Goal: Task Accomplishment & Management: Complete application form

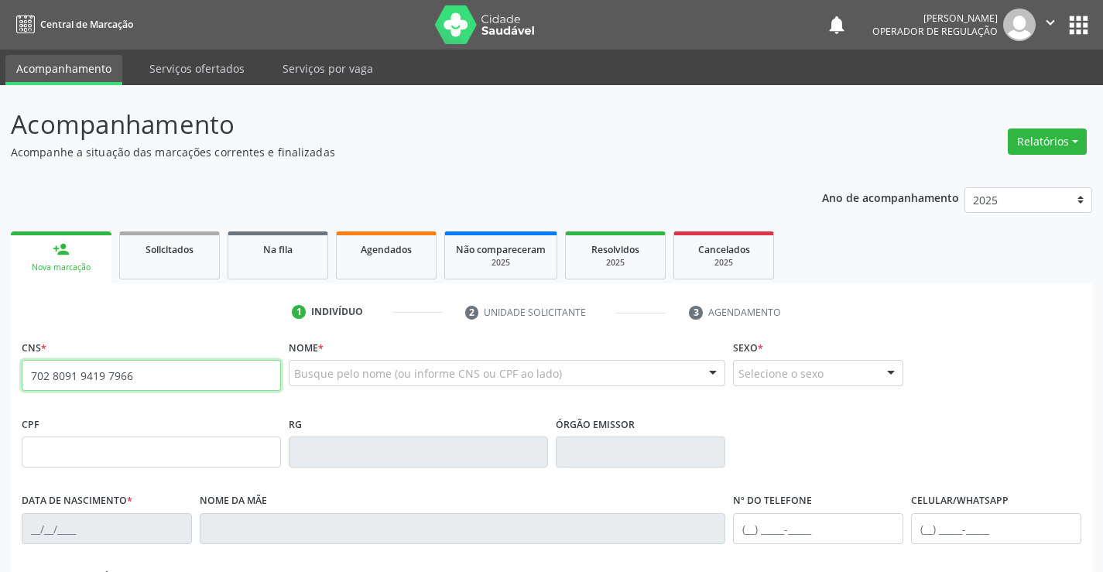
type input "702 8091 9419 7966"
type input "4065524"
type input "[DATE]"
type input "[PHONE_NUMBER]"
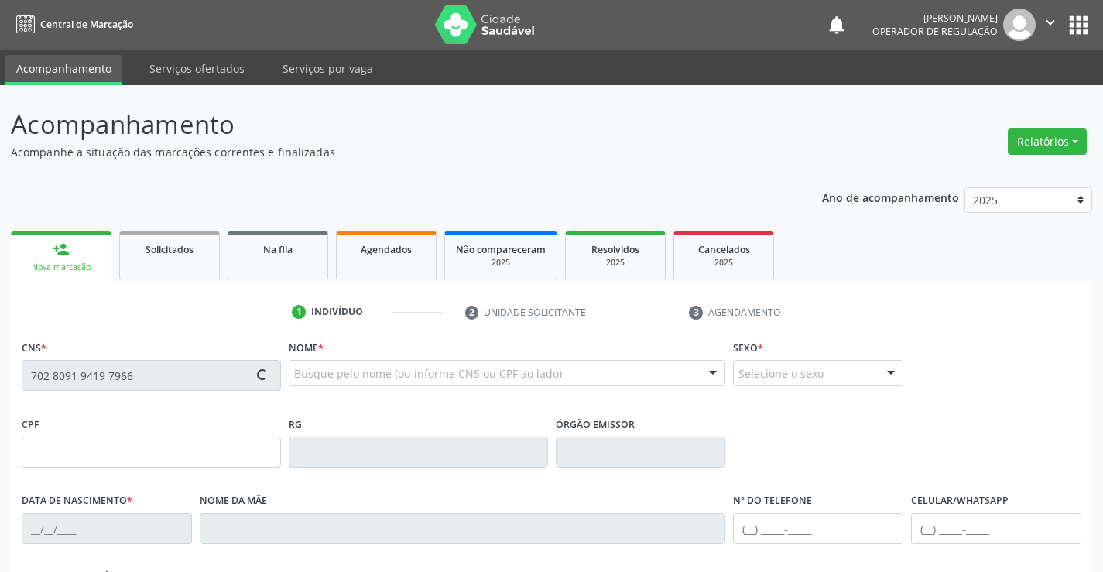
type input "S/N"
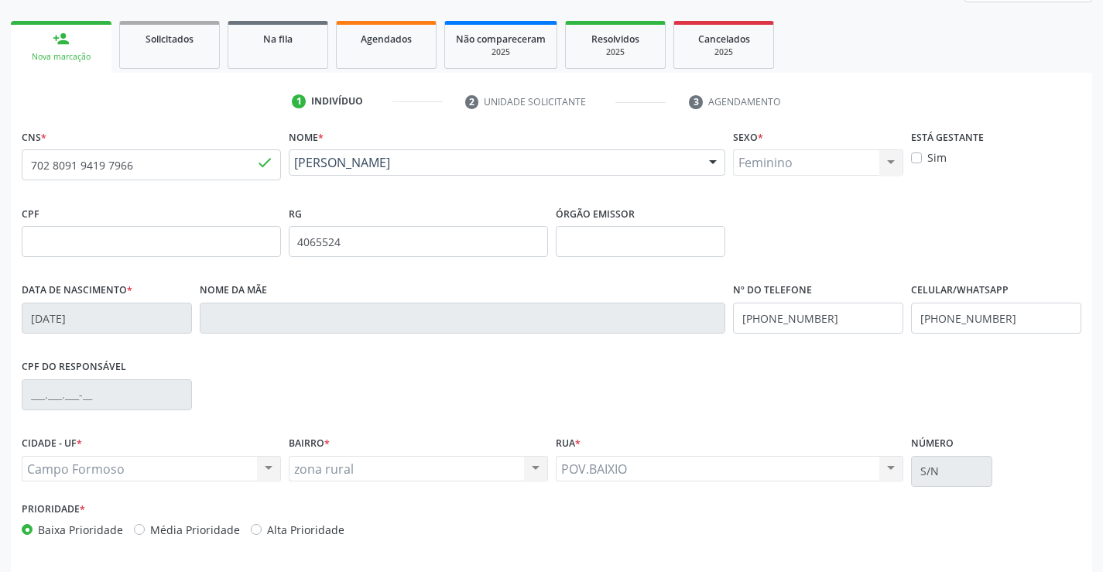
scroll to position [267, 0]
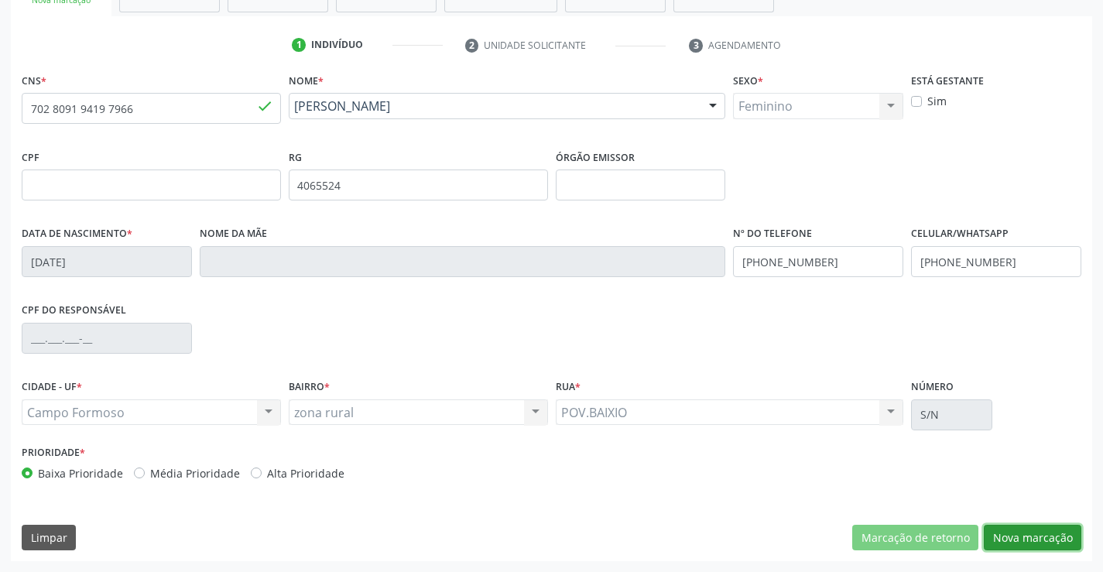
click at [1022, 531] on button "Nova marcação" at bounding box center [1033, 538] width 98 height 26
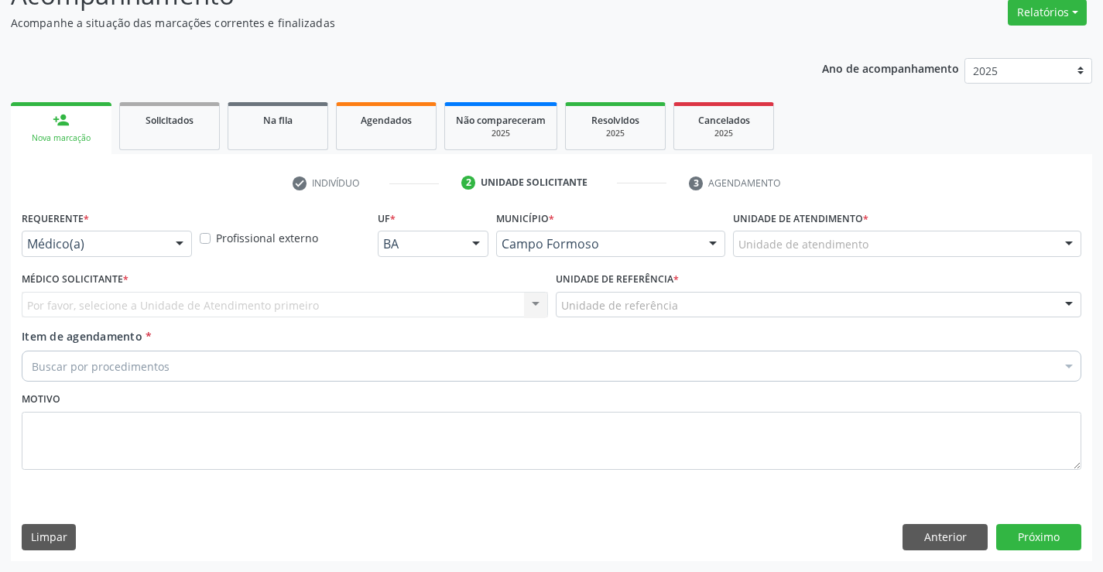
scroll to position [129, 0]
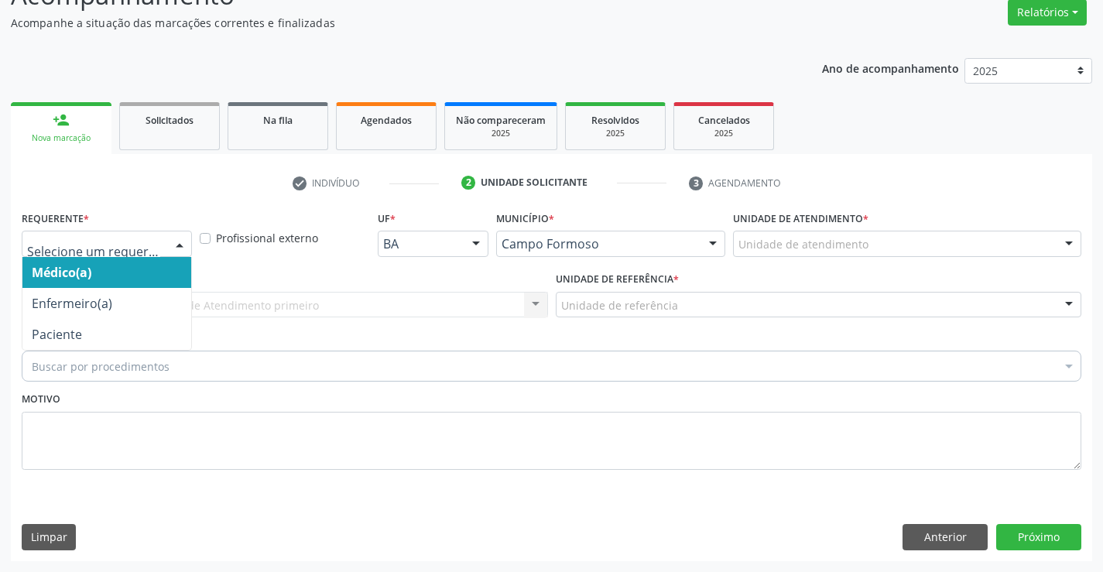
click at [46, 252] on div at bounding box center [107, 244] width 170 height 26
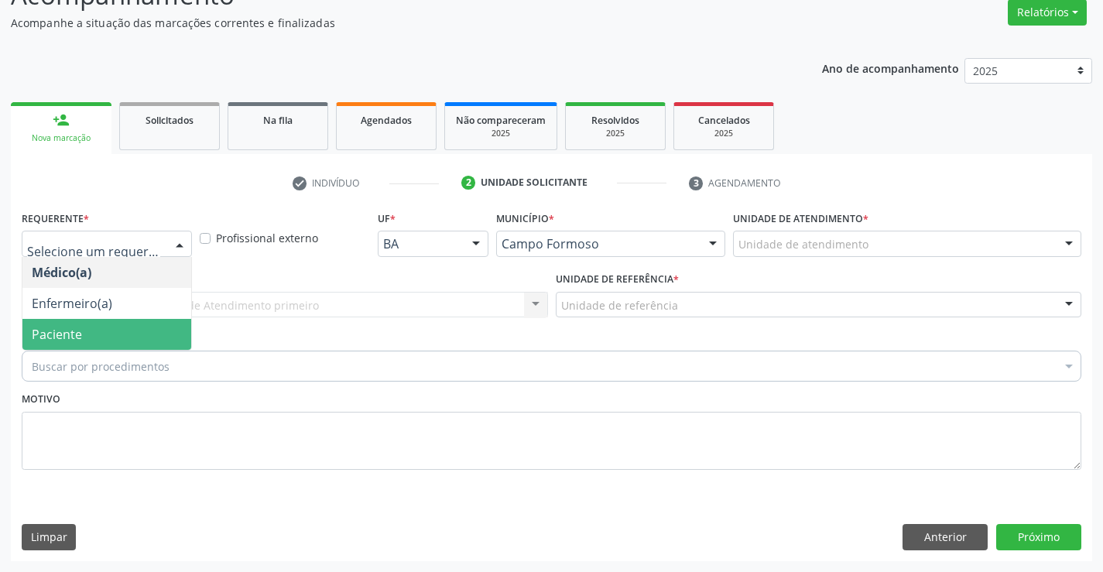
click at [43, 337] on span "Paciente" at bounding box center [57, 334] width 50 height 17
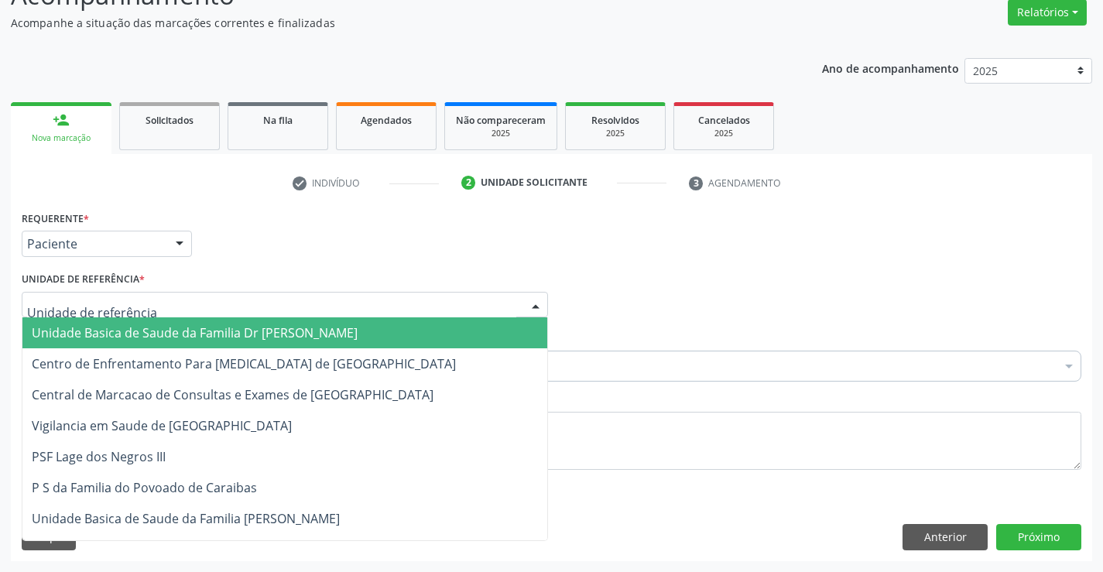
click at [55, 335] on span "Unidade Basica de Saude da Familia Dr [PERSON_NAME]" at bounding box center [195, 332] width 326 height 17
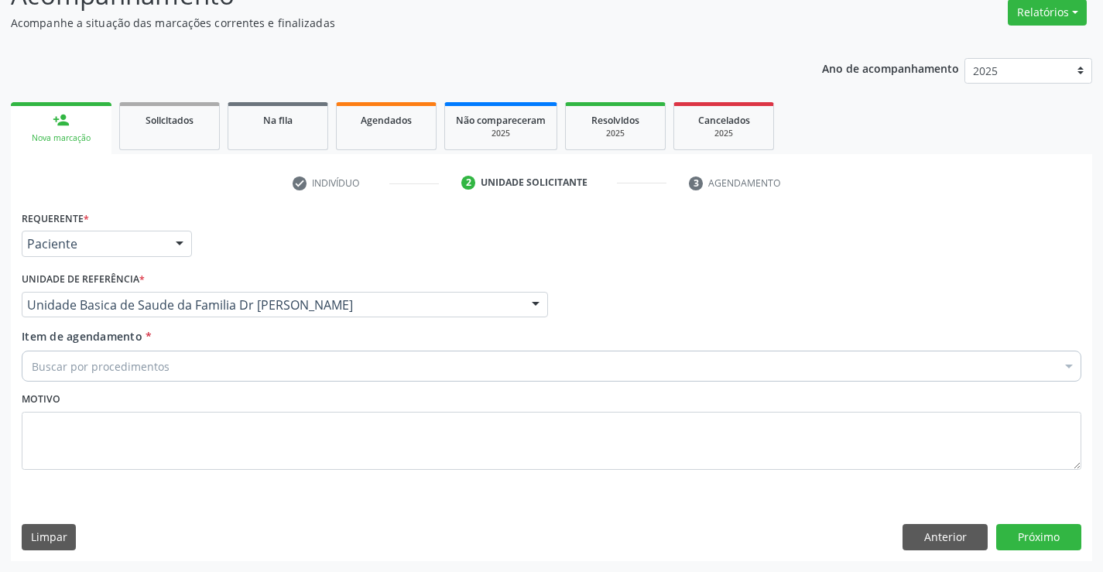
click at [51, 313] on div "Unidade Basica de Saude da Familia Dr [PERSON_NAME]" at bounding box center [285, 305] width 527 height 26
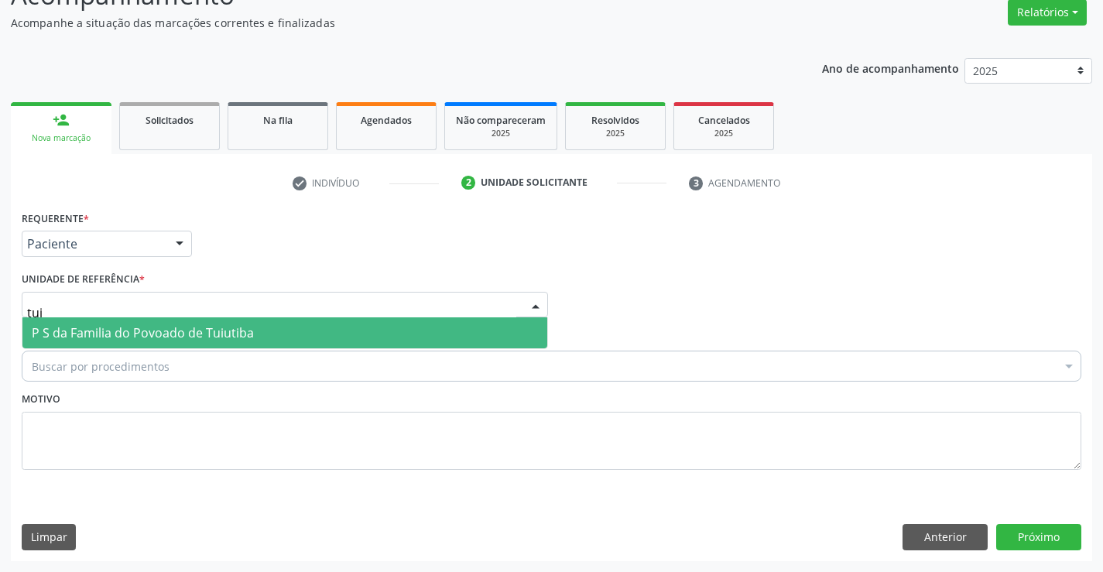
type input "tuiu"
click at [91, 335] on span "P S da Familia do Povoado de Tuiutiba" at bounding box center [143, 332] width 222 height 17
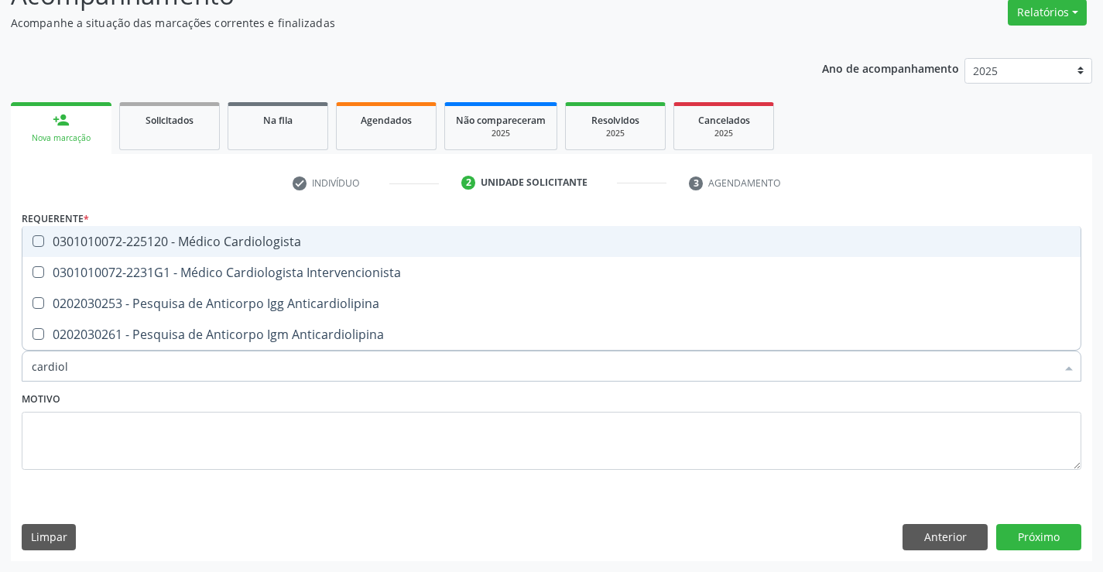
type input "cardiolo"
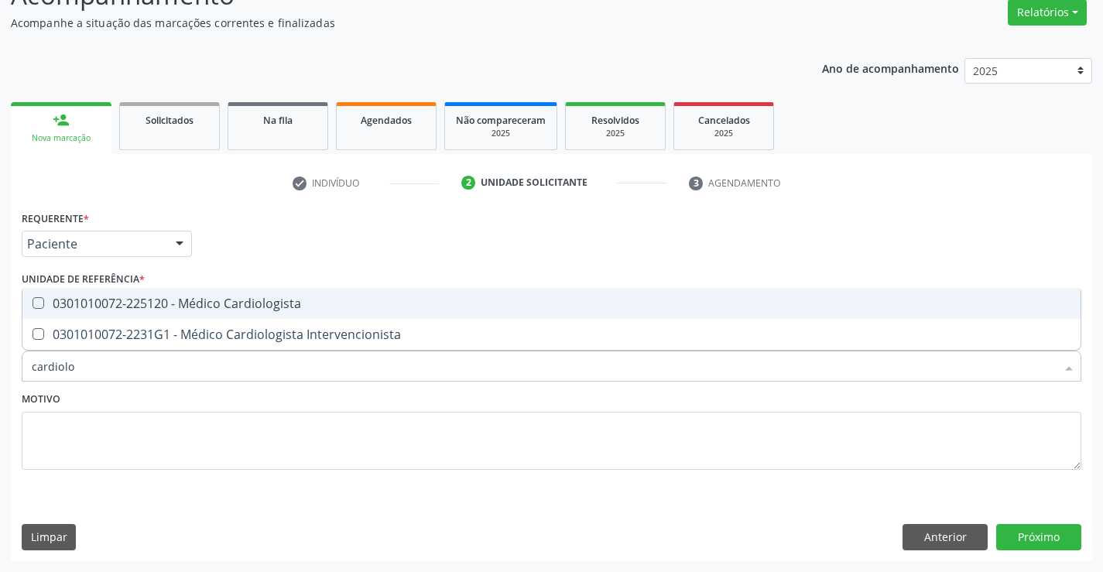
click at [101, 305] on div "0301010072-225120 - Médico Cardiologista" at bounding box center [552, 303] width 1040 height 12
checkbox Cardiologista "true"
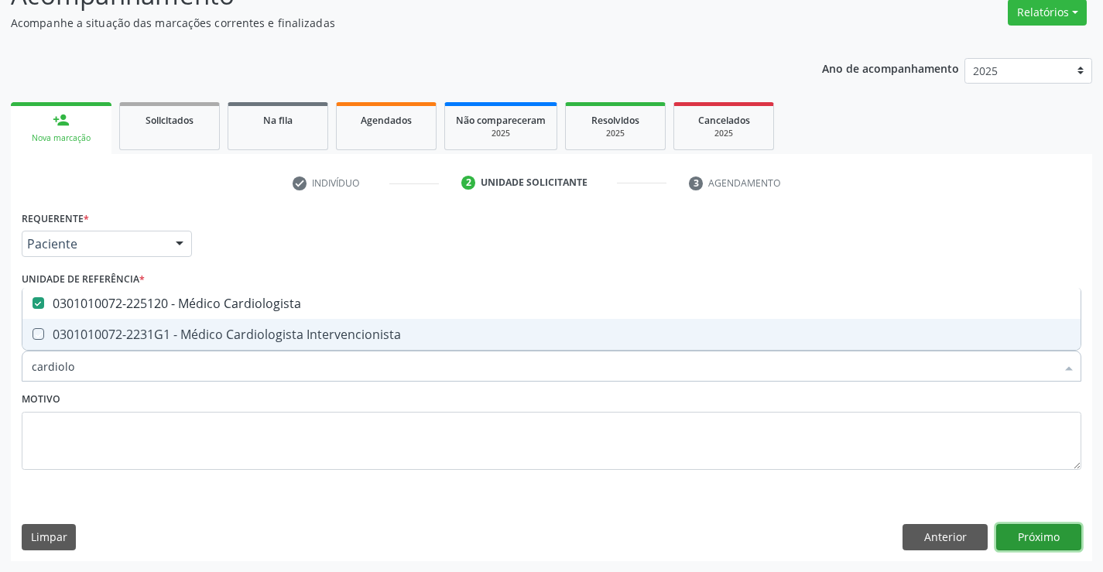
click at [1036, 534] on button "Próximo" at bounding box center [1039, 537] width 85 height 26
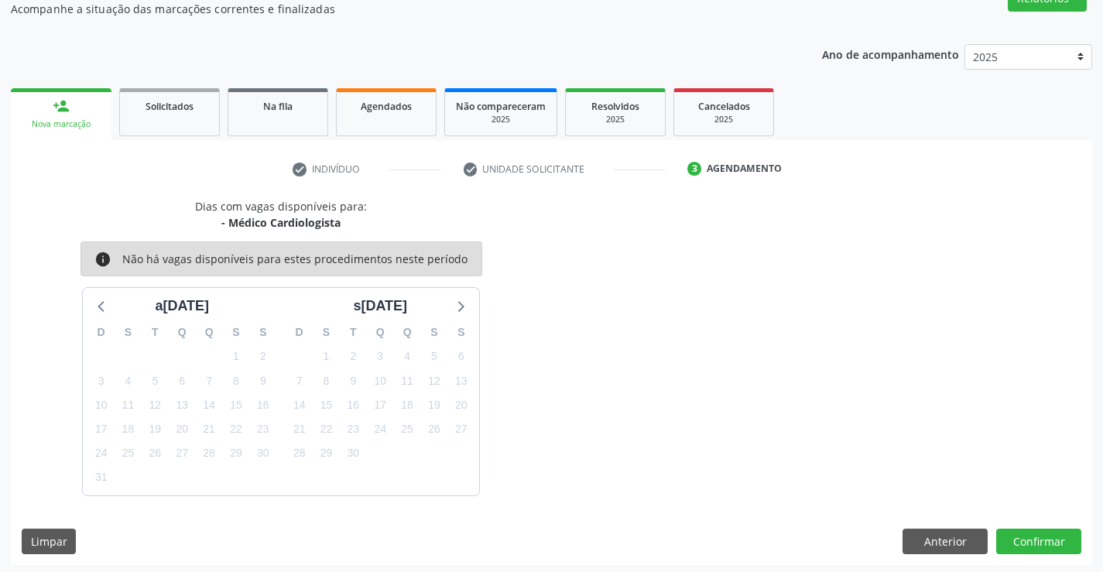
scroll to position [147, 0]
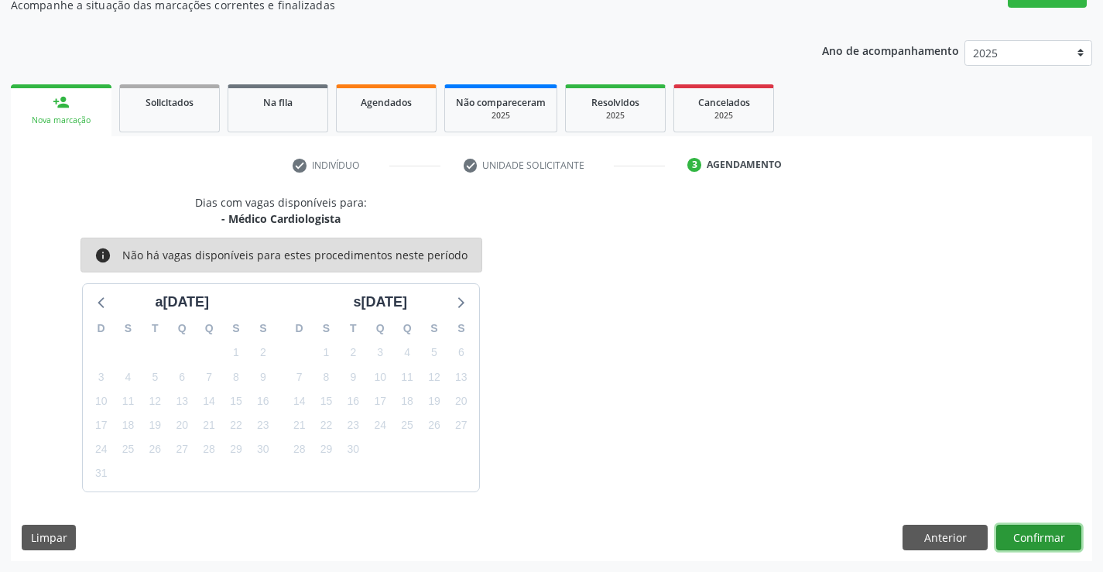
click at [1036, 531] on button "Confirmar" at bounding box center [1039, 538] width 85 height 26
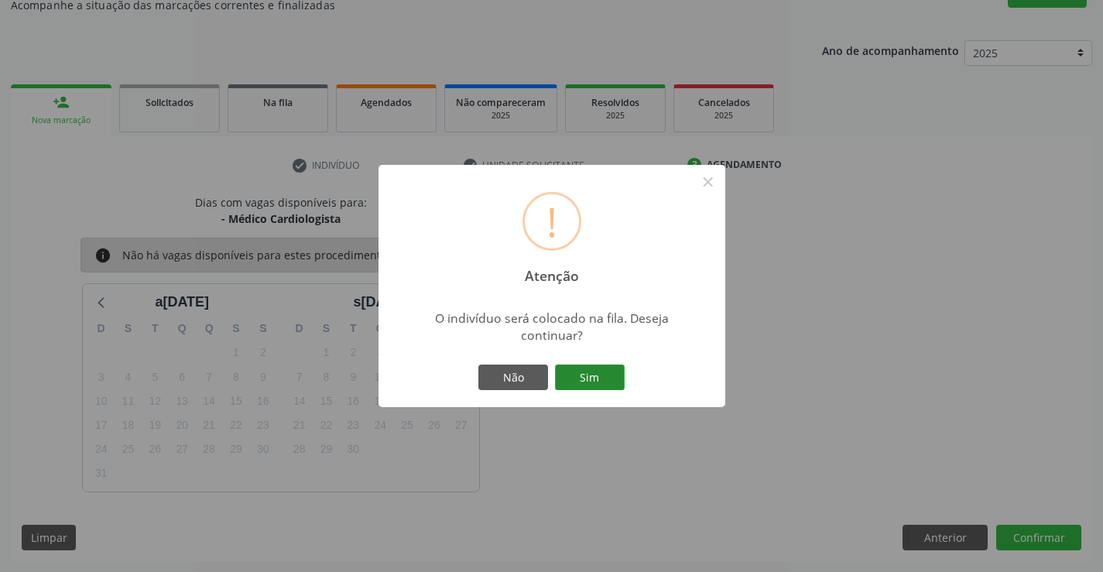
click at [600, 376] on button "Sim" at bounding box center [590, 378] width 70 height 26
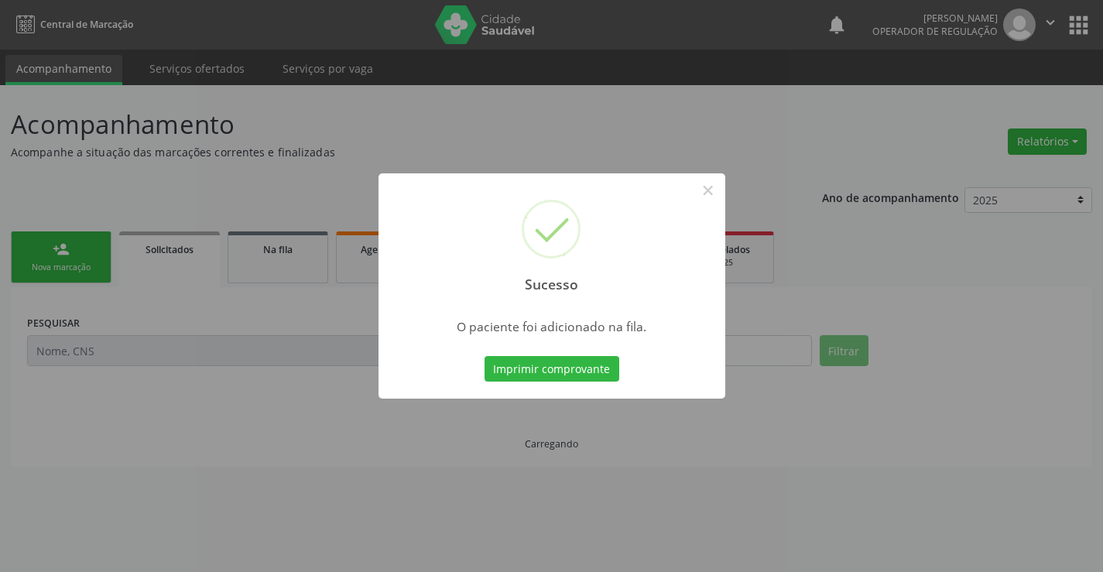
scroll to position [0, 0]
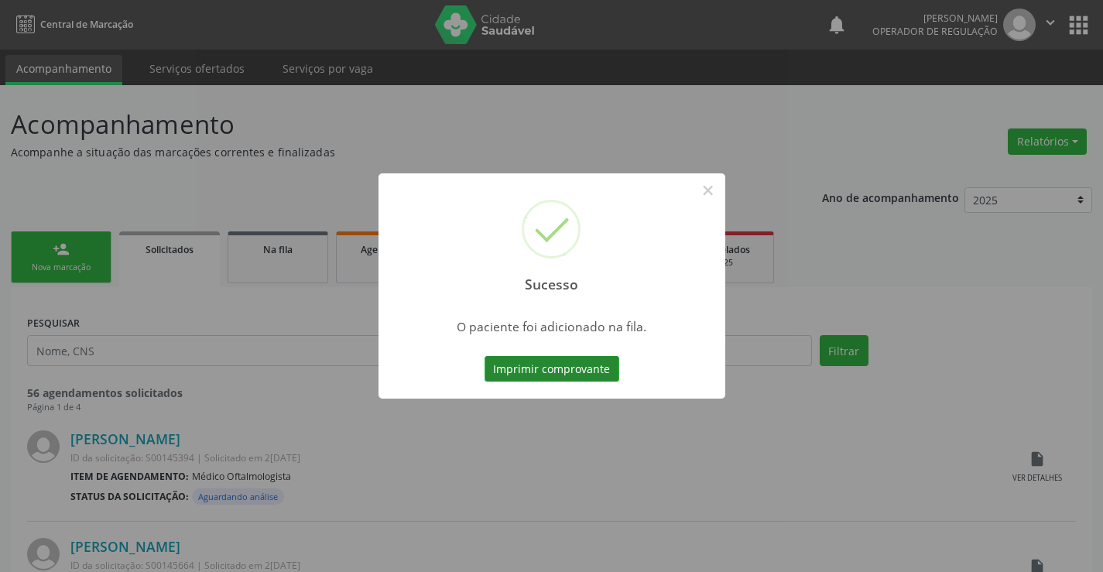
click at [553, 362] on button "Imprimir comprovante" at bounding box center [552, 369] width 135 height 26
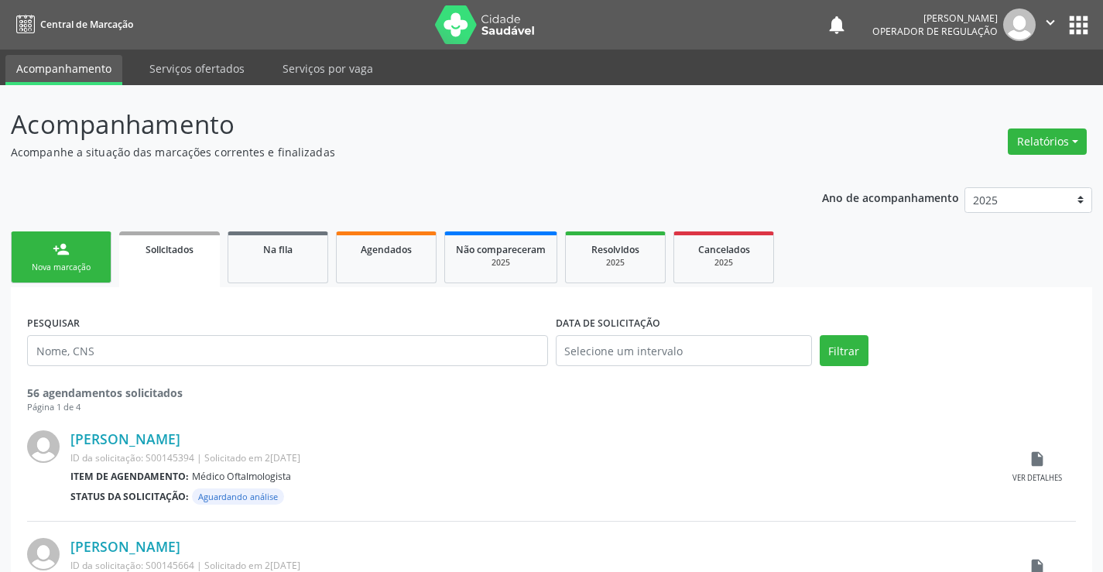
click at [55, 266] on div "Nova marcação" at bounding box center [60, 268] width 77 height 12
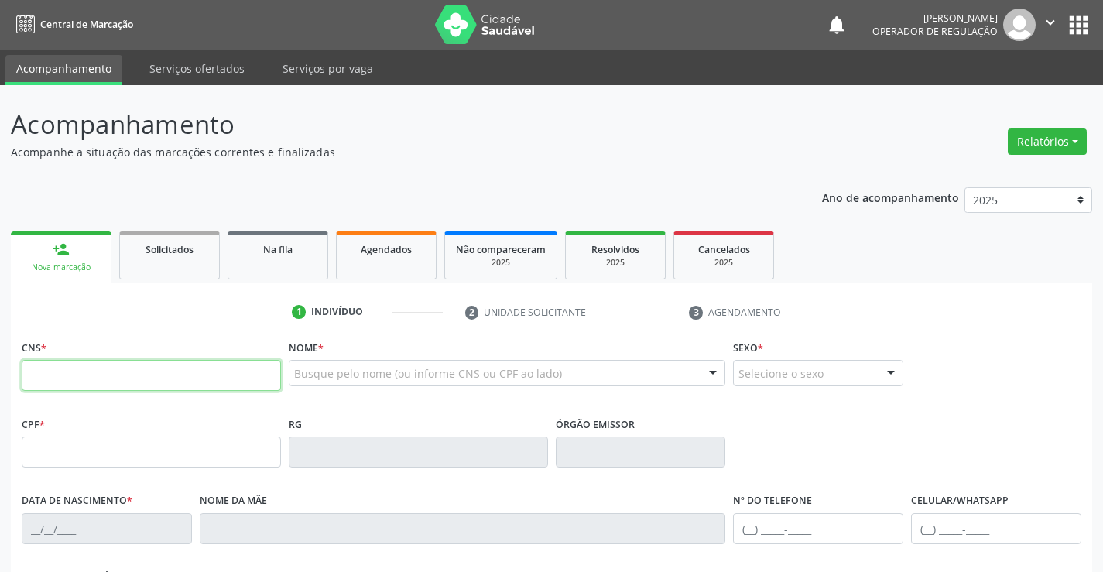
click at [95, 379] on input "text" at bounding box center [151, 375] width 259 height 31
paste input "702 8091 9419 7966"
type input "702 8091 9419 7966"
type input "4065524"
type input "[DATE]"
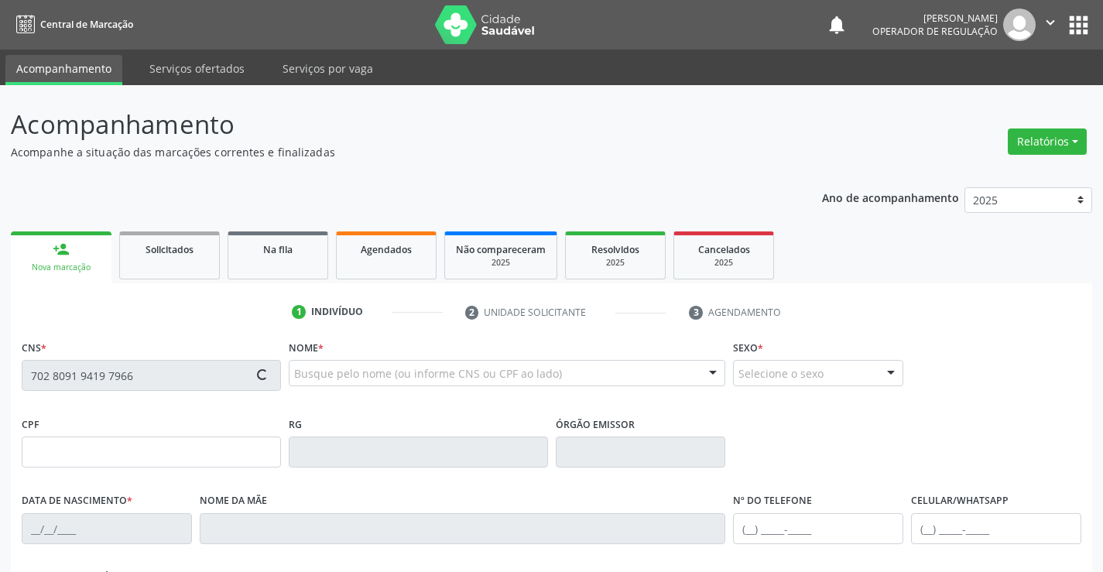
type input "[PHONE_NUMBER]"
type input "315.012.735-15"
type input "S/N"
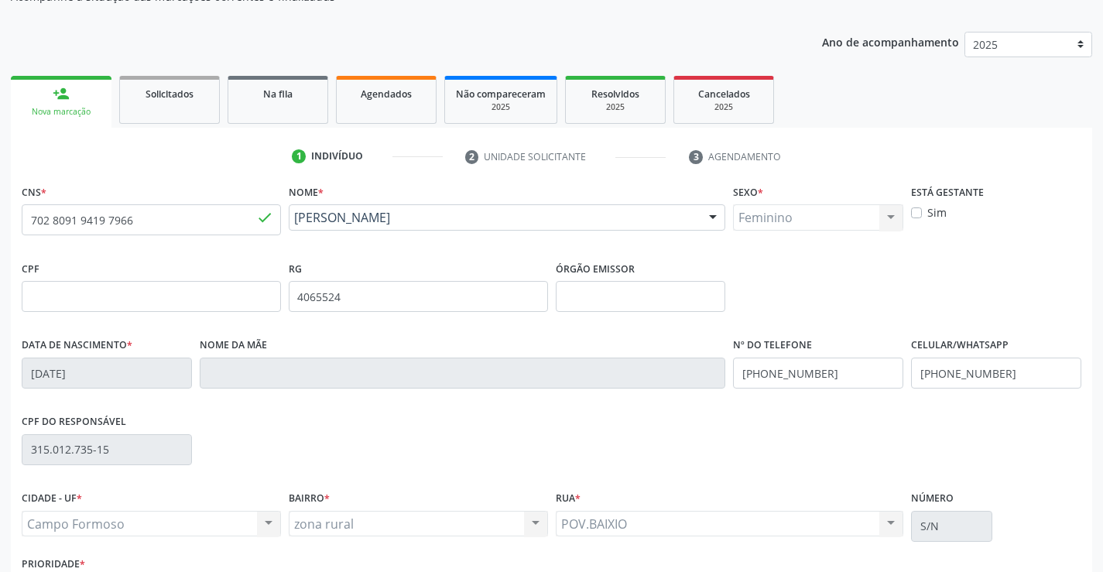
scroll to position [267, 0]
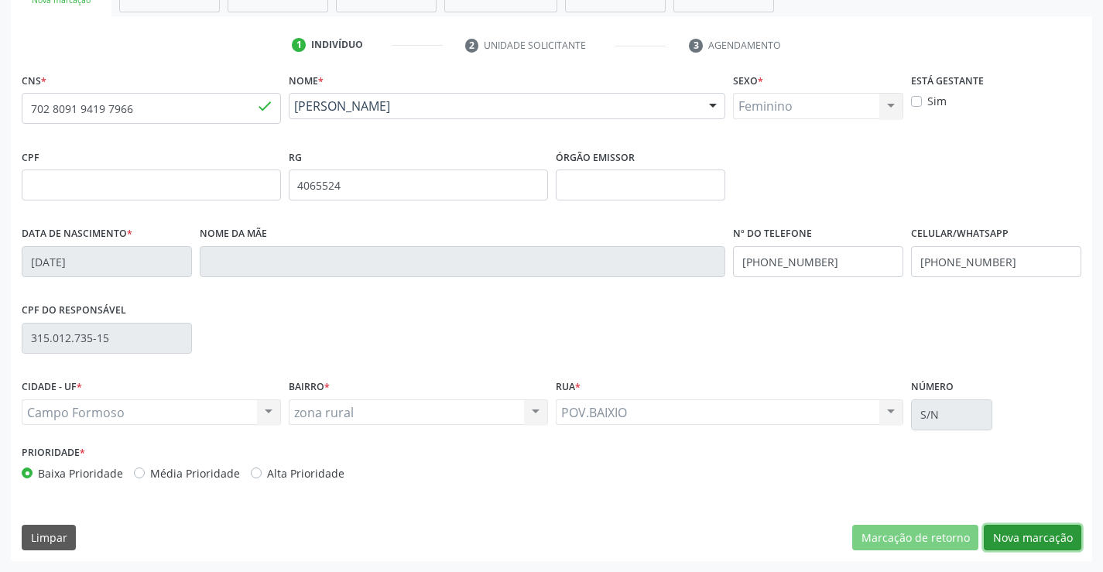
click at [1031, 541] on button "Nova marcação" at bounding box center [1033, 538] width 98 height 26
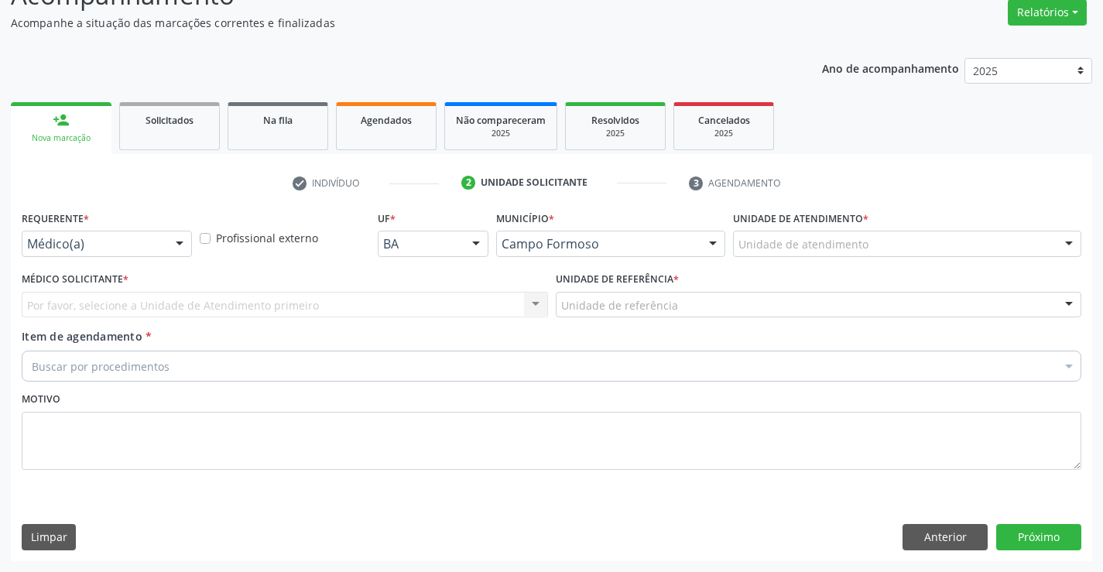
scroll to position [129, 0]
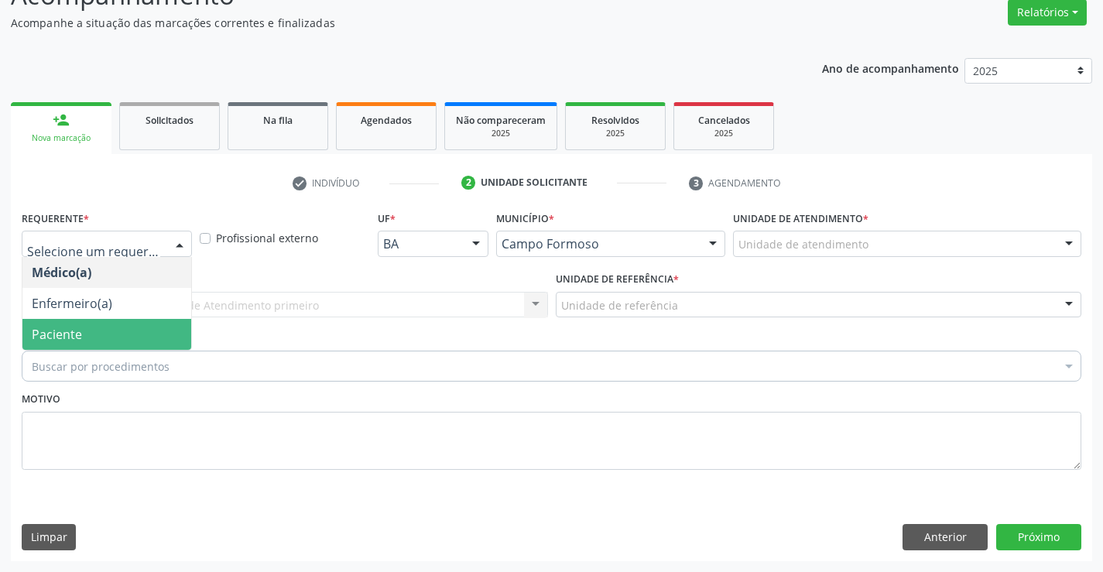
click at [60, 331] on span "Paciente" at bounding box center [57, 334] width 50 height 17
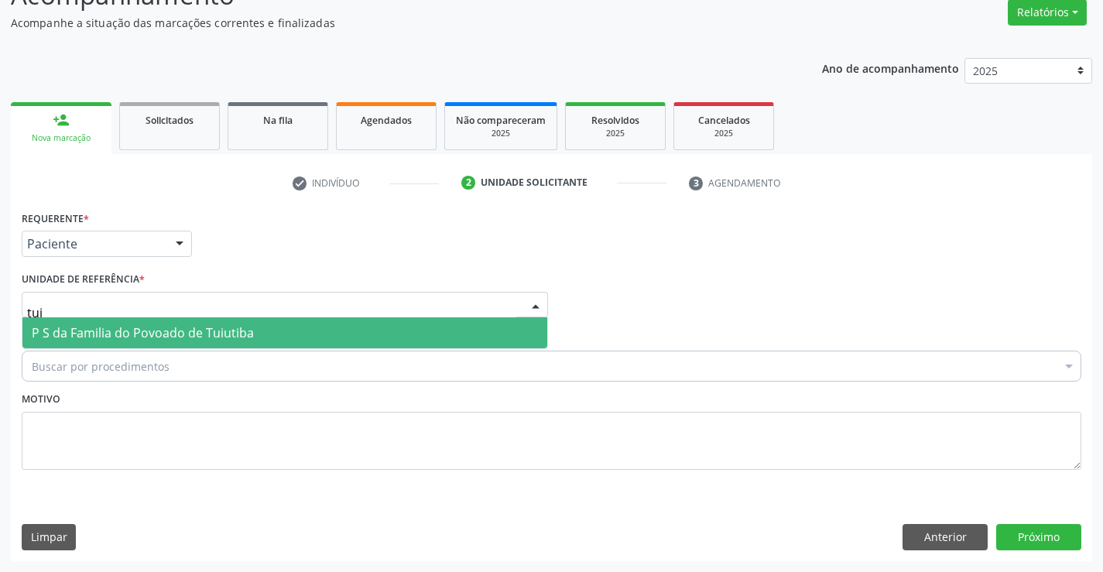
type input "tuiu"
click at [125, 331] on span "P S da Familia do Povoado de Tuiutiba" at bounding box center [143, 332] width 222 height 17
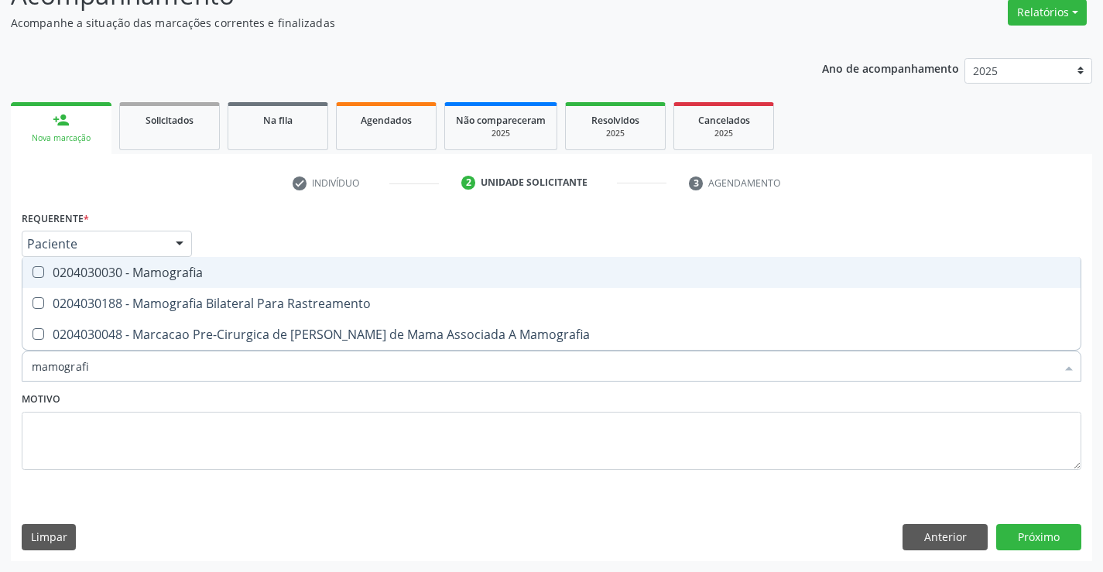
type input "mamografia"
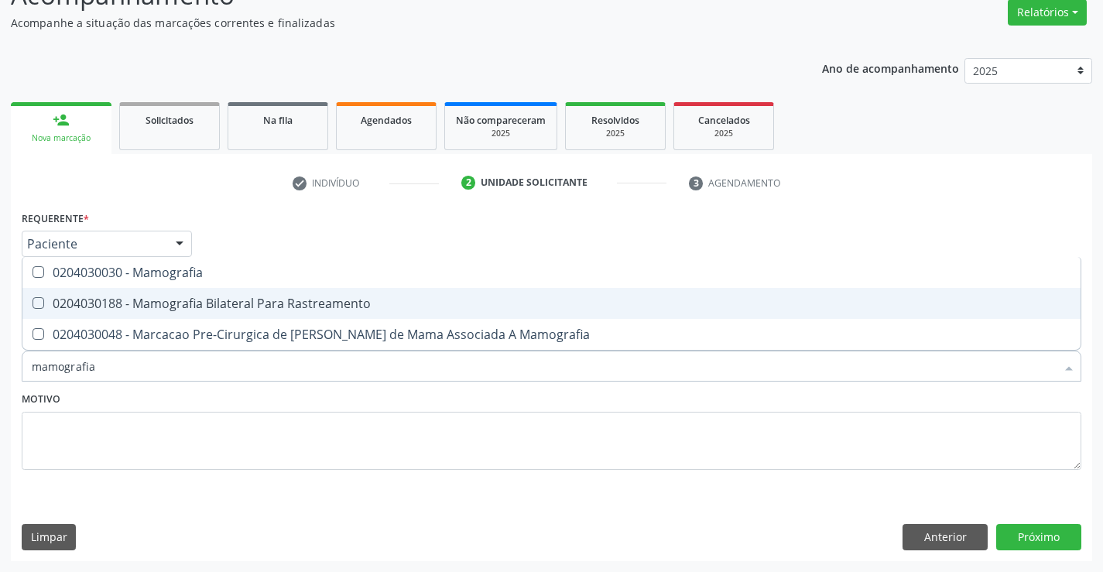
click at [220, 307] on div "0204030188 - Mamografia Bilateral Para Rastreamento" at bounding box center [552, 303] width 1040 height 12
checkbox Rastreamento "true"
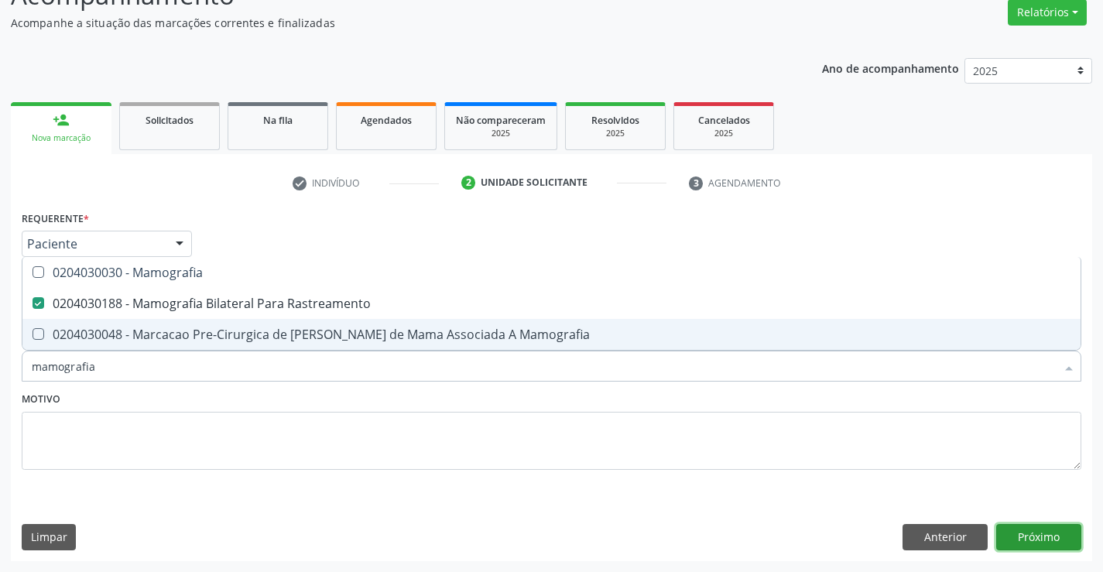
click at [1024, 537] on button "Próximo" at bounding box center [1039, 537] width 85 height 26
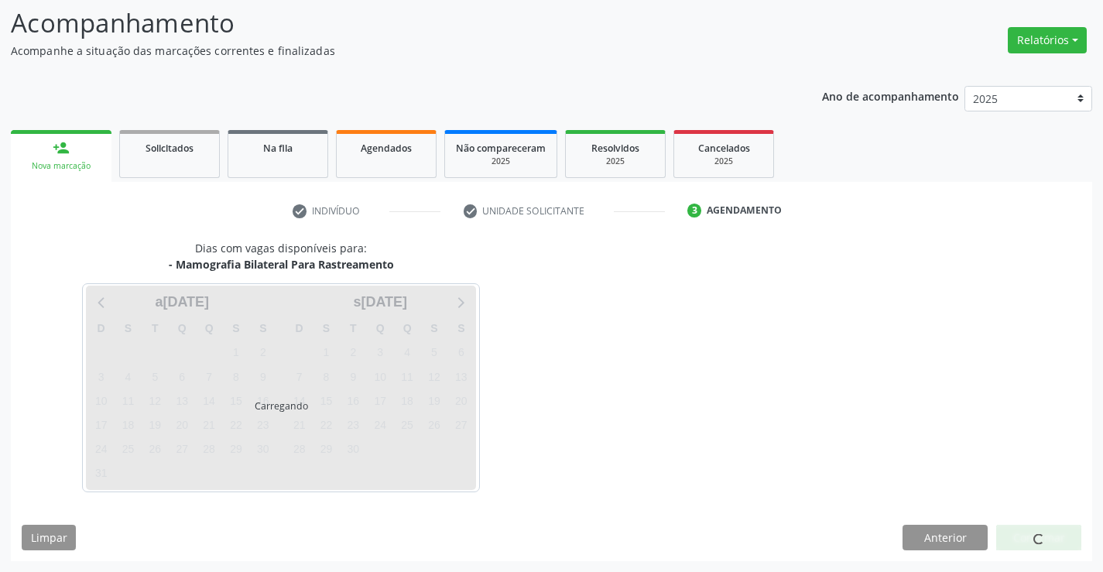
scroll to position [101, 0]
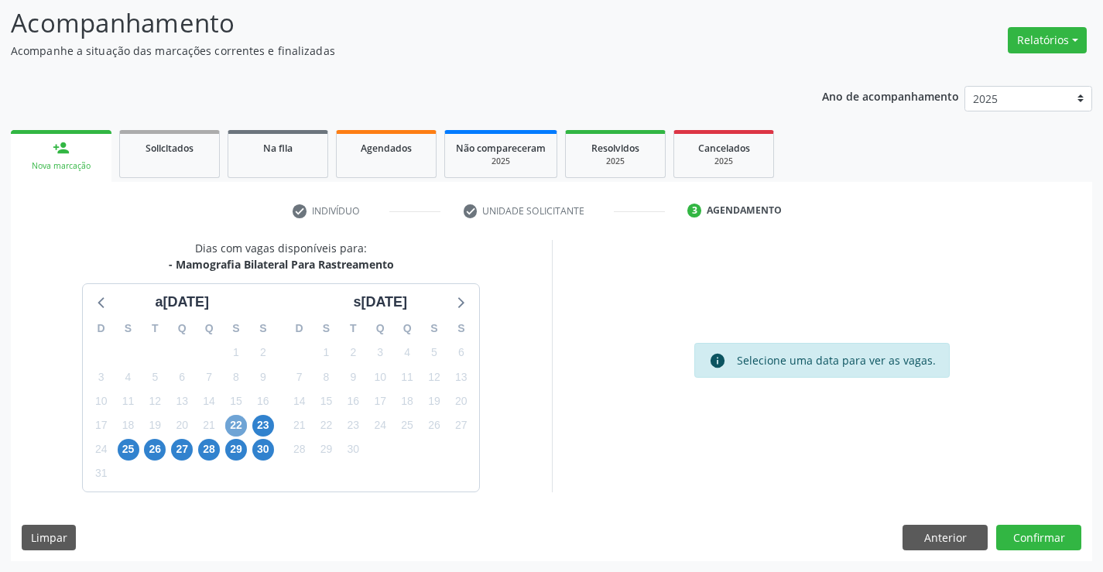
click at [236, 423] on span "22" at bounding box center [236, 426] width 22 height 22
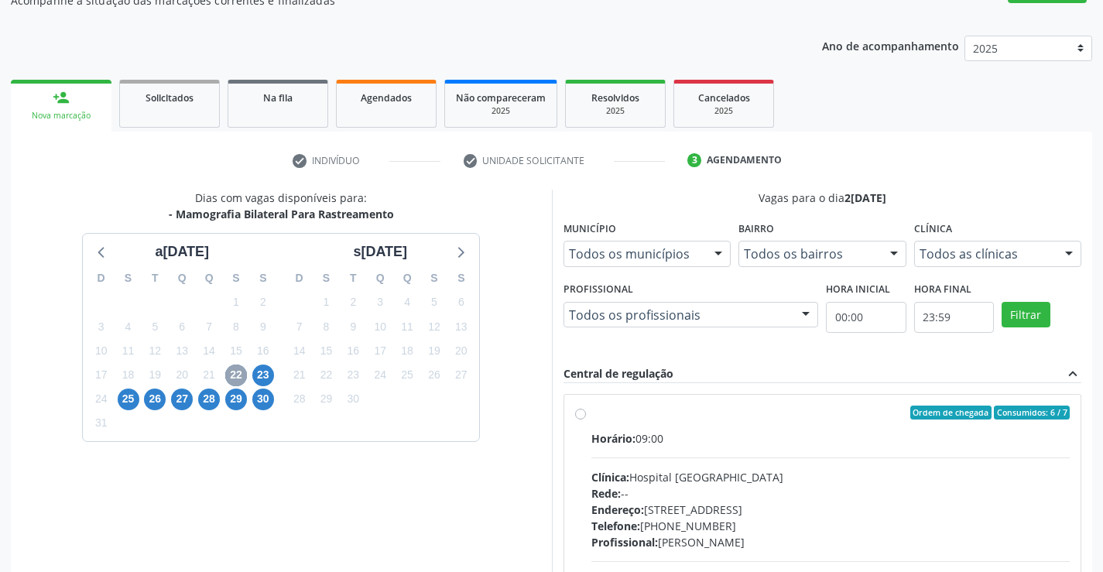
scroll to position [179, 0]
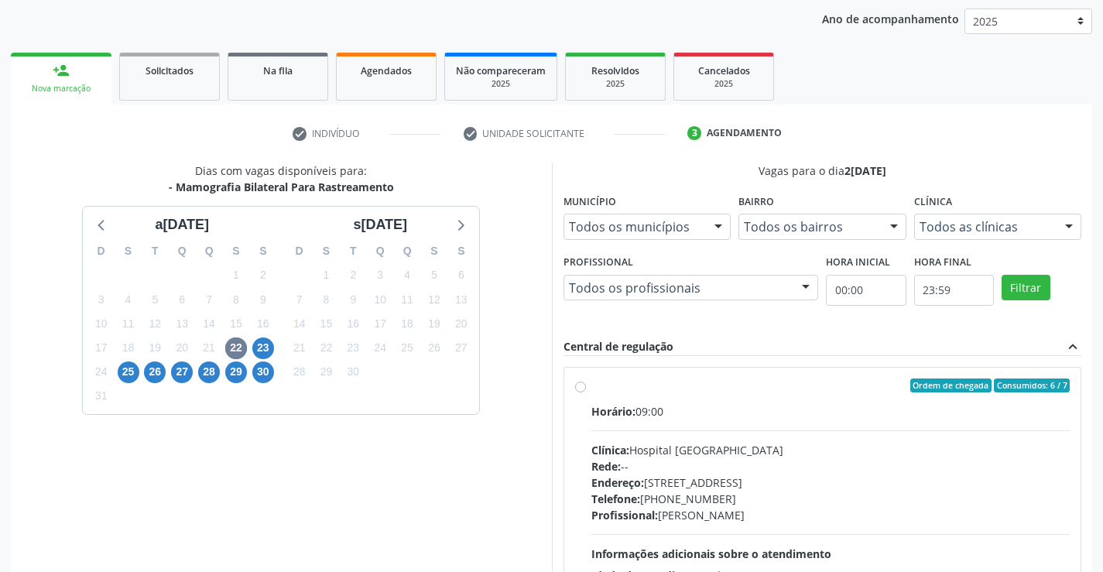
click at [592, 387] on label "Ordem de chegada Consumidos: 6 / 7 Horário: 09:00 Clínica: Hospital [GEOGRAPHIC…" at bounding box center [831, 498] width 479 height 238
click at [575, 387] on input "Ordem de chegada Consumidos: 6 / 7 Horário: 09:00 Clínica: Hospital [GEOGRAPHIC…" at bounding box center [580, 386] width 11 height 14
radio input "true"
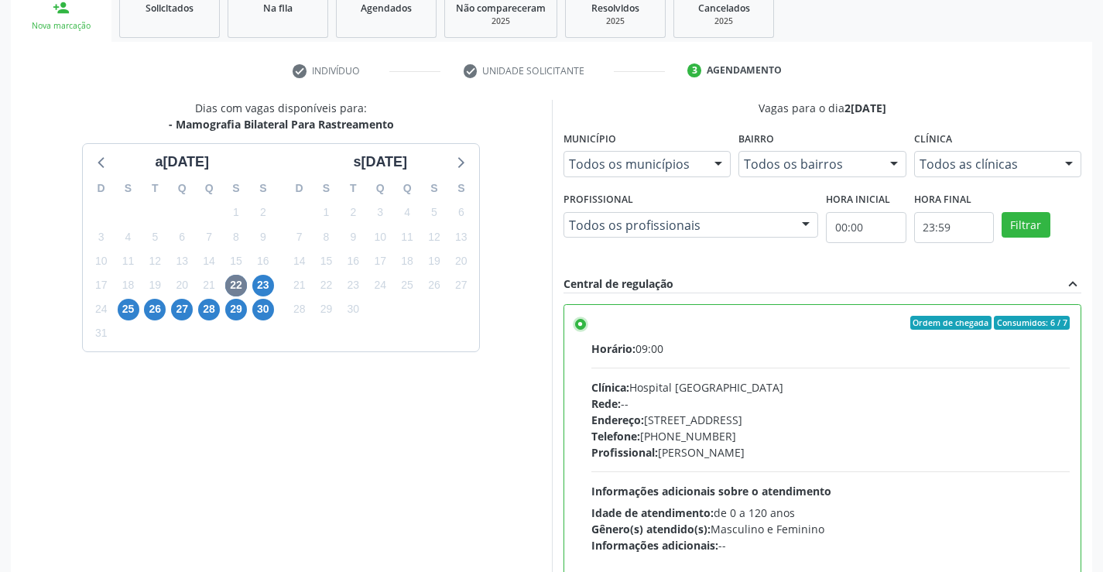
scroll to position [353, 0]
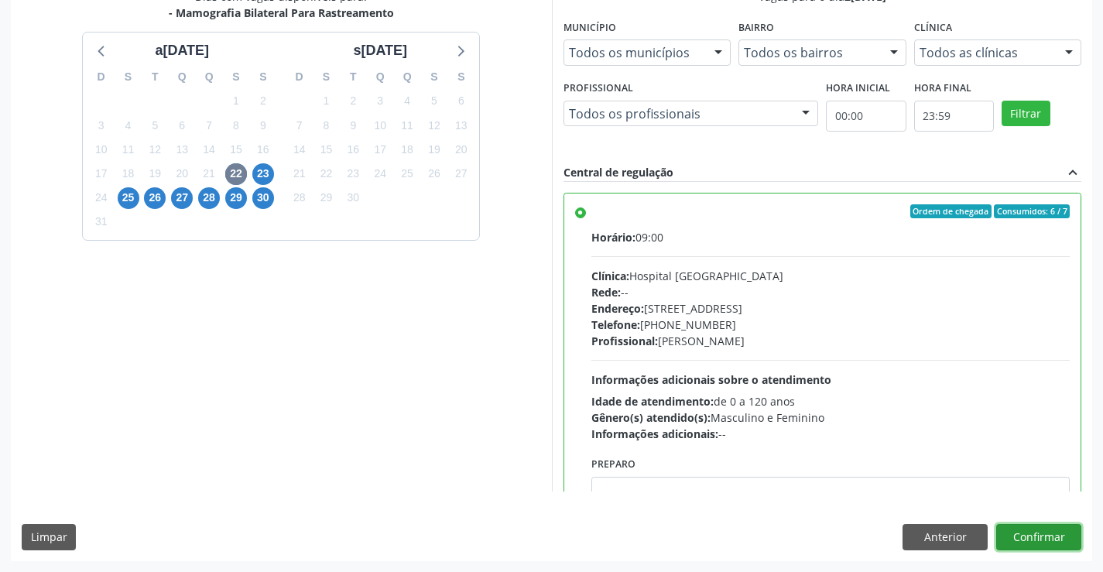
click at [1041, 534] on button "Confirmar" at bounding box center [1039, 537] width 85 height 26
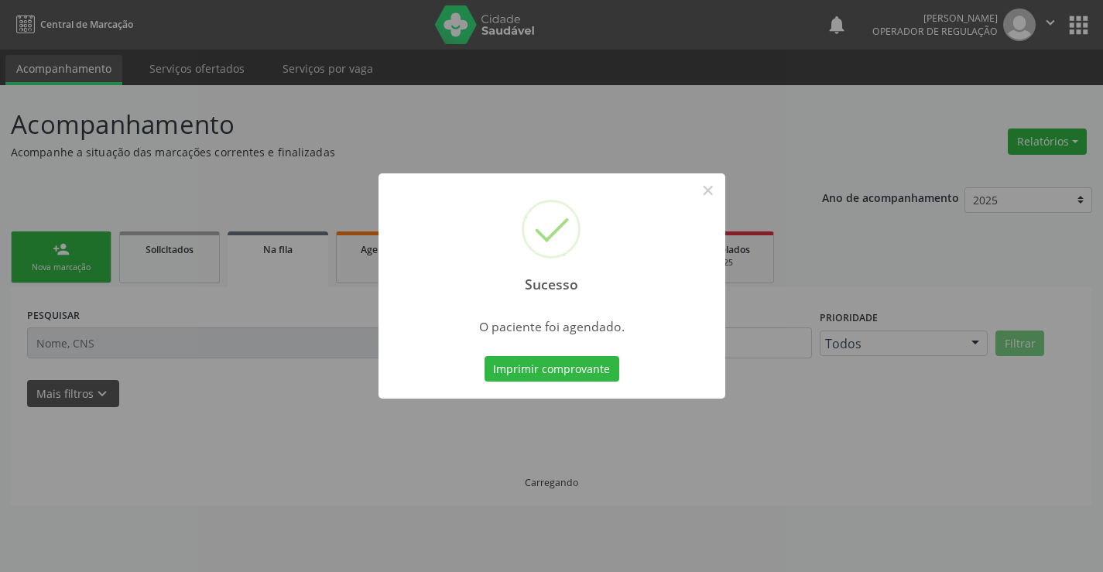
scroll to position [0, 0]
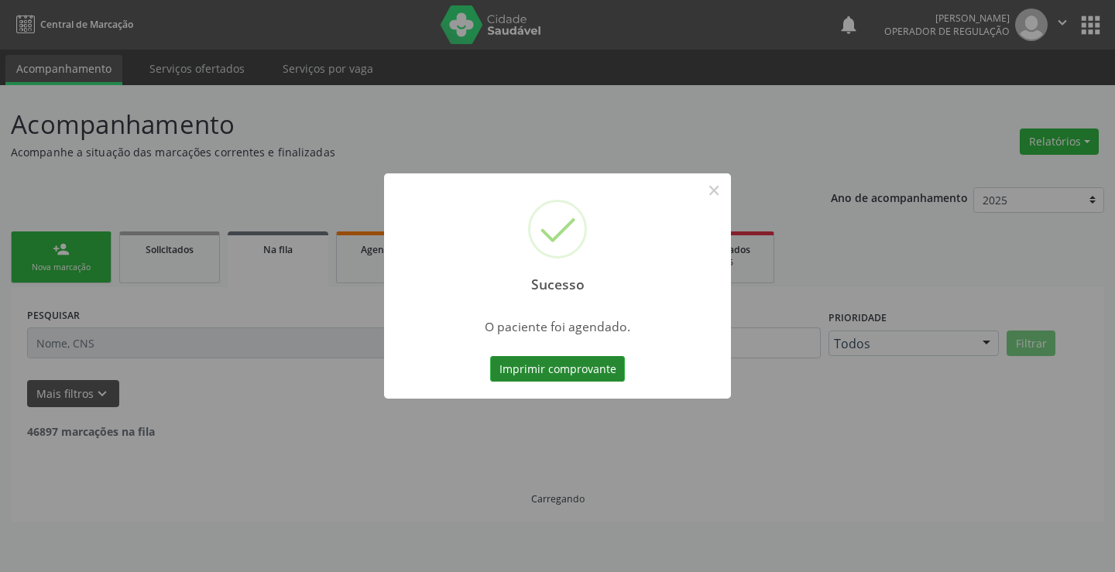
click at [545, 362] on button "Imprimir comprovante" at bounding box center [557, 369] width 135 height 26
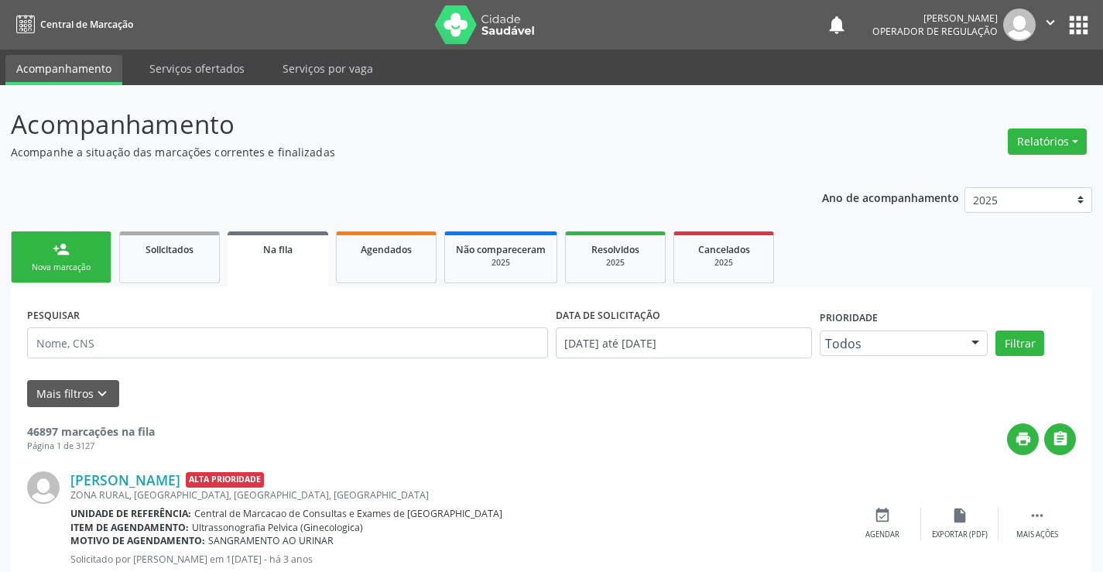
click at [95, 260] on link "person_add Nova marcação" at bounding box center [61, 258] width 101 height 52
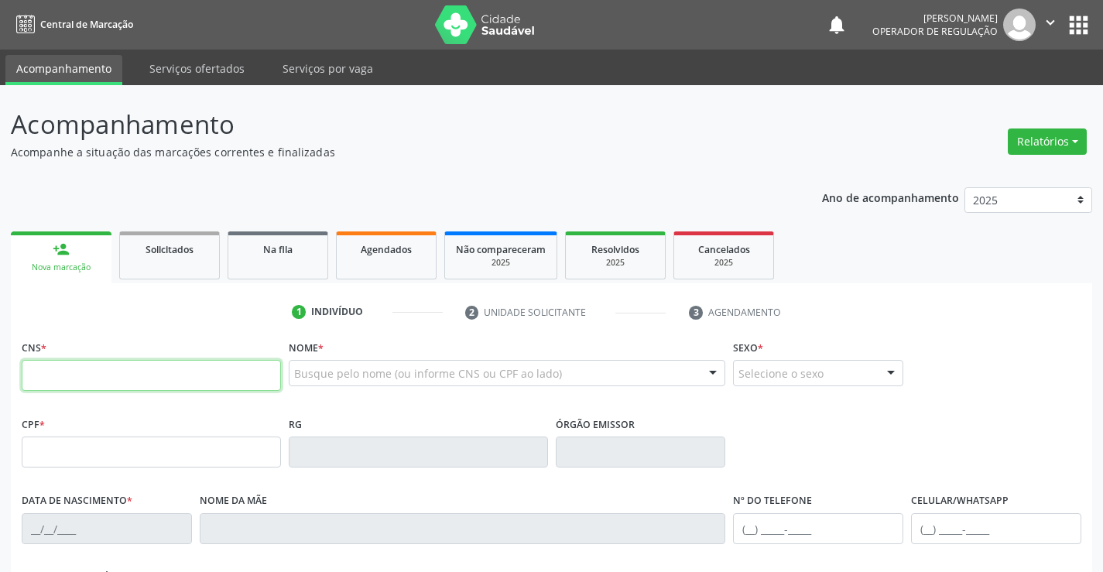
click at [216, 367] on input "text" at bounding box center [151, 375] width 259 height 31
type input "704 1086 2833 2150"
type input "10428450"
type input "3[DATE]"
type input "[PHONE_NUMBER]"
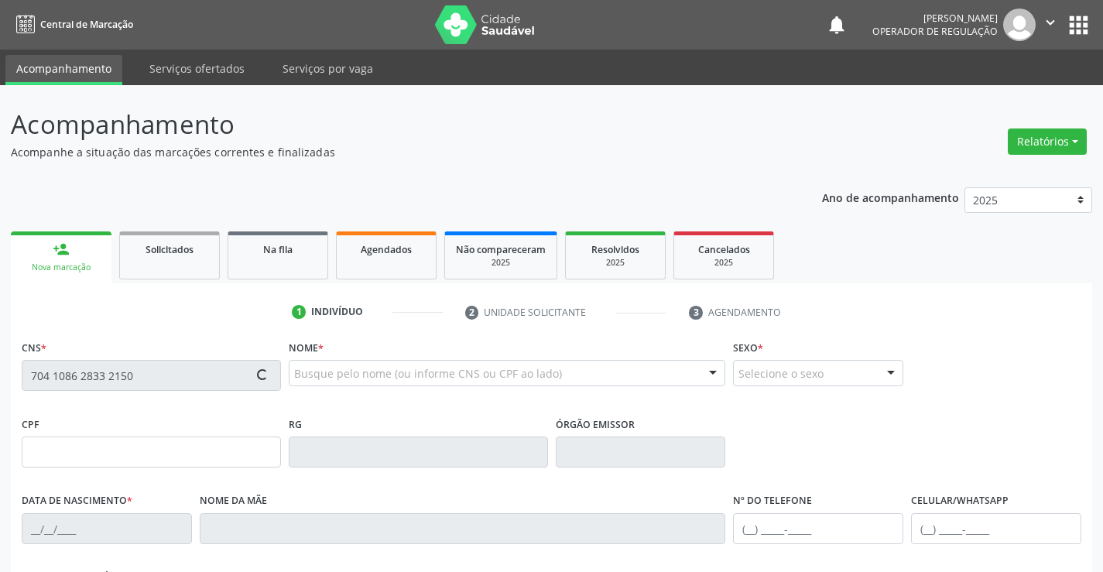
type input "[PHONE_NUMBER]"
type input "064.667.988-01"
type input "SN"
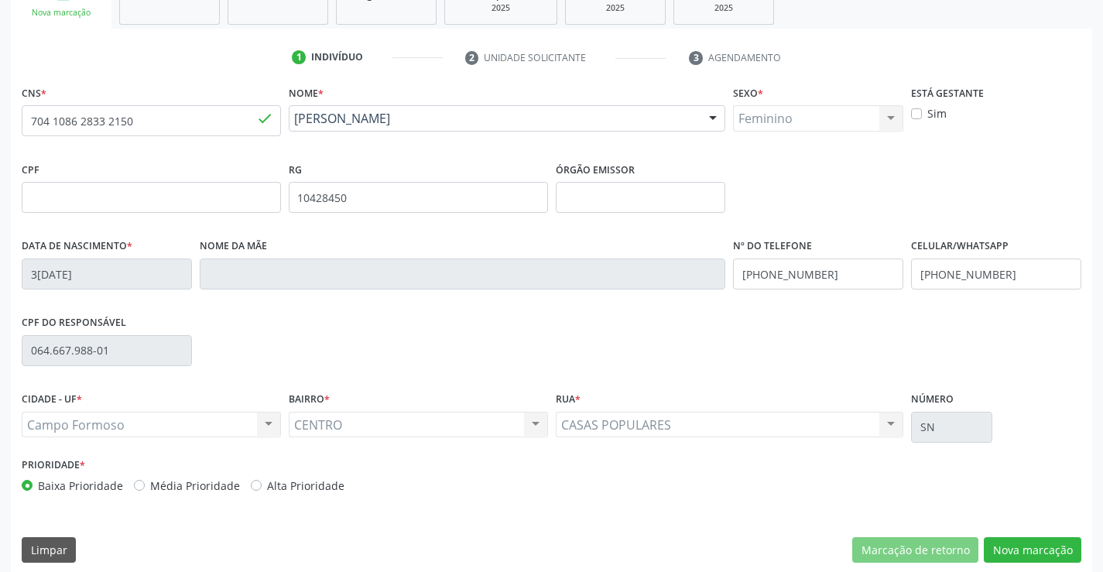
scroll to position [267, 0]
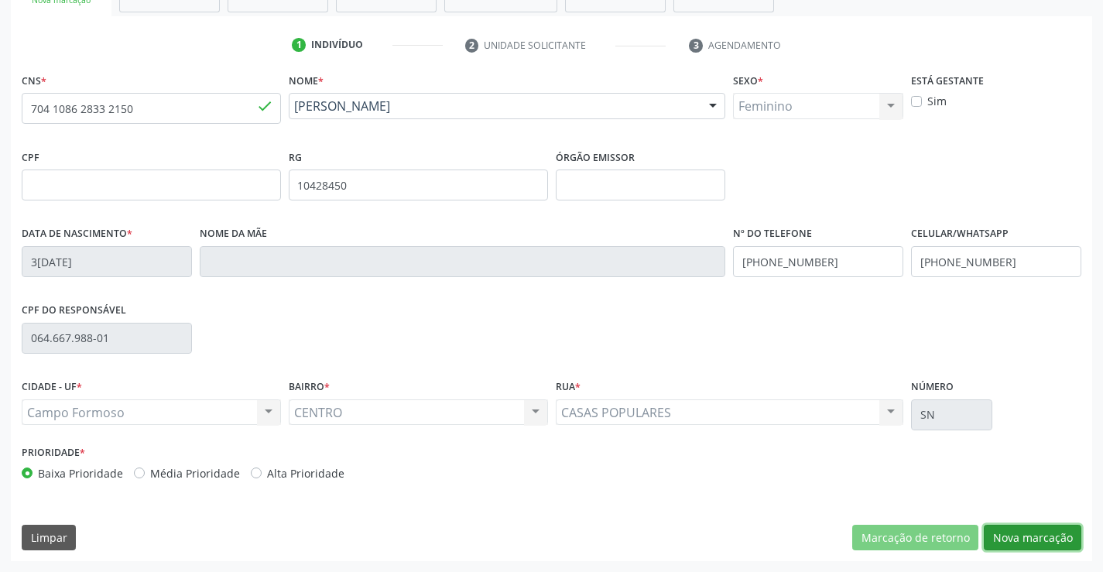
click at [989, 534] on button "Nova marcação" at bounding box center [1033, 538] width 98 height 26
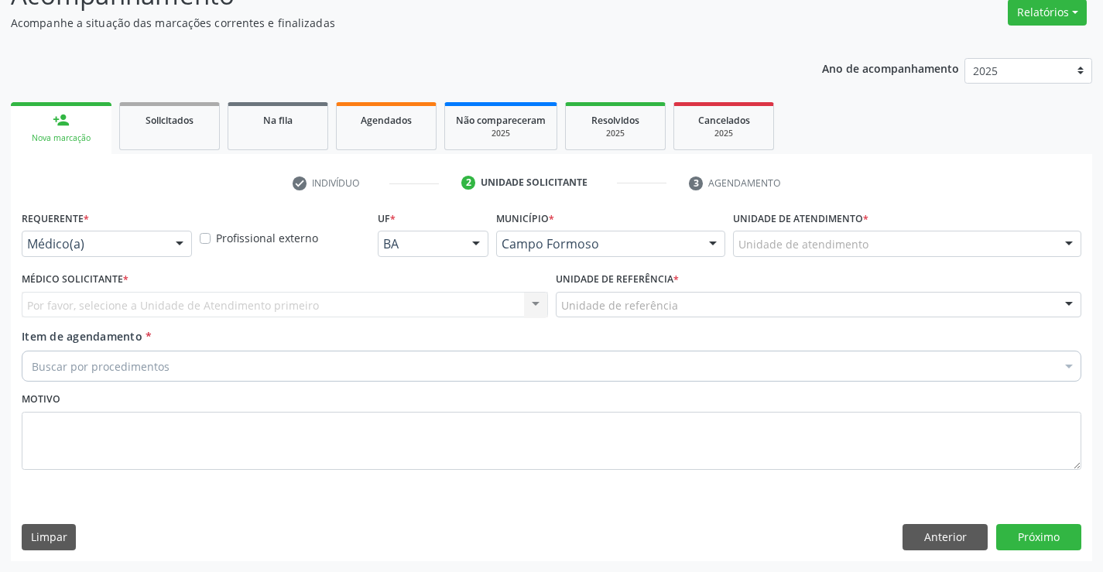
scroll to position [129, 0]
click at [52, 252] on div "Médico(a)" at bounding box center [107, 244] width 170 height 26
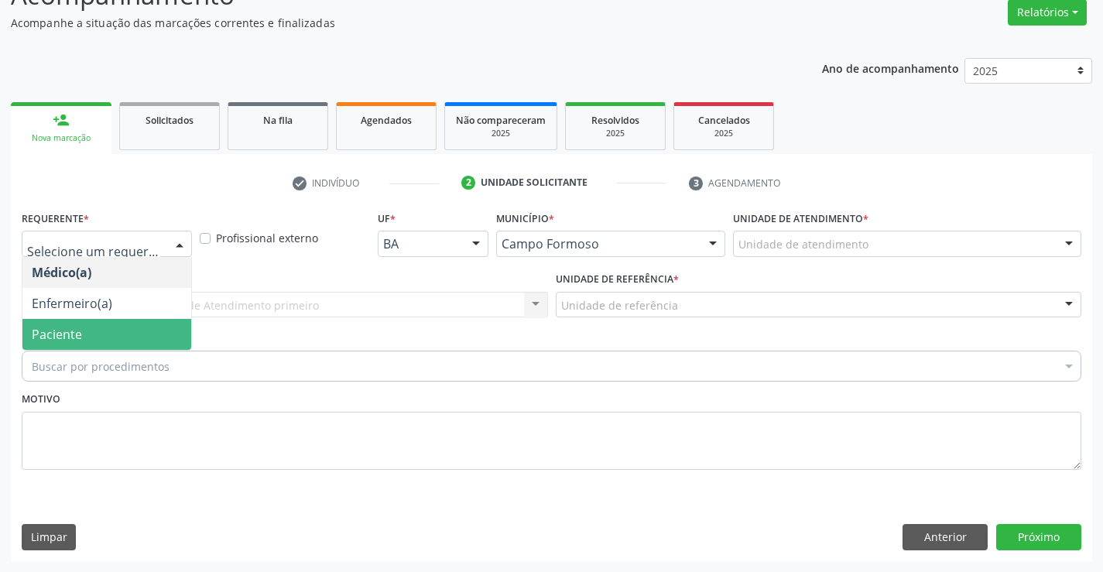
click at [46, 332] on span "Paciente" at bounding box center [57, 334] width 50 height 17
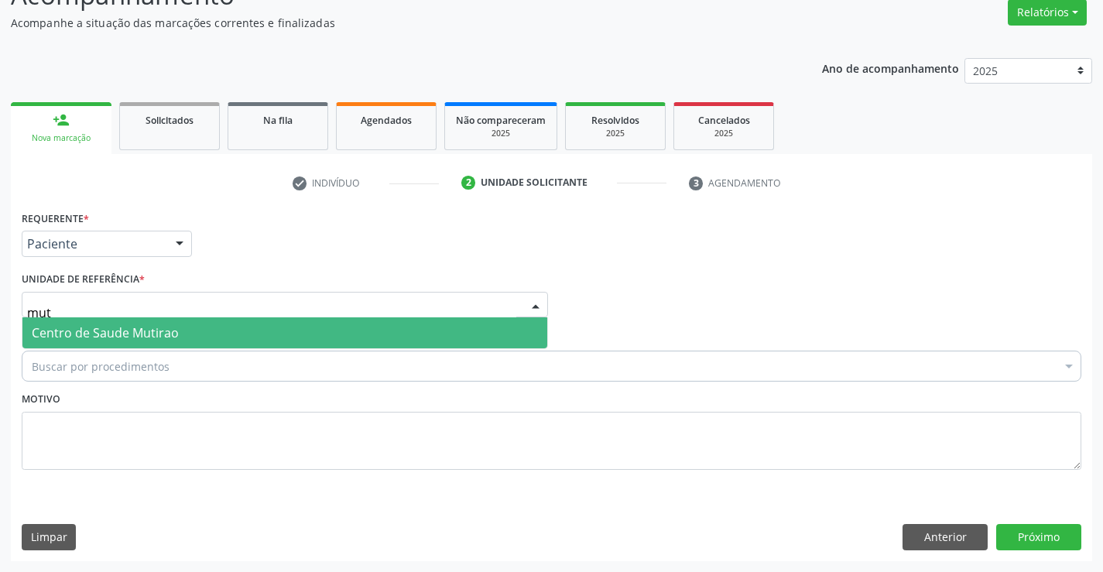
type input "muti"
click at [74, 328] on span "Centro de Saude Mutirao" at bounding box center [105, 332] width 147 height 17
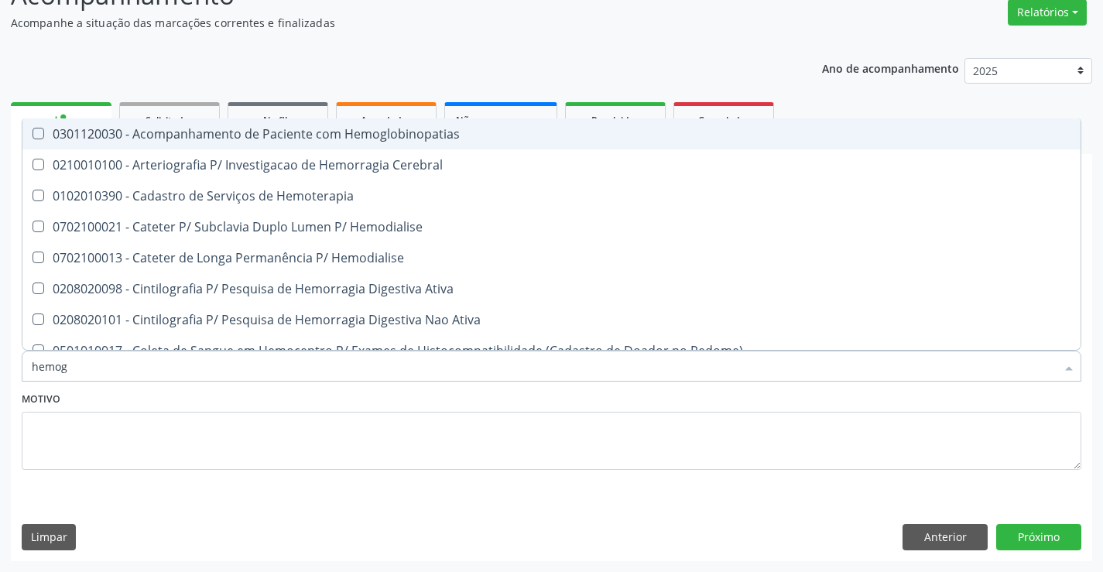
type input "hemogr"
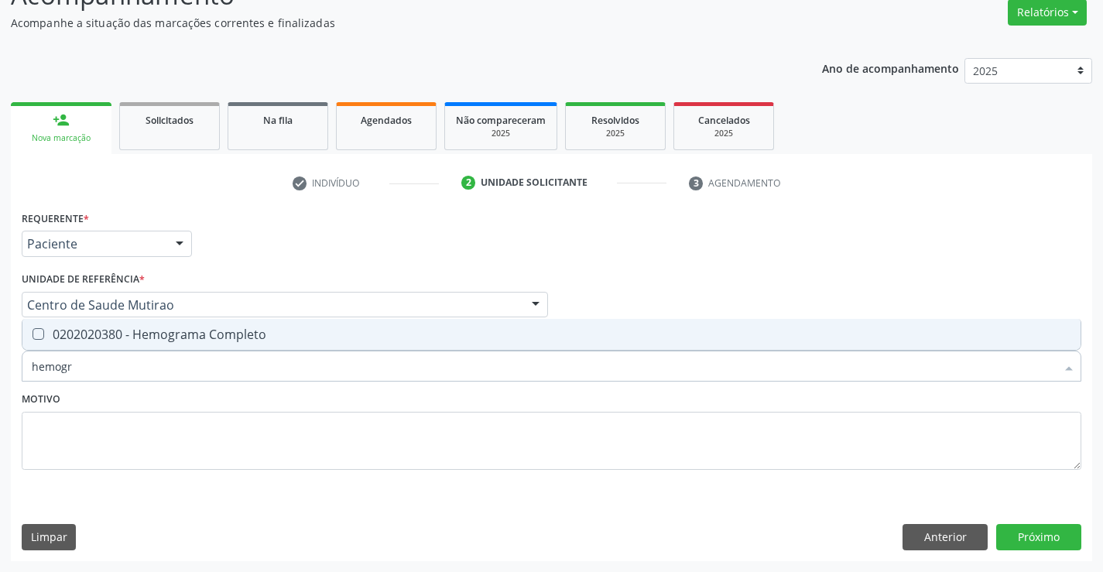
click at [109, 344] on span "0202020380 - Hemograma Completo" at bounding box center [551, 334] width 1059 height 31
checkbox Completo "true"
type input "hemogr"
click at [91, 420] on textarea at bounding box center [552, 441] width 1060 height 59
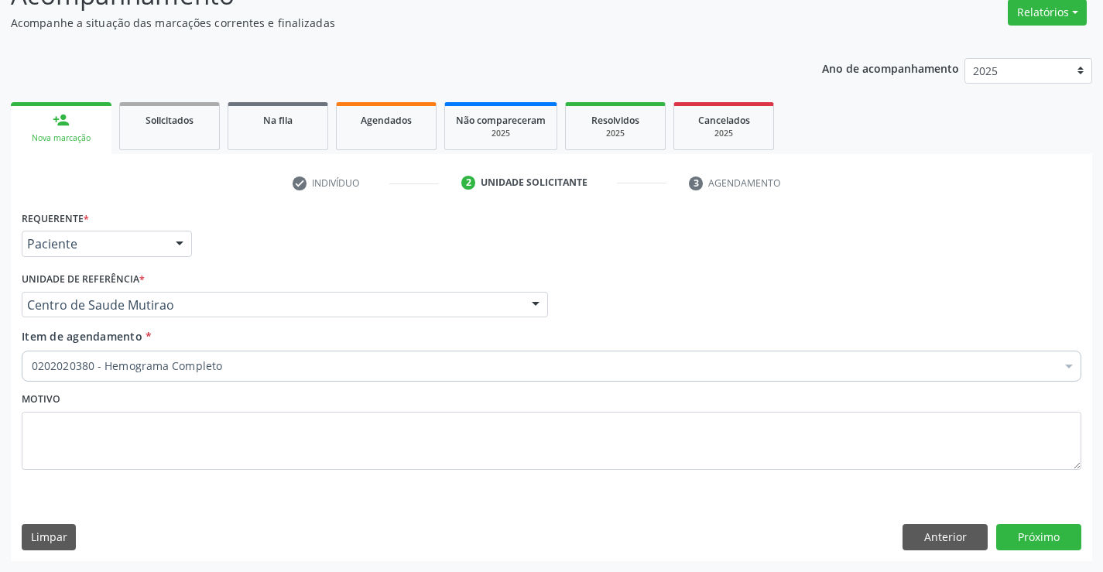
click at [87, 378] on div "0202020380 - Hemograma Completo" at bounding box center [552, 366] width 1060 height 31
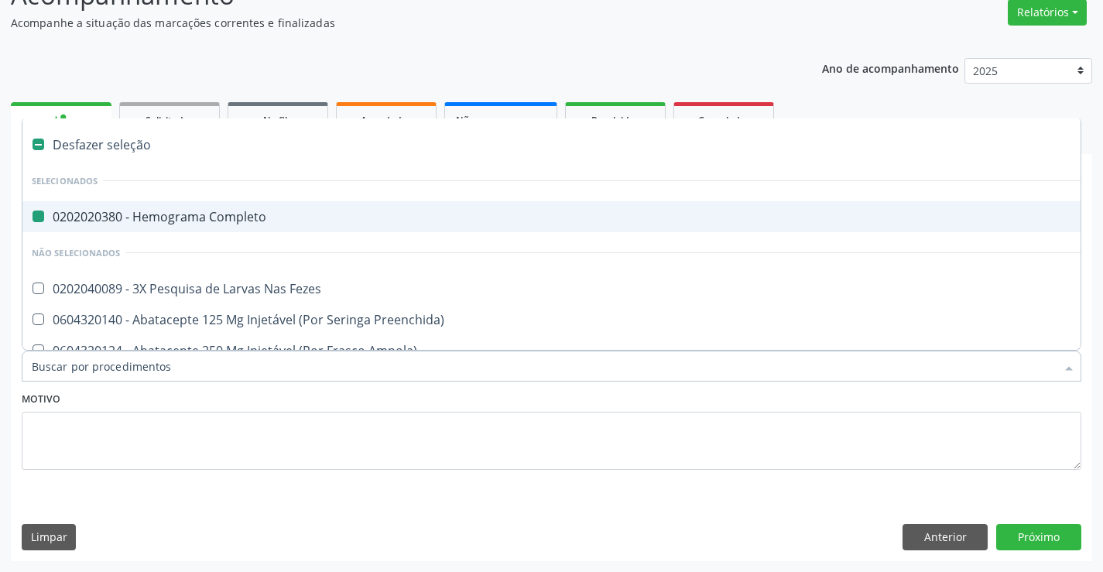
type input "u"
checkbox Completo "false"
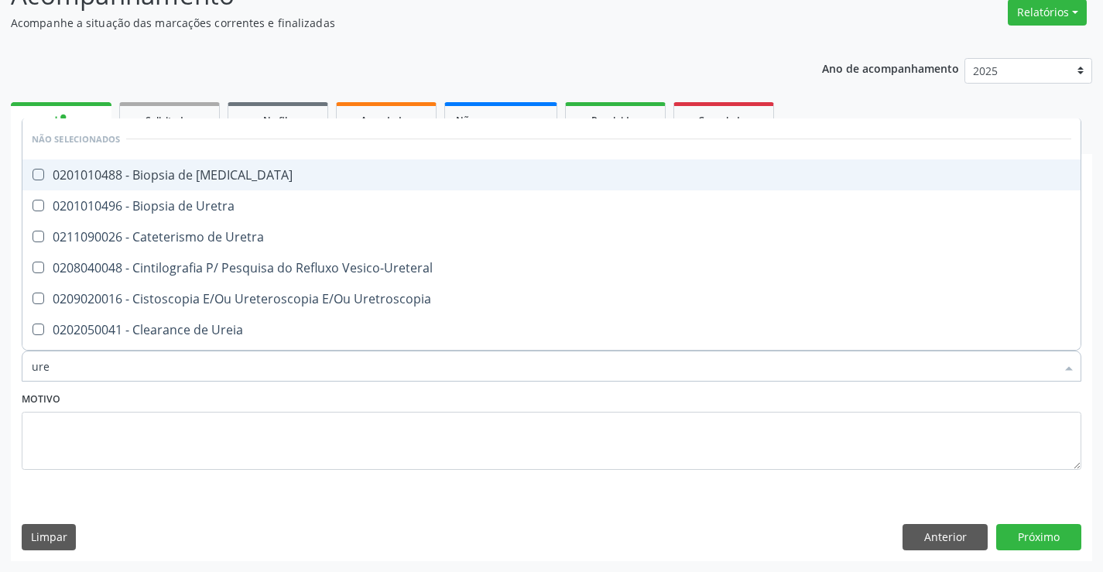
type input "urei"
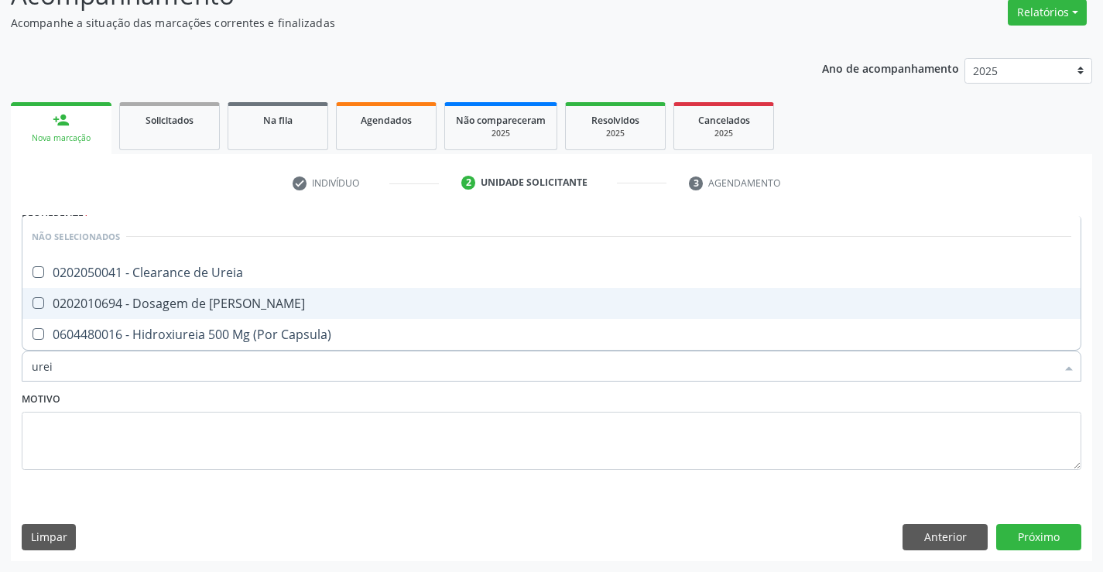
click at [139, 303] on div "0202010694 - Dosagem de [PERSON_NAME]" at bounding box center [552, 303] width 1040 height 12
checkbox Ureia "true"
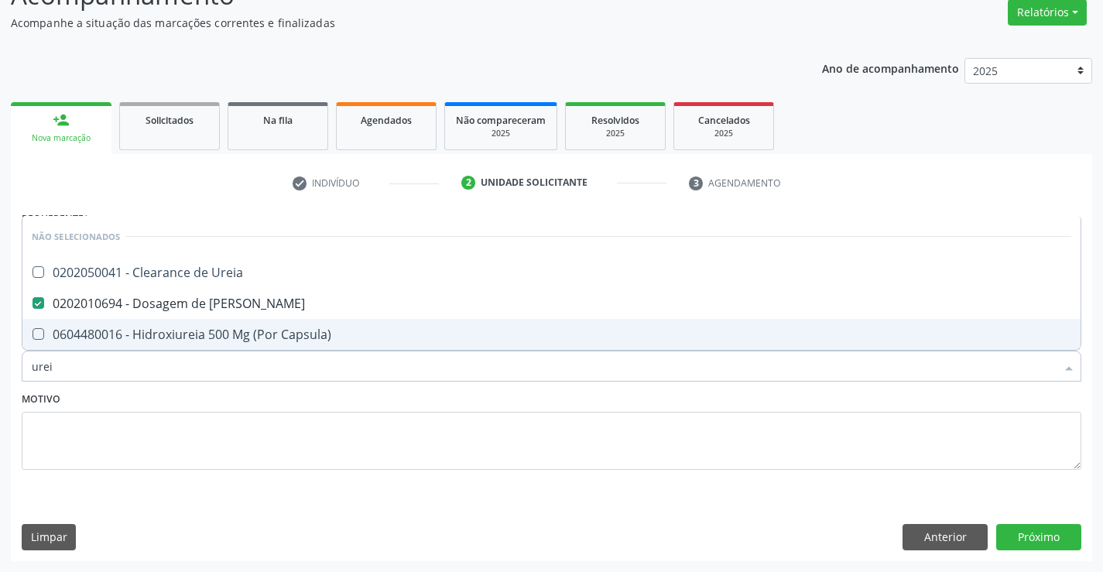
type input "urei"
click at [108, 448] on textarea at bounding box center [552, 441] width 1060 height 59
checkbox Ureia "true"
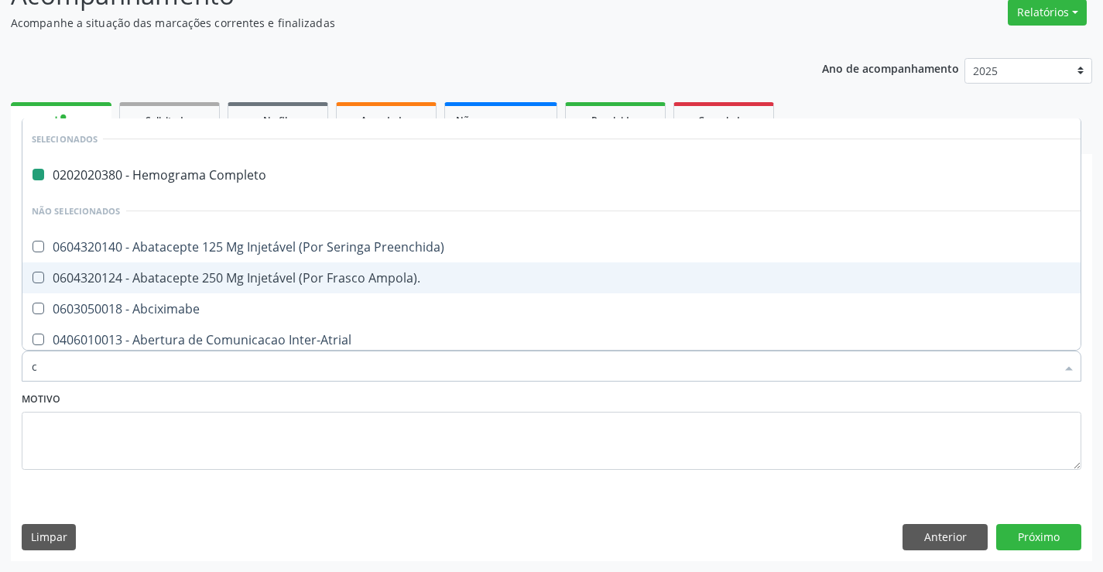
type input "cr"
checkbox Completo "false"
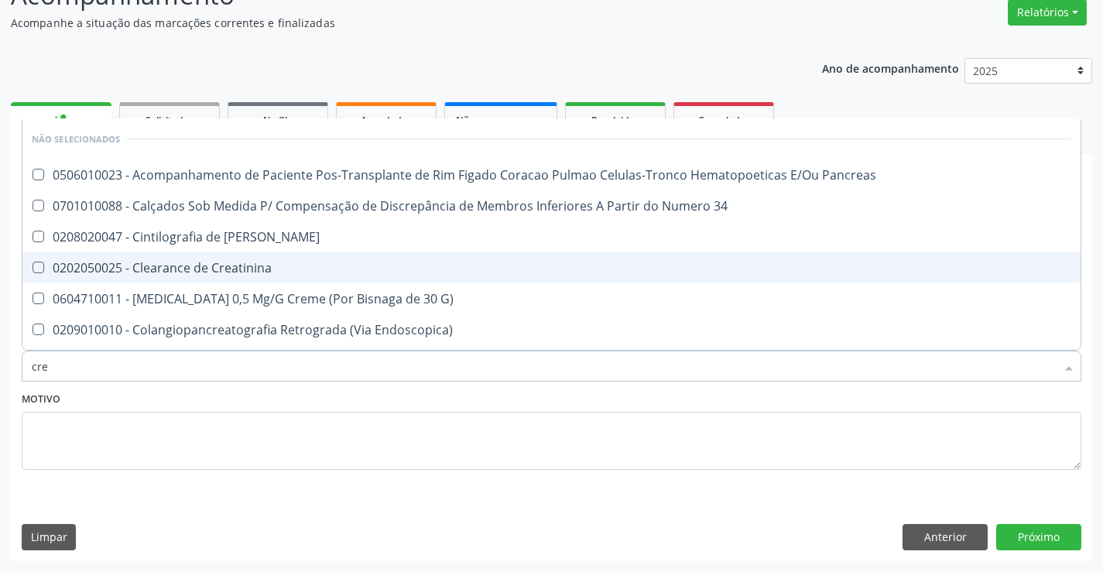
type input "crea"
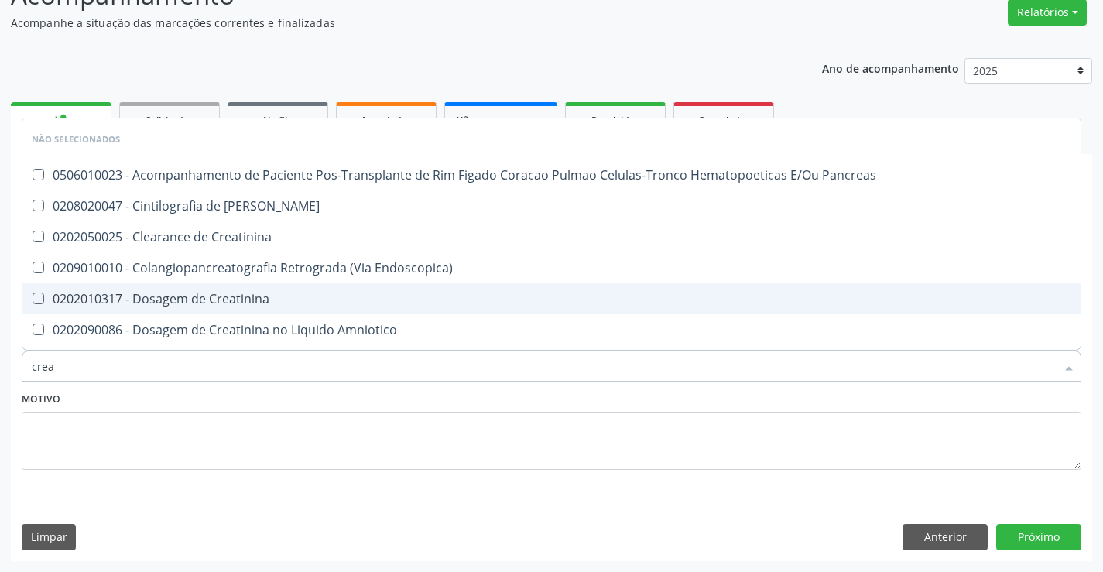
click at [129, 293] on div "0202010317 - Dosagem de Creatinina" at bounding box center [552, 299] width 1040 height 12
checkbox Creatinina "true"
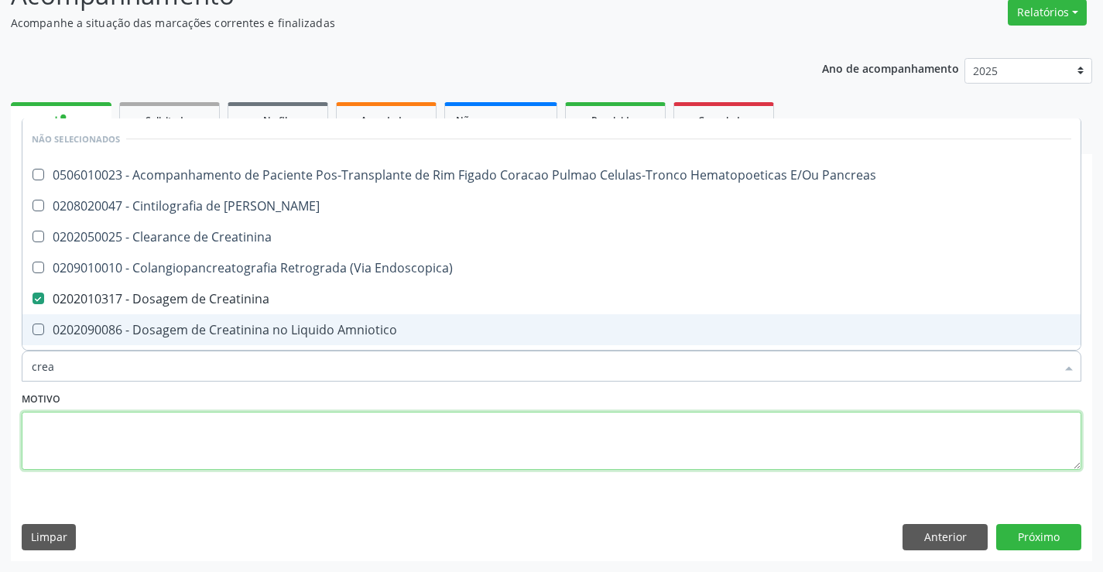
click at [107, 431] on textarea at bounding box center [552, 441] width 1060 height 59
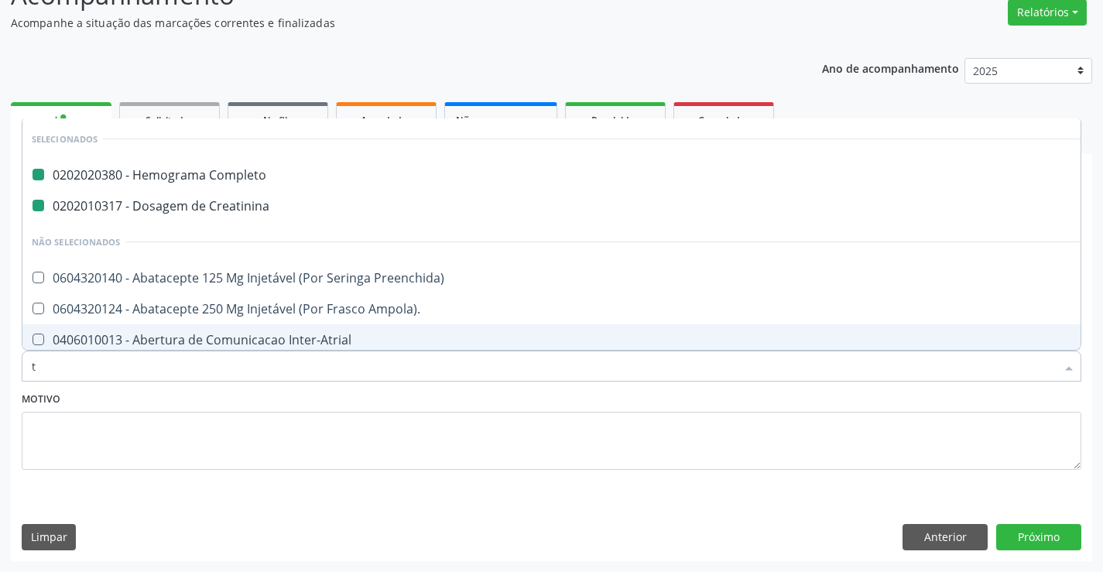
type input "tg"
checkbox Completo "false"
checkbox Creatinina "false"
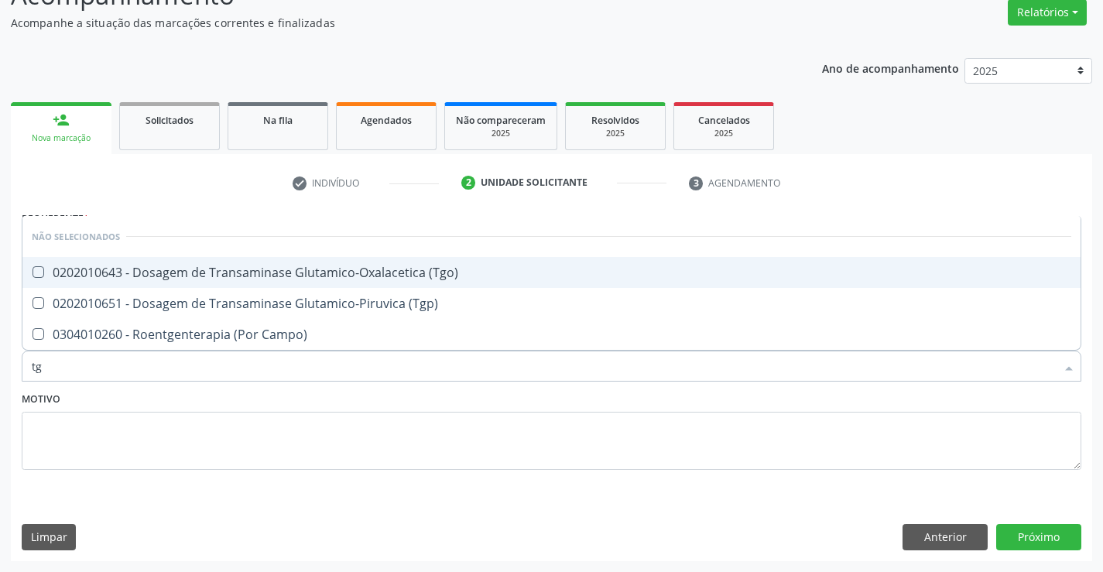
click at [166, 276] on div "0202010643 - Dosagem de Transaminase Glutamico-Oxalacetica (Tgo)" at bounding box center [552, 272] width 1040 height 12
checkbox \(Tgo\) "true"
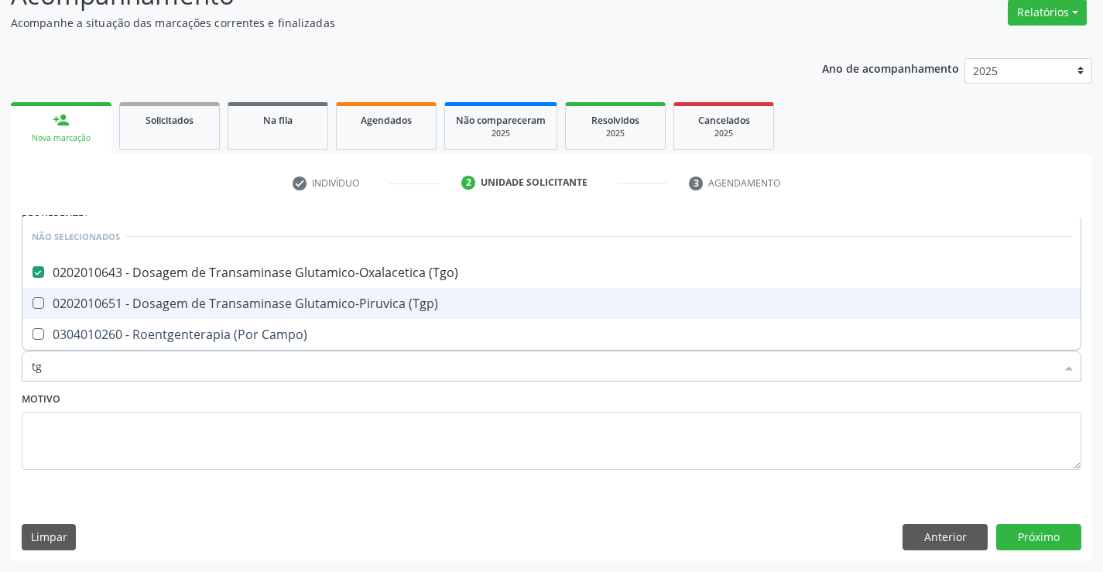
click at [160, 304] on div "0202010651 - Dosagem de Transaminase Glutamico-Piruvica (Tgp)" at bounding box center [552, 303] width 1040 height 12
checkbox \(Tgp\) "true"
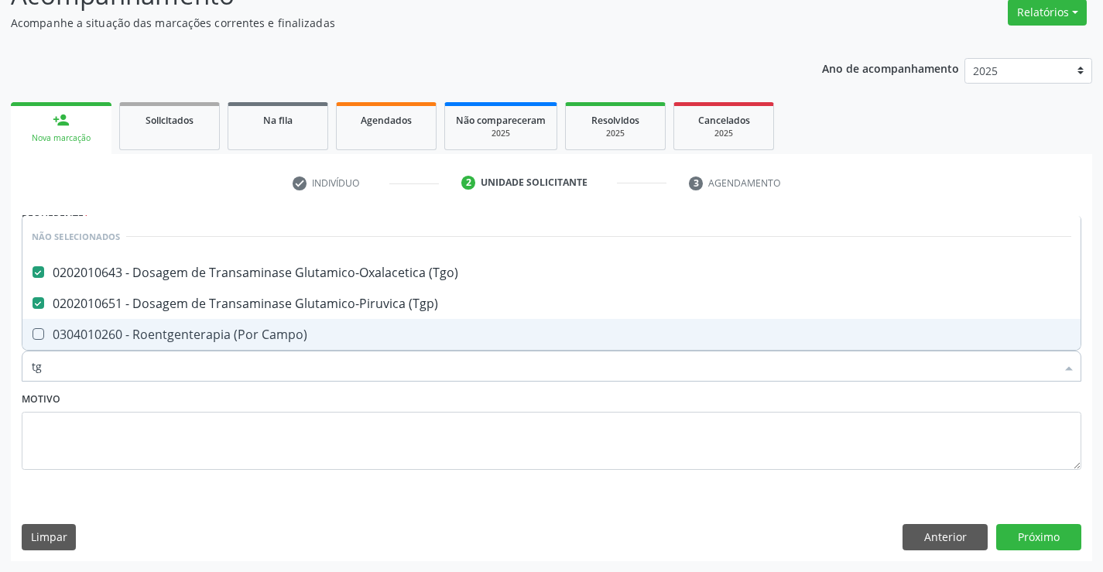
type input "tg"
click at [138, 400] on div "Motivo" at bounding box center [552, 429] width 1060 height 82
checkbox Campo\) "true"
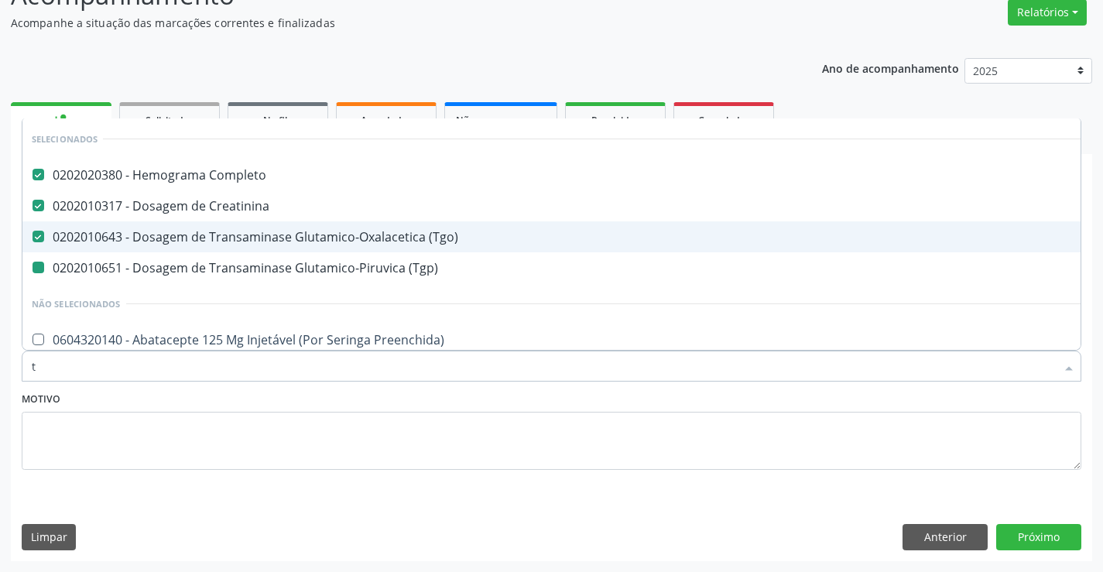
type input "tr"
checkbox \(Tgp\) "false"
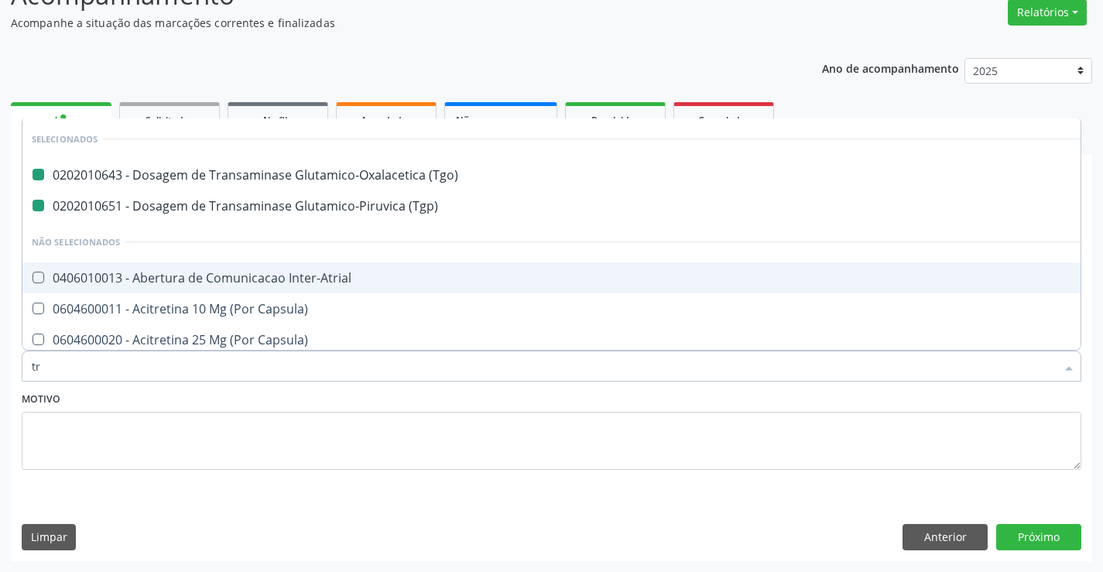
type input "tri"
checkbox \(Tgo\) "false"
checkbox \(Tgp\) "false"
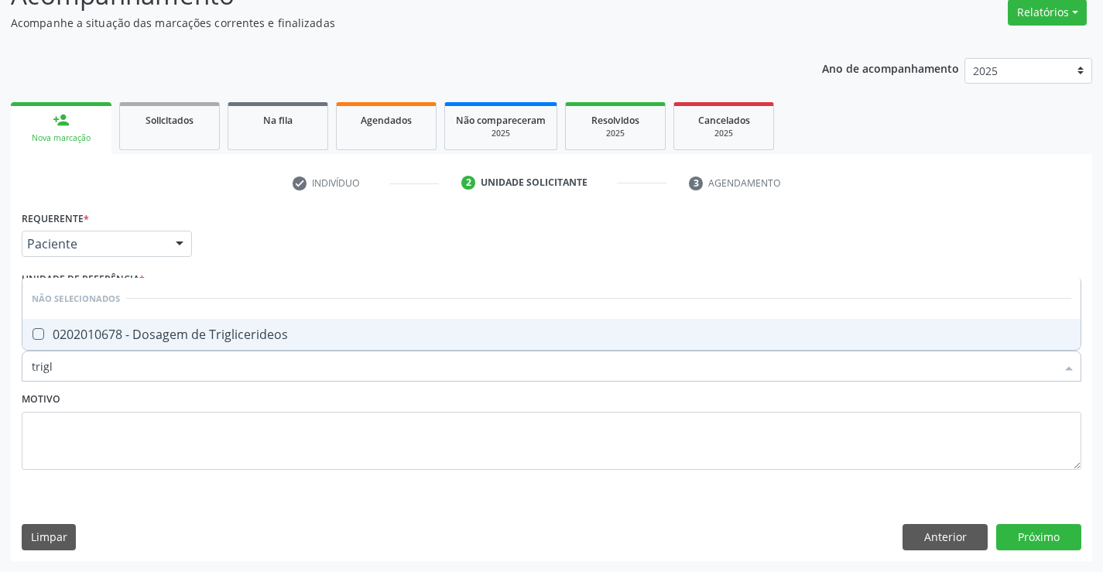
type input "trigli"
click at [137, 337] on div "0202010678 - Dosagem de Triglicerideos" at bounding box center [552, 334] width 1040 height 12
checkbox Triglicerideos "true"
click at [103, 430] on textarea at bounding box center [552, 441] width 1060 height 59
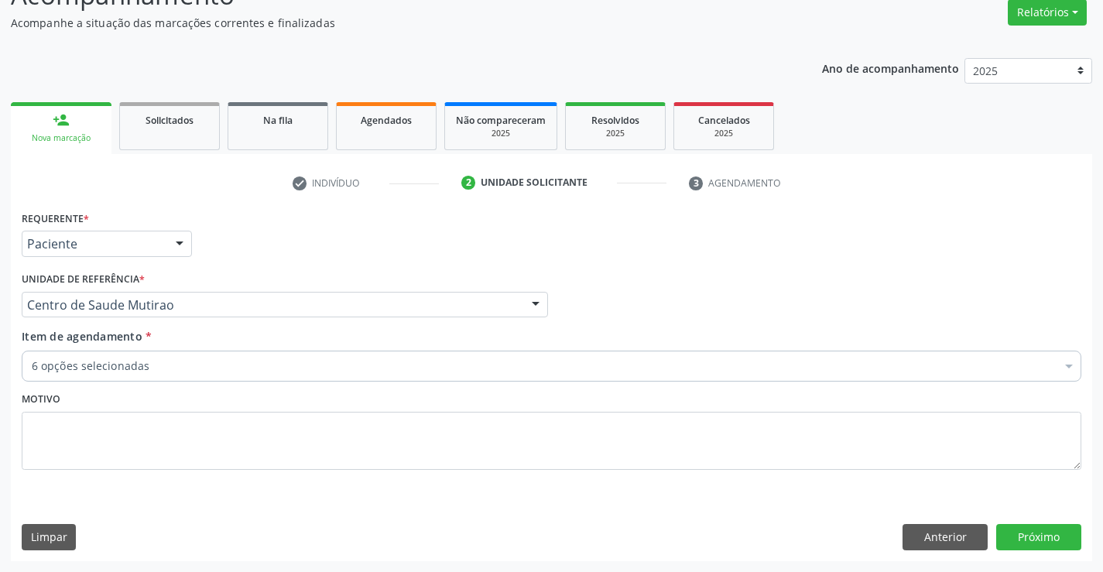
click at [117, 375] on div "6 opções selecionadas" at bounding box center [552, 366] width 1060 height 31
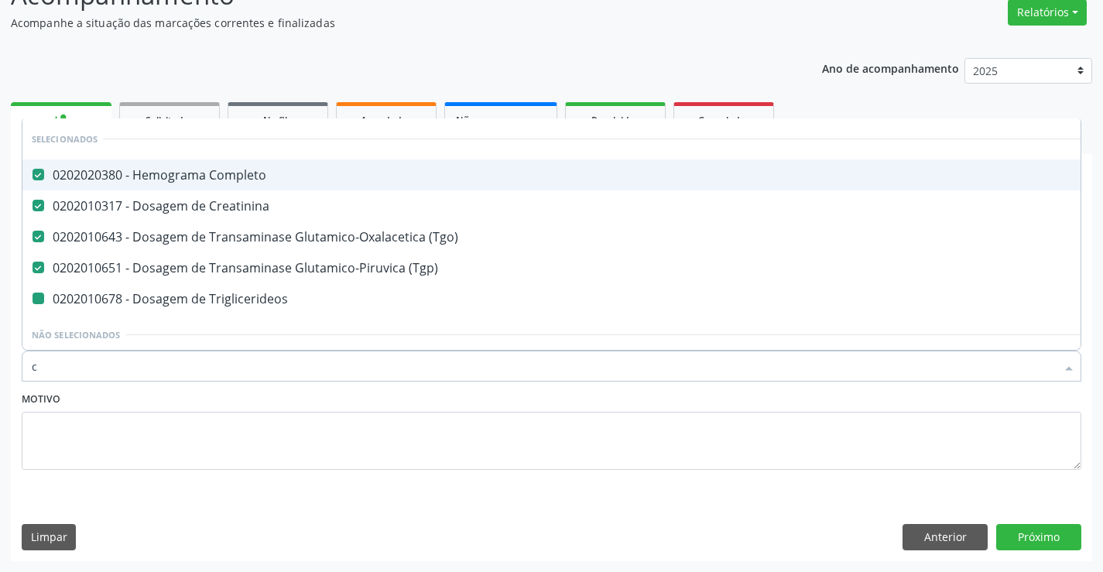
type input "co"
checkbox Triglicerideos "false"
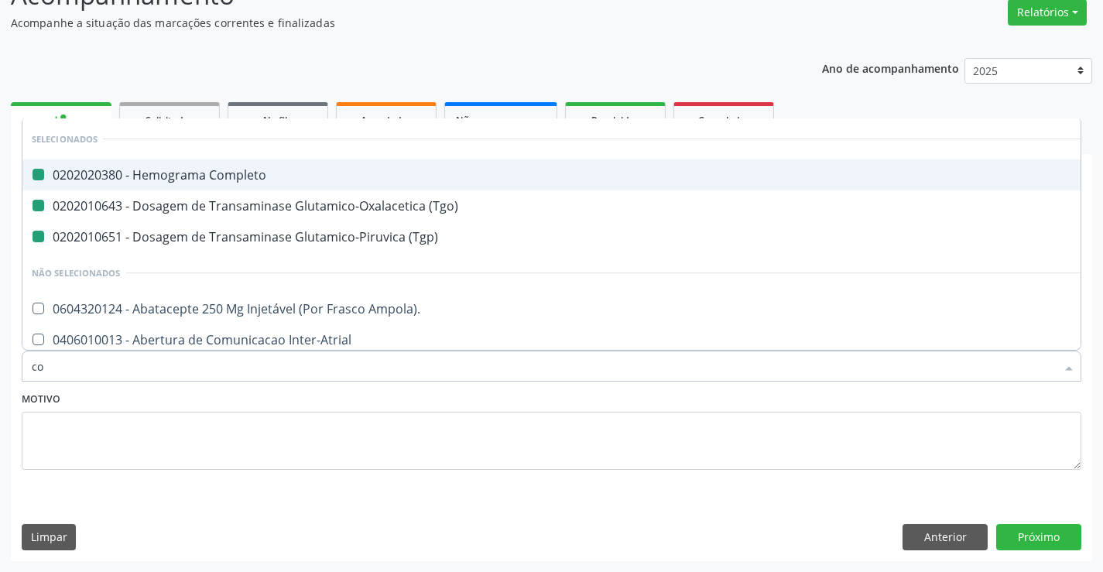
type input "col"
checkbox Completo "false"
checkbox \(Tgo\) "false"
checkbox \(Tgp\) "false"
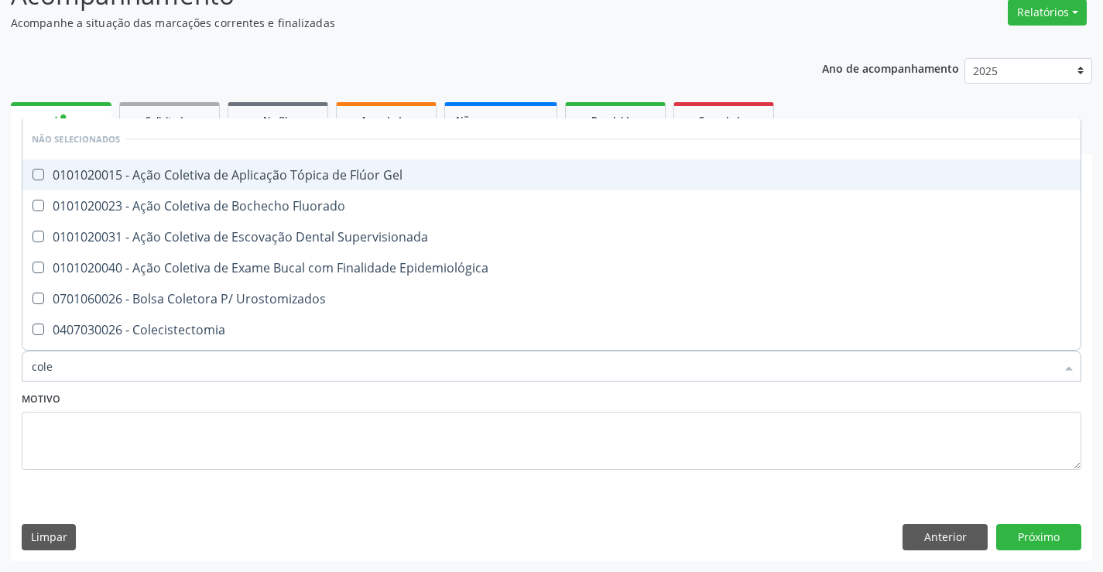
type input "coles"
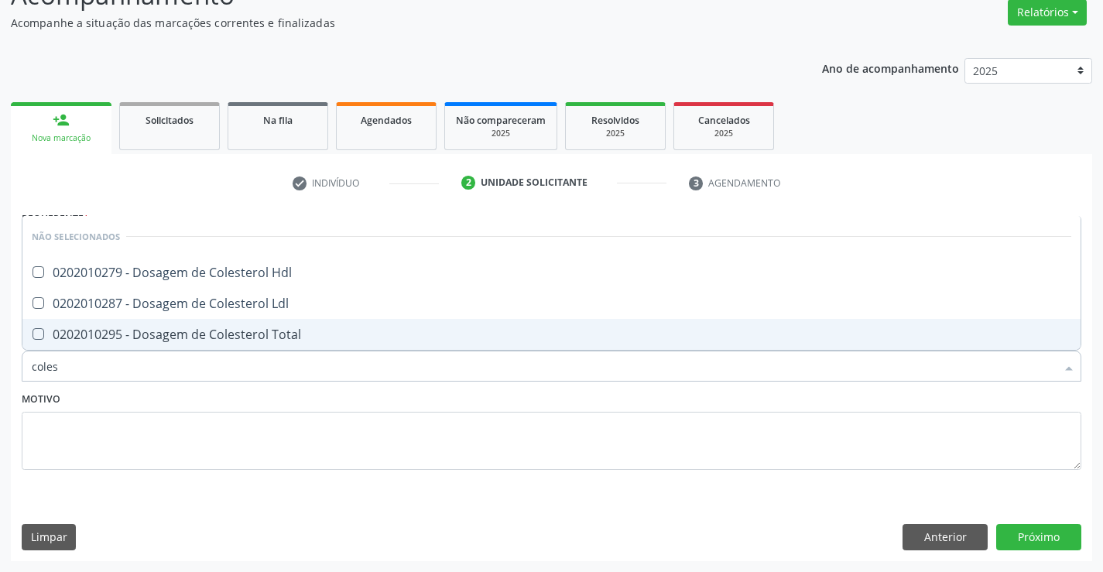
click at [145, 341] on div "0202010295 - Dosagem de Colesterol Total" at bounding box center [552, 334] width 1040 height 12
checkbox Total "true"
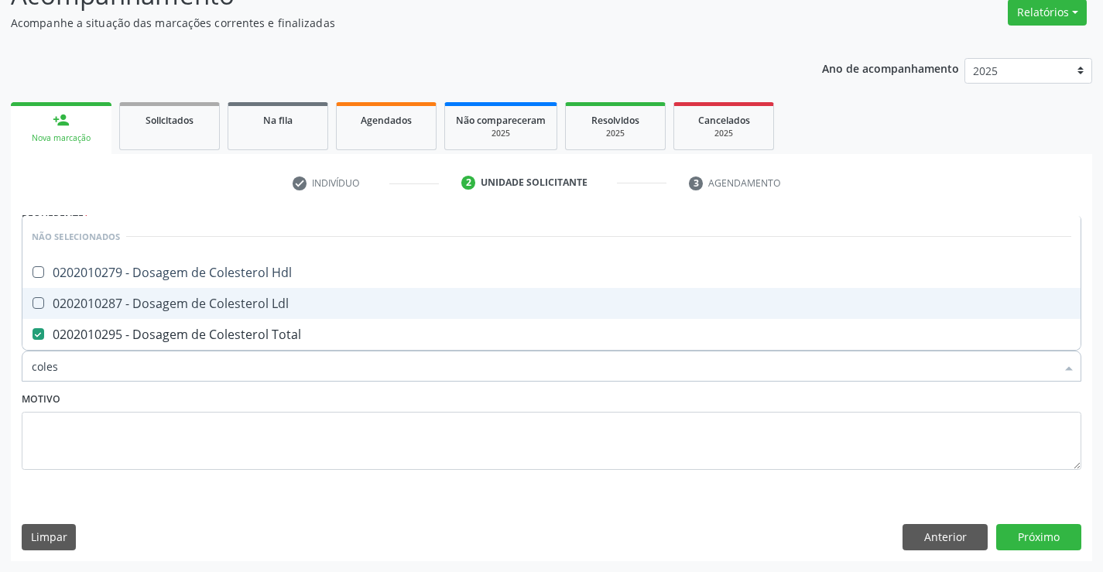
click at [148, 307] on div "0202010287 - Dosagem de Colesterol Ldl" at bounding box center [552, 303] width 1040 height 12
checkbox Ldl "true"
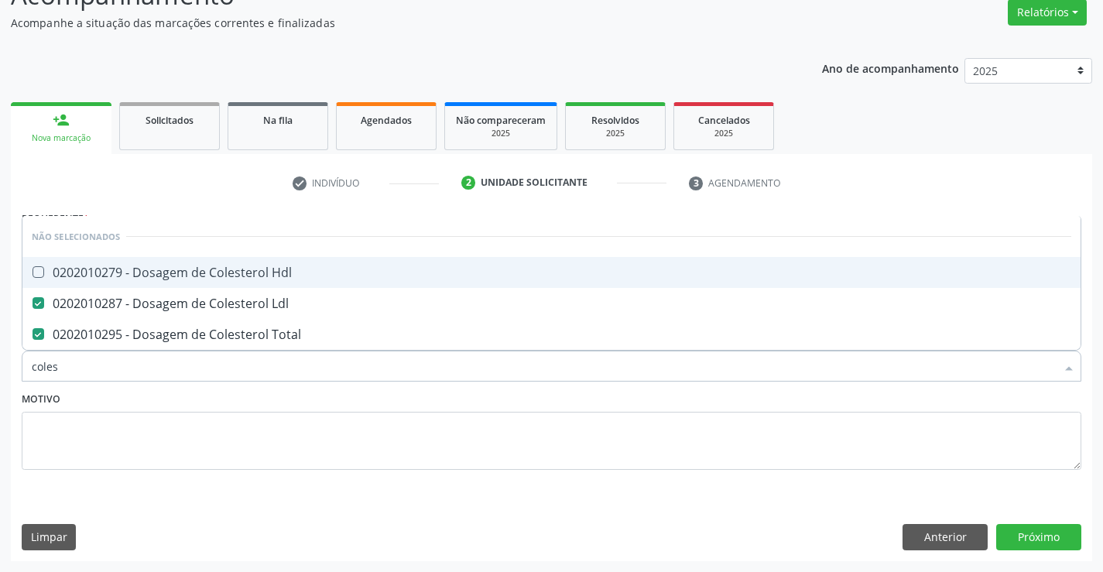
click at [151, 275] on div "0202010279 - Dosagem de Colesterol Hdl" at bounding box center [552, 272] width 1040 height 12
checkbox Hdl "true"
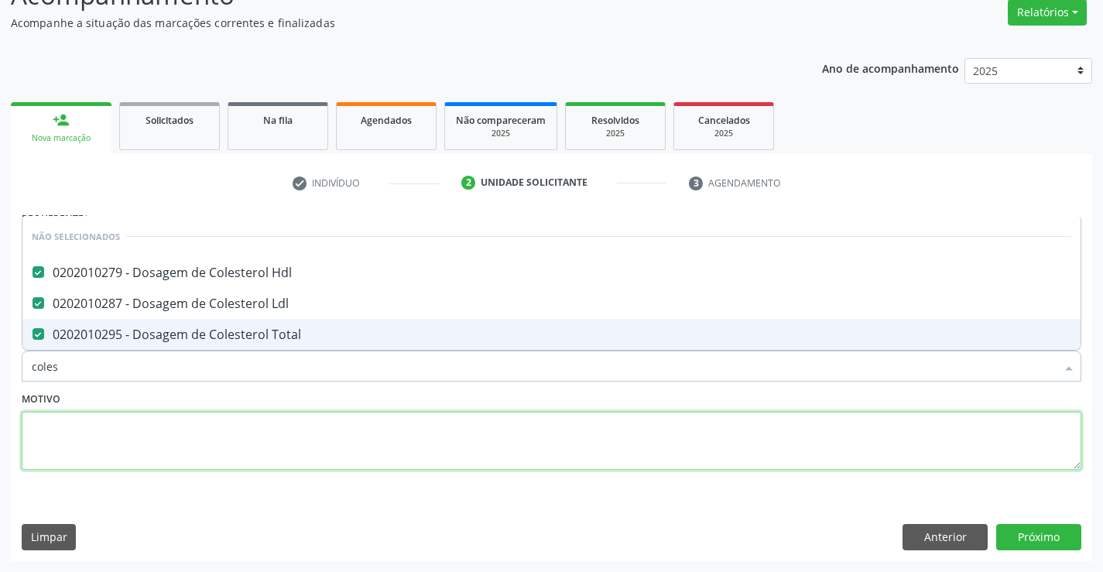
click at [143, 412] on textarea at bounding box center [552, 441] width 1060 height 59
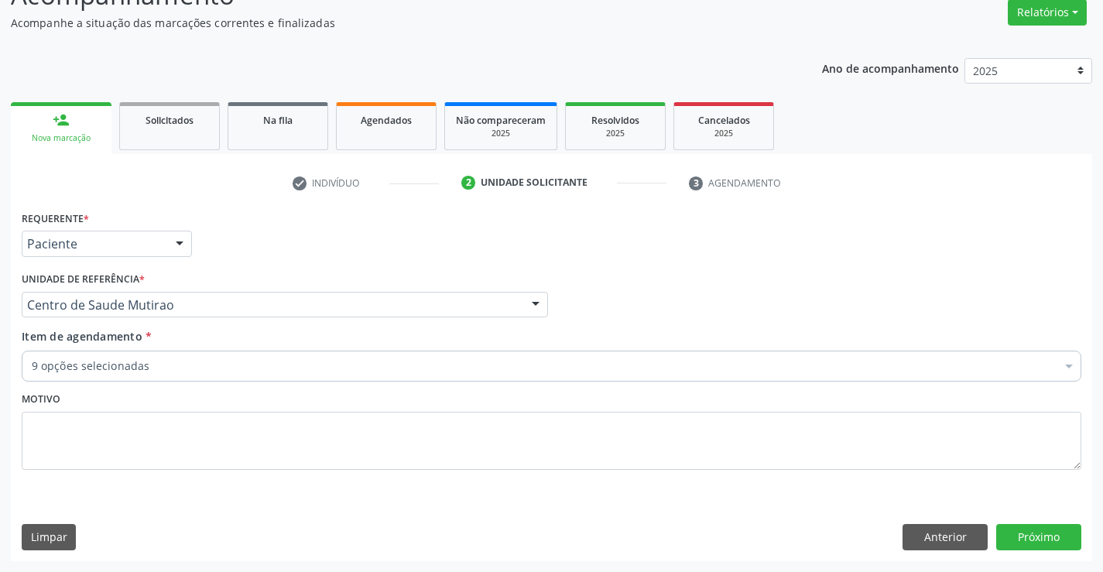
click at [140, 375] on div "9 opções selecionadas" at bounding box center [552, 366] width 1060 height 31
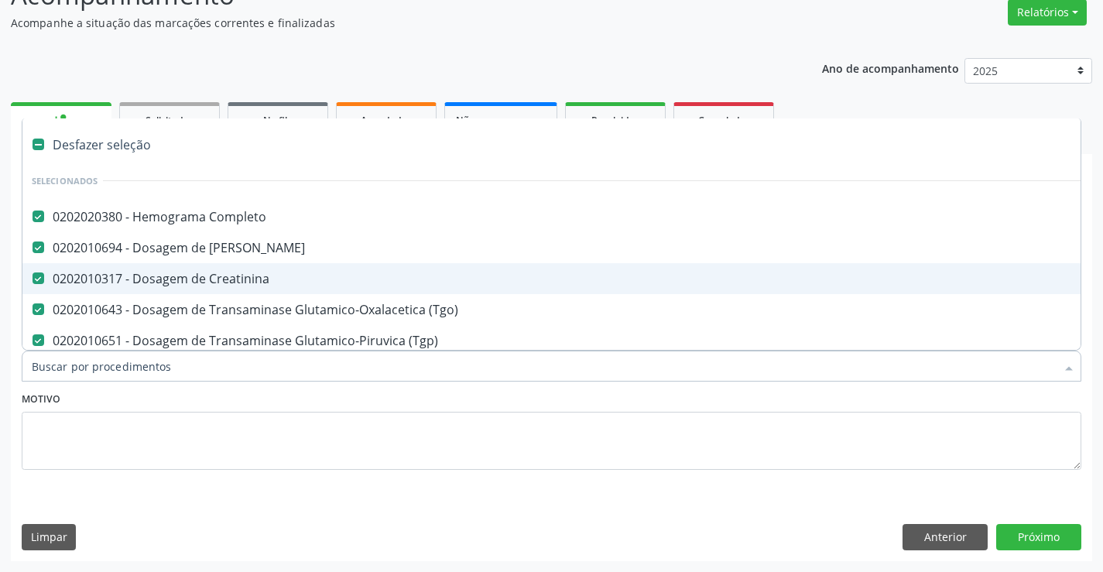
click at [140, 375] on input "Item de agendamento *" at bounding box center [544, 366] width 1024 height 31
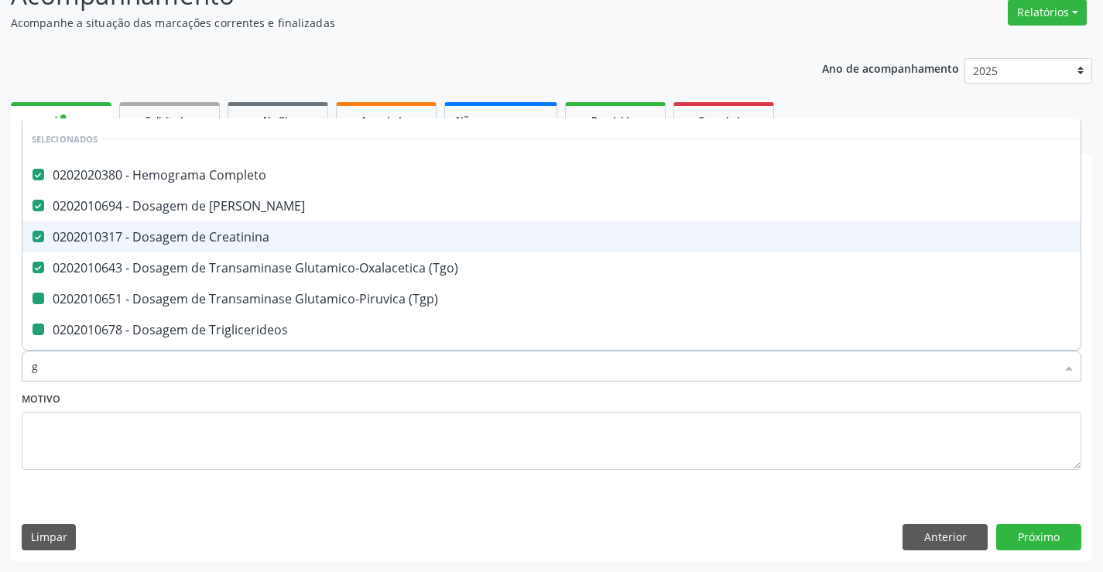
type input "gl"
checkbox \(Tgp\) "false"
checkbox Triglicerideos "false"
checkbox Total "false"
checkbox Ldl "false"
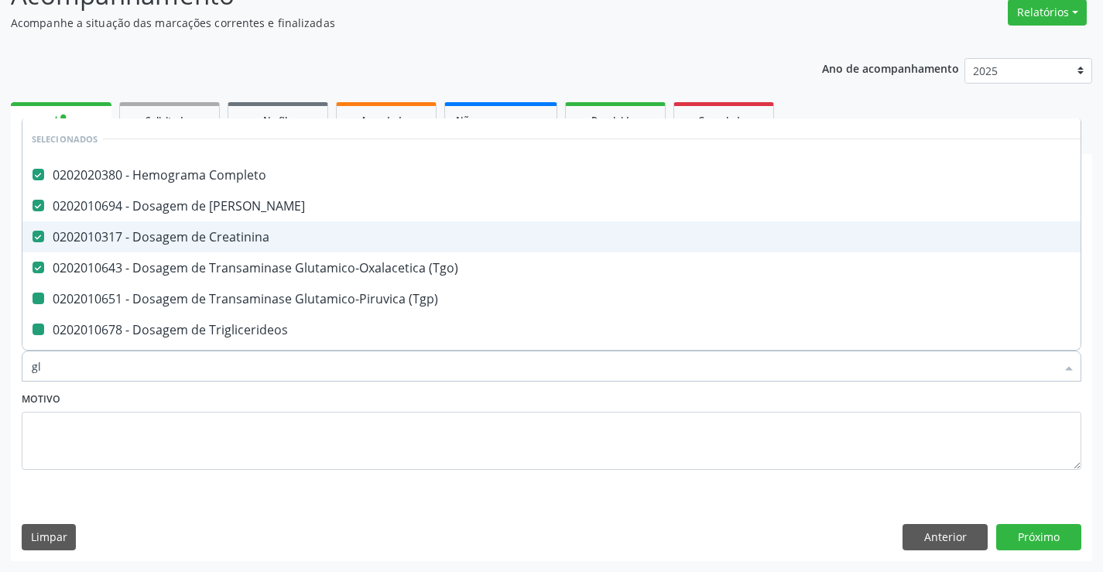
checkbox Hdl "false"
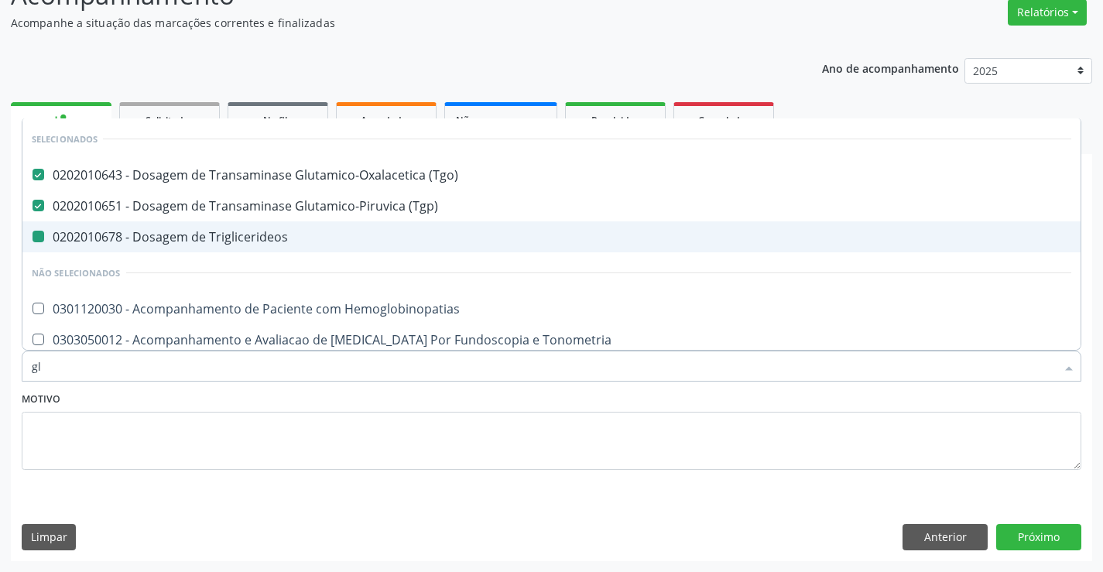
type input "gli"
checkbox Triglicerideos "false"
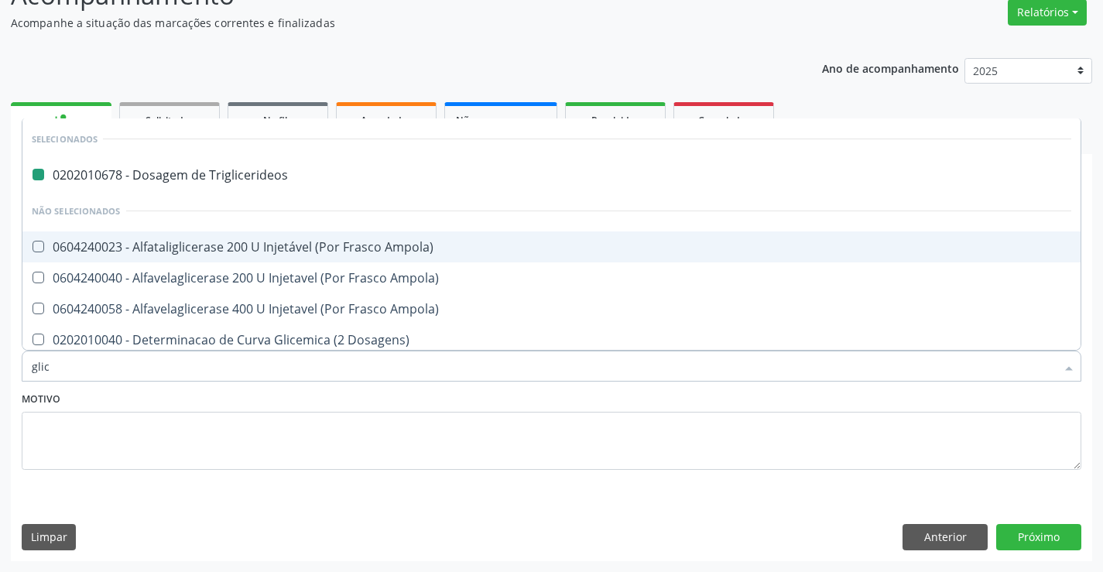
type input "glico"
checkbox Triglicerideos "false"
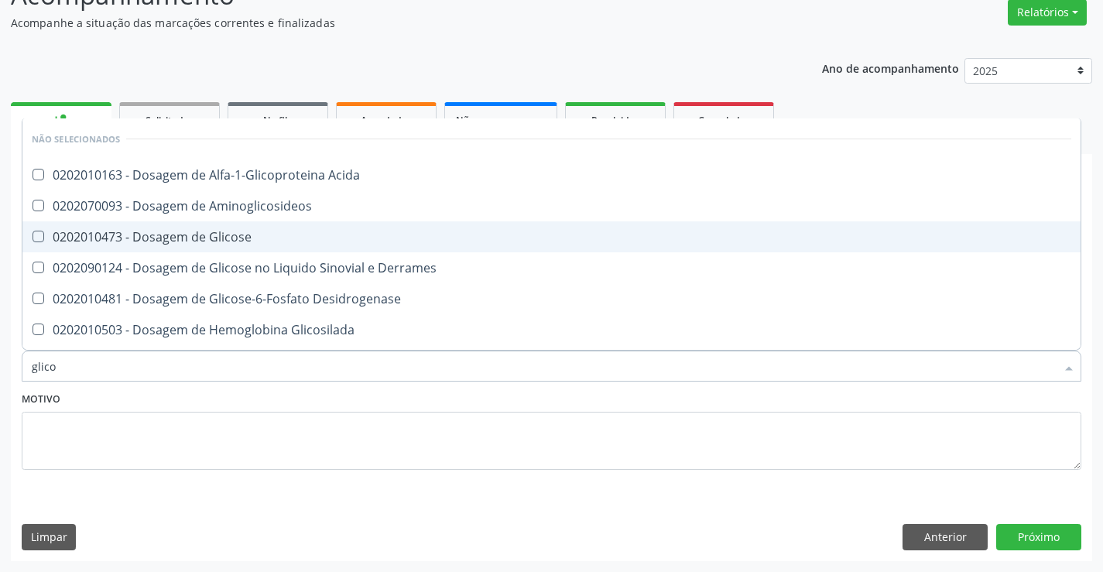
type input "glicos"
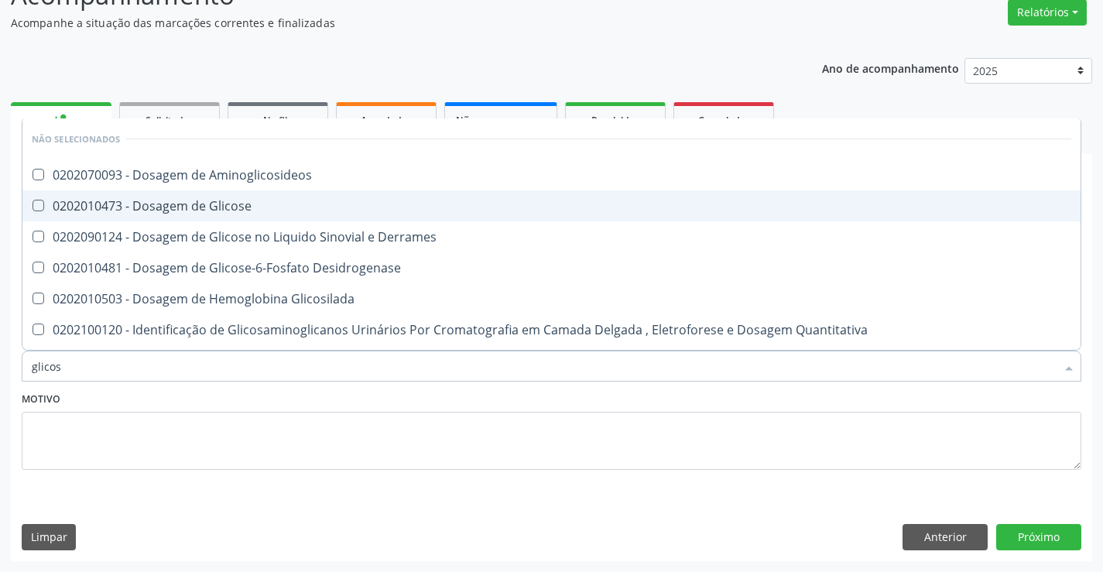
click at [211, 211] on div "0202010473 - Dosagem de Glicose" at bounding box center [552, 206] width 1040 height 12
checkbox Glicose "true"
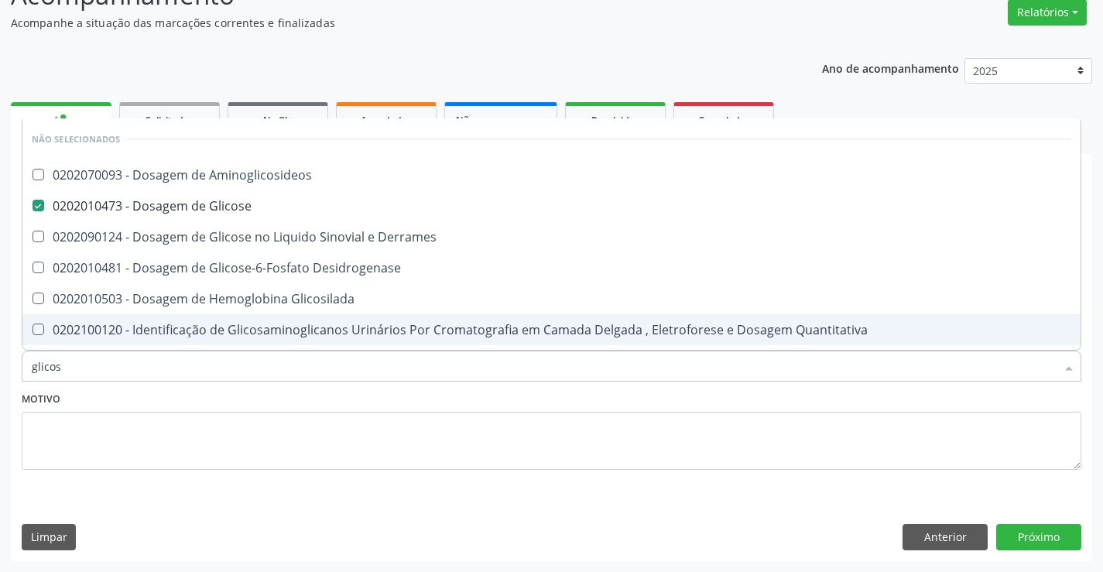
click at [169, 397] on div "Motivo" at bounding box center [552, 429] width 1060 height 82
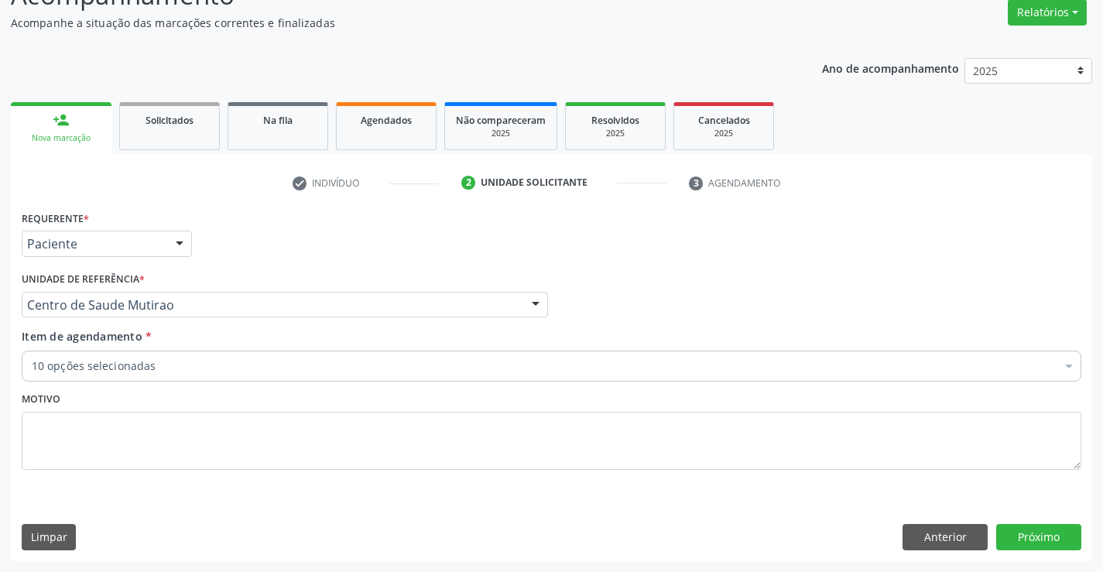
checkbox Completo "true"
checkbox Creatinina "true"
checkbox \(Tgp\) "true"
checkbox Triglicerideos "true"
checkbox Total "true"
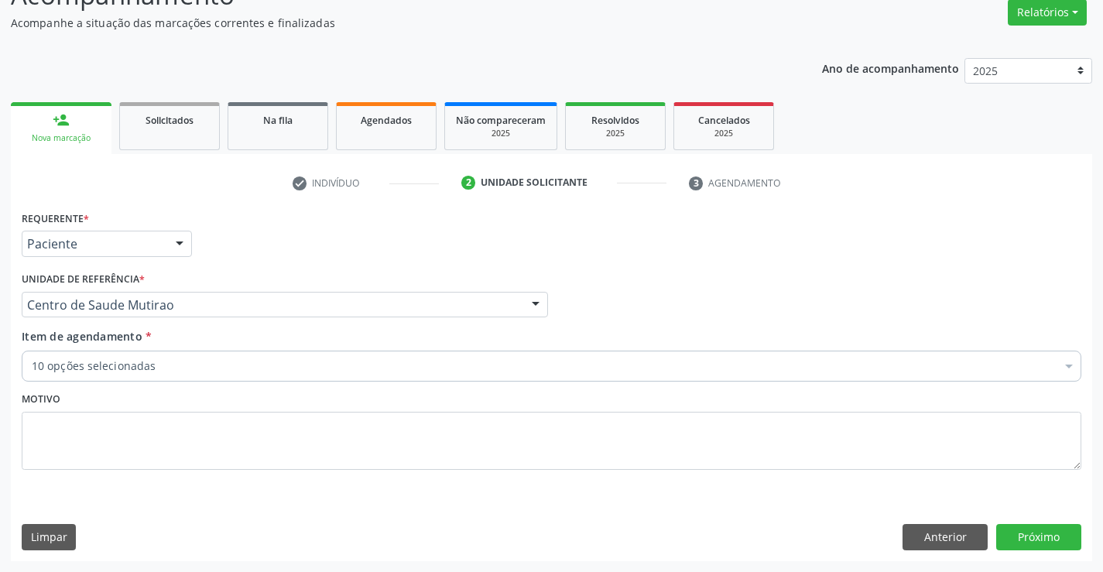
checkbox Ldl "true"
checkbox \(Tgo\) "true"
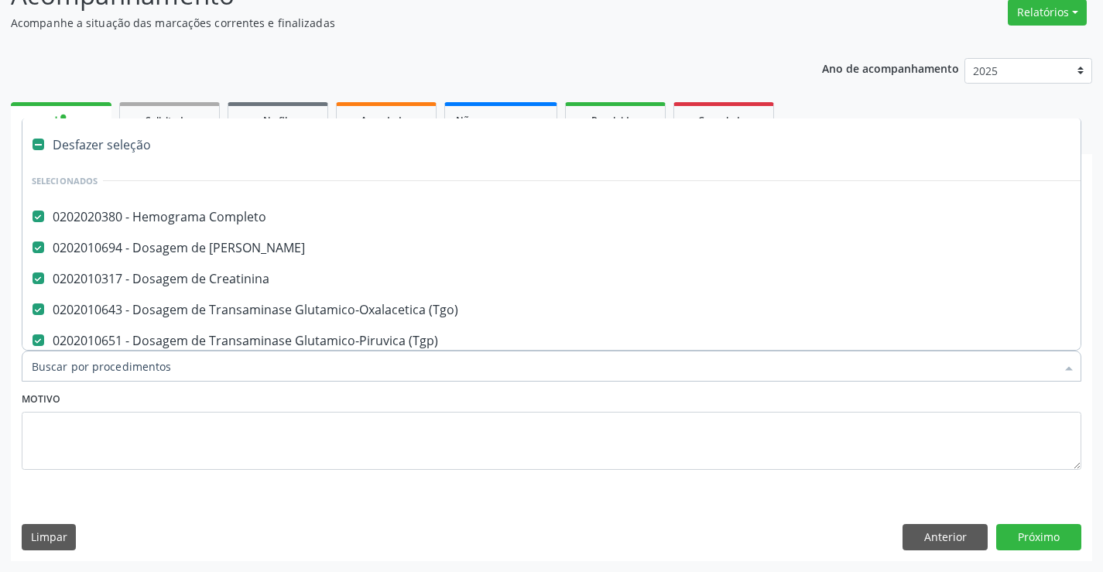
type input "g"
type input "f"
checkbox Completo "false"
checkbox Creatinina "false"
checkbox \(Tgp\) "false"
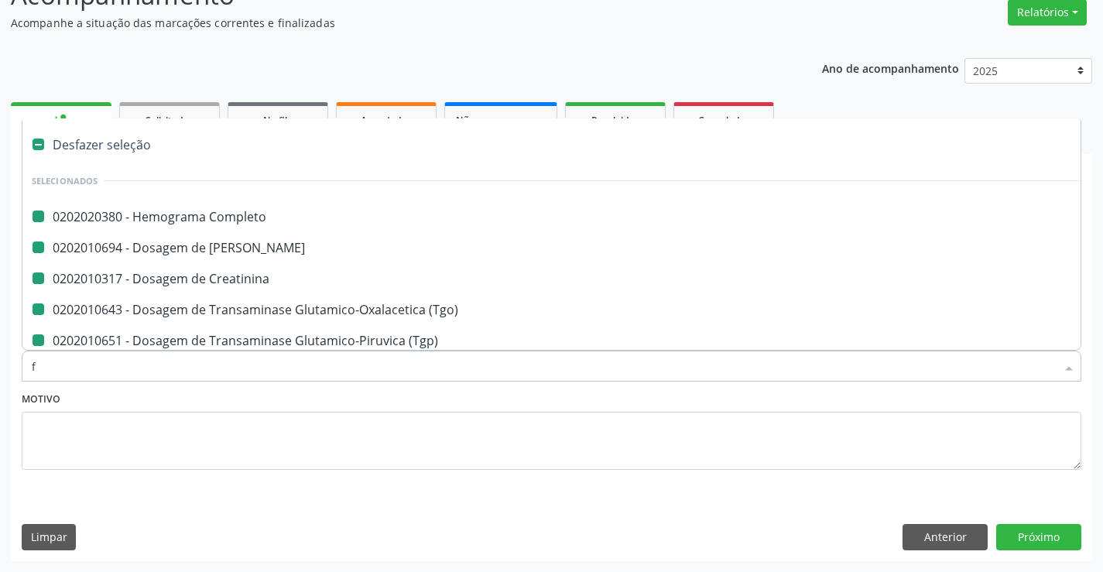
checkbox Triglicerideos "false"
checkbox Total "false"
checkbox Ldl "false"
checkbox \(Tgo\) "false"
checkbox Ureia "false"
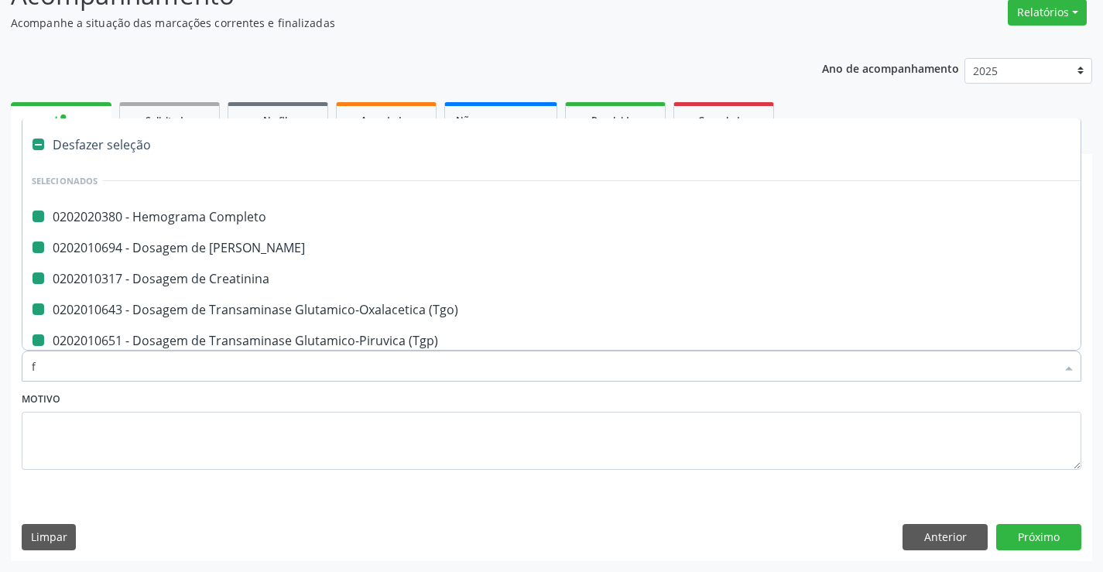
checkbox Hdl "false"
checkbox Glicose "false"
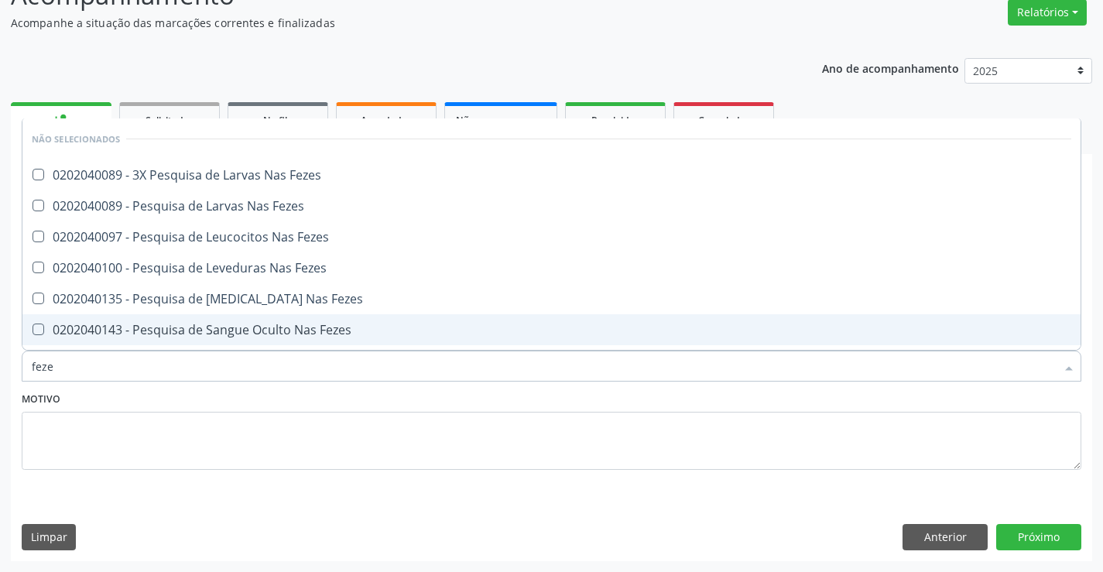
type input "fezes"
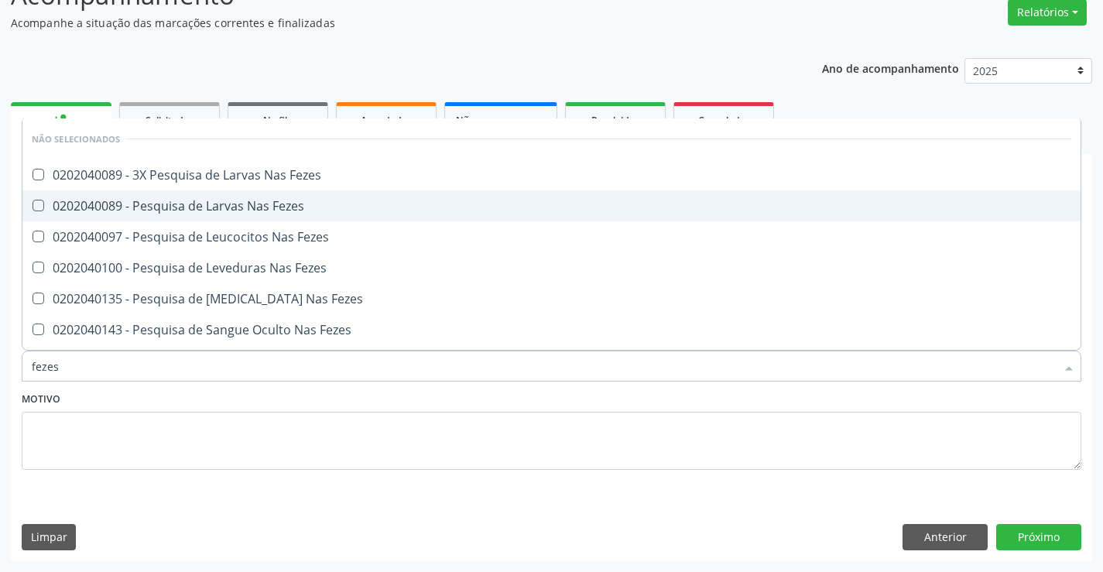
click at [210, 201] on div "0202040089 - Pesquisa de Larvas Nas Fezes" at bounding box center [552, 206] width 1040 height 12
checkbox Fezes "true"
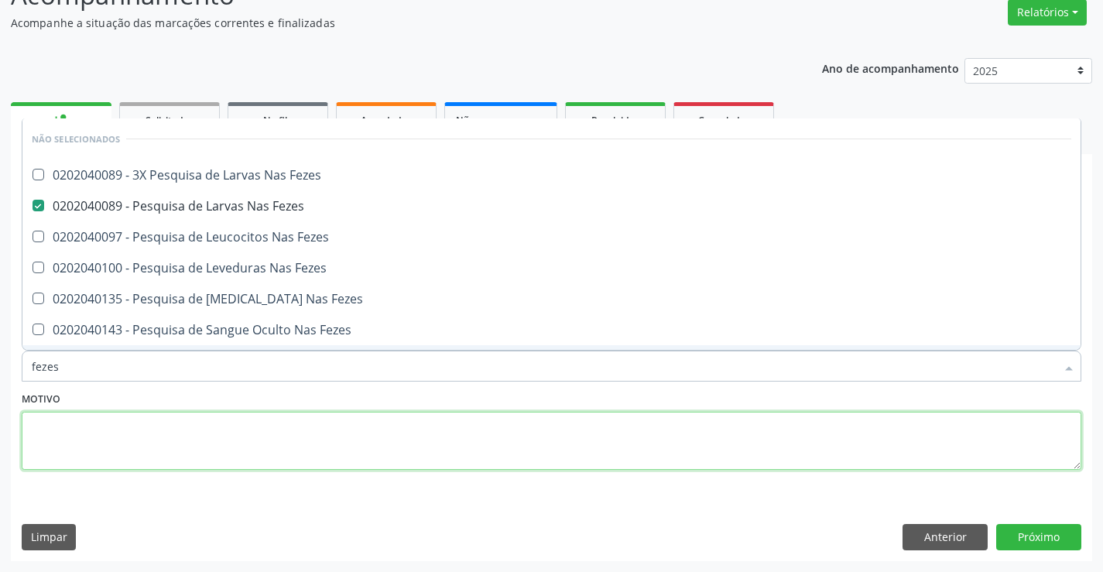
click at [127, 431] on textarea at bounding box center [552, 441] width 1060 height 59
checkbox Fezes "true"
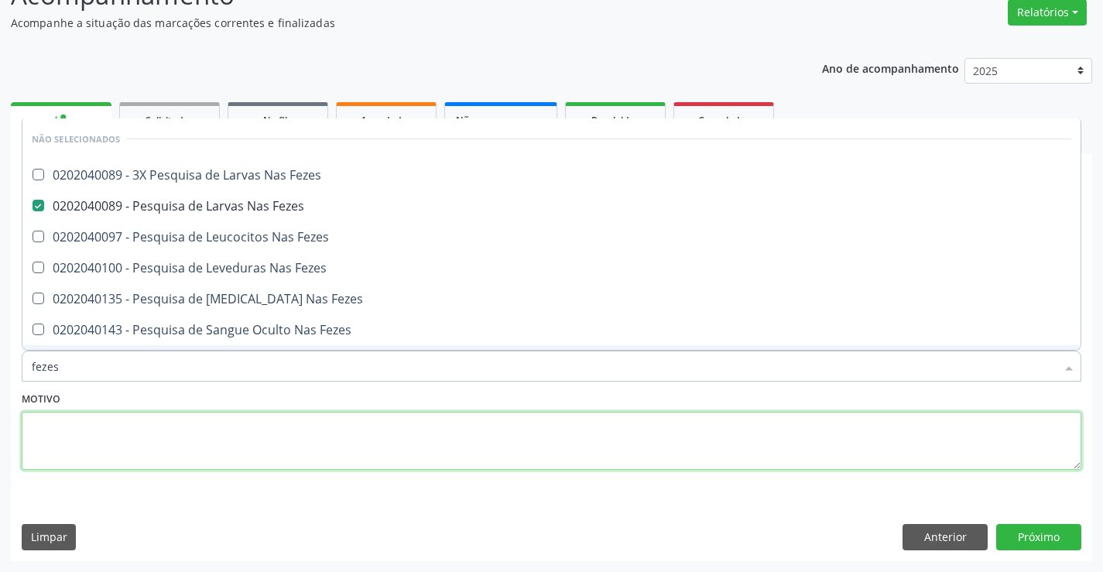
checkbox Fezes "true"
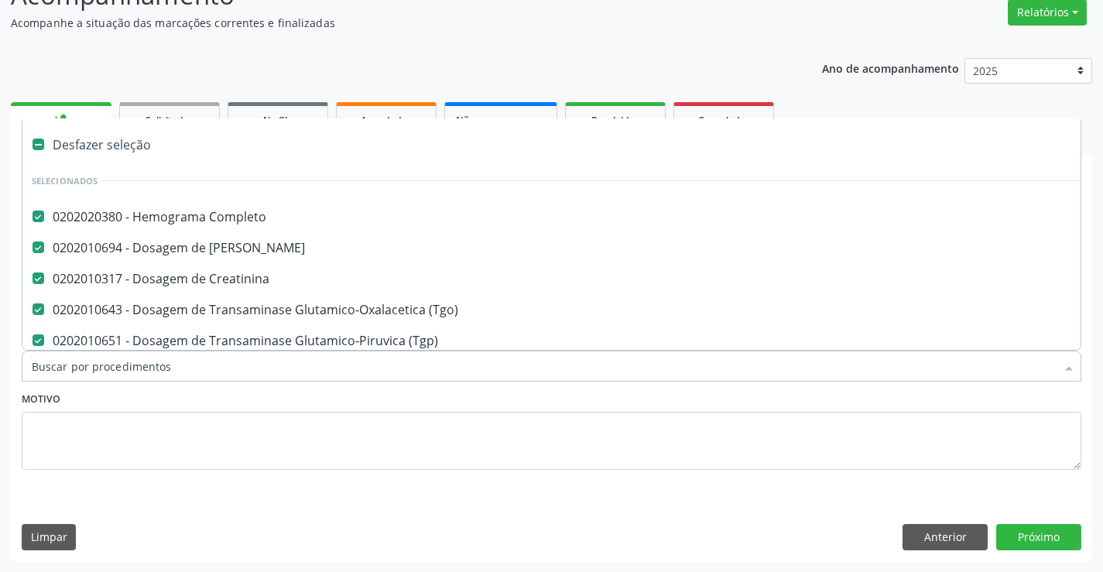
type input "u"
checkbox Triglicerideos "false"
checkbox Total "false"
checkbox Ldl "false"
checkbox Hdl "false"
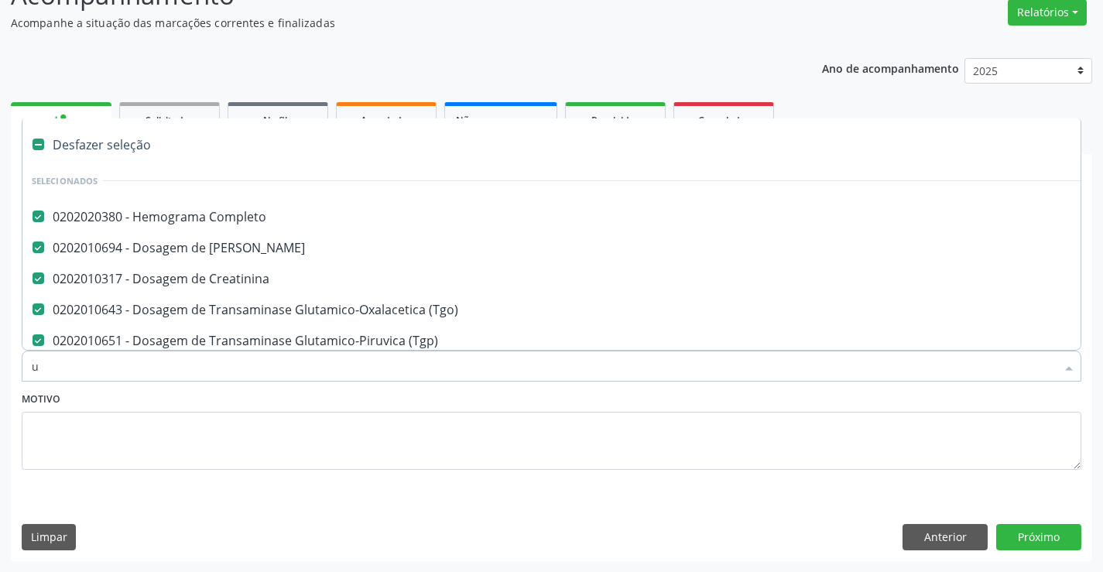
checkbox Glicose "false"
checkbox Fezes "false"
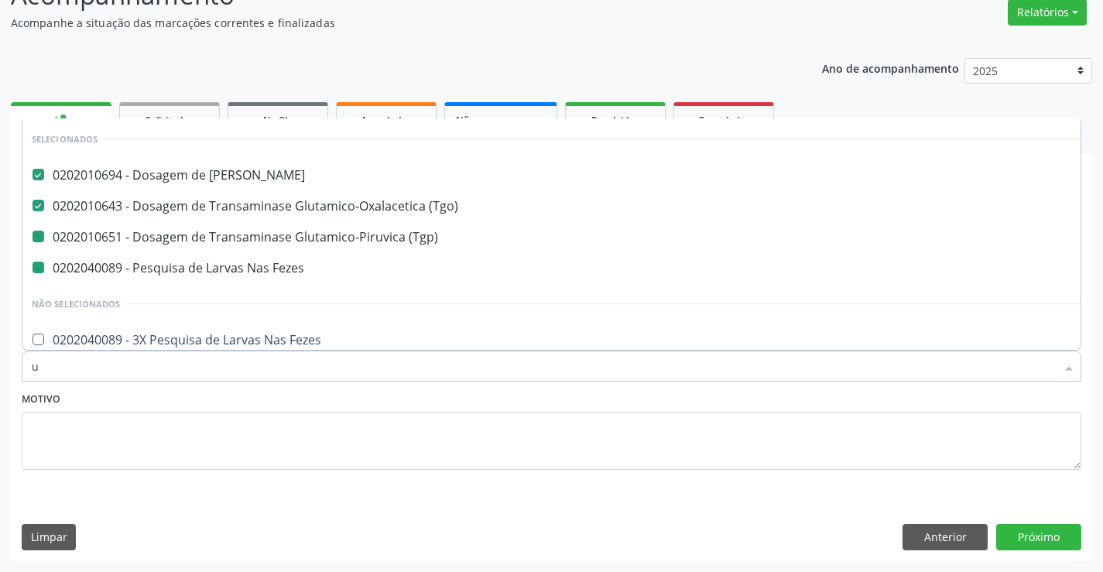
type input "ur"
checkbox \(Tgp\) "false"
checkbox Fezes "false"
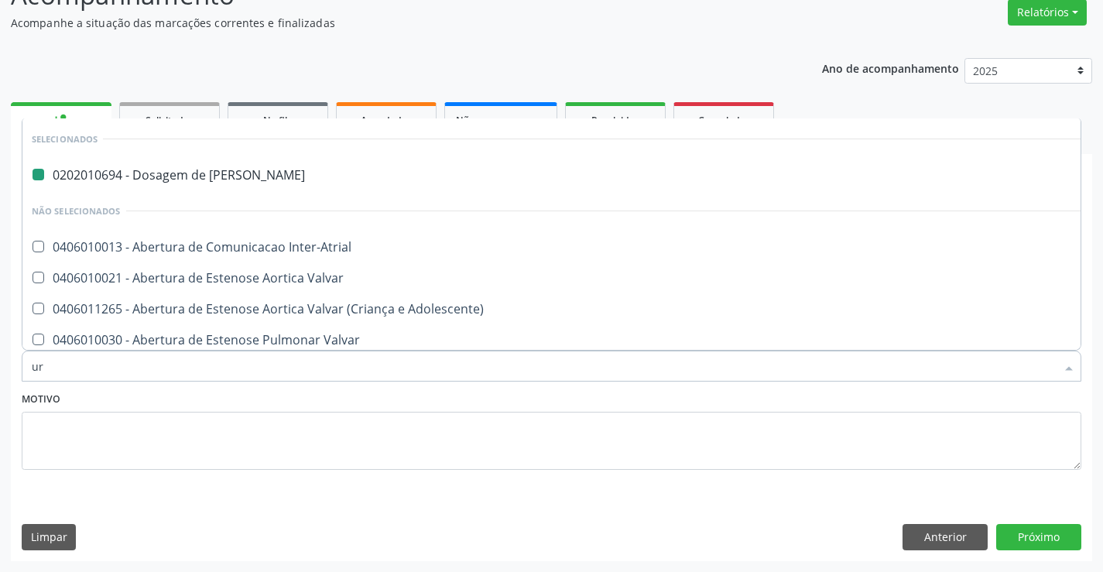
type input "uri"
checkbox Ureia "false"
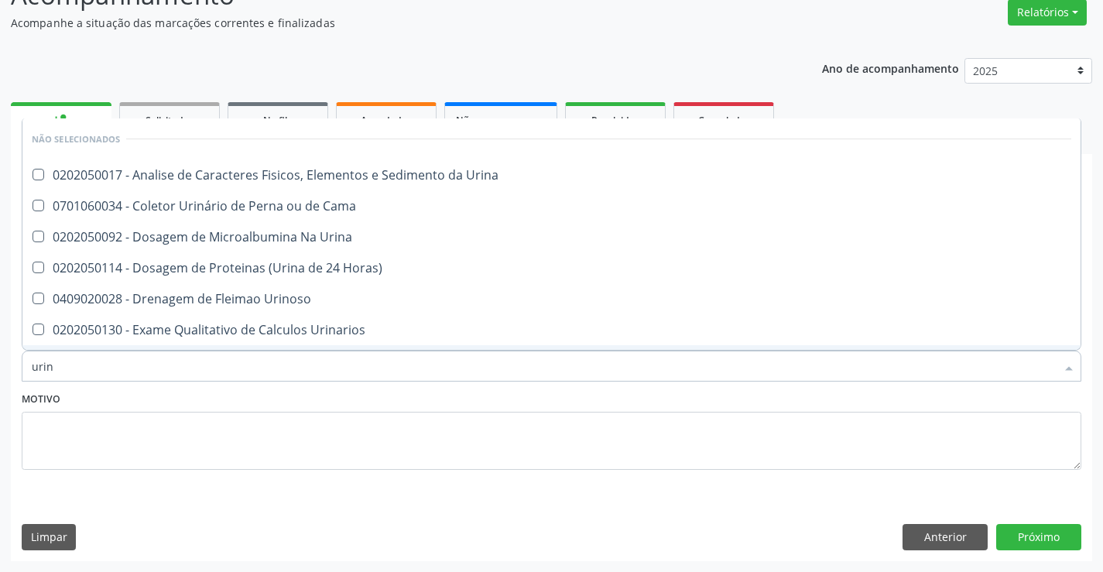
type input "urina"
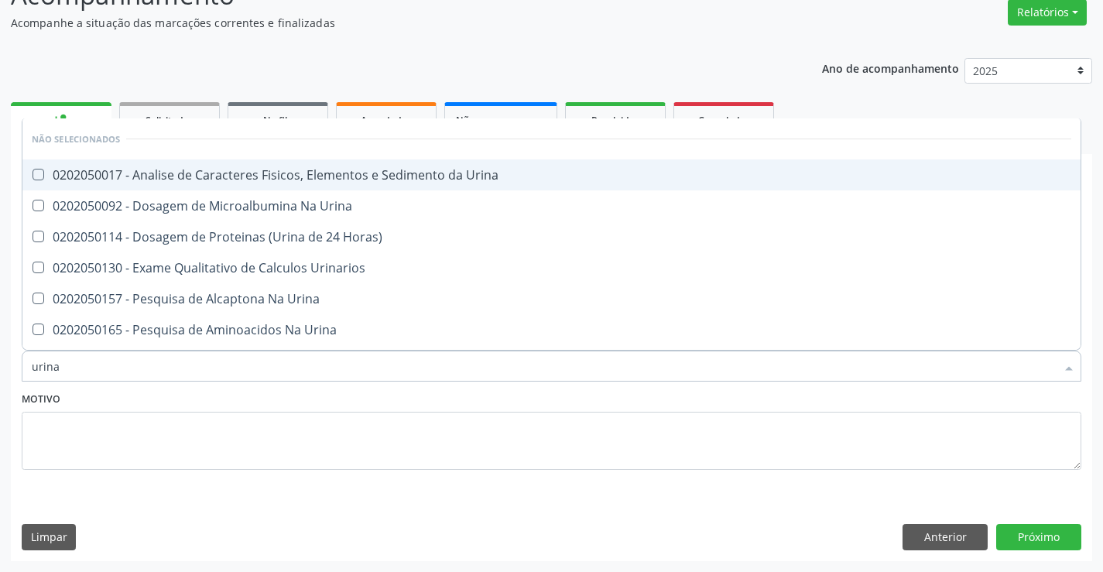
click at [230, 180] on div "0202050017 - Analise de Caracteres Fisicos, Elementos e Sedimento da Urina" at bounding box center [552, 175] width 1040 height 12
checkbox Urina "true"
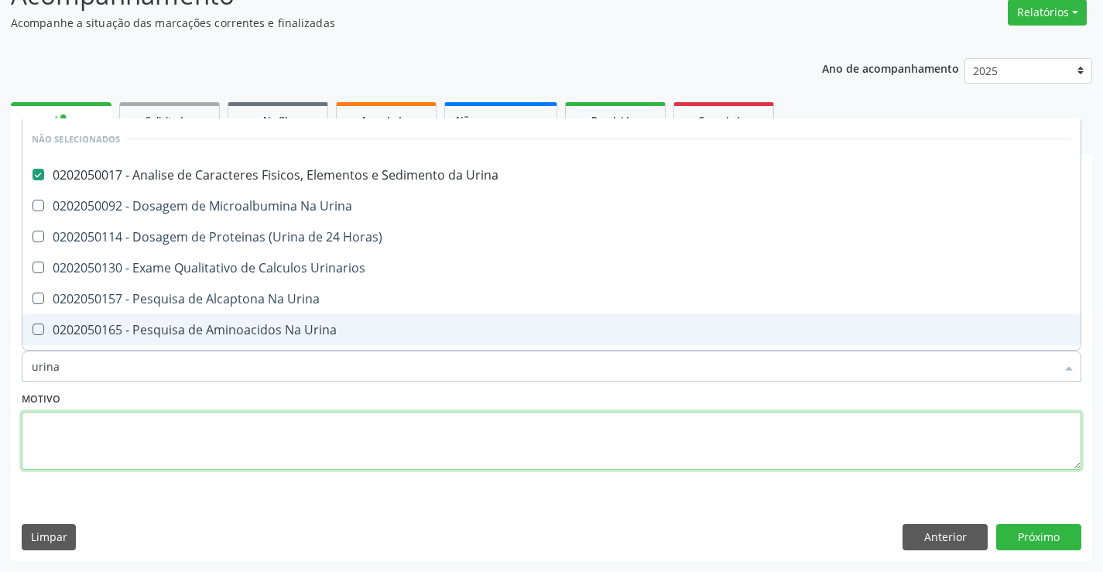
click at [206, 419] on textarea at bounding box center [552, 441] width 1060 height 59
checkbox Horas\) "true"
checkbox Urina "true"
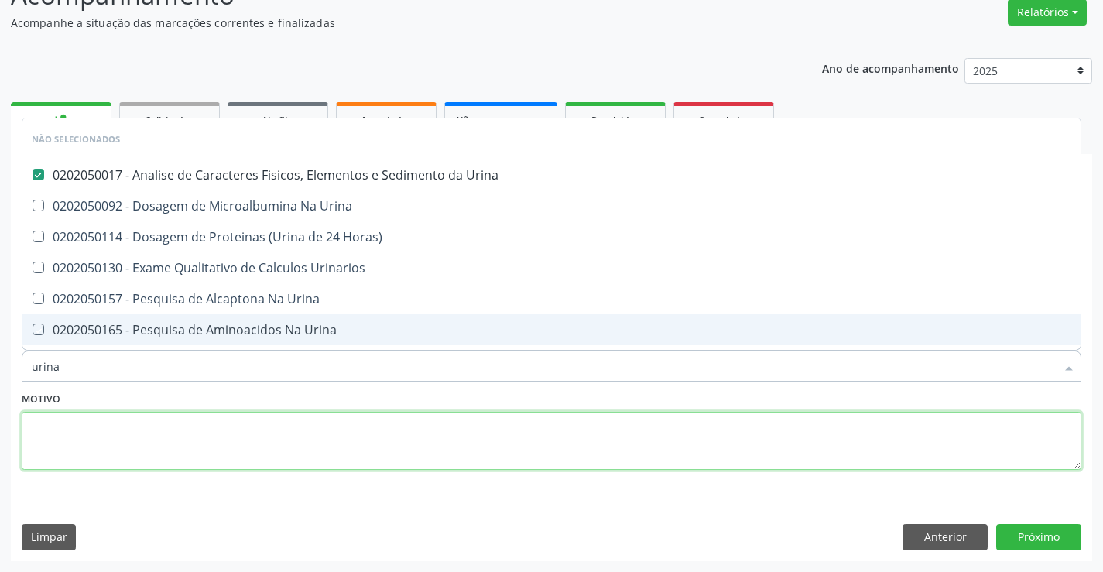
checkbox Urinarios "true"
checkbox Urina "true"
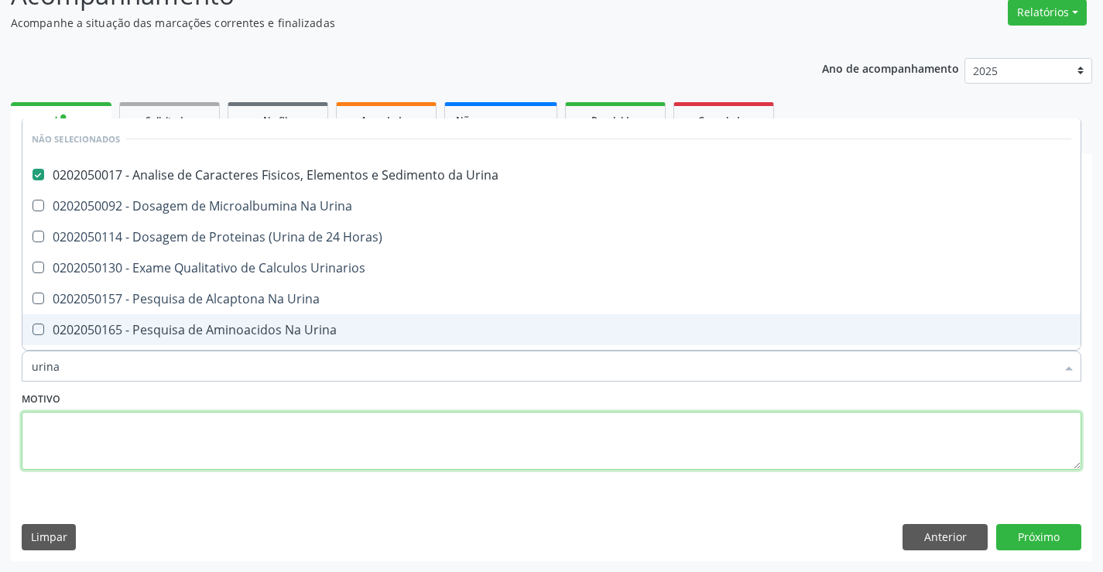
checkbox Urina "true"
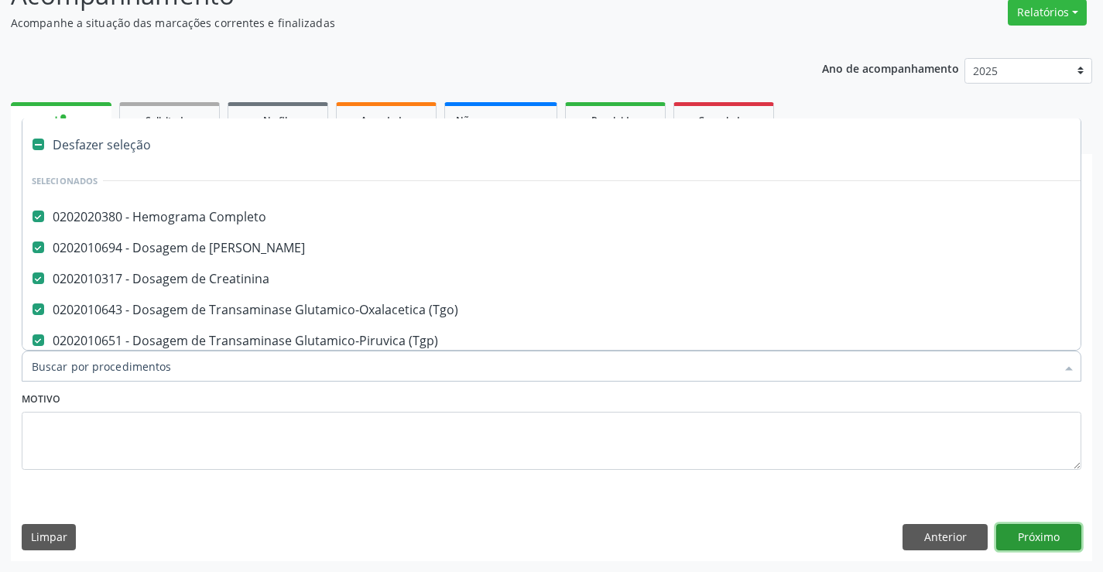
click at [1021, 528] on button "Próximo" at bounding box center [1039, 537] width 85 height 26
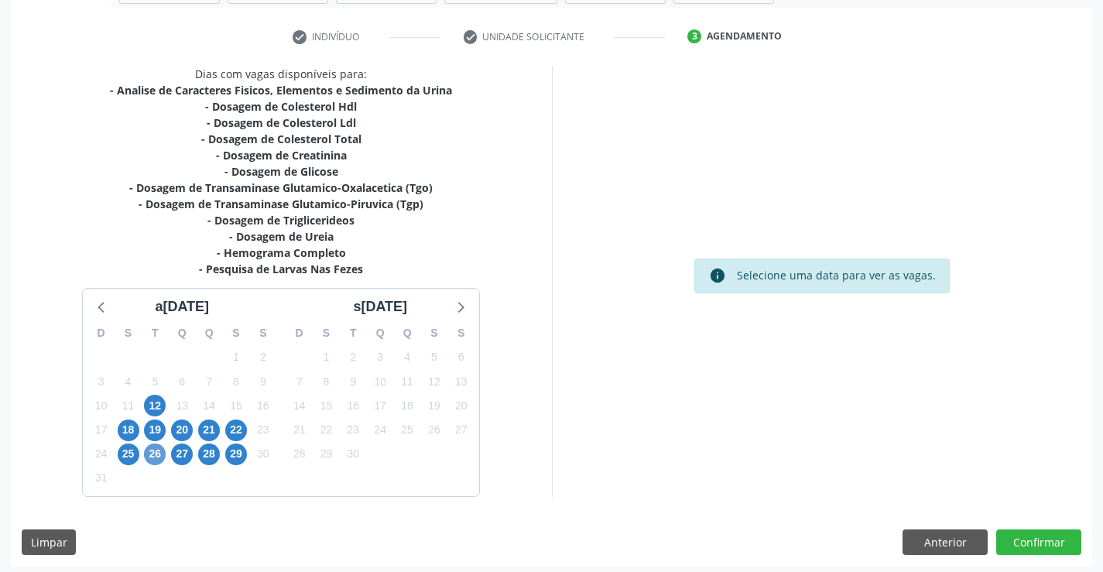
scroll to position [280, 0]
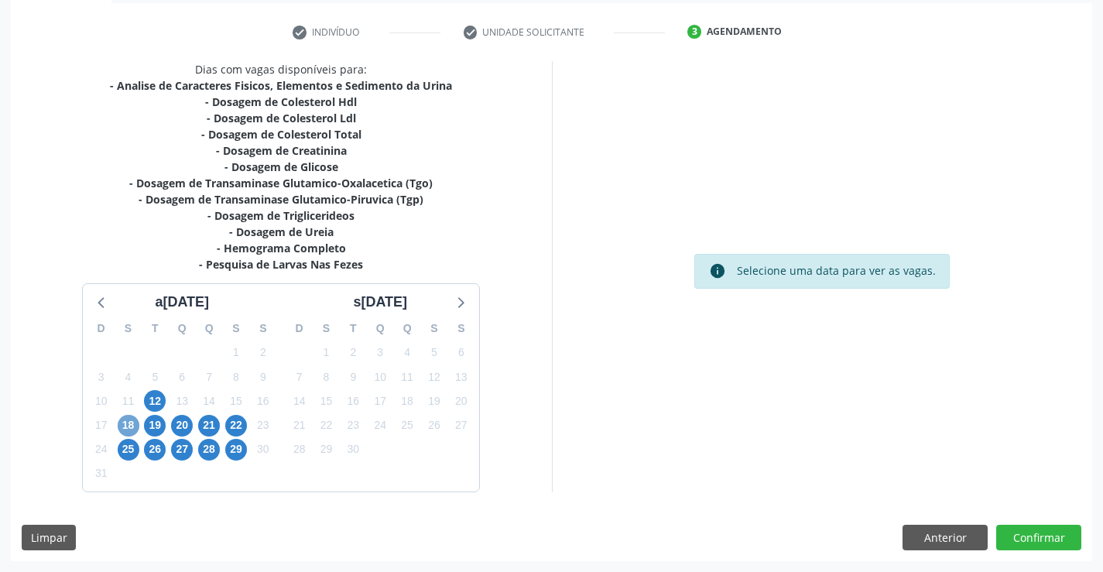
click at [133, 424] on span "18" at bounding box center [129, 426] width 22 height 22
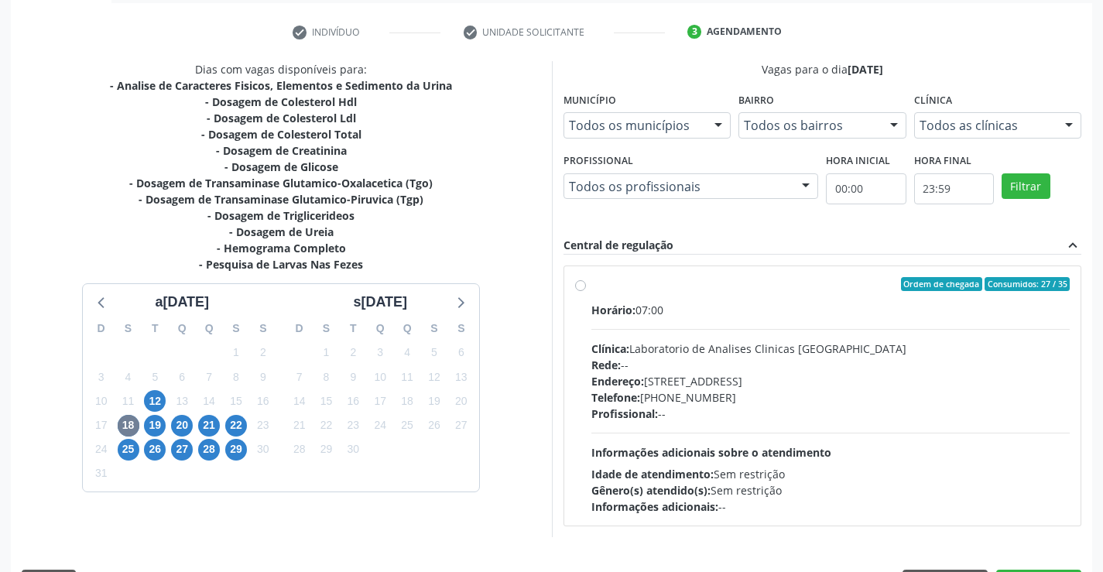
click at [592, 288] on label "Ordem de chegada Consumidos: 27 / 35 Horário: 07:00 Clínica: Laboratorio de Ana…" at bounding box center [831, 396] width 479 height 238
click at [580, 288] on input "Ordem de chegada Consumidos: 27 / 35 Horário: 07:00 Clínica: Laboratorio de Ana…" at bounding box center [580, 284] width 11 height 14
radio input "true"
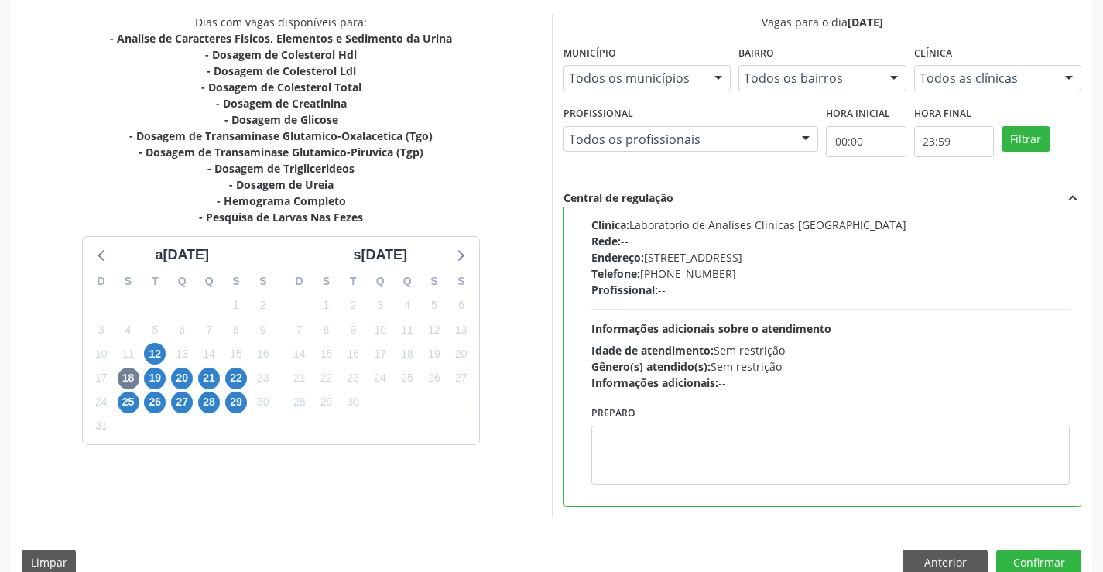
scroll to position [353, 0]
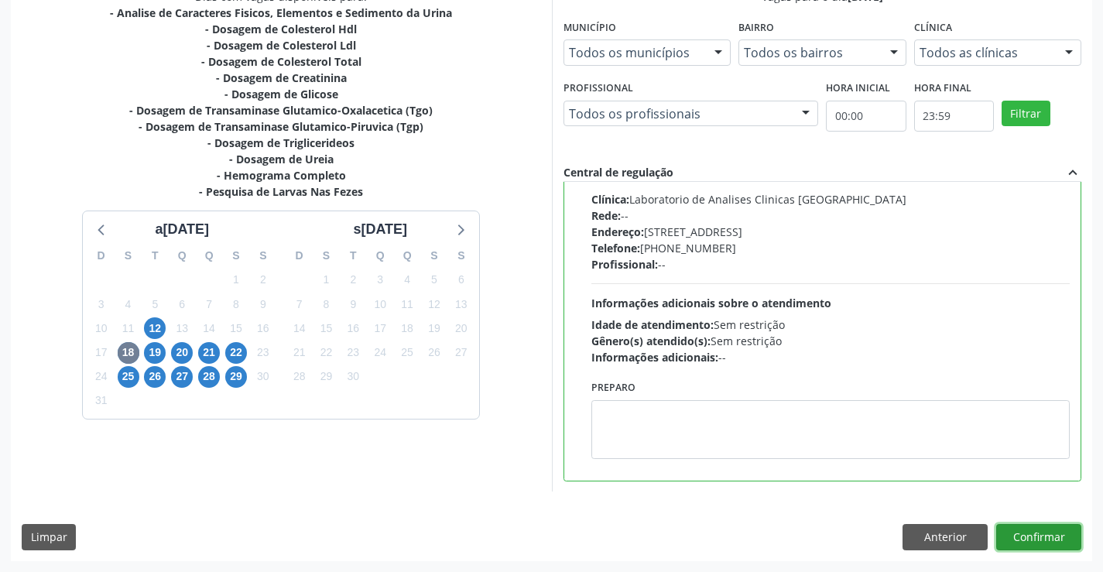
click at [1022, 531] on button "Confirmar" at bounding box center [1039, 537] width 85 height 26
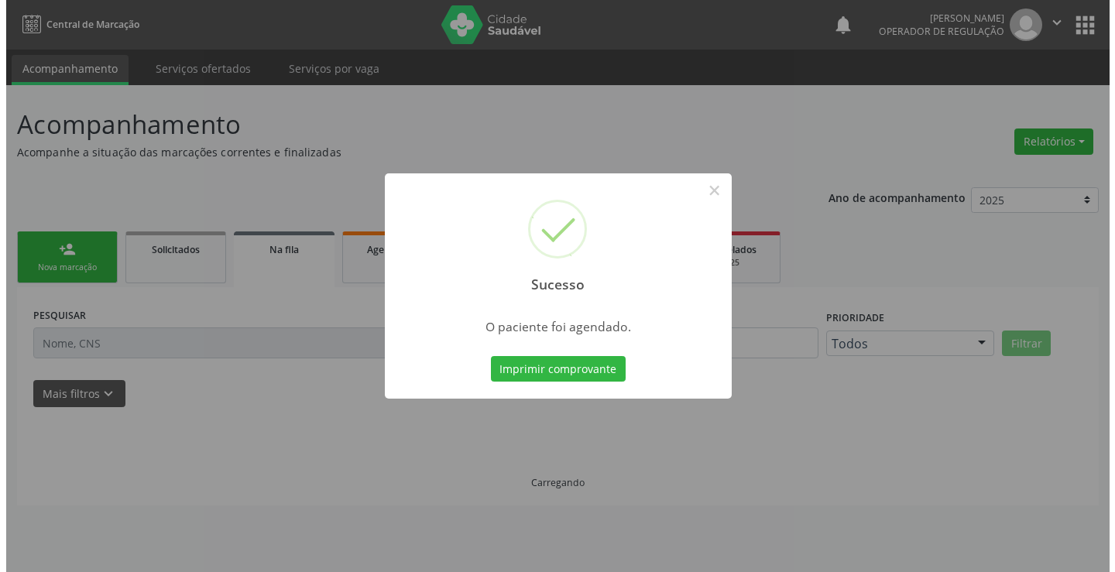
scroll to position [0, 0]
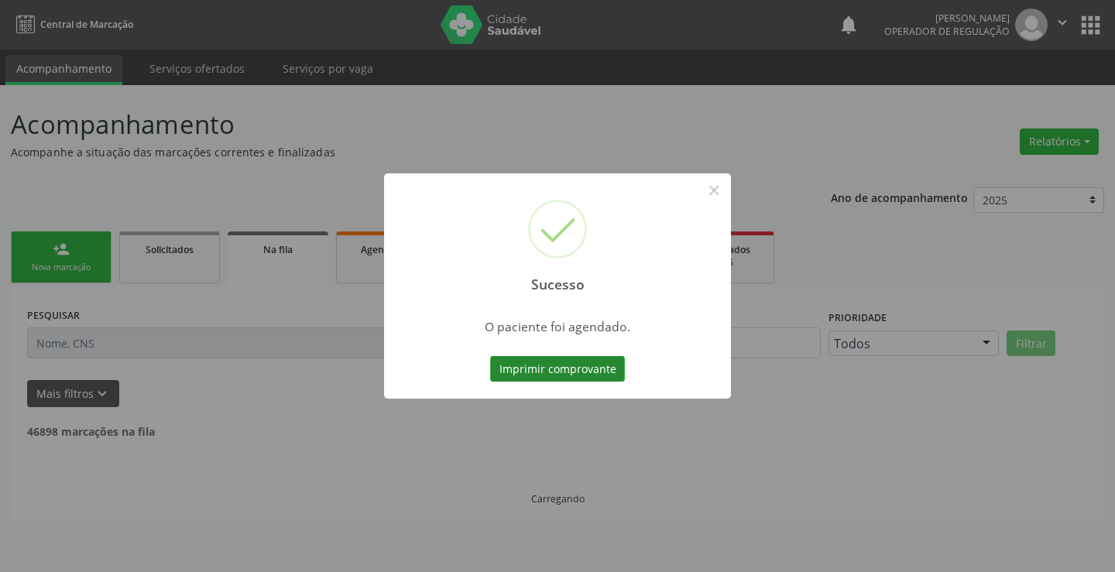
click at [583, 369] on button "Imprimir comprovante" at bounding box center [557, 369] width 135 height 26
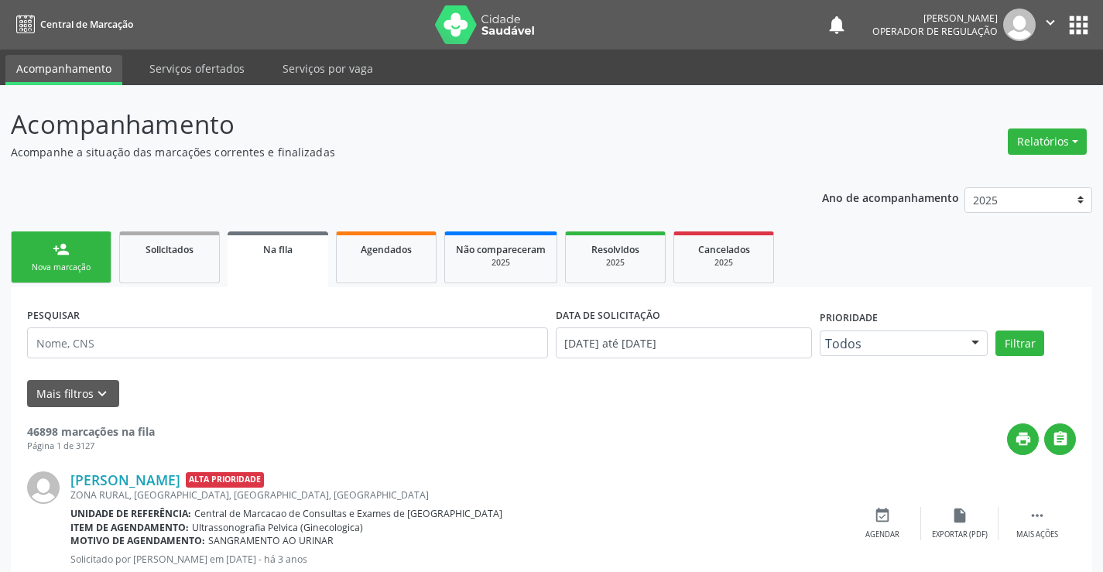
click at [66, 266] on div "Nova marcação" at bounding box center [60, 268] width 77 height 12
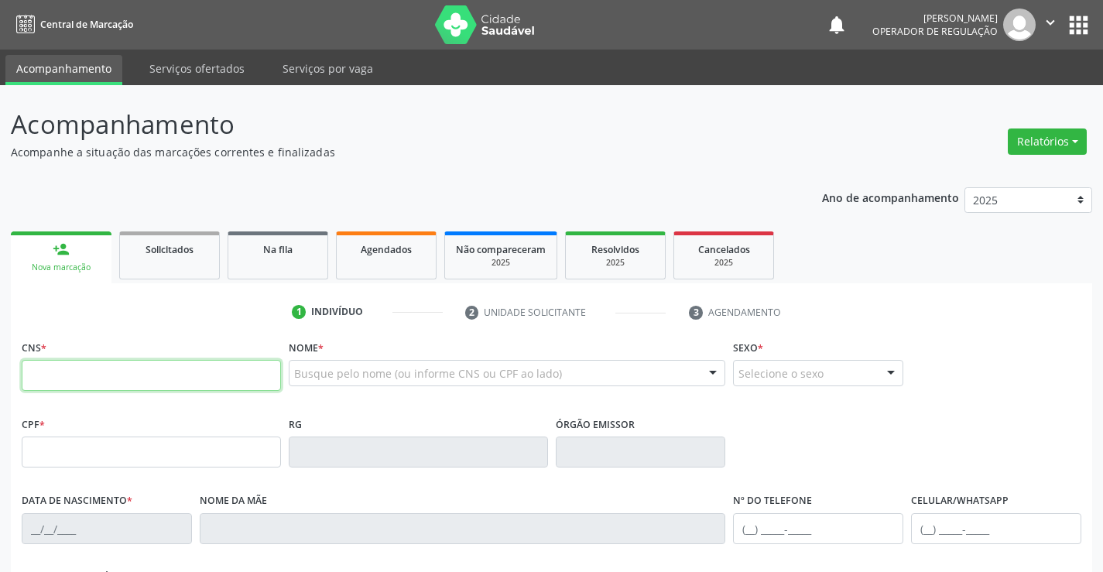
click at [125, 368] on input "text" at bounding box center [151, 375] width 259 height 31
type input "700 0022 2897 4506"
type input "2259342302"
type input "12/03/2021"
type input "(74) 98148-9112"
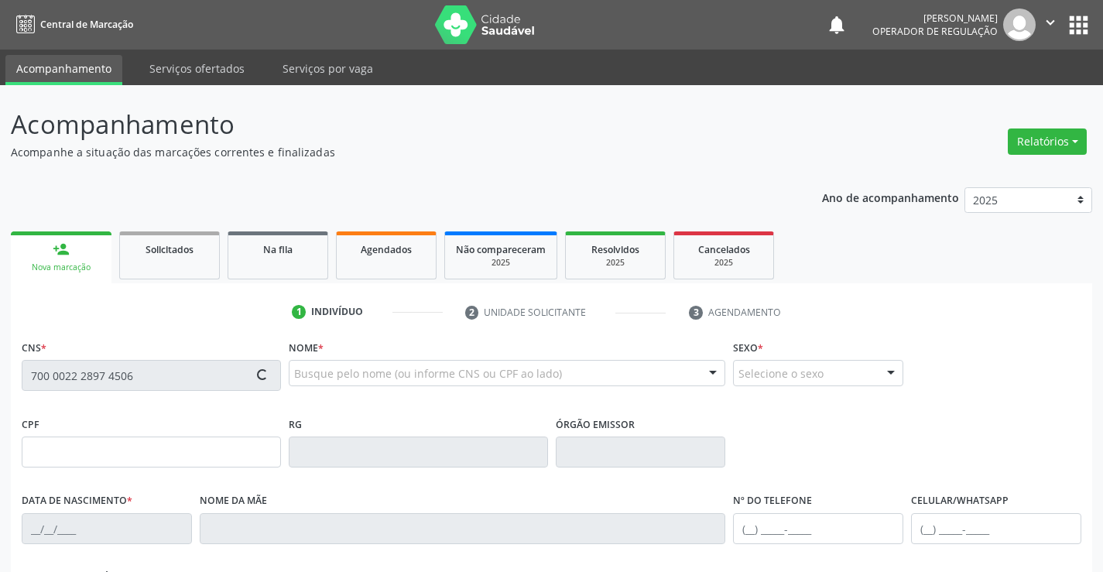
type input "S/N"
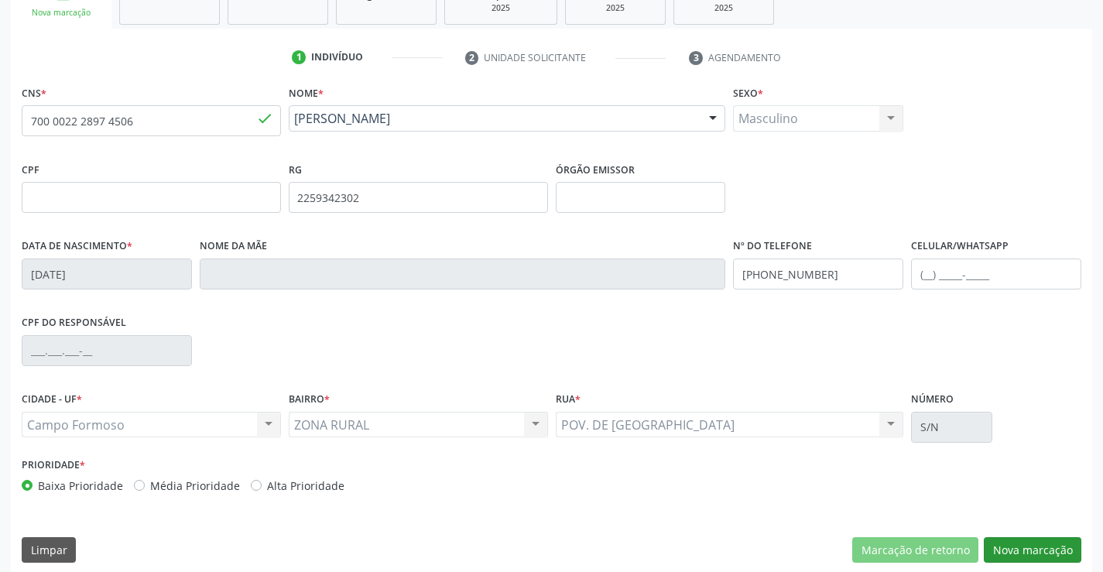
scroll to position [267, 0]
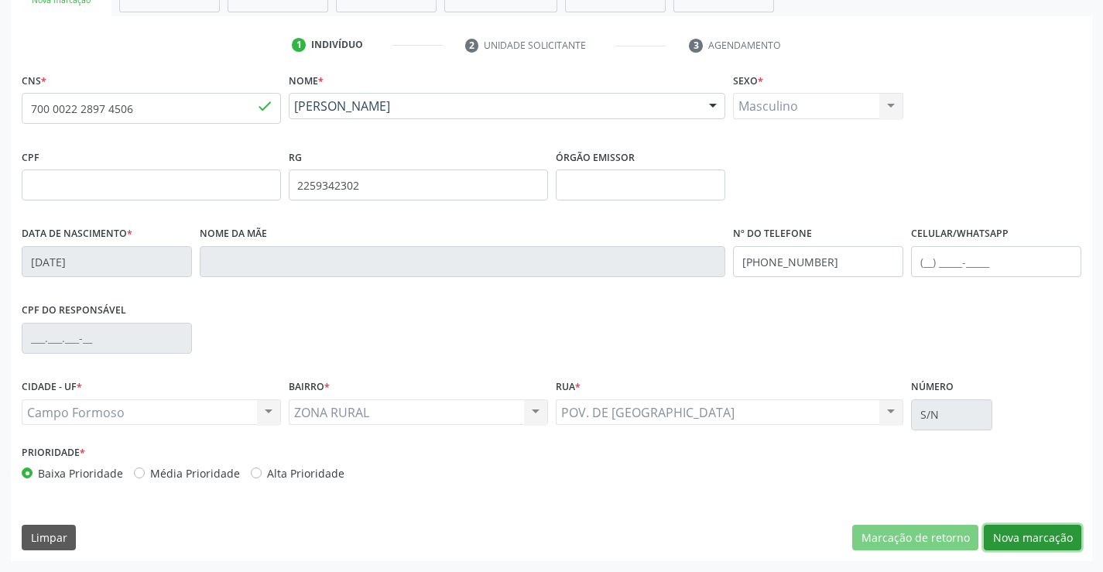
click at [1032, 537] on button "Nova marcação" at bounding box center [1033, 538] width 98 height 26
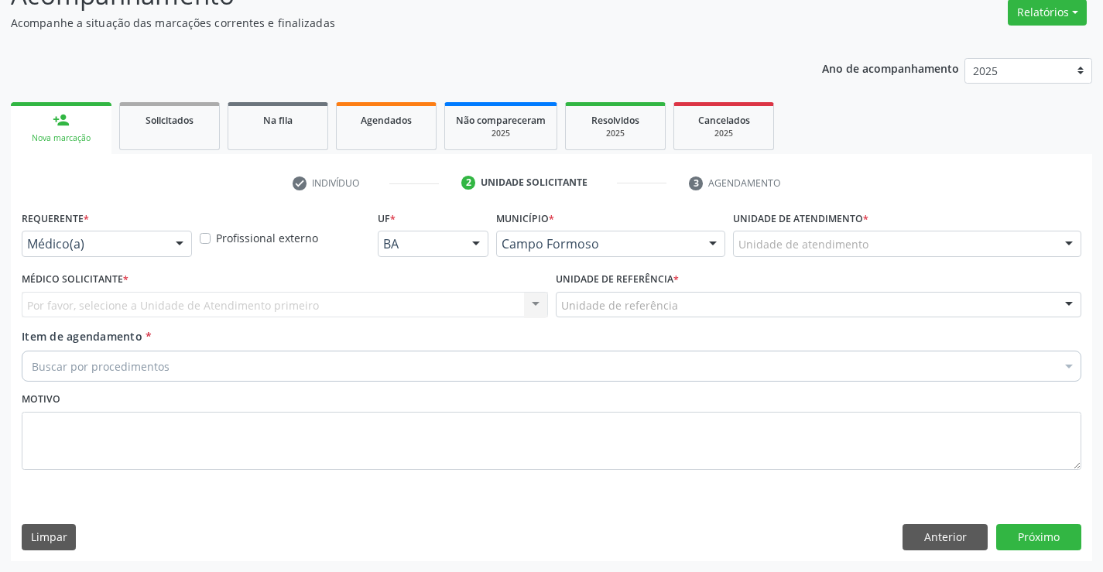
scroll to position [129, 0]
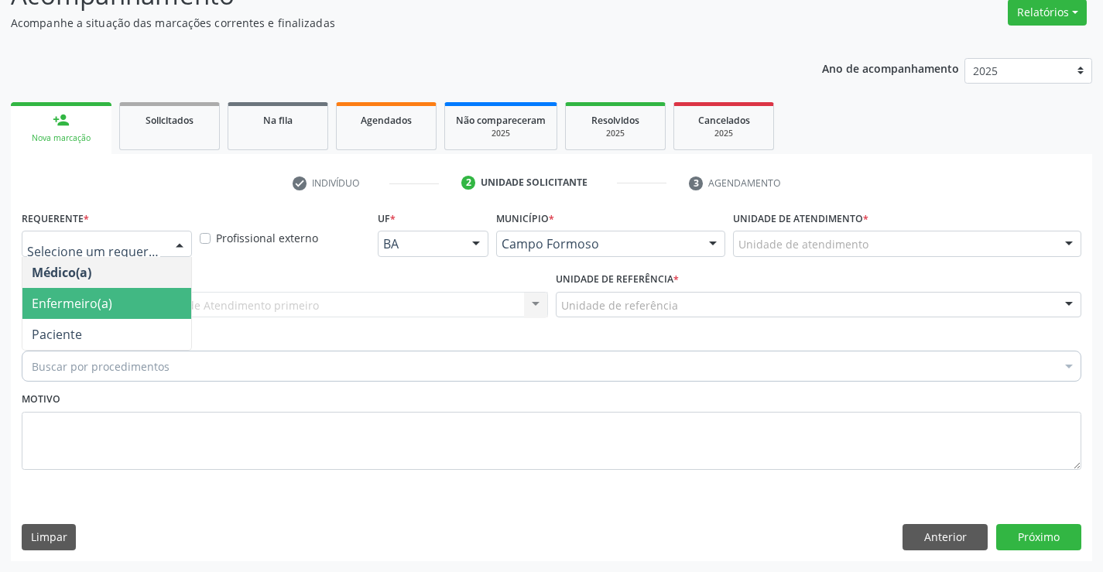
click at [104, 311] on span "Enfermeiro(a)" at bounding box center [72, 303] width 81 height 17
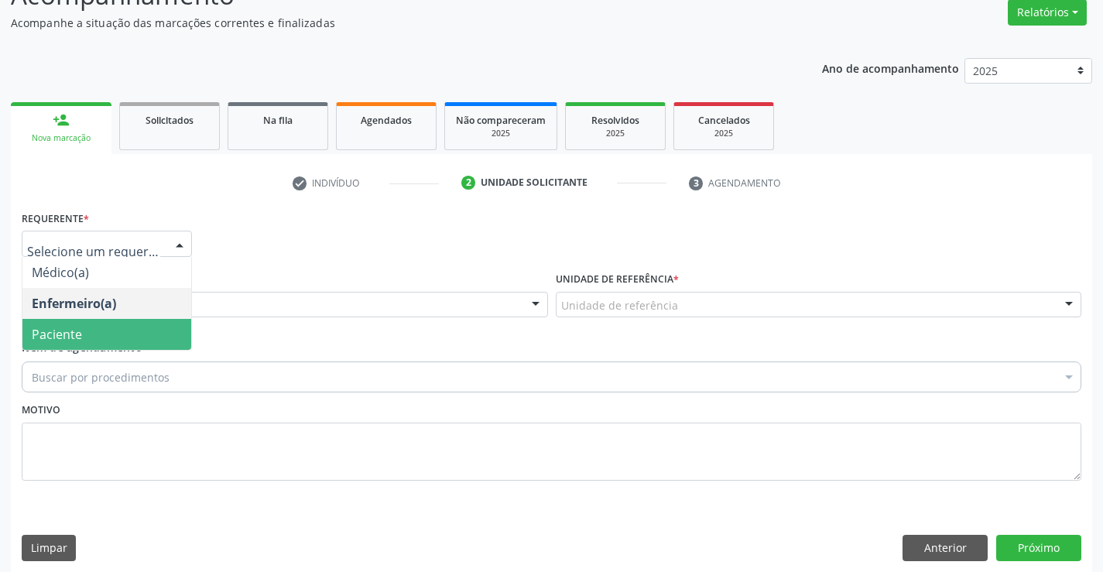
click at [93, 334] on span "Paciente" at bounding box center [106, 334] width 169 height 31
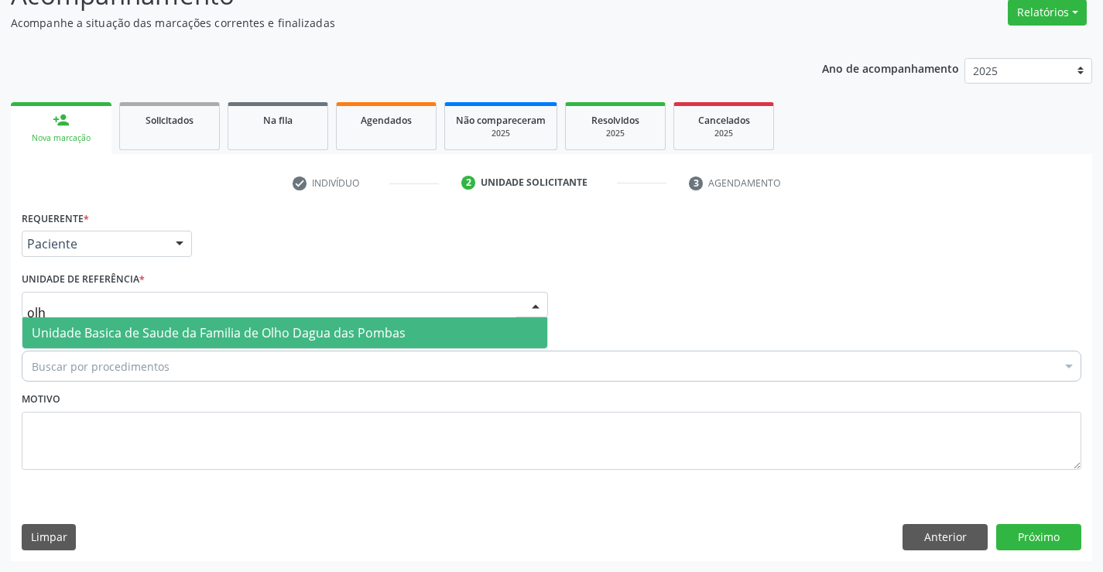
type input "olho"
click at [125, 320] on span "Unidade Basica de Saude da Familia de Olho Dagua das Pombas" at bounding box center [284, 332] width 525 height 31
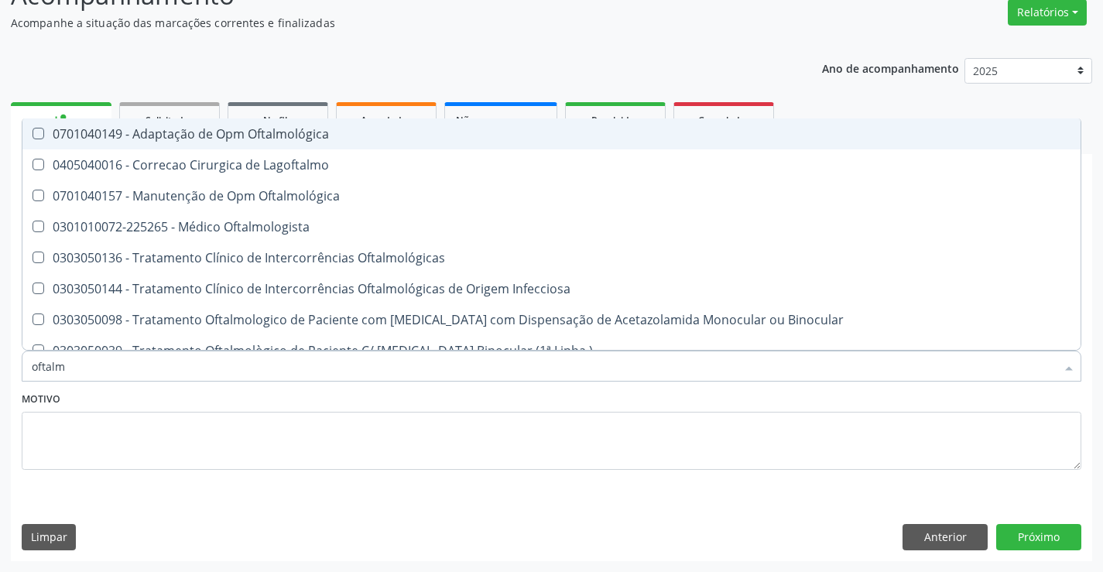
type input "oftalmo"
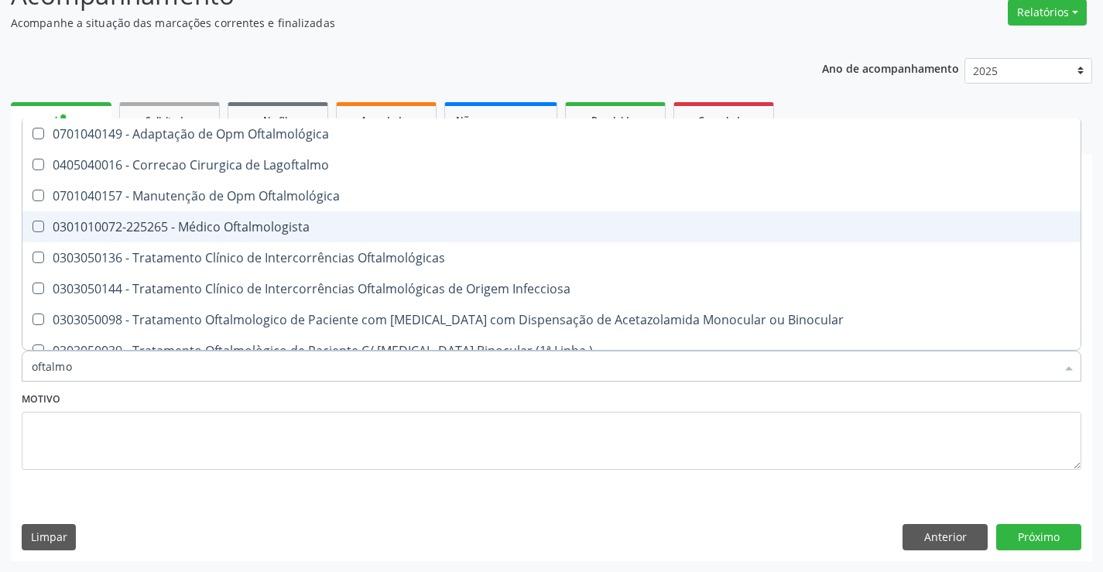
click at [154, 226] on div "0301010072-225265 - Médico Oftalmologista" at bounding box center [552, 227] width 1040 height 12
checkbox Oftalmologista "true"
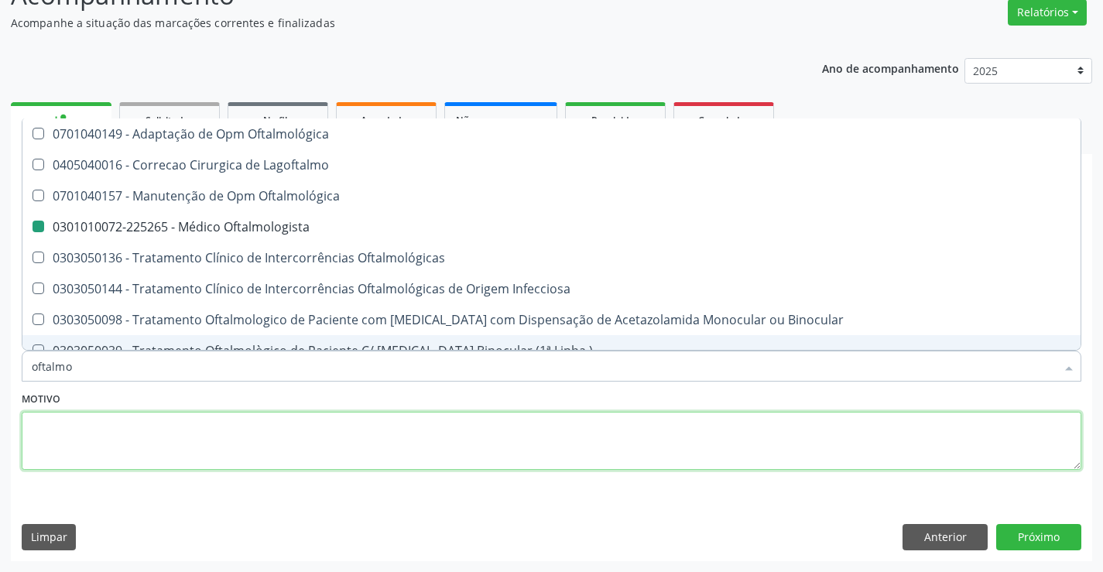
click at [258, 448] on textarea at bounding box center [552, 441] width 1060 height 59
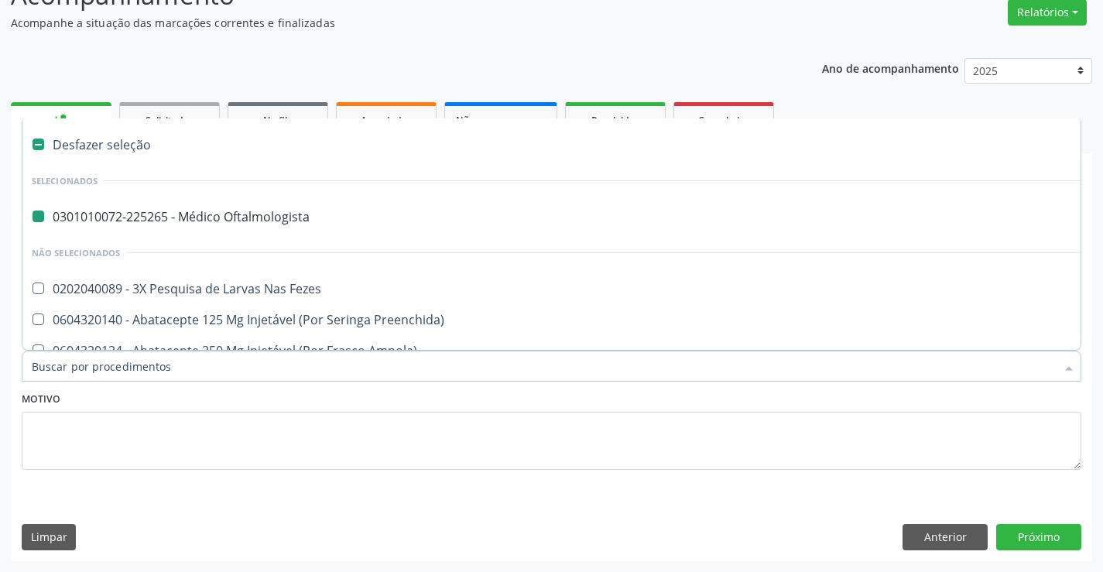
type input "e"
checkbox Oftalmologista "false"
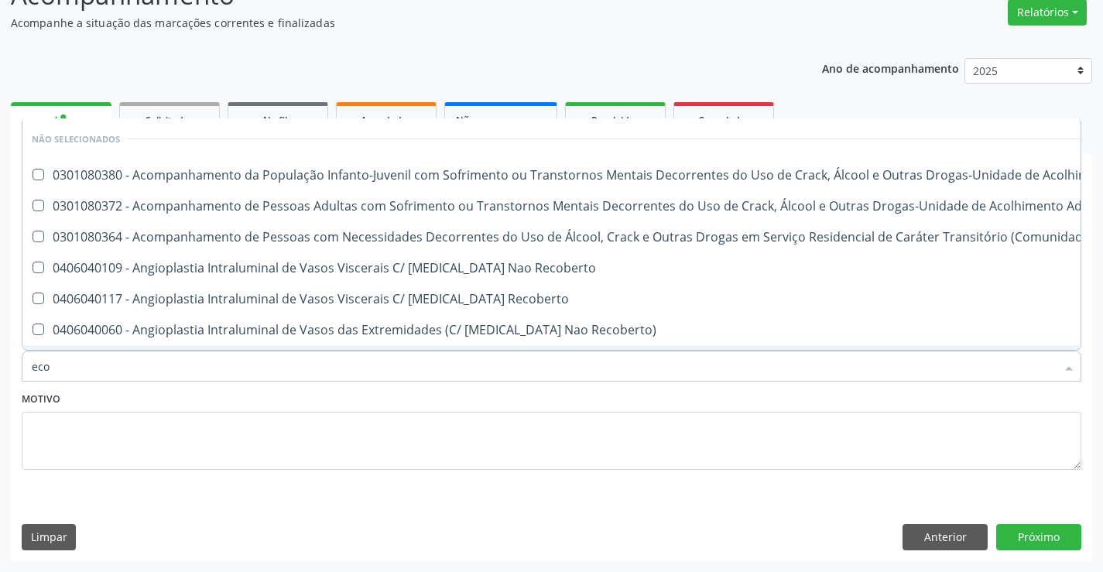
type input "ecoc"
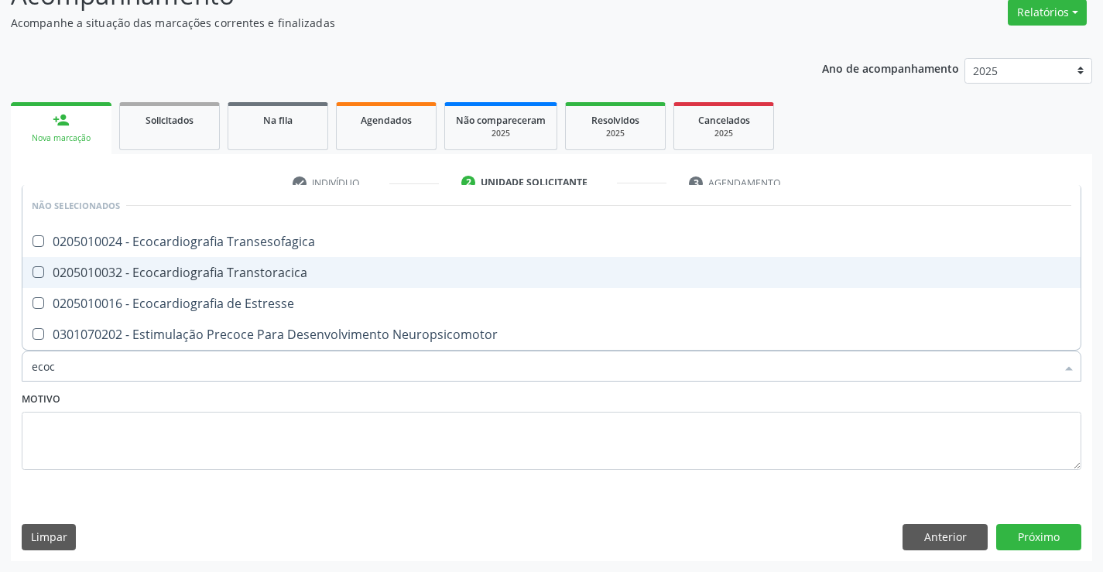
click at [325, 276] on div "0205010032 - Ecocardiografia Transtoracica" at bounding box center [552, 272] width 1040 height 12
checkbox Transtoracica "true"
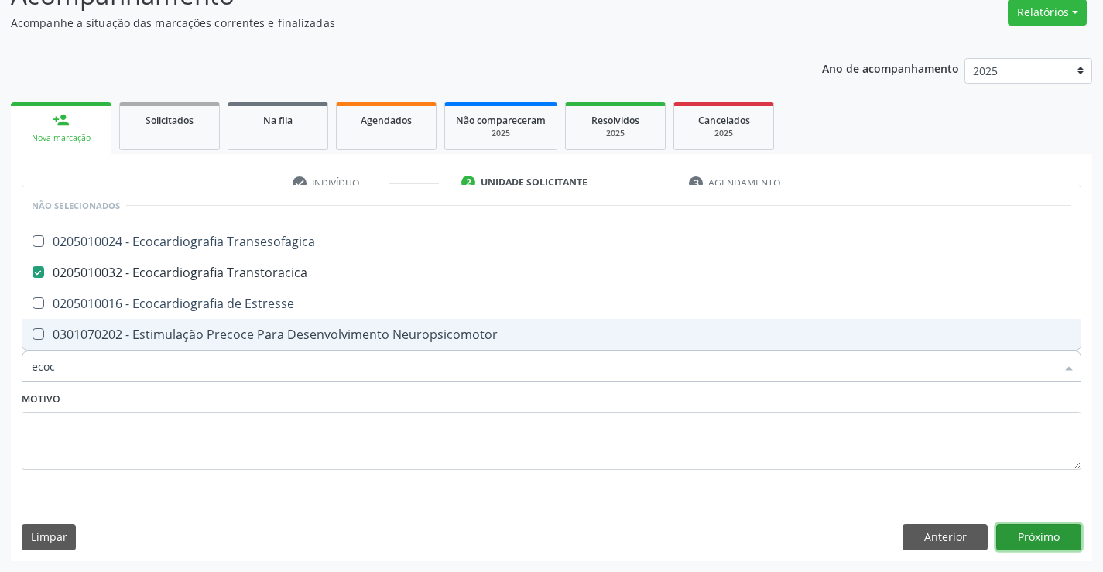
click at [1055, 537] on button "Próximo" at bounding box center [1039, 537] width 85 height 26
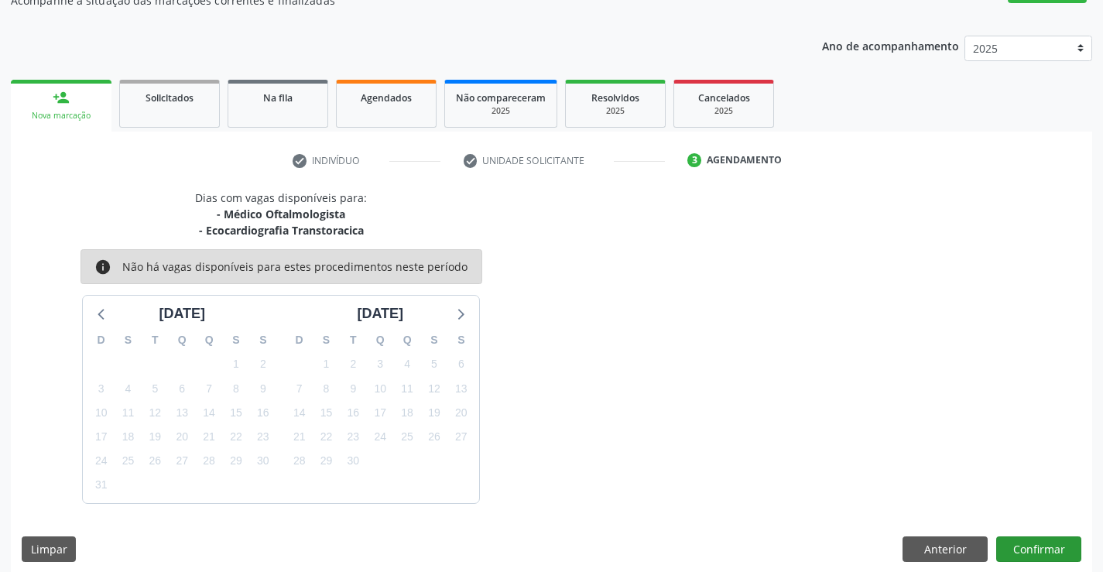
scroll to position [163, 0]
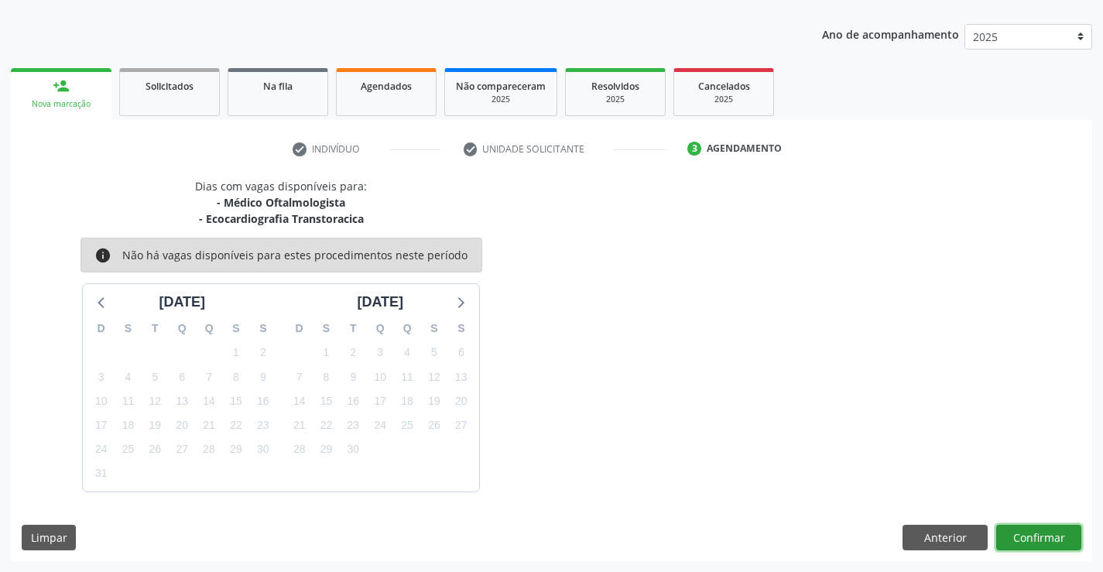
click at [1011, 531] on button "Confirmar" at bounding box center [1039, 538] width 85 height 26
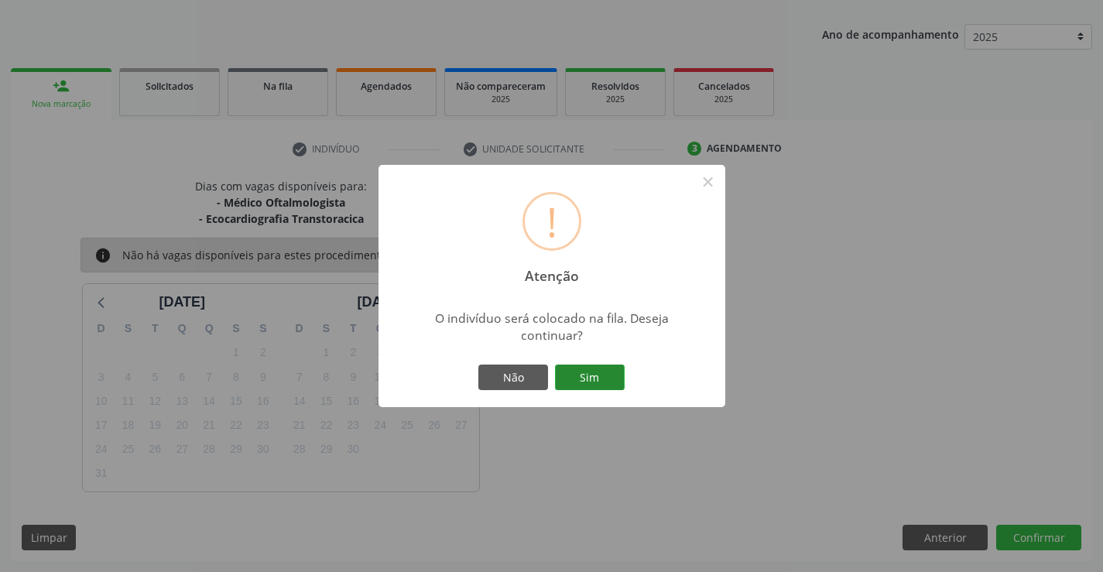
click at [588, 384] on button "Sim" at bounding box center [590, 378] width 70 height 26
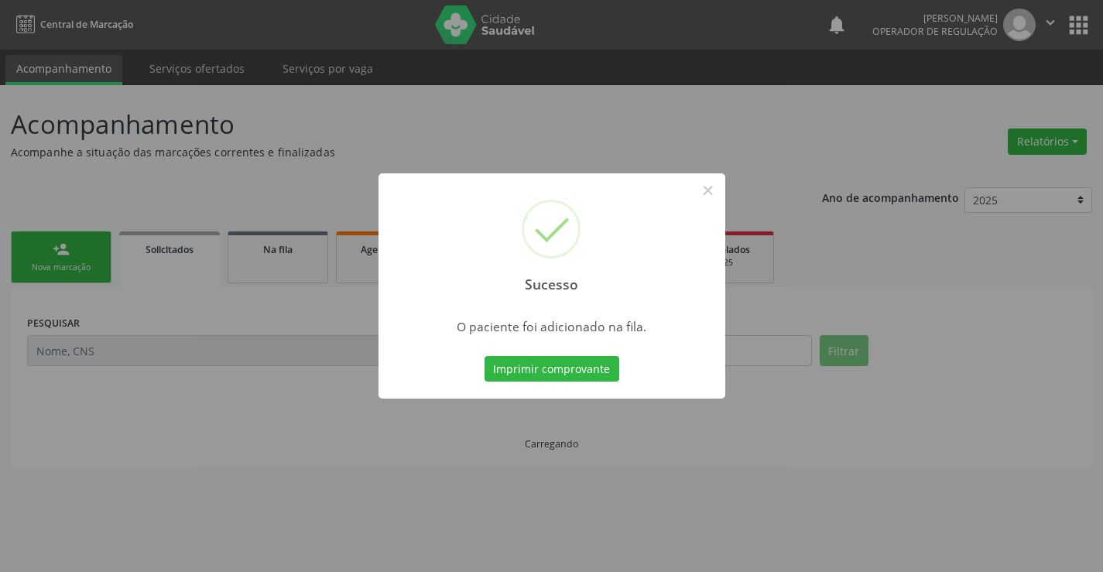
scroll to position [0, 0]
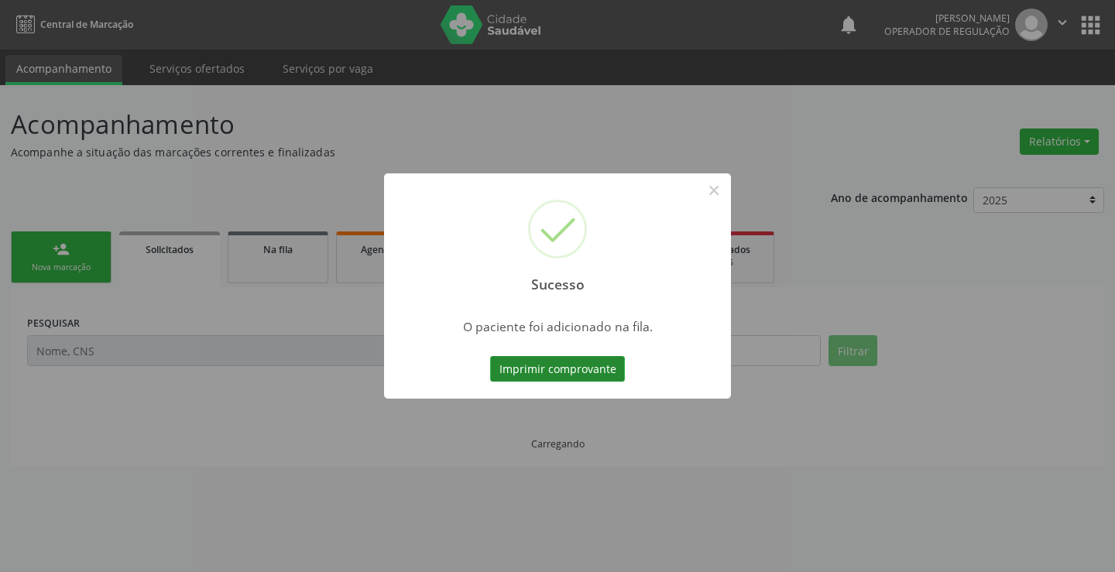
click at [605, 370] on button "Imprimir comprovante" at bounding box center [557, 369] width 135 height 26
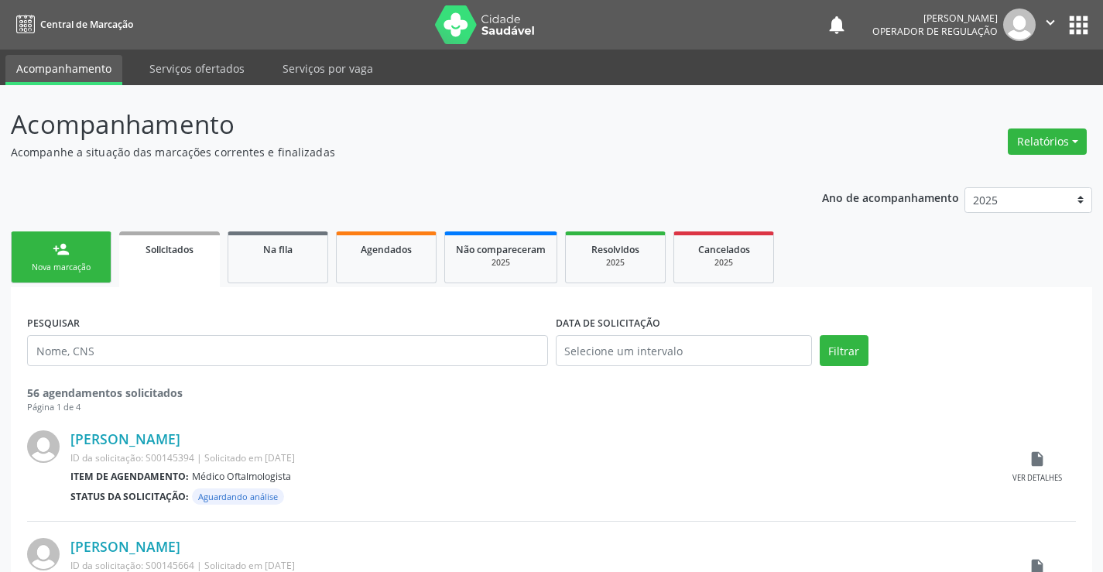
click at [101, 258] on link "person_add Nova marcação" at bounding box center [61, 258] width 101 height 52
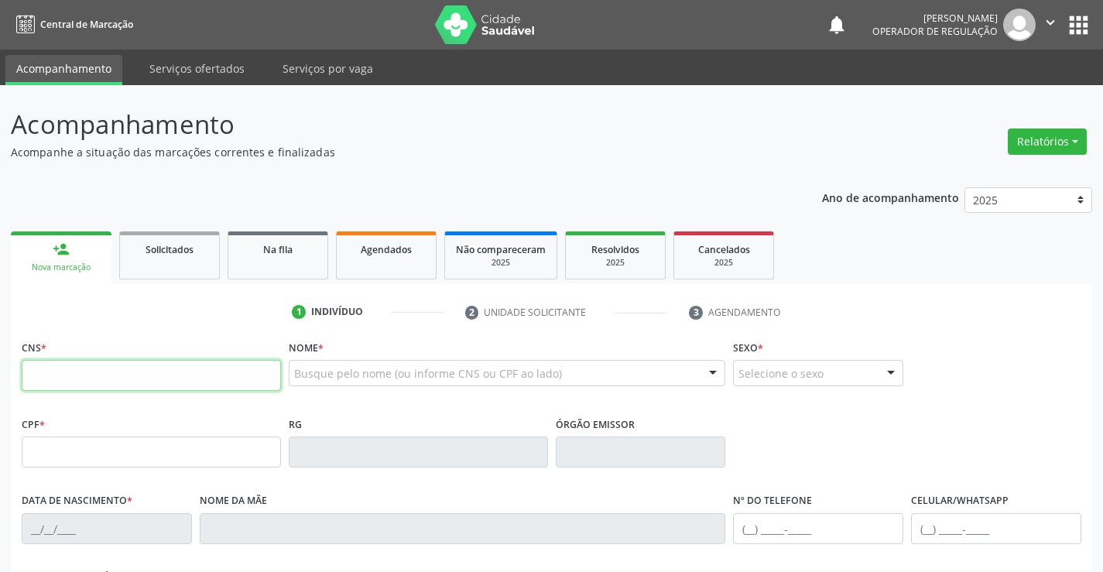
click at [107, 377] on input "text" at bounding box center [151, 375] width 259 height 31
type input "708 8007 6897 5010"
type input "1495806065"
type input "29/10/1989"
type input "(74) 98148-9112"
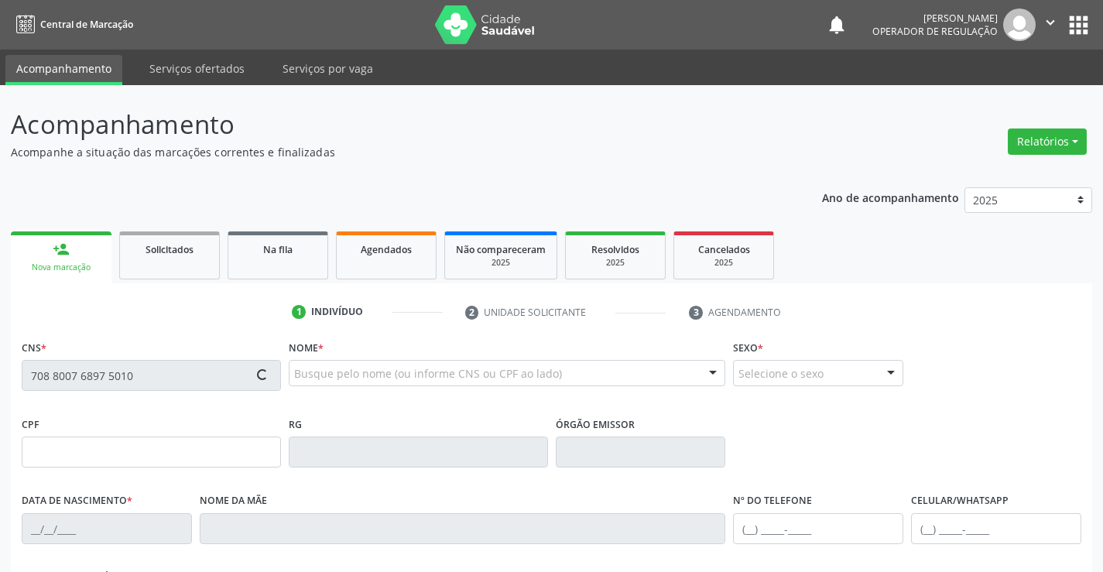
type input "(74) 98148-9112"
type input "055.562.025-59"
type input "SN"
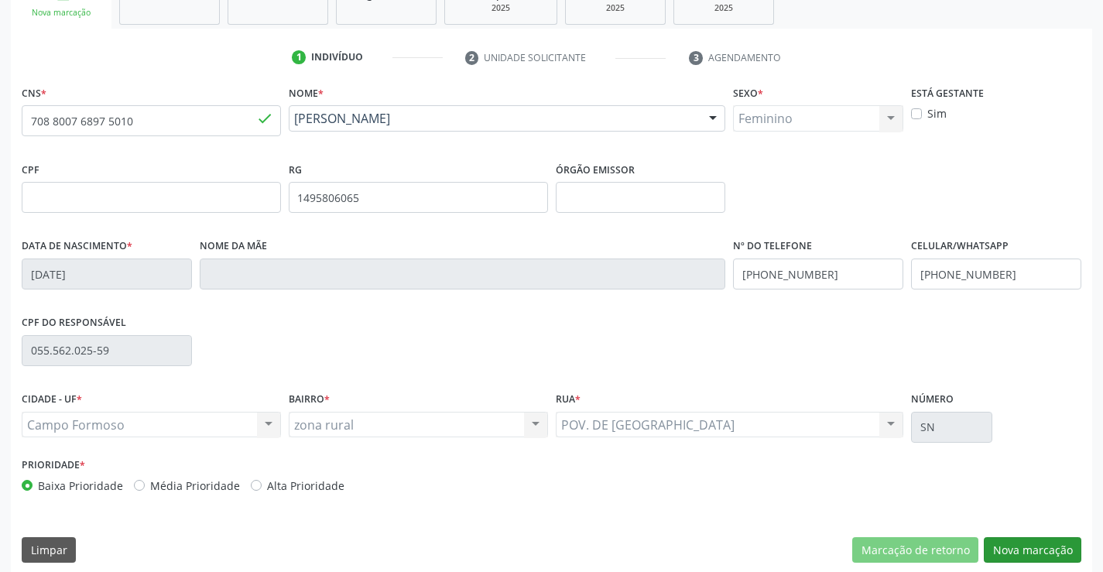
scroll to position [267, 0]
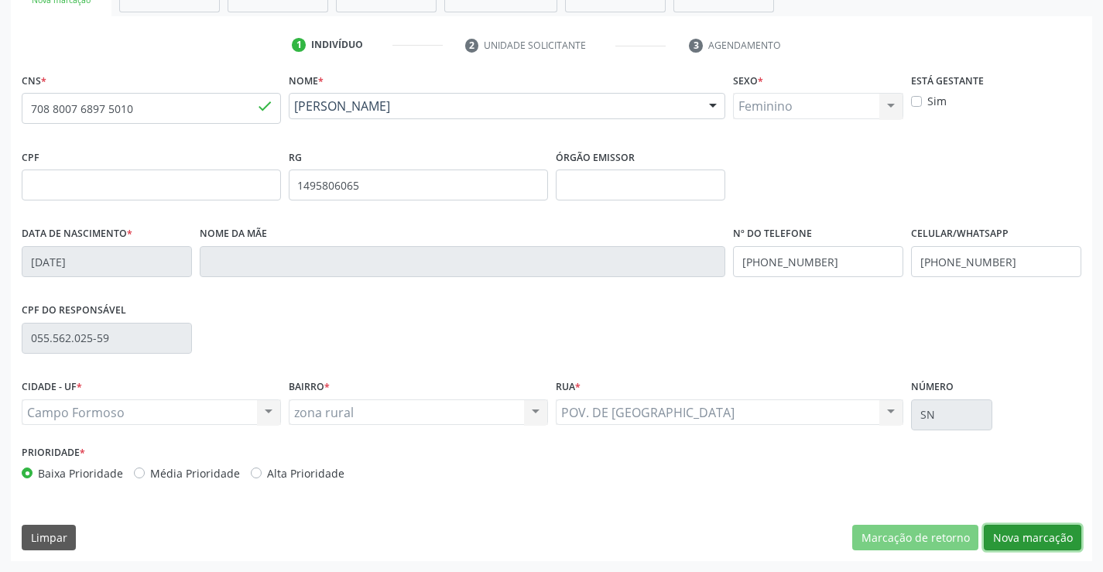
click at [1036, 540] on button "Nova marcação" at bounding box center [1033, 538] width 98 height 26
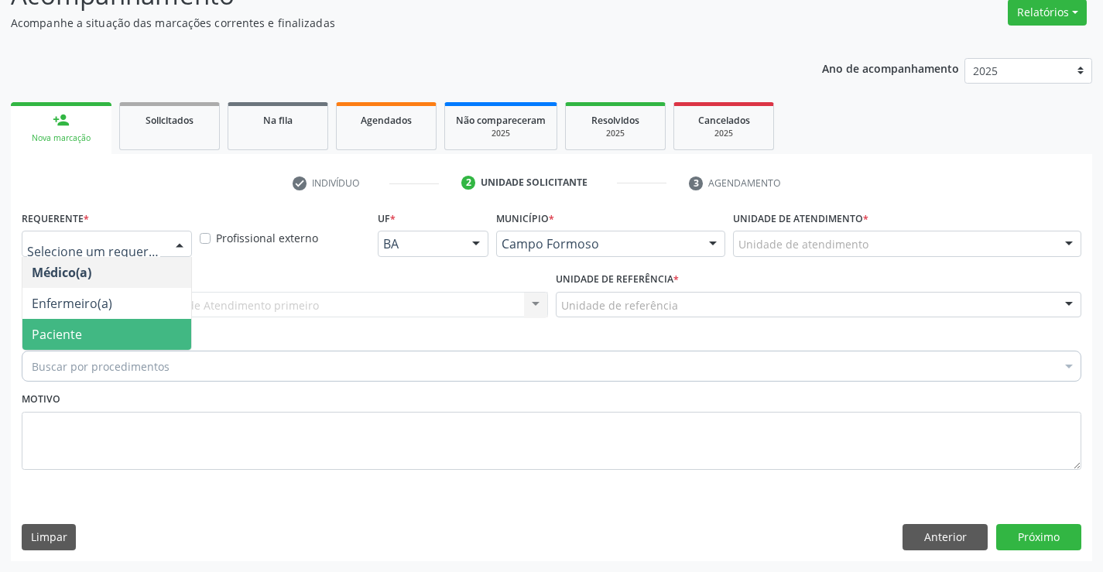
click at [65, 331] on span "Paciente" at bounding box center [57, 334] width 50 height 17
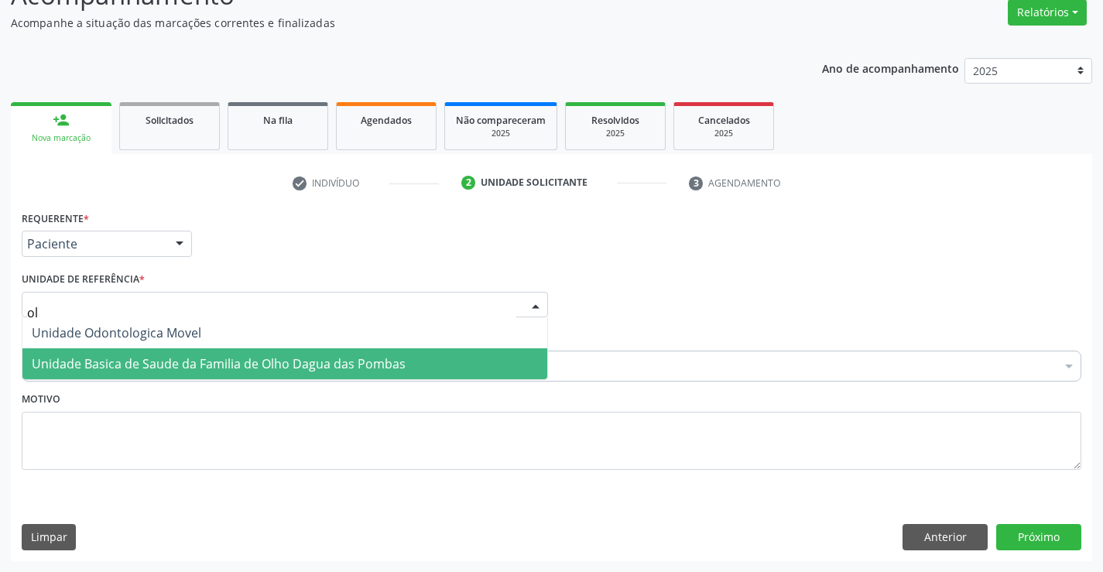
type input "olh"
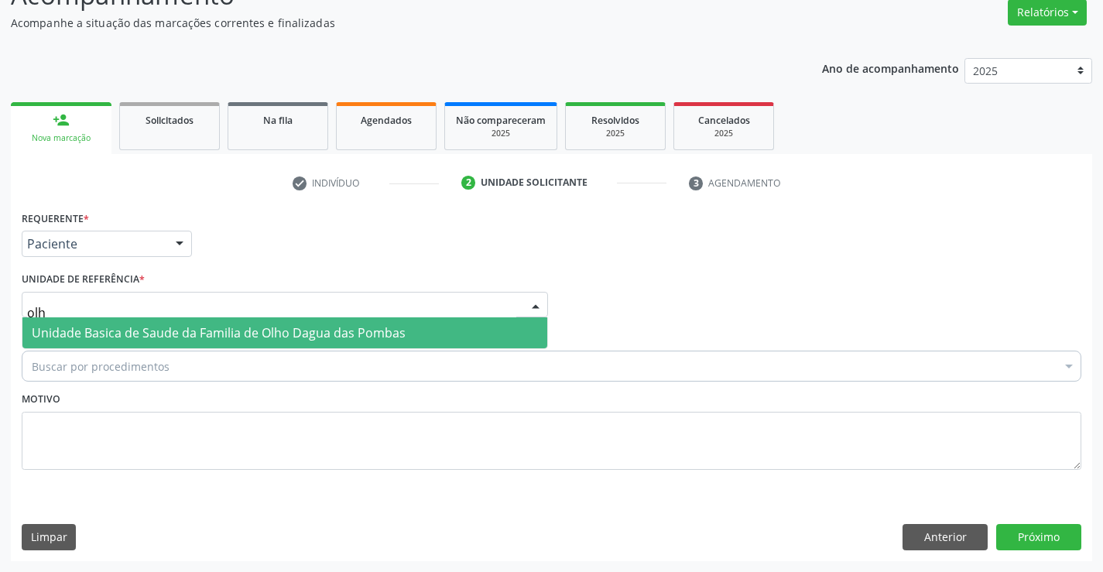
click at [353, 344] on span "Unidade Basica de Saude da Familia de Olho Dagua das Pombas" at bounding box center [284, 332] width 525 height 31
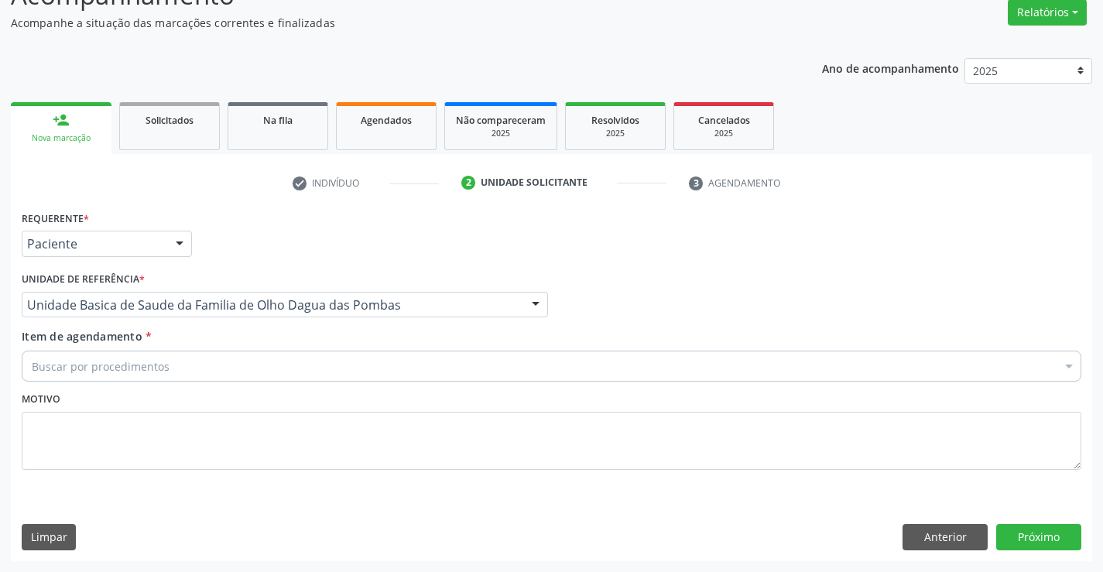
click at [321, 377] on div "Buscar por procedimentos" at bounding box center [552, 366] width 1060 height 31
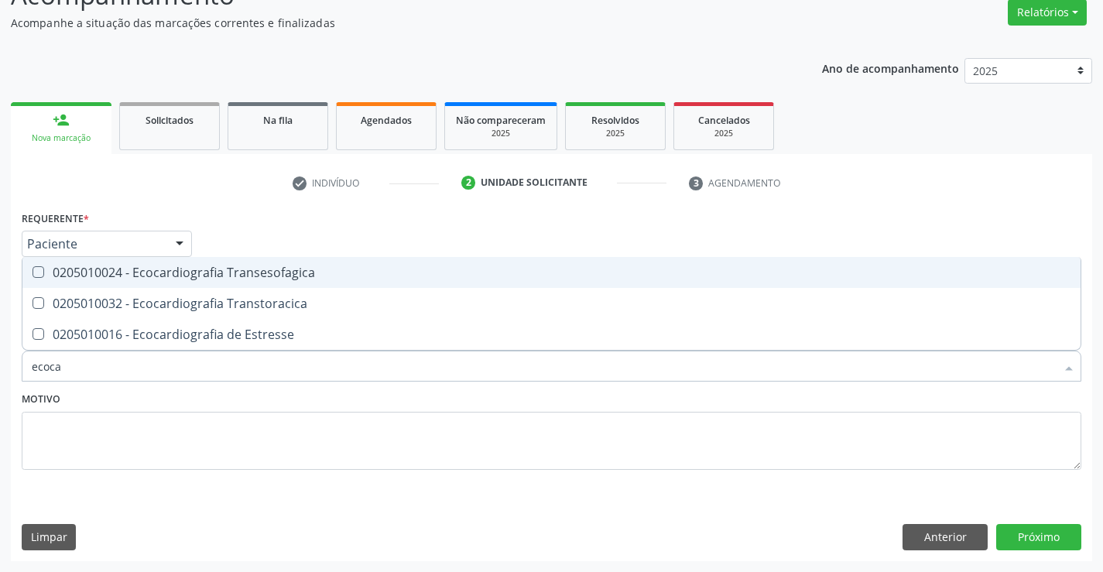
type input "ecocar"
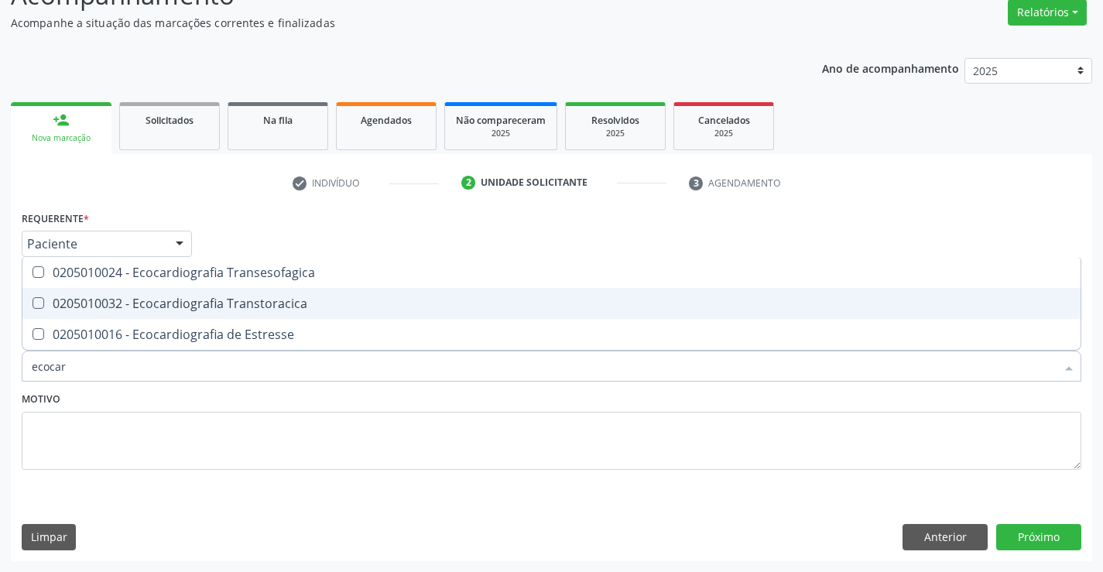
click at [339, 299] on div "0205010032 - Ecocardiografia Transtoracica" at bounding box center [552, 303] width 1040 height 12
checkbox Transtoracica "true"
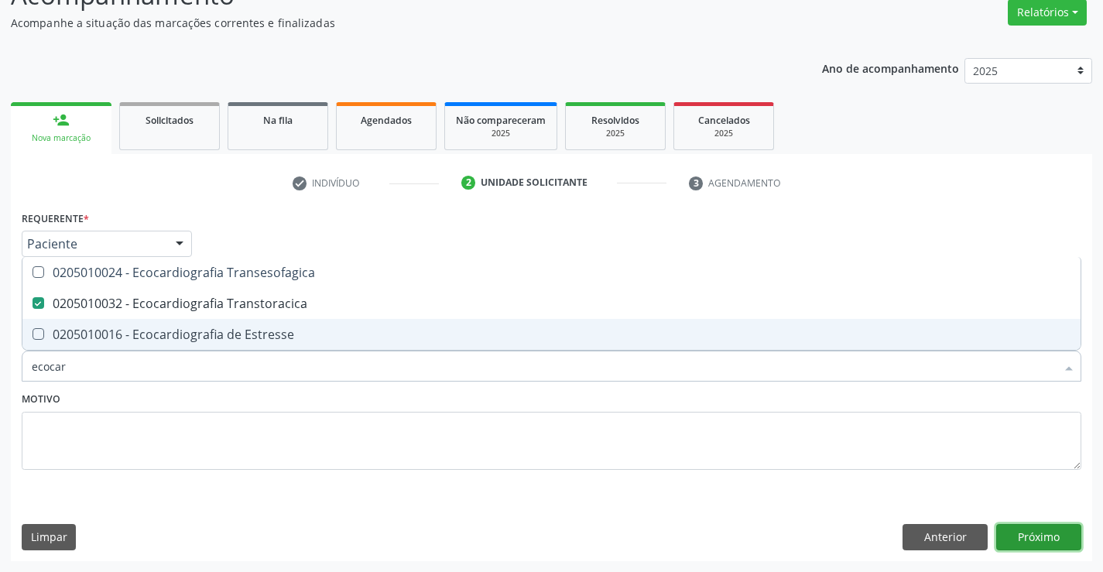
click at [1038, 531] on button "Próximo" at bounding box center [1039, 537] width 85 height 26
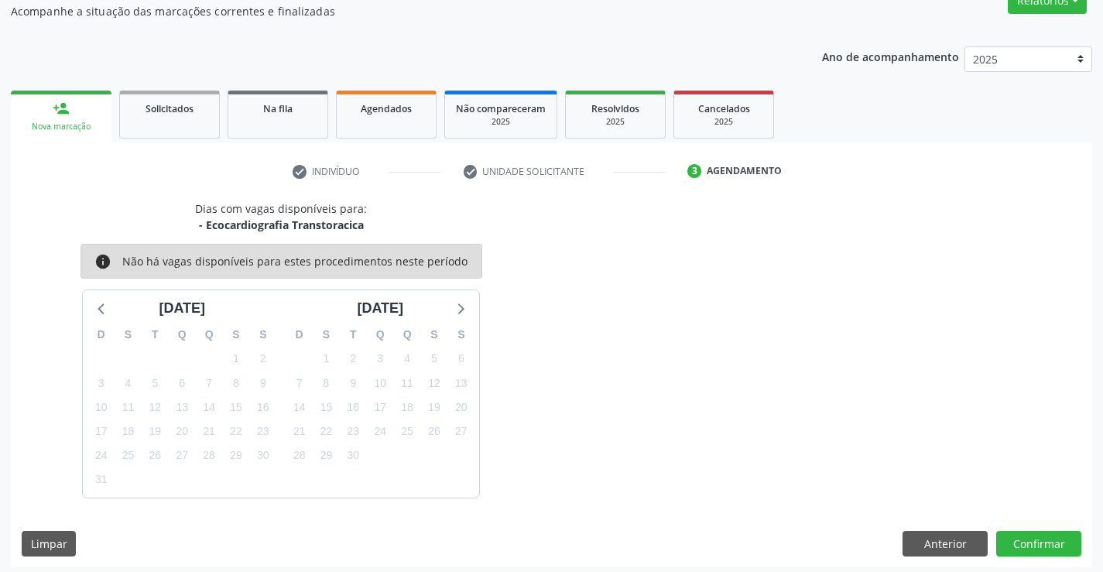
scroll to position [147, 0]
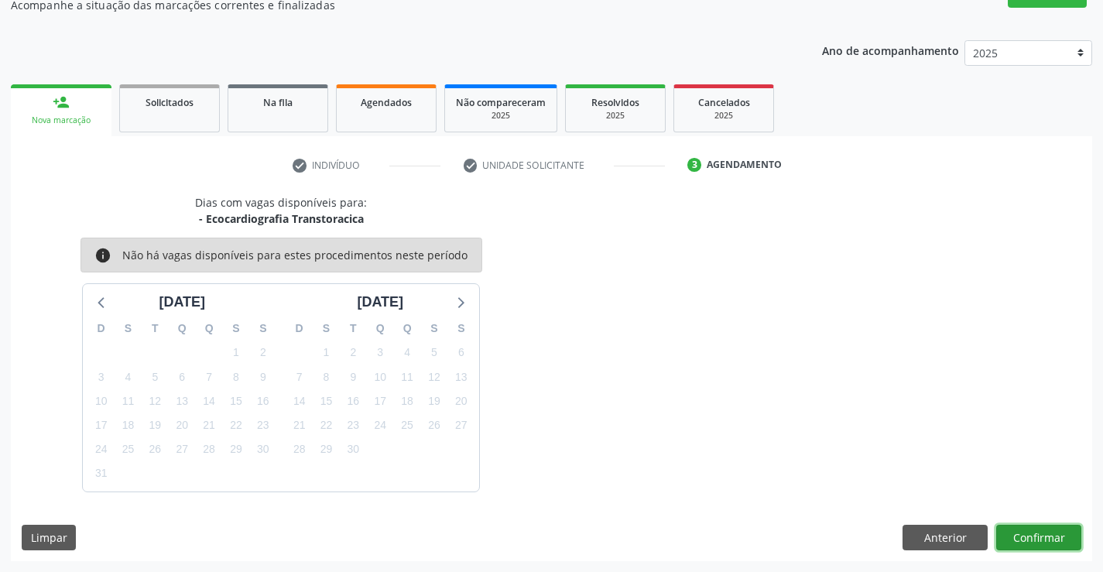
click at [1038, 541] on button "Confirmar" at bounding box center [1039, 538] width 85 height 26
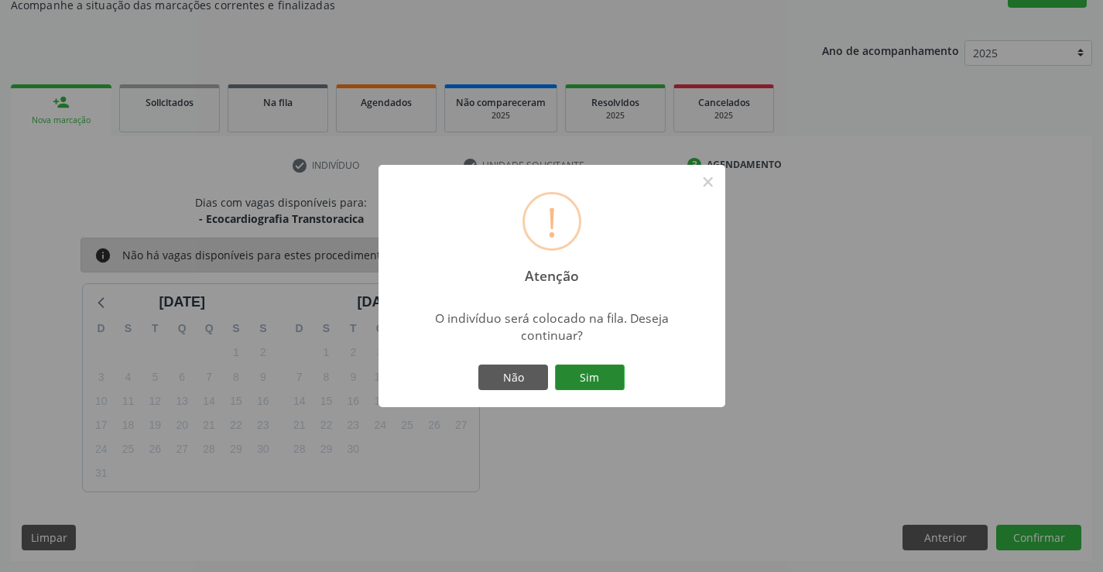
click at [583, 374] on button "Sim" at bounding box center [590, 378] width 70 height 26
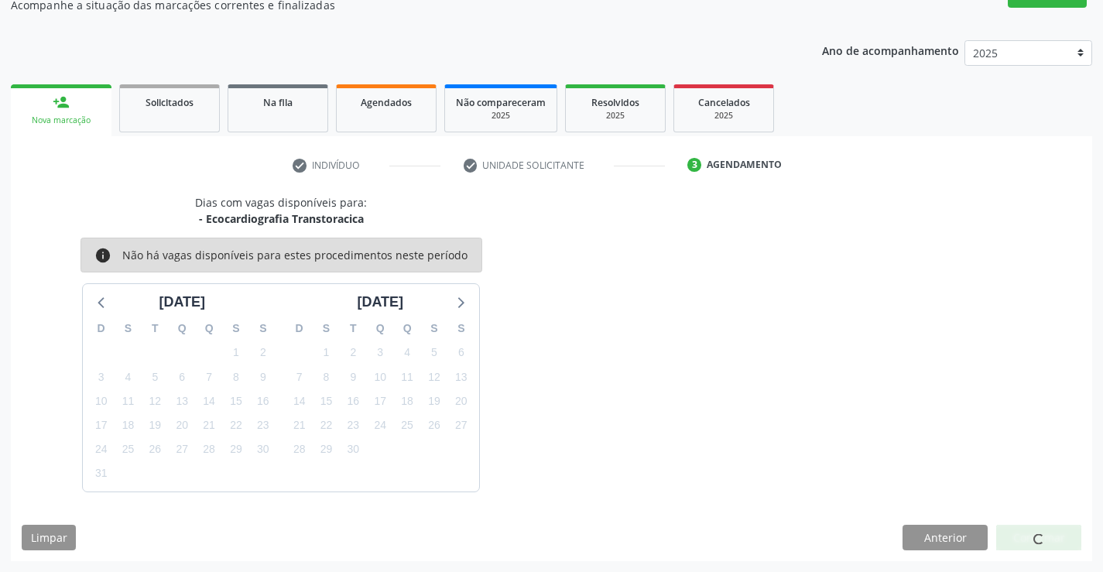
scroll to position [0, 0]
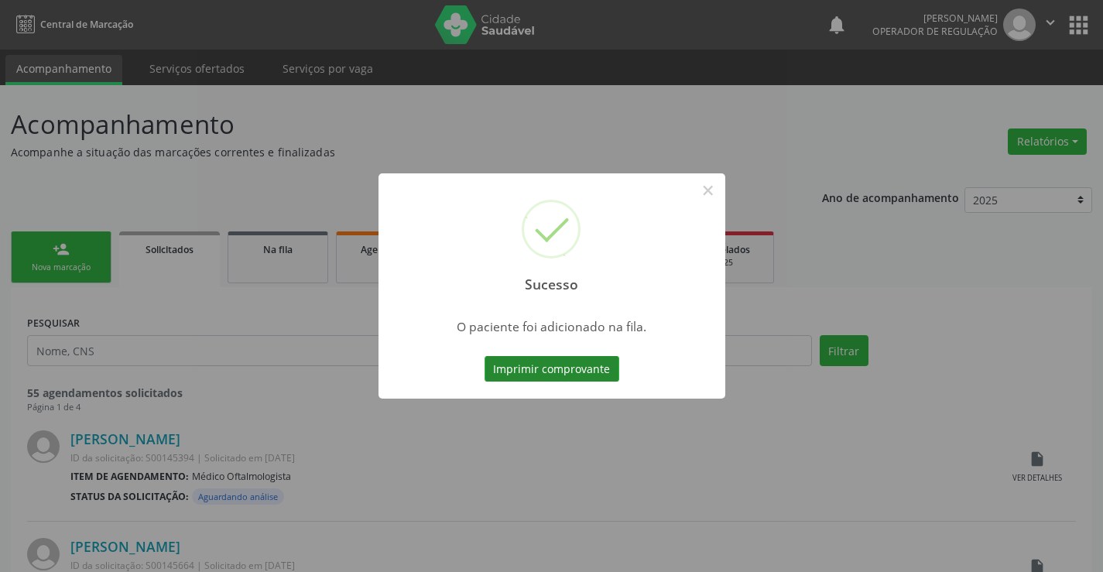
click at [522, 359] on button "Imprimir comprovante" at bounding box center [552, 369] width 135 height 26
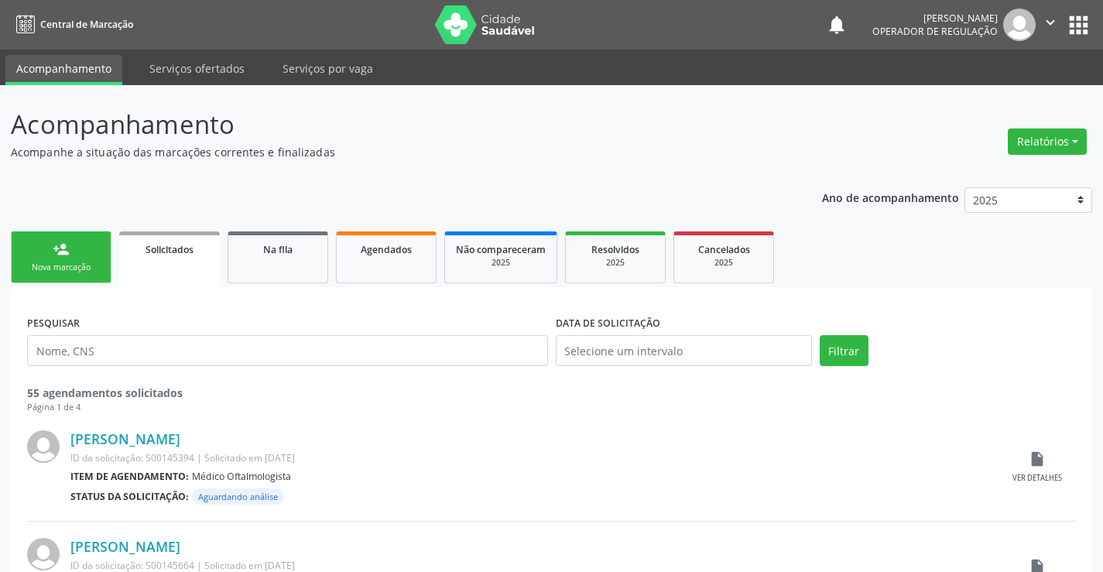
click at [70, 267] on div "Nova marcação" at bounding box center [60, 268] width 77 height 12
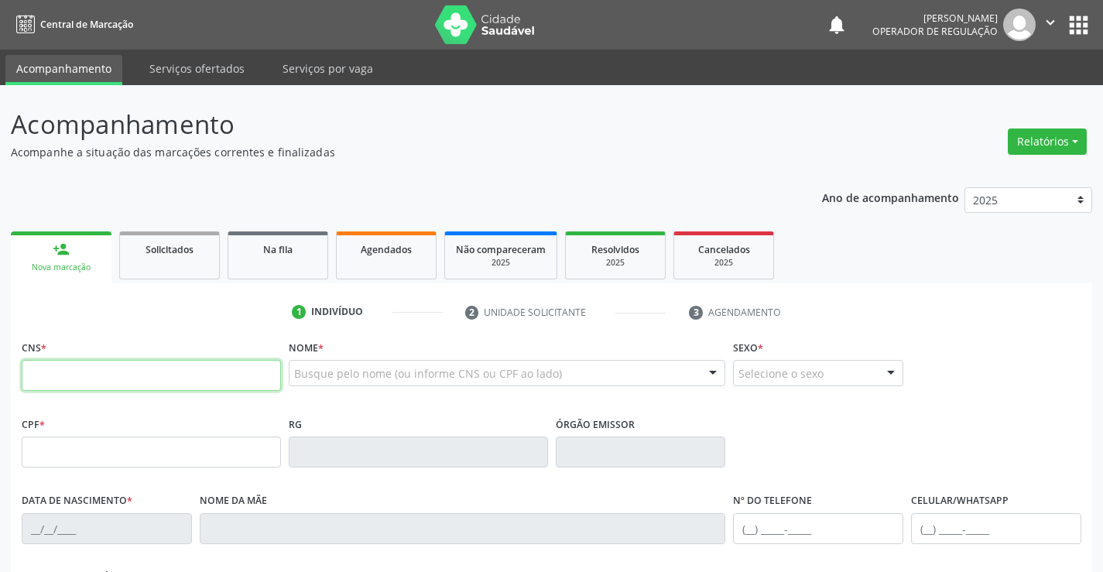
click at [83, 376] on input "text" at bounding box center [151, 375] width 259 height 31
type input "708 2071 8751 2943"
type input "575672031"
type input "18/05/1959"
type input "(74) 99102-7217"
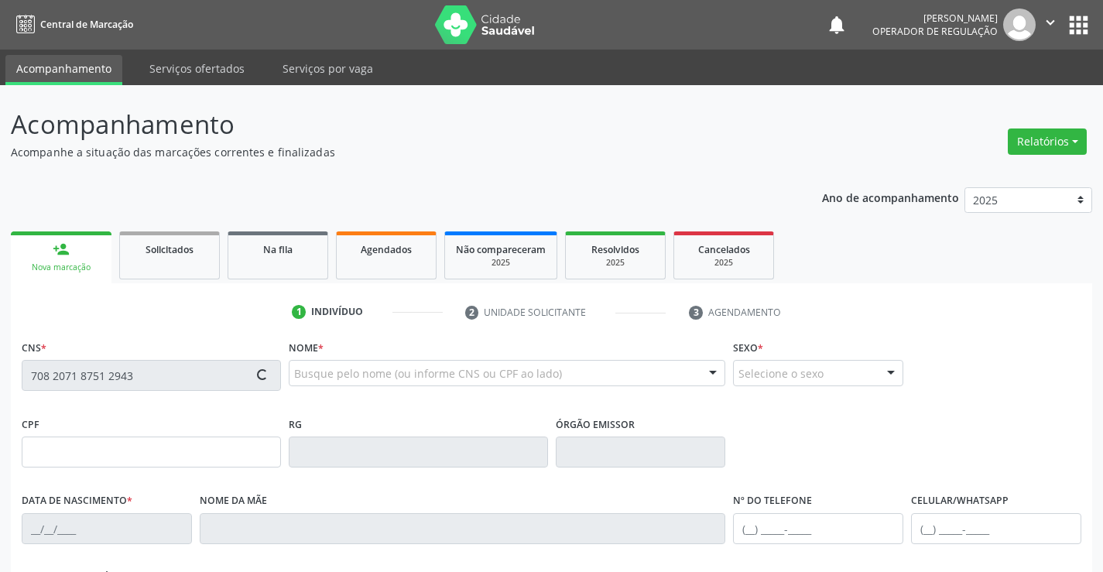
type input "S/N"
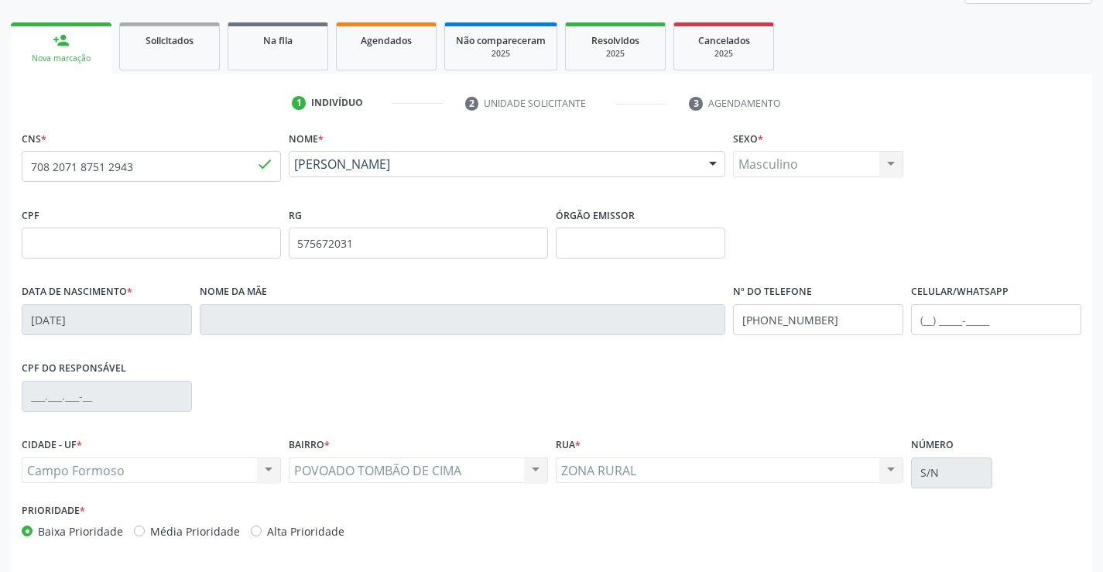
scroll to position [267, 0]
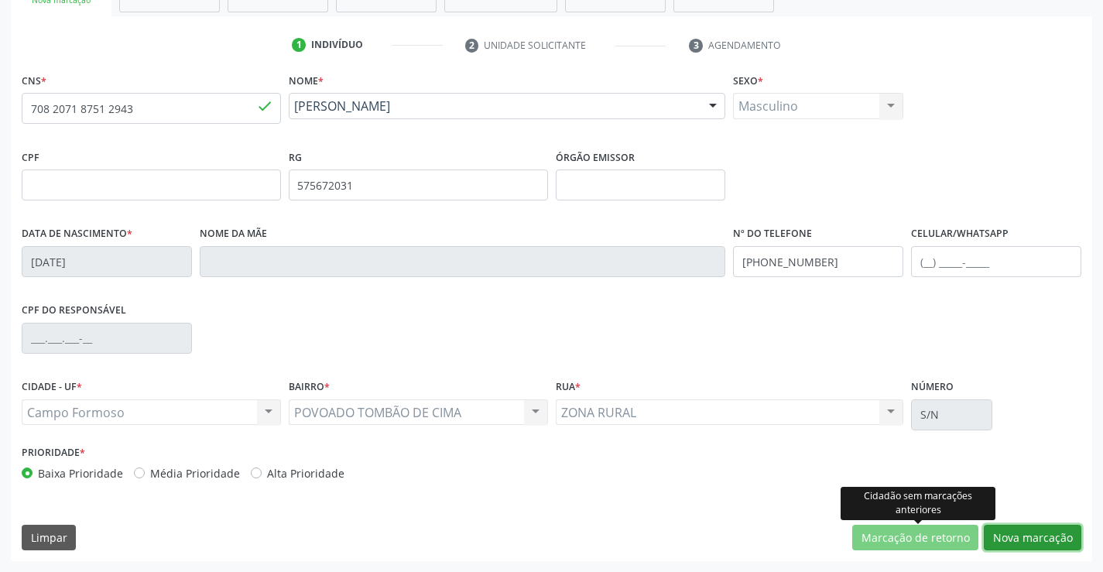
click at [1005, 533] on button "Nova marcação" at bounding box center [1033, 538] width 98 height 26
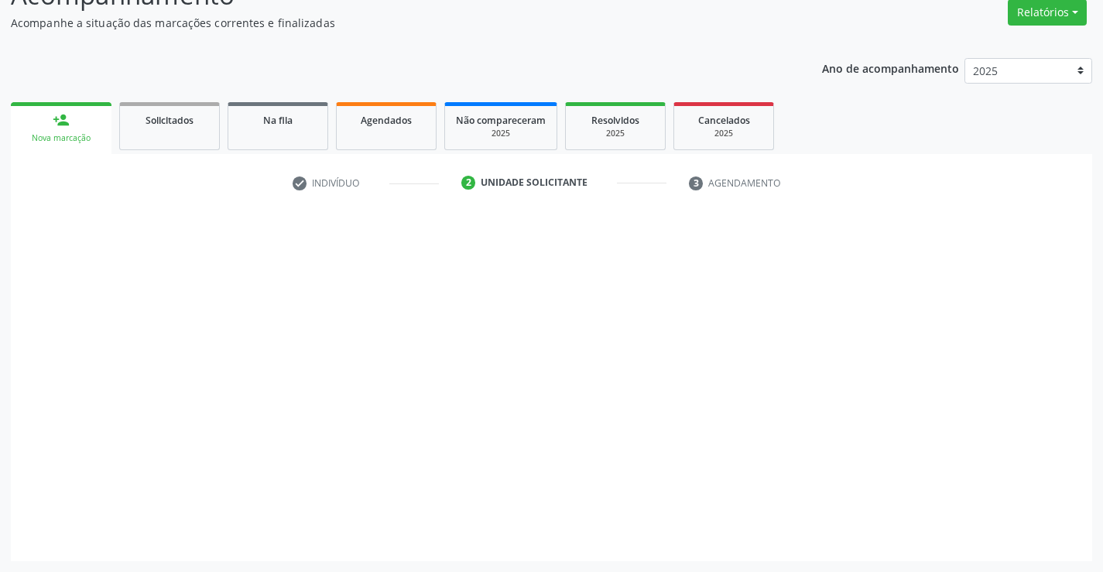
scroll to position [129, 0]
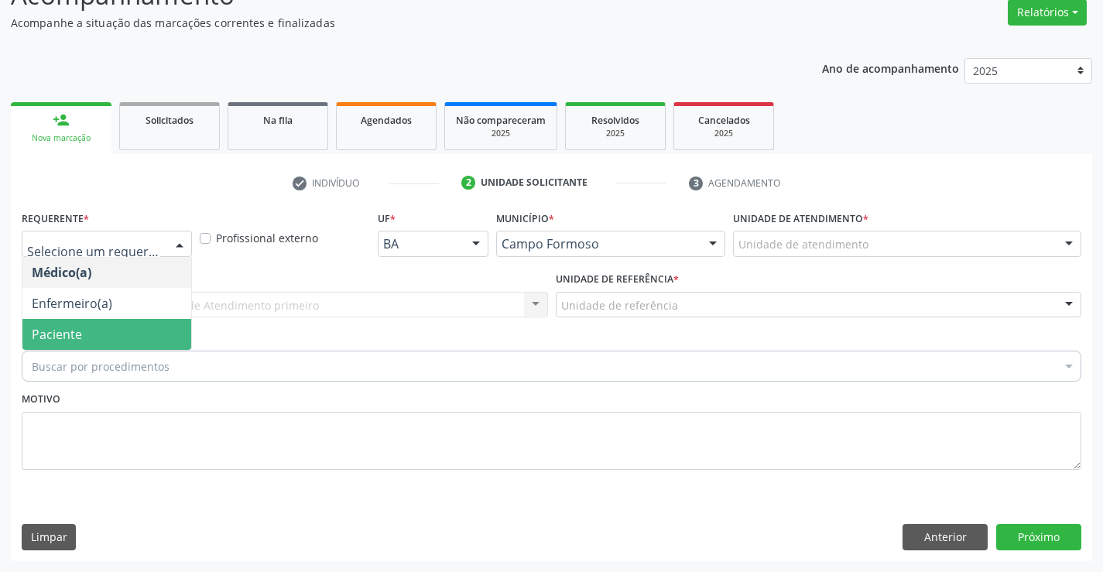
click at [80, 330] on span "Paciente" at bounding box center [57, 334] width 50 height 17
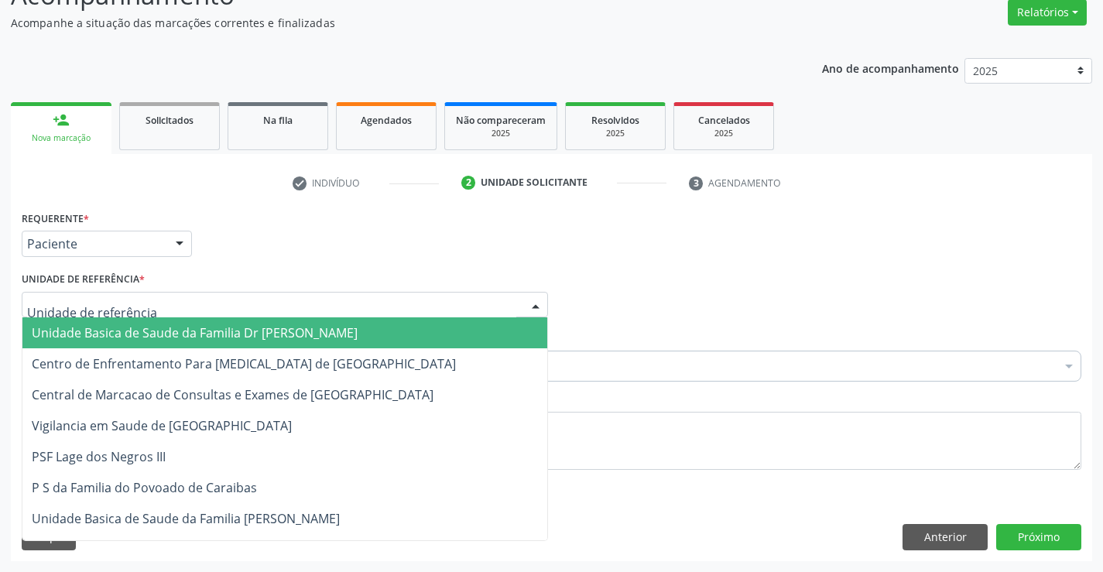
click at [79, 334] on span "Unidade Basica de Saude da Familia Dr [PERSON_NAME]" at bounding box center [195, 332] width 326 height 17
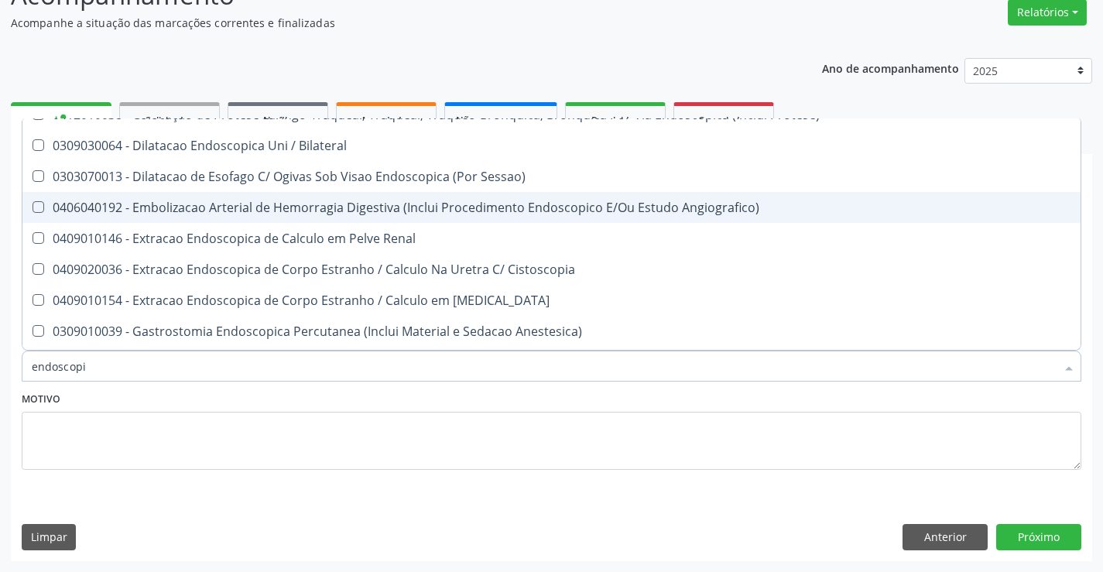
scroll to position [77, 0]
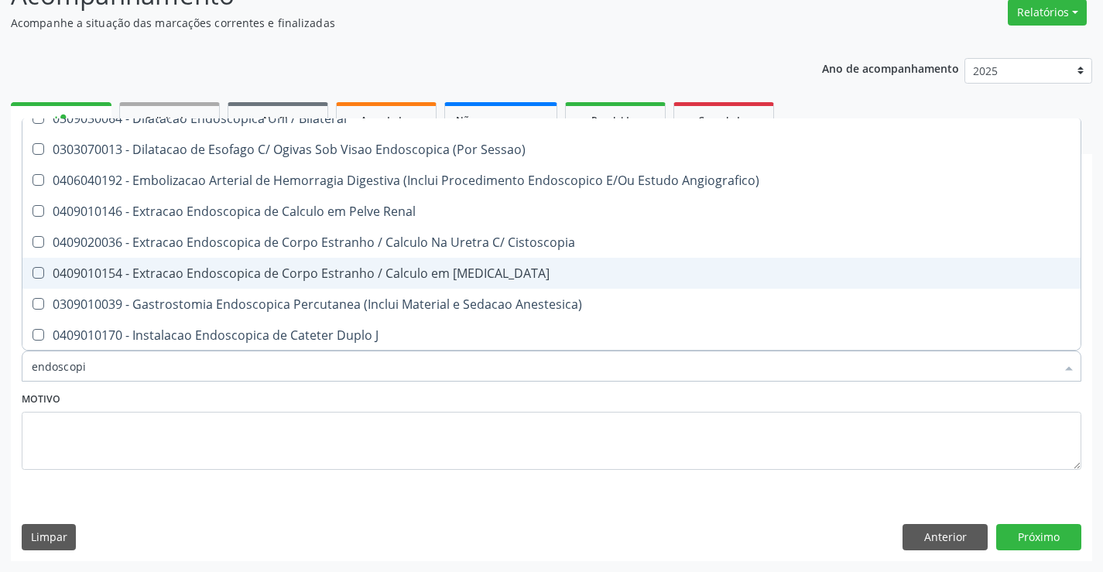
type input "endoscopia"
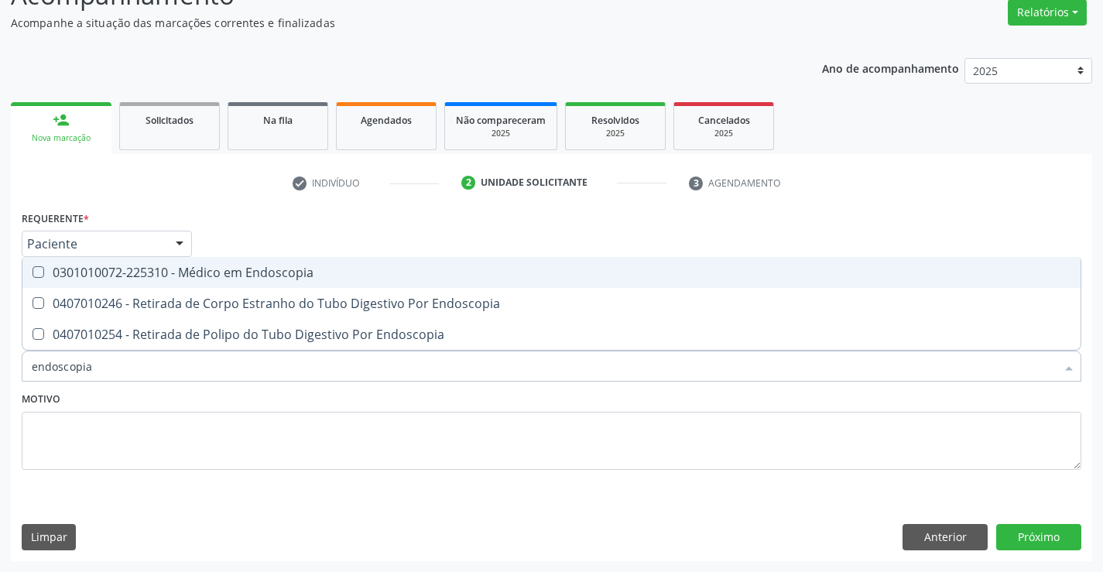
click at [235, 276] on div "0301010072-225310 - Médico em Endoscopia" at bounding box center [552, 272] width 1040 height 12
checkbox Endoscopia "true"
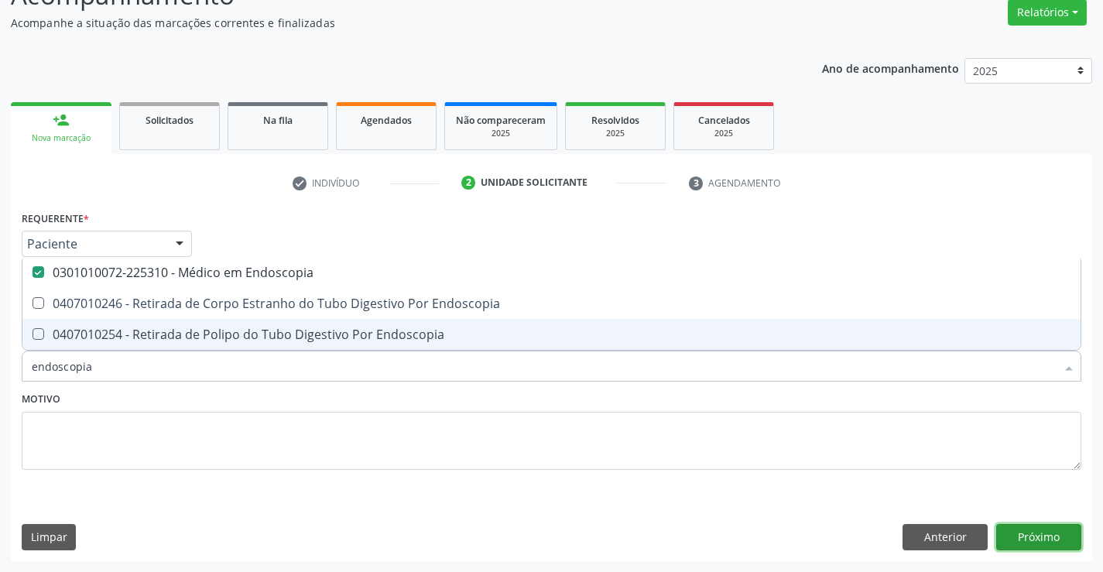
click at [1059, 537] on button "Próximo" at bounding box center [1039, 537] width 85 height 26
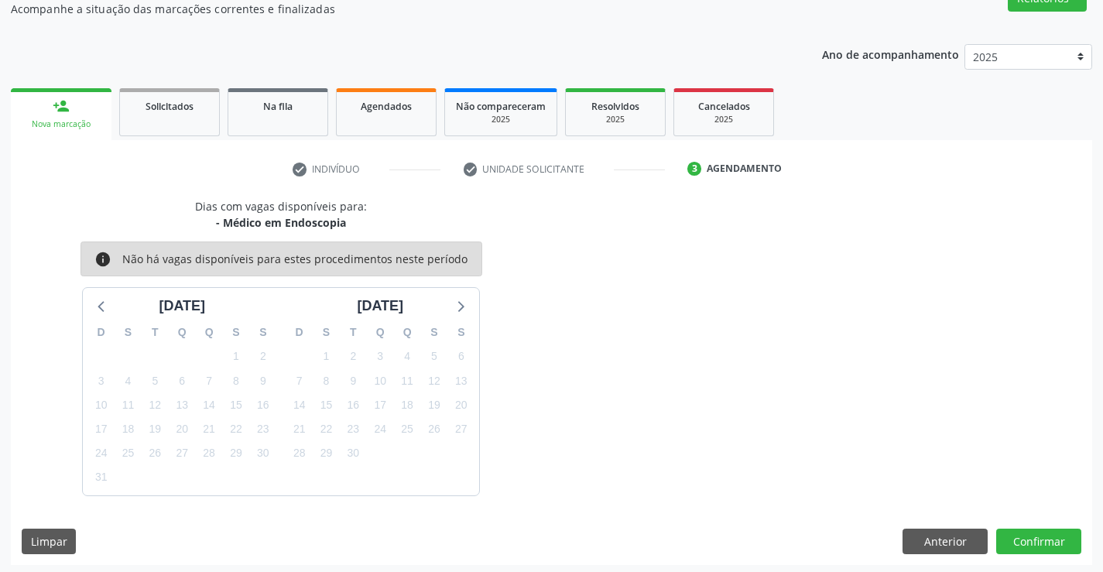
scroll to position [147, 0]
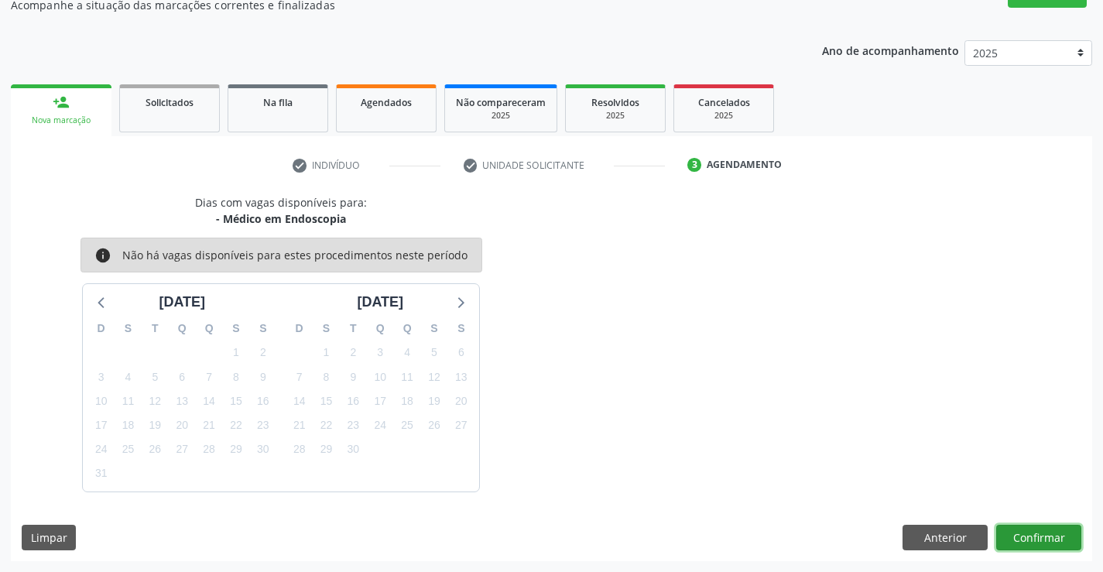
click at [1052, 542] on button "Confirmar" at bounding box center [1039, 538] width 85 height 26
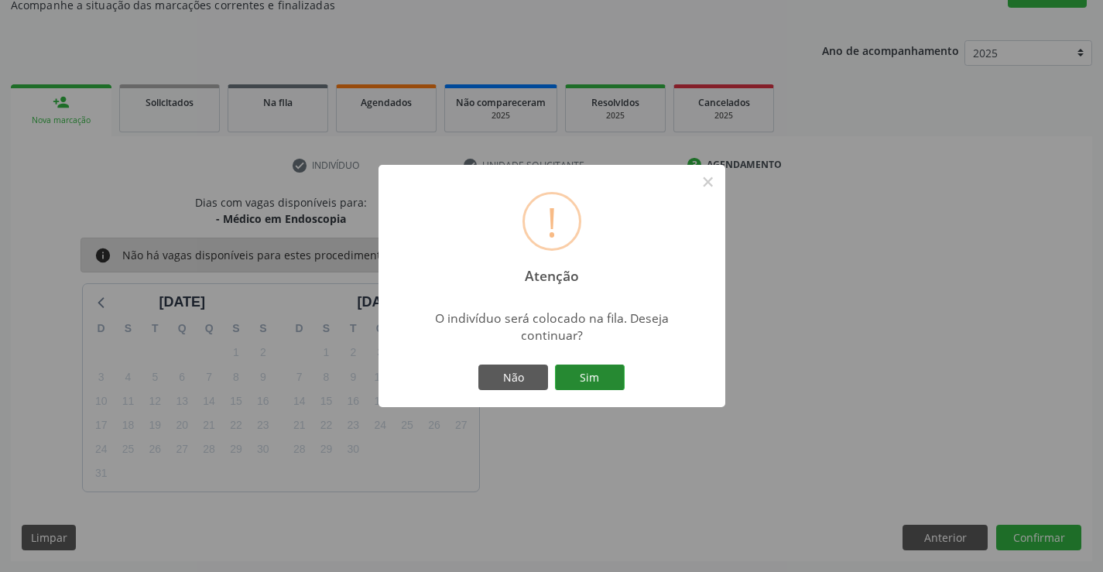
click at [581, 378] on button "Sim" at bounding box center [590, 378] width 70 height 26
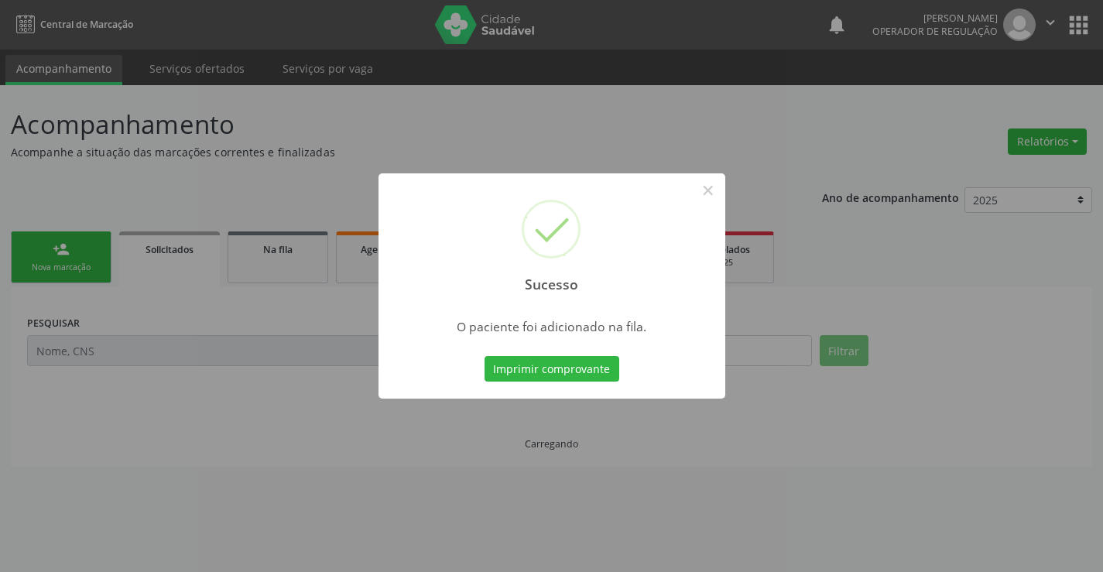
scroll to position [0, 0]
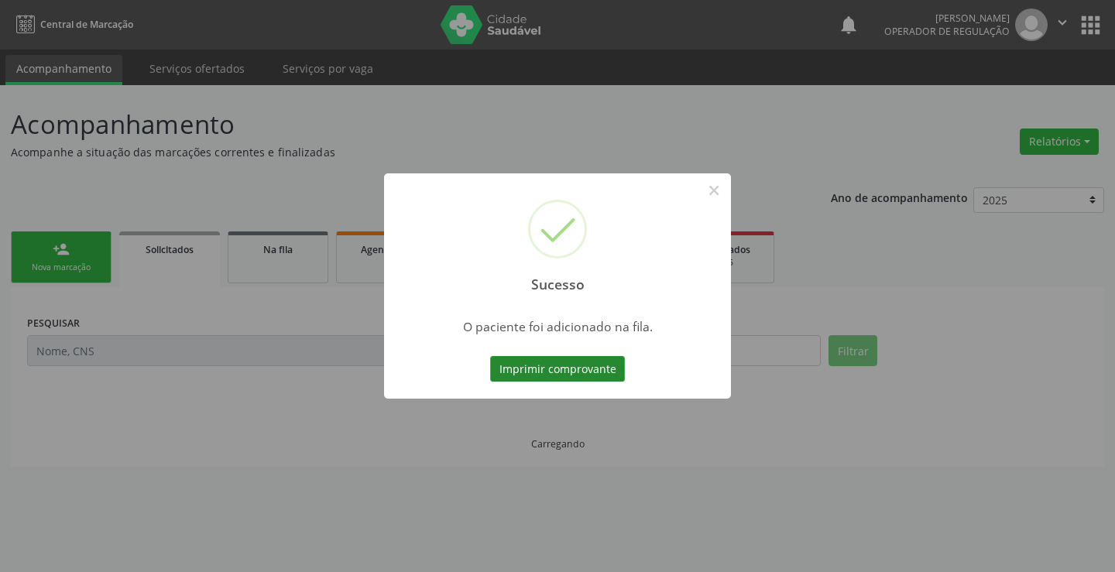
click at [593, 372] on button "Imprimir comprovante" at bounding box center [557, 369] width 135 height 26
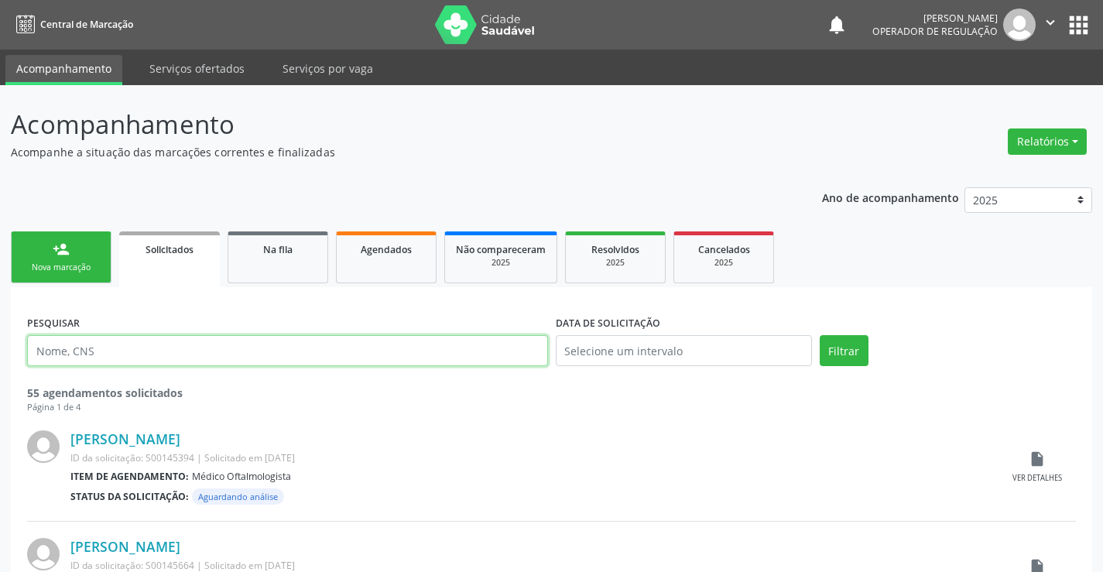
click at [83, 349] on input "text" at bounding box center [287, 350] width 521 height 31
click at [249, 253] on div "Na fila" at bounding box center [277, 249] width 77 height 16
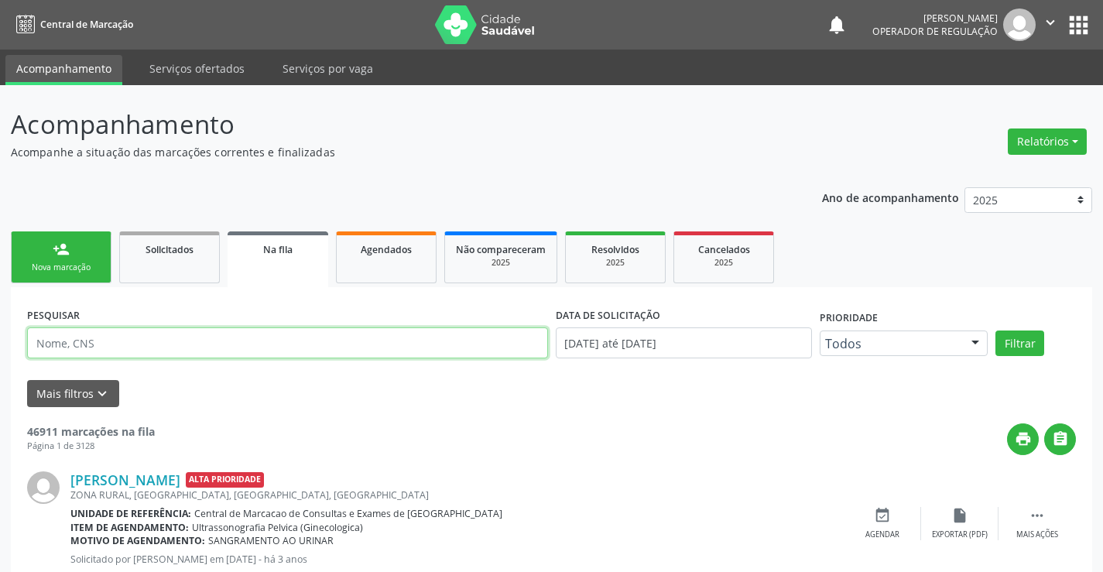
click at [76, 340] on input "text" at bounding box center [287, 343] width 521 height 31
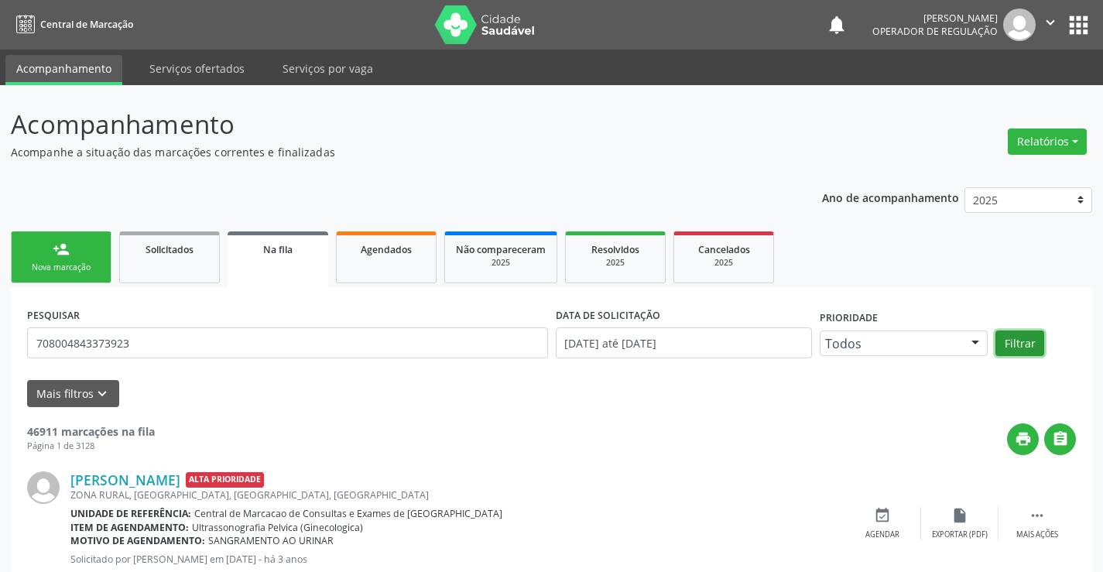
click at [1028, 346] on button "Filtrar" at bounding box center [1020, 344] width 49 height 26
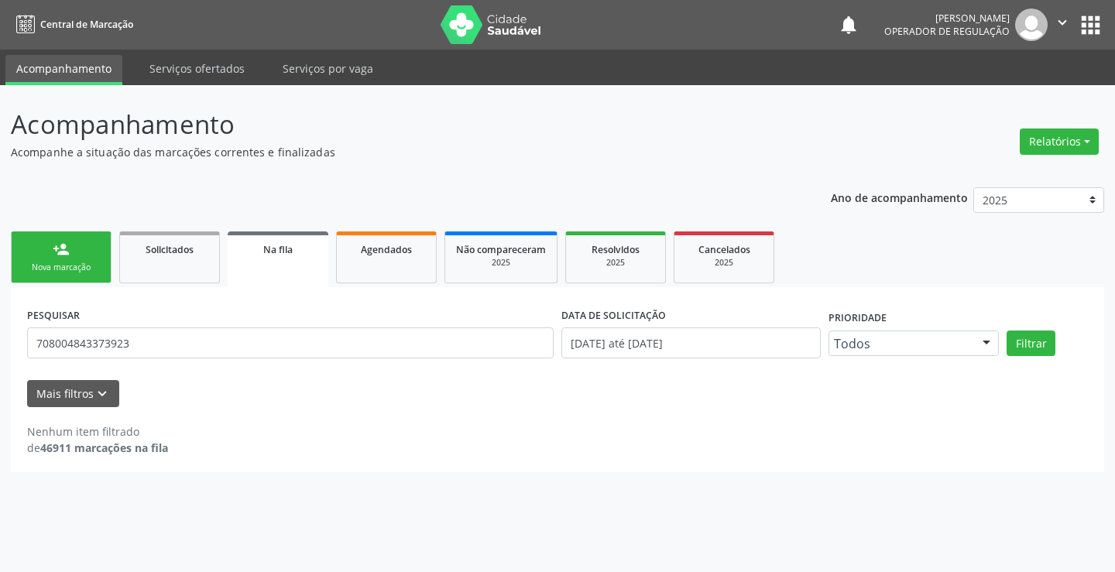
click at [249, 266] on link "Na fila" at bounding box center [278, 260] width 101 height 56
drag, startPoint x: 137, startPoint y: 342, endPoint x: 0, endPoint y: 338, distance: 137.1
click at [0, 338] on div "Acompanhamento Acompanhe a situação das marcações correntes e finalizadas Relat…" at bounding box center [557, 328] width 1115 height 487
type input "708004843373923"
click at [1039, 338] on button "Filtrar" at bounding box center [1031, 344] width 49 height 26
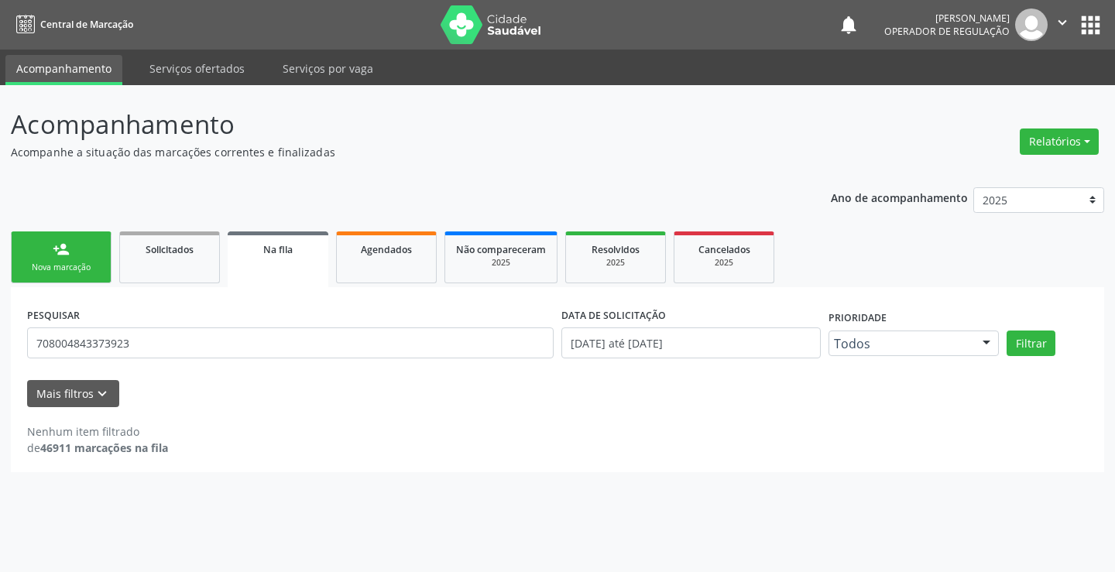
click at [84, 259] on link "person_add Nova marcação" at bounding box center [61, 258] width 101 height 52
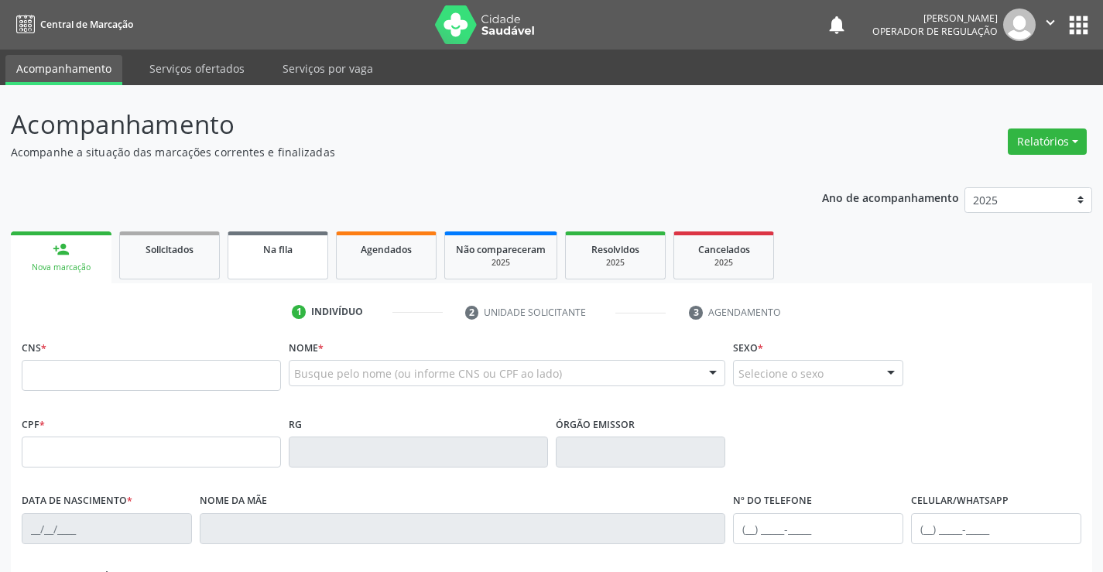
click at [290, 240] on link "Na fila" at bounding box center [278, 256] width 101 height 48
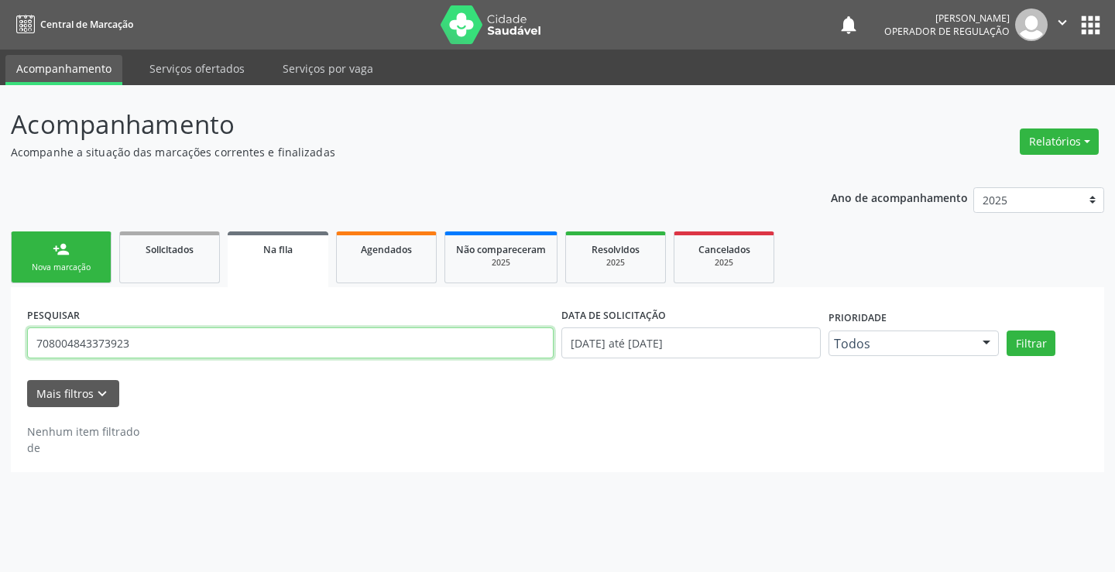
drag, startPoint x: 153, startPoint y: 340, endPoint x: 0, endPoint y: 333, distance: 153.5
click at [0, 335] on div "Acompanhamento Acompanhe a situação das marcações correntes e finalizadas Relat…" at bounding box center [557, 328] width 1115 height 487
click at [261, 274] on link "Na fila" at bounding box center [278, 260] width 101 height 56
drag, startPoint x: 153, startPoint y: 342, endPoint x: 62, endPoint y: 331, distance: 92.0
click at [0, 348] on div "Acompanhamento Acompanhe a situação das marcações correntes e finalizadas Relat…" at bounding box center [557, 328] width 1115 height 487
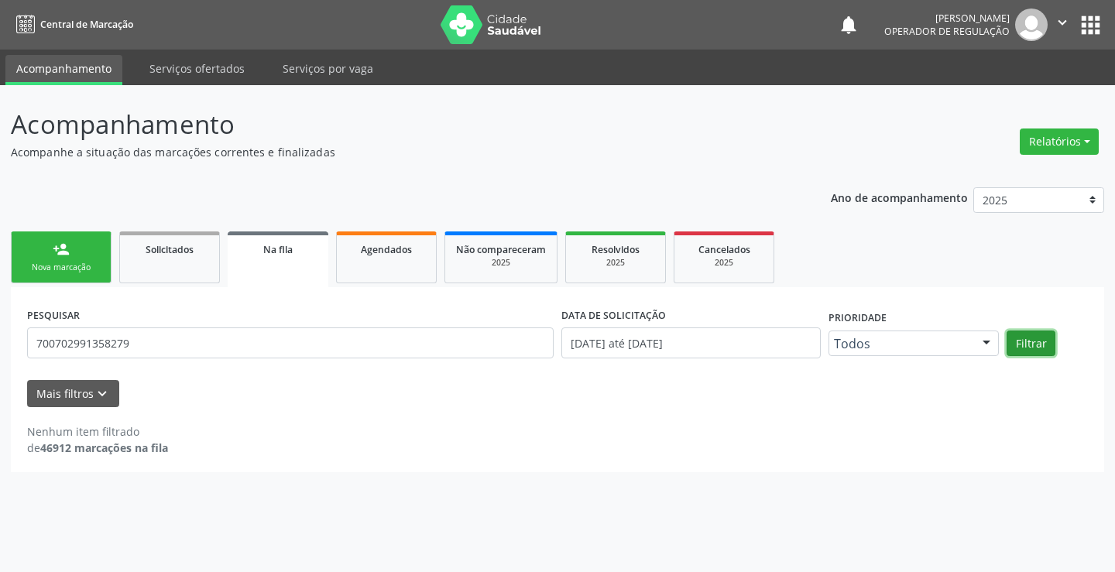
click at [1038, 345] on button "Filtrar" at bounding box center [1031, 344] width 49 height 26
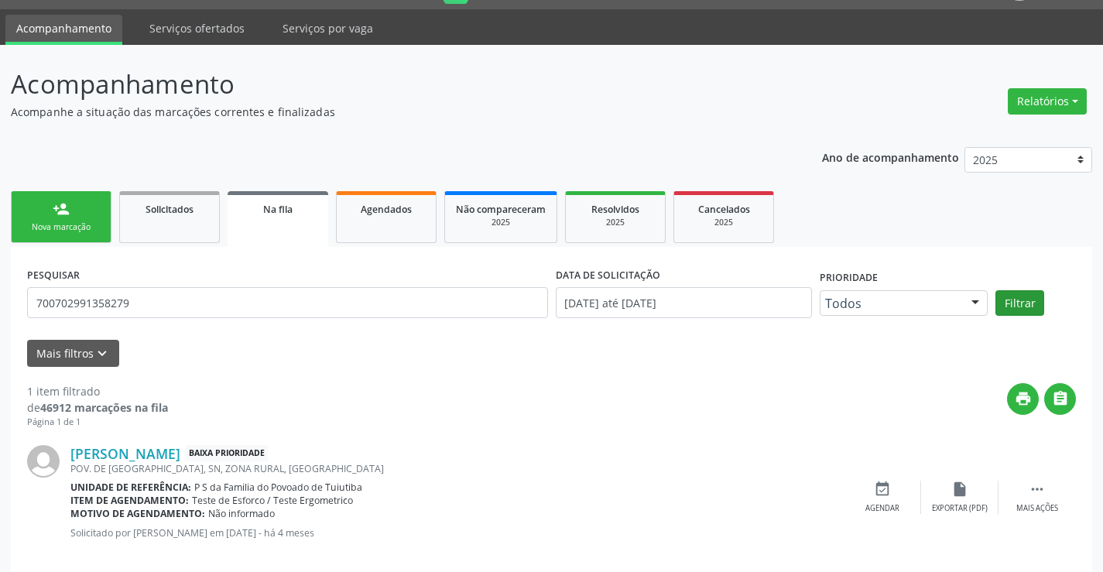
scroll to position [62, 0]
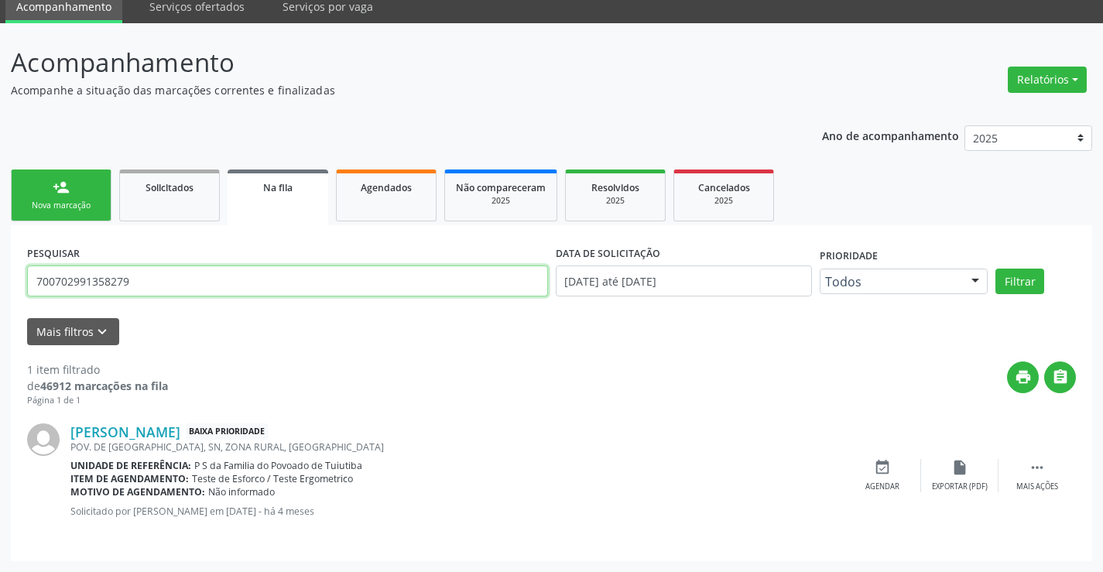
drag, startPoint x: 146, startPoint y: 282, endPoint x: 0, endPoint y: 297, distance: 147.1
click at [0, 297] on div "Acompanhamento Acompanhe a situação das marcações correntes e finalizadas Relat…" at bounding box center [551, 297] width 1103 height 549
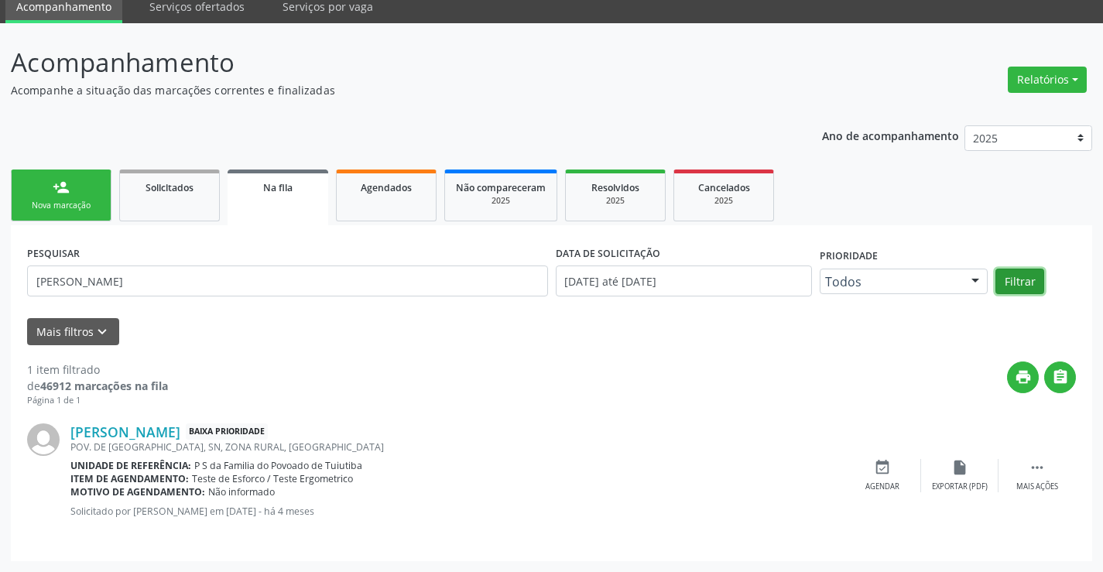
click at [1021, 276] on button "Filtrar" at bounding box center [1020, 282] width 49 height 26
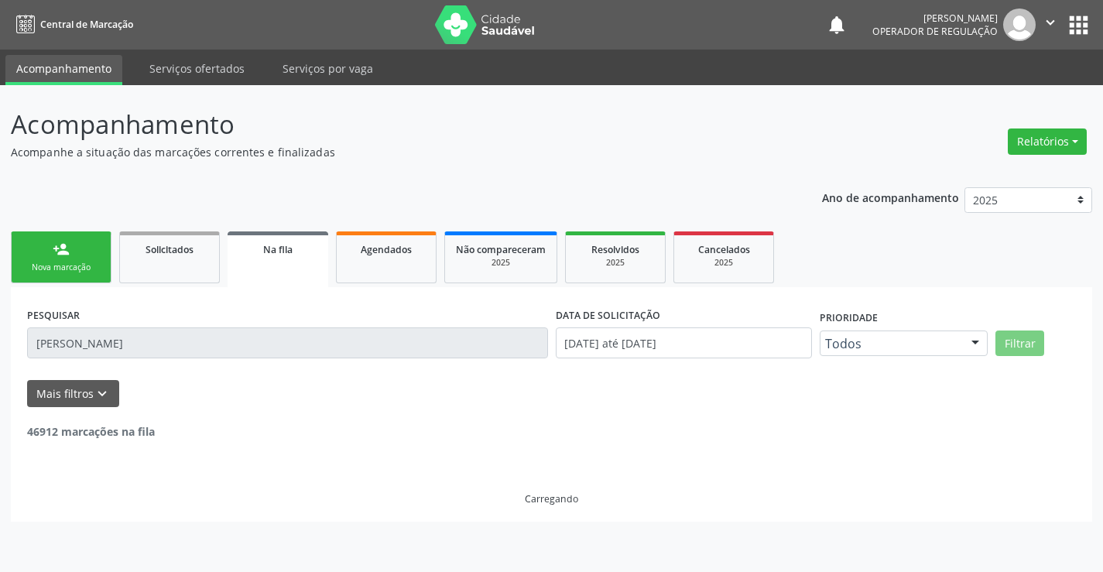
scroll to position [0, 0]
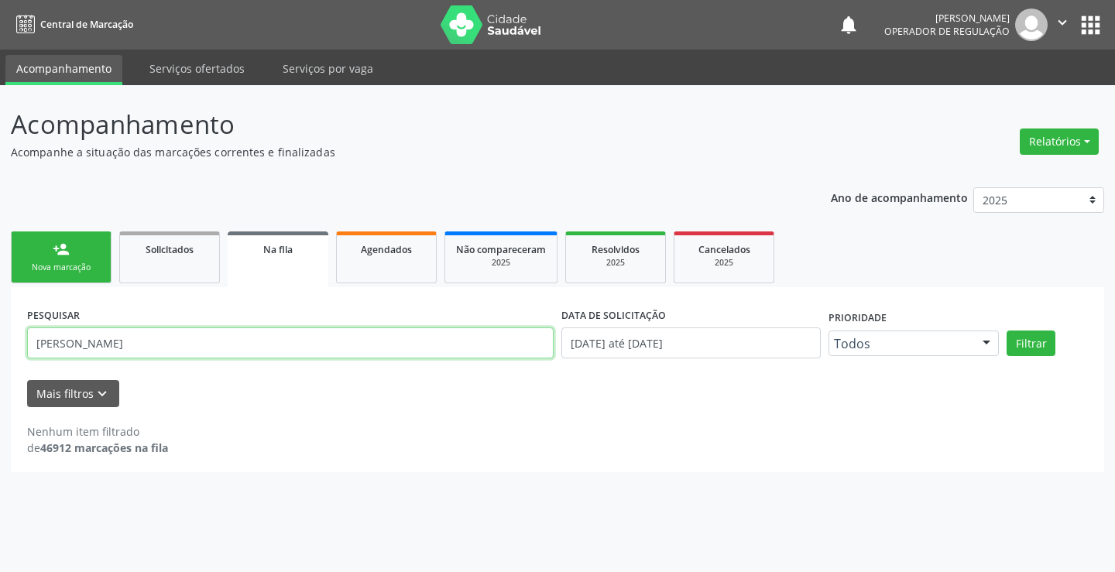
drag, startPoint x: 150, startPoint y: 342, endPoint x: 0, endPoint y: 336, distance: 150.3
click at [0, 336] on div "Acompanhamento Acompanhe a situação das marcações correntes e finalizadas Relat…" at bounding box center [557, 328] width 1115 height 487
drag, startPoint x: 77, startPoint y: 346, endPoint x: 0, endPoint y: 351, distance: 76.8
click at [0, 351] on div "Acompanhamento Acompanhe a situação das marcações correntes e finalizadas Relat…" at bounding box center [557, 328] width 1115 height 487
click at [1041, 345] on button "Filtrar" at bounding box center [1031, 344] width 49 height 26
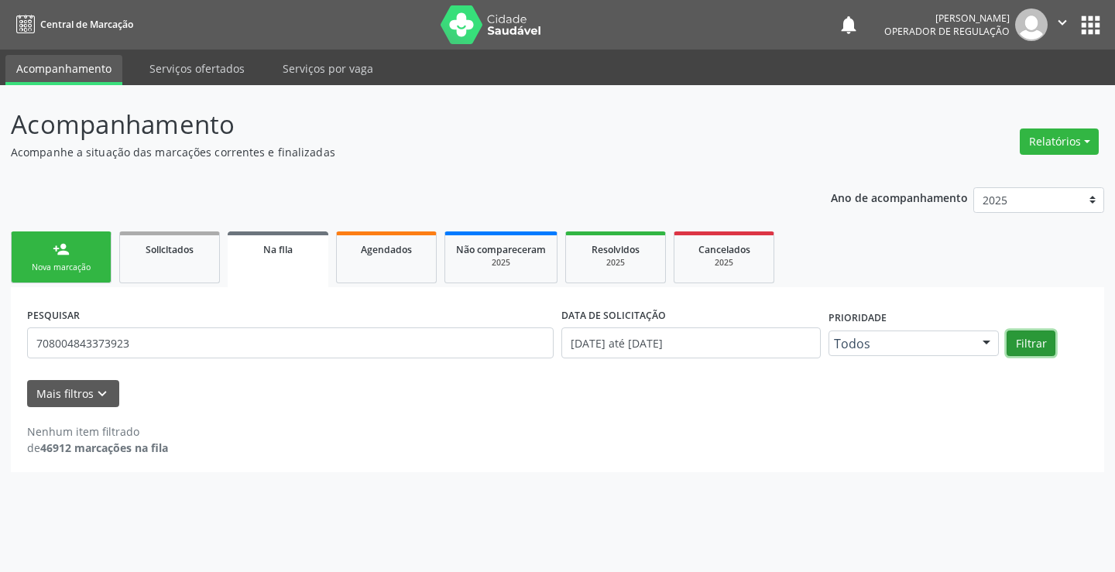
click at [1041, 345] on button "Filtrar" at bounding box center [1031, 344] width 49 height 26
drag, startPoint x: 136, startPoint y: 346, endPoint x: 0, endPoint y: 325, distance: 137.9
click at [0, 325] on div "Acompanhamento Acompanhe a situação das marcações correntes e finalizadas Relat…" at bounding box center [557, 328] width 1115 height 487
type input "708004843373923"
click at [1024, 348] on button "Filtrar" at bounding box center [1031, 344] width 49 height 26
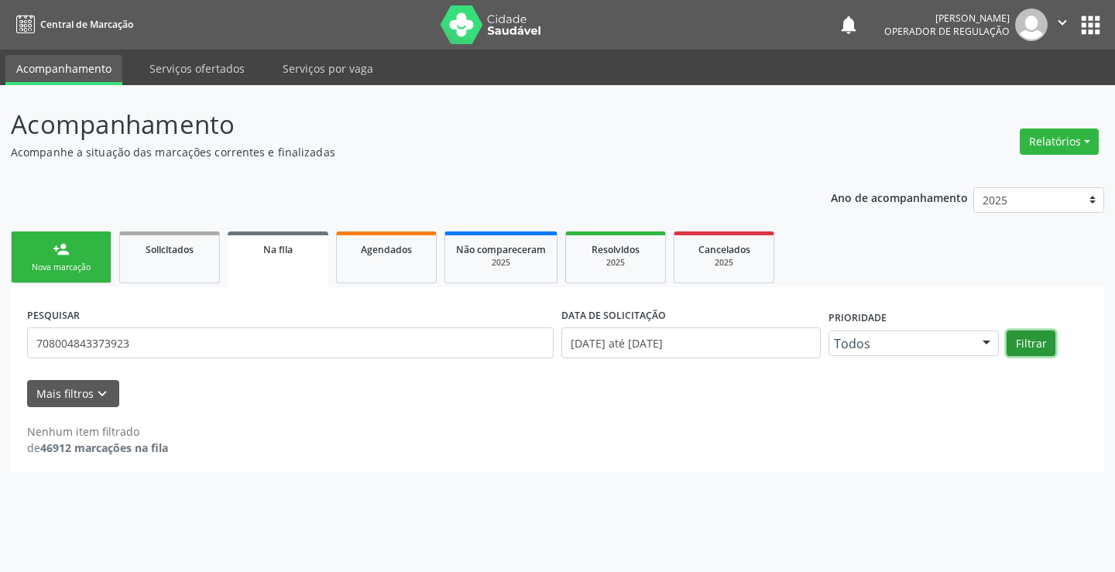
click at [1024, 348] on button "Filtrar" at bounding box center [1031, 344] width 49 height 26
click at [67, 249] on div "person_add" at bounding box center [61, 249] width 17 height 17
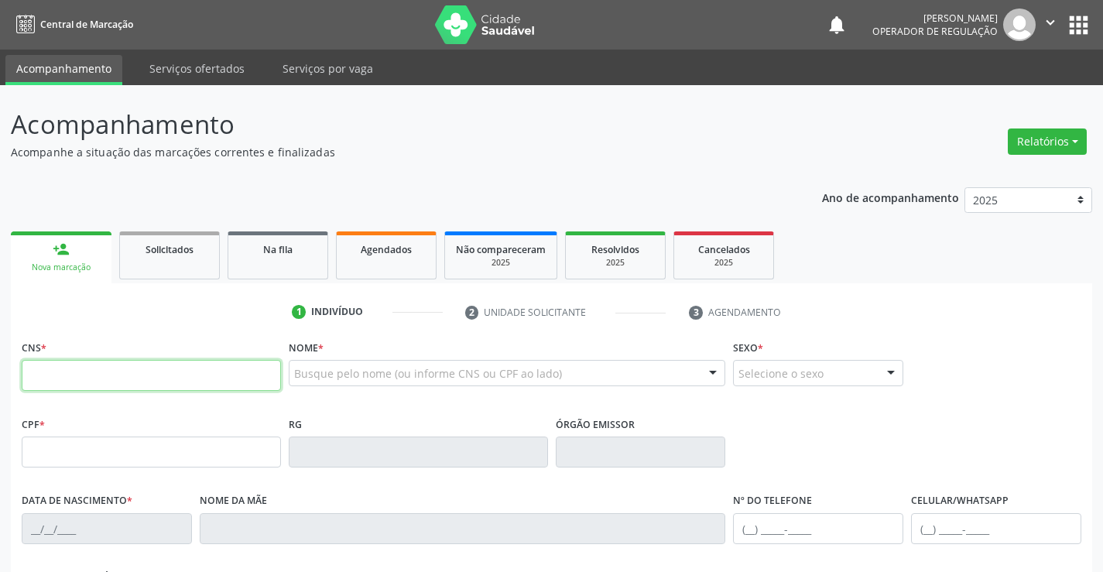
click at [66, 368] on input "text" at bounding box center [151, 375] width 259 height 31
type input "708 0048 4337 3923"
type input "17/03/2000"
type input "Maria Lucia da Silva Cruz"
type input "(74) 9986-6341"
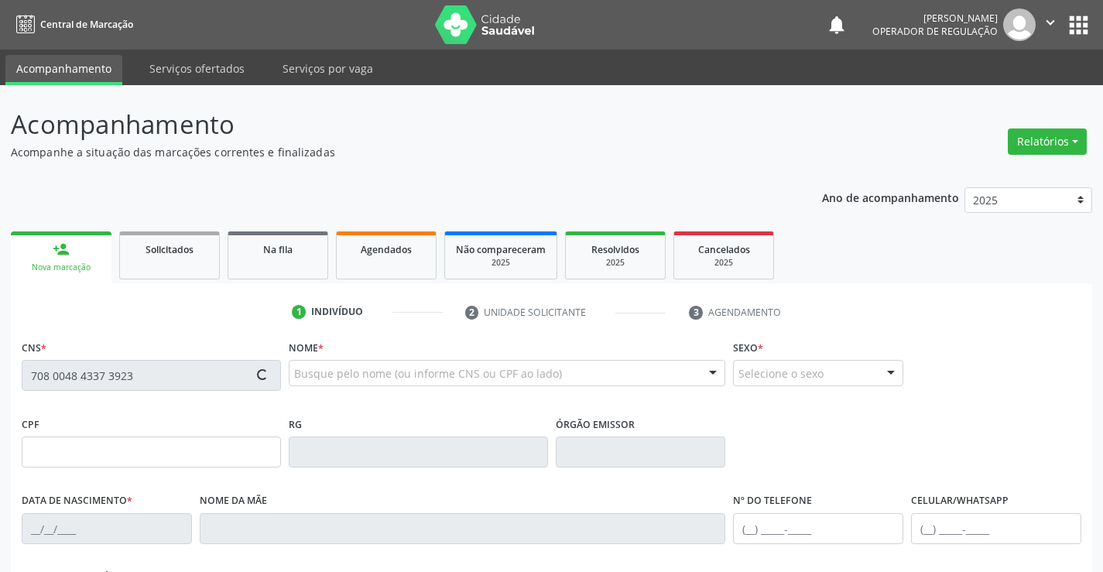
type input "81"
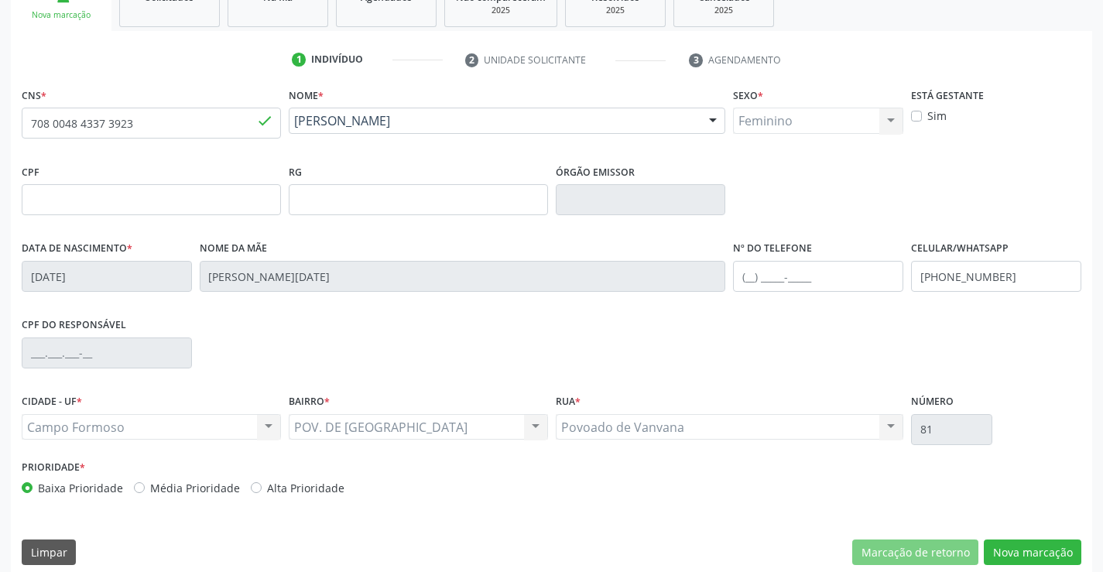
scroll to position [267, 0]
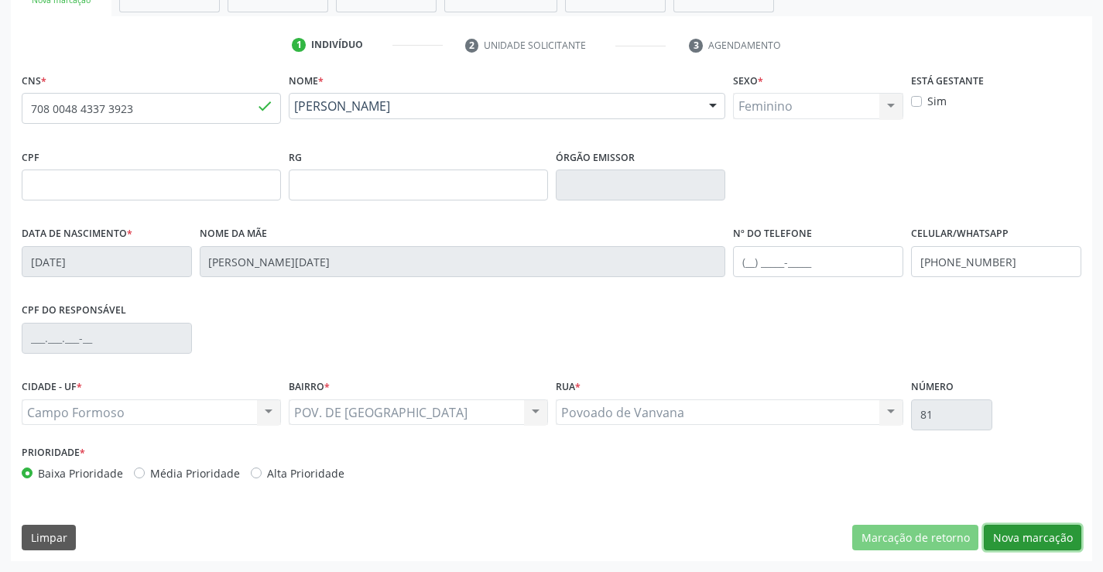
click at [1014, 534] on button "Nova marcação" at bounding box center [1033, 538] width 98 height 26
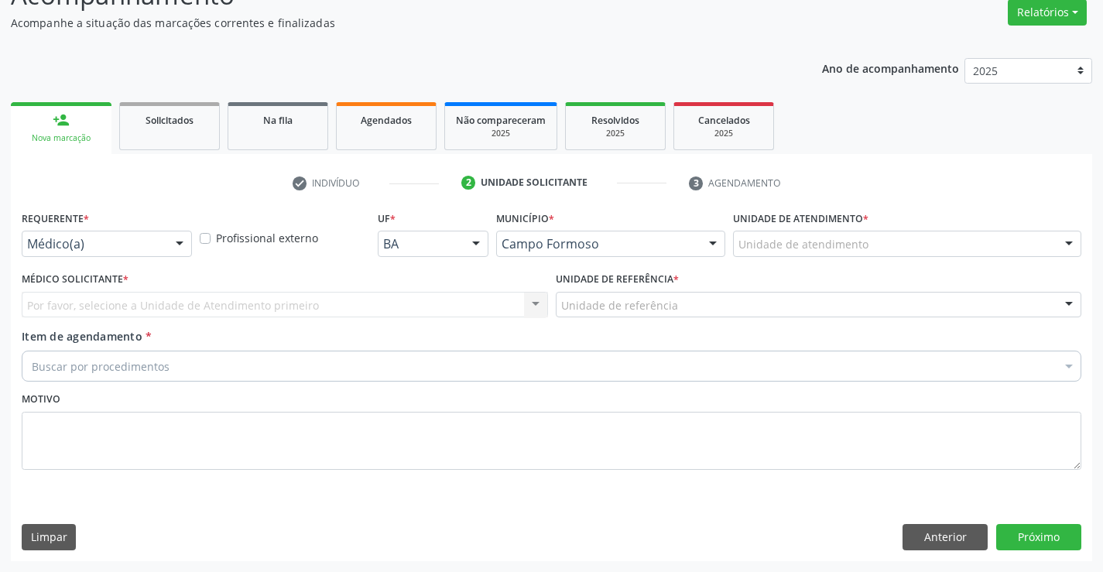
scroll to position [129, 0]
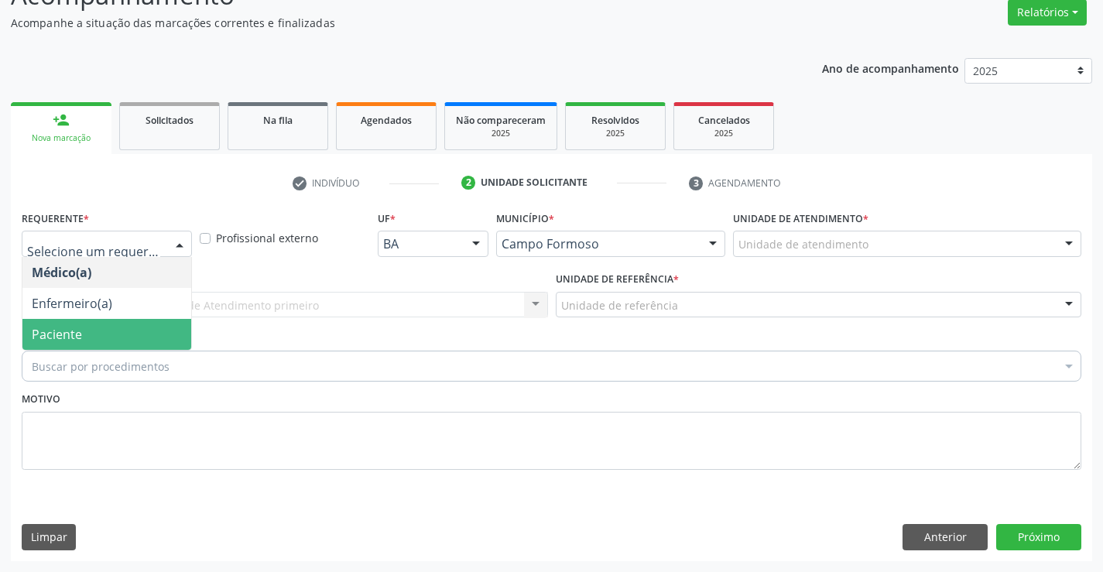
click at [48, 331] on span "Paciente" at bounding box center [57, 334] width 50 height 17
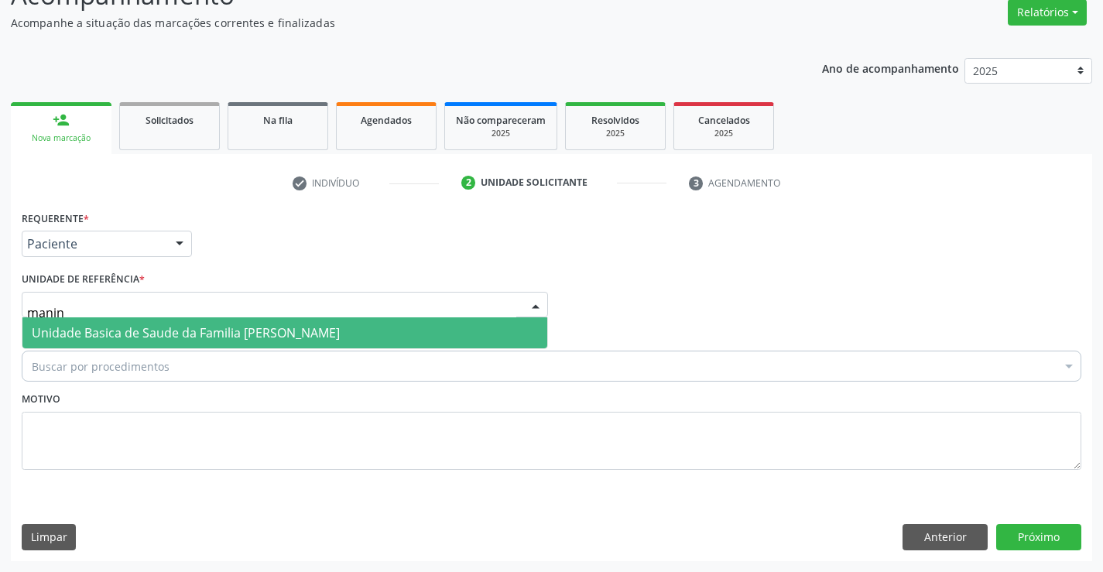
type input "maninh"
click at [98, 328] on span "Unidade Basica de Saude da Familia [PERSON_NAME]" at bounding box center [186, 332] width 308 height 17
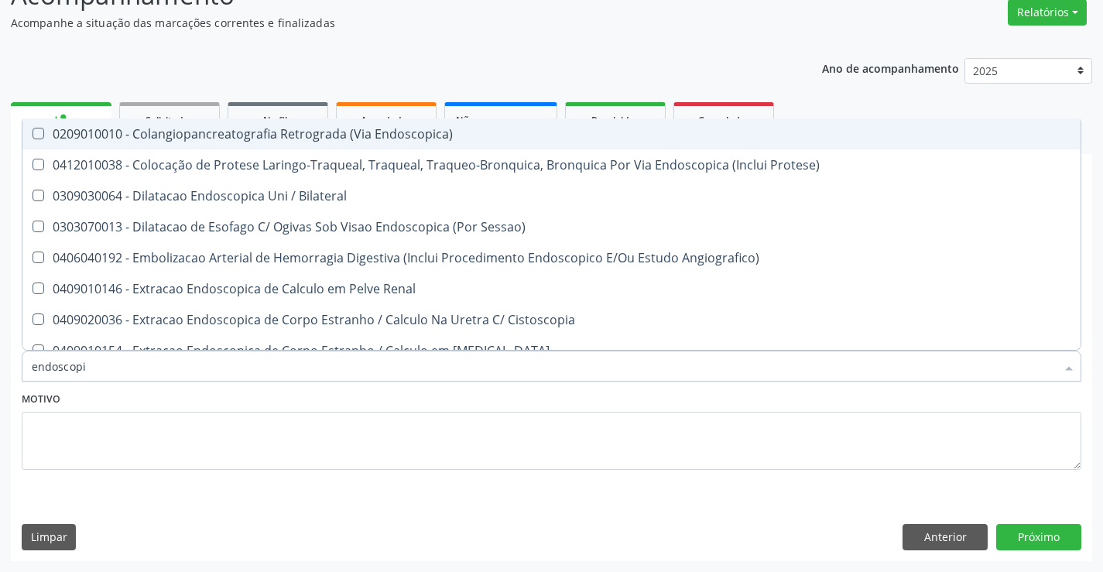
type input "endoscopia"
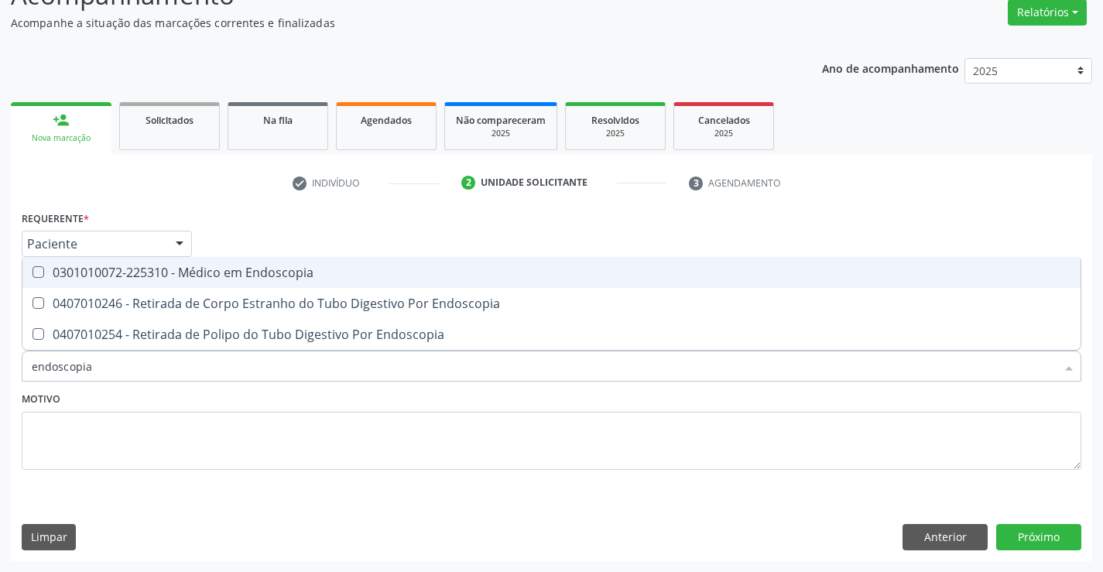
click at [188, 279] on div "0301010072-225310 - Médico em Endoscopia" at bounding box center [552, 272] width 1040 height 12
checkbox Endoscopia "true"
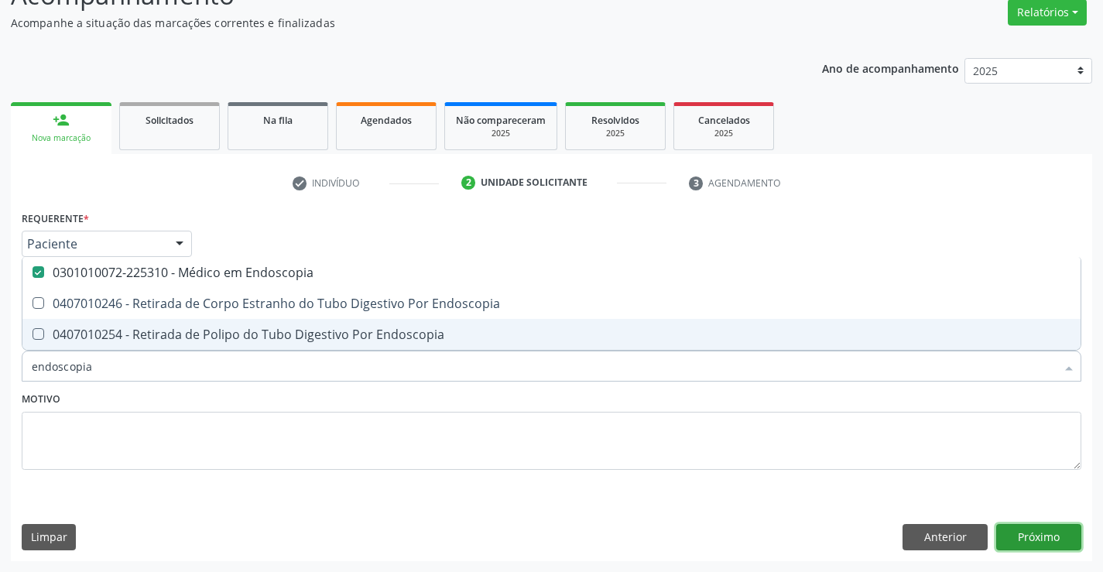
click at [1024, 544] on button "Próximo" at bounding box center [1039, 537] width 85 height 26
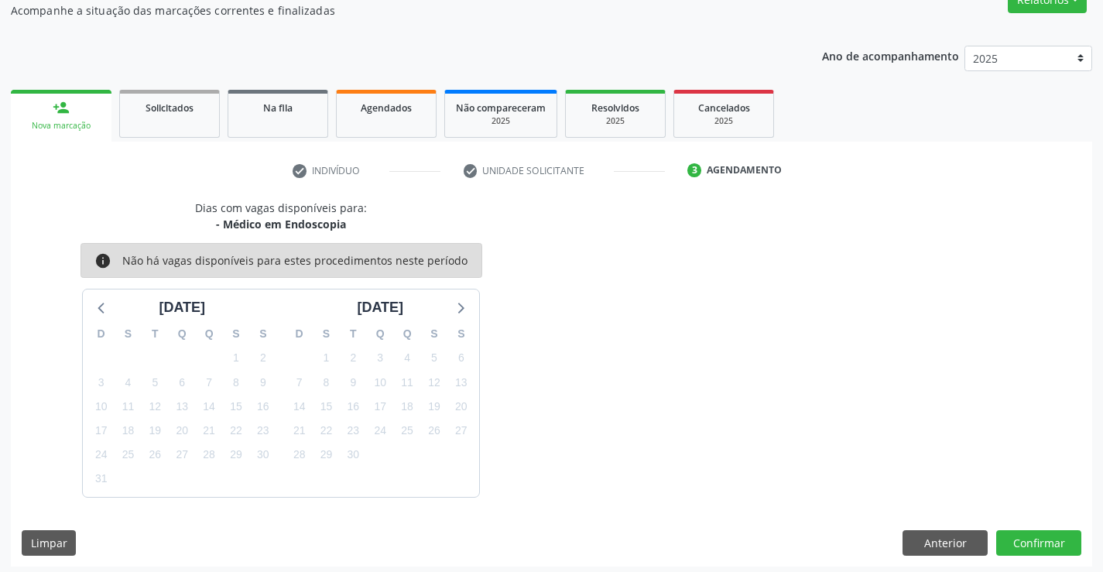
scroll to position [147, 0]
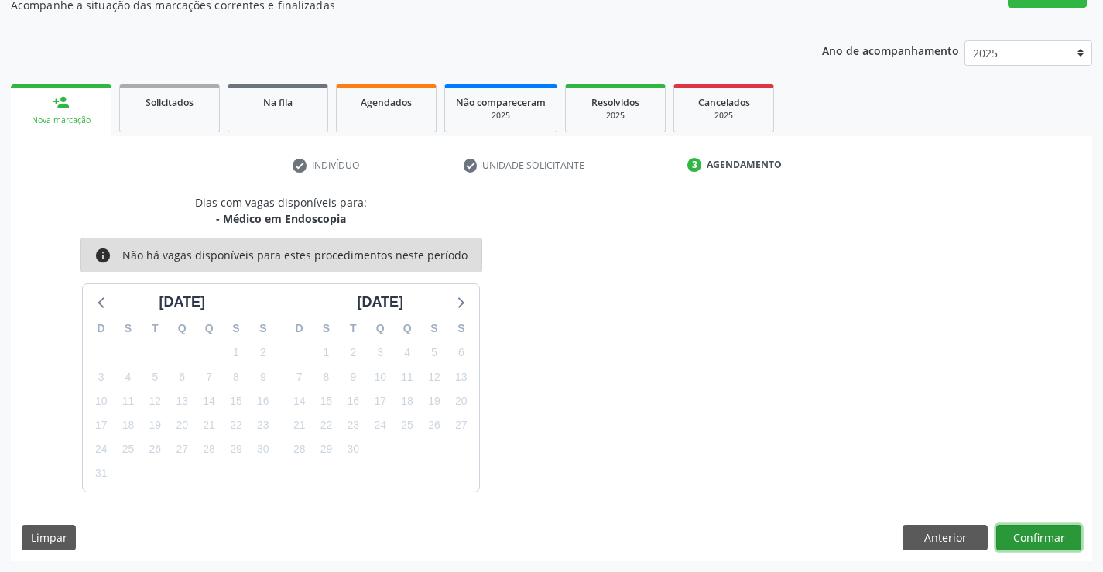
click at [1012, 536] on button "Confirmar" at bounding box center [1039, 538] width 85 height 26
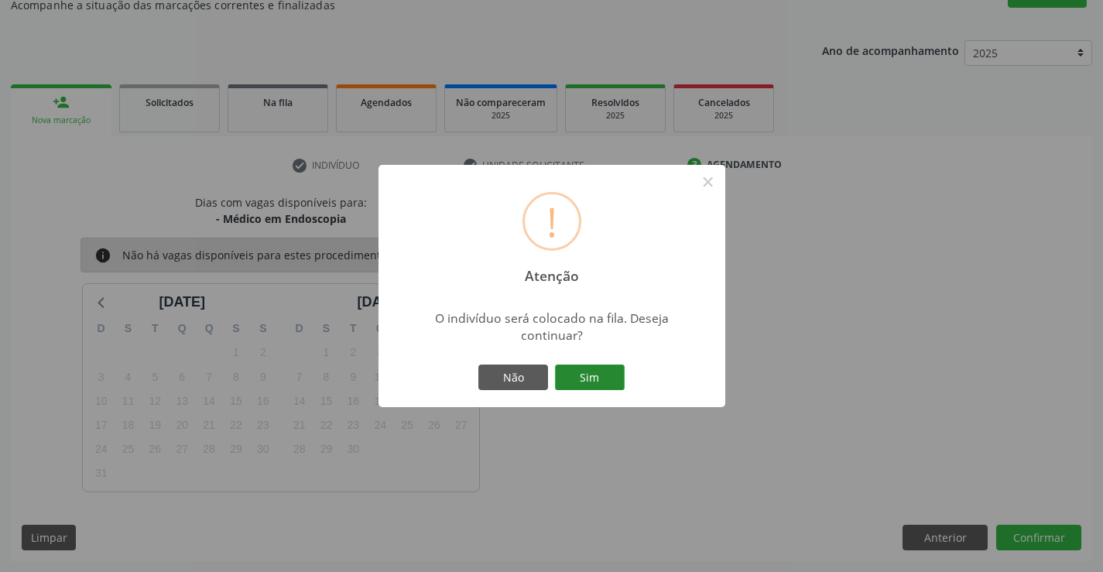
click at [597, 375] on button "Sim" at bounding box center [590, 378] width 70 height 26
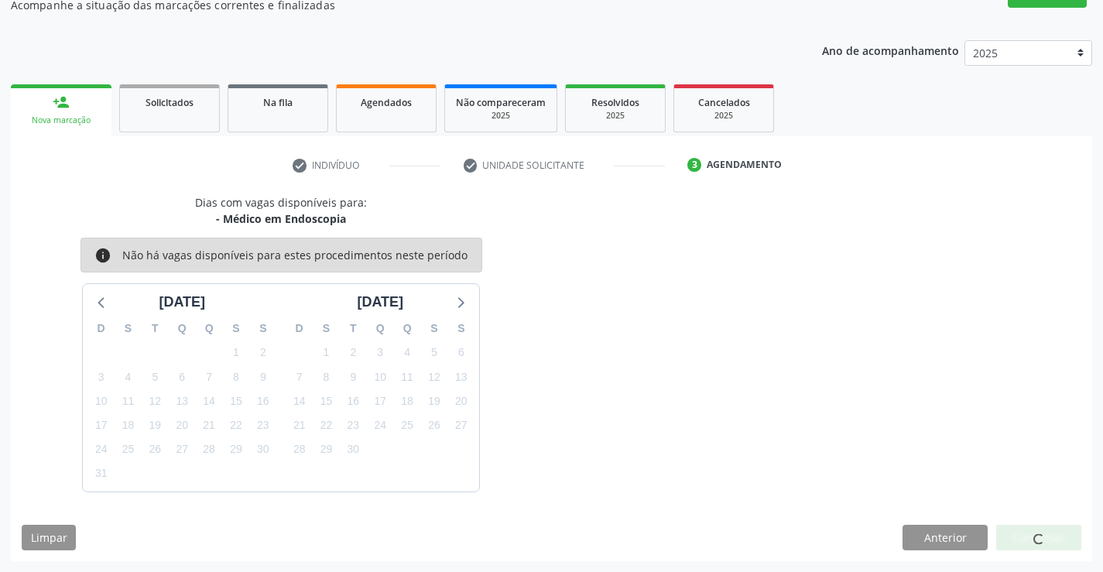
scroll to position [0, 0]
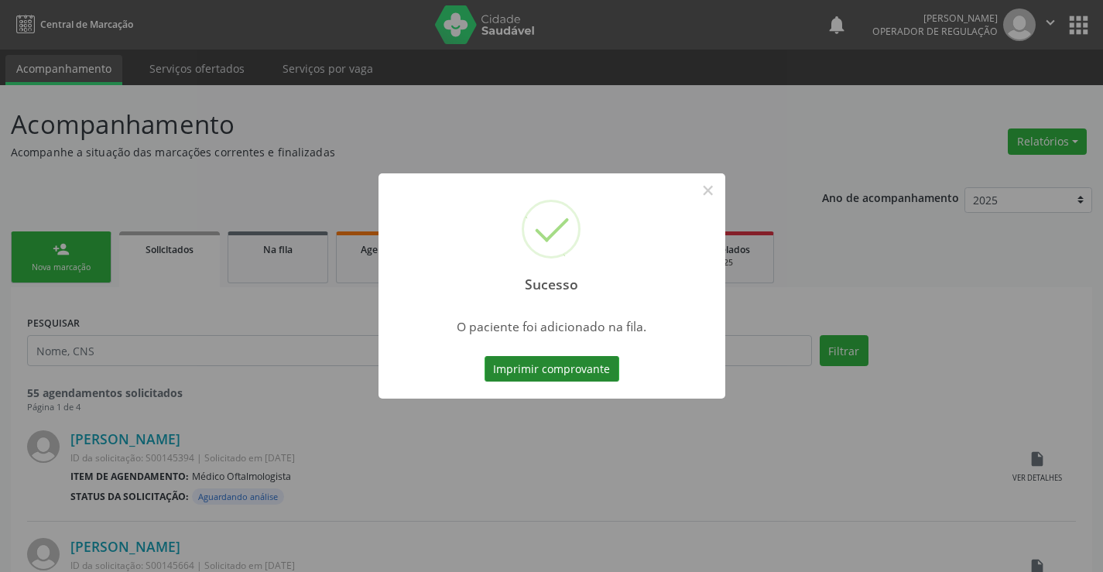
click at [597, 376] on button "Imprimir comprovante" at bounding box center [552, 369] width 135 height 26
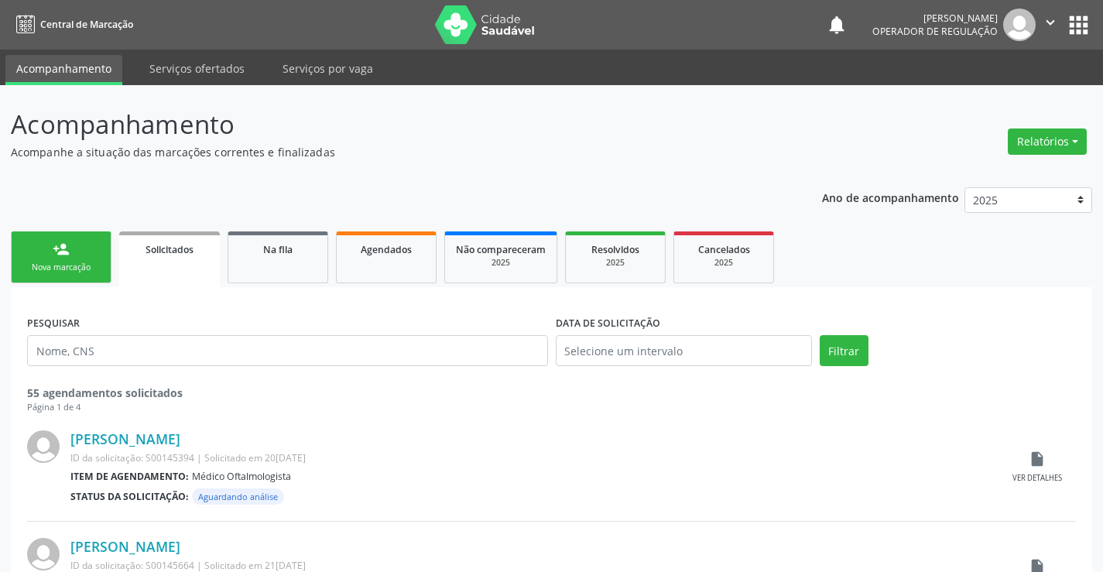
click at [90, 262] on div "Nova marcação" at bounding box center [60, 268] width 77 height 12
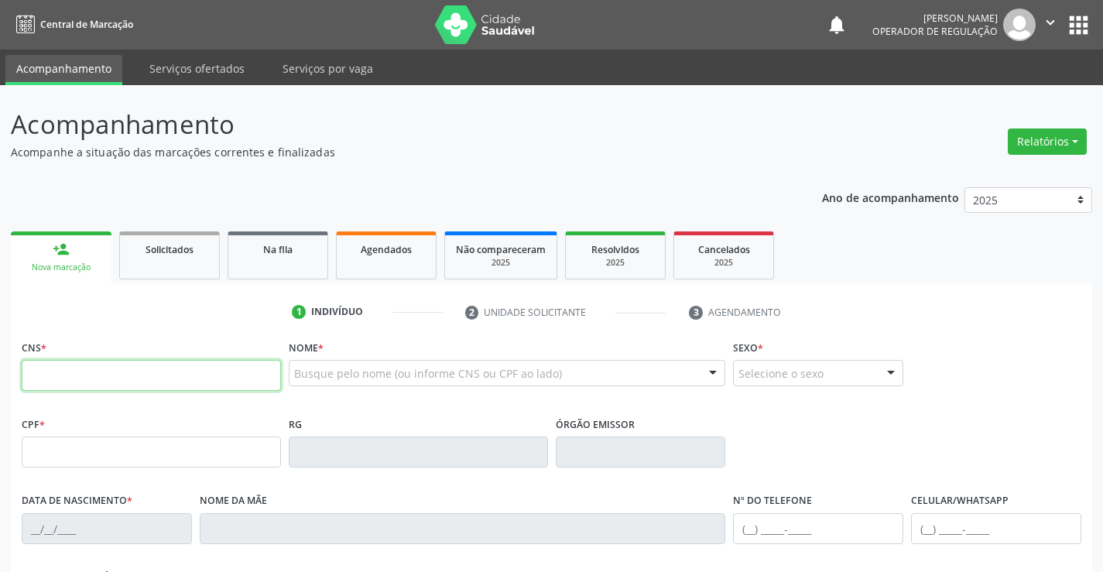
click at [98, 376] on input "text" at bounding box center [151, 375] width 259 height 31
type input "708 9097 9965 7115"
type input "009399015520101"
type input "19/01/2010"
type input "(74) 98834-4846"
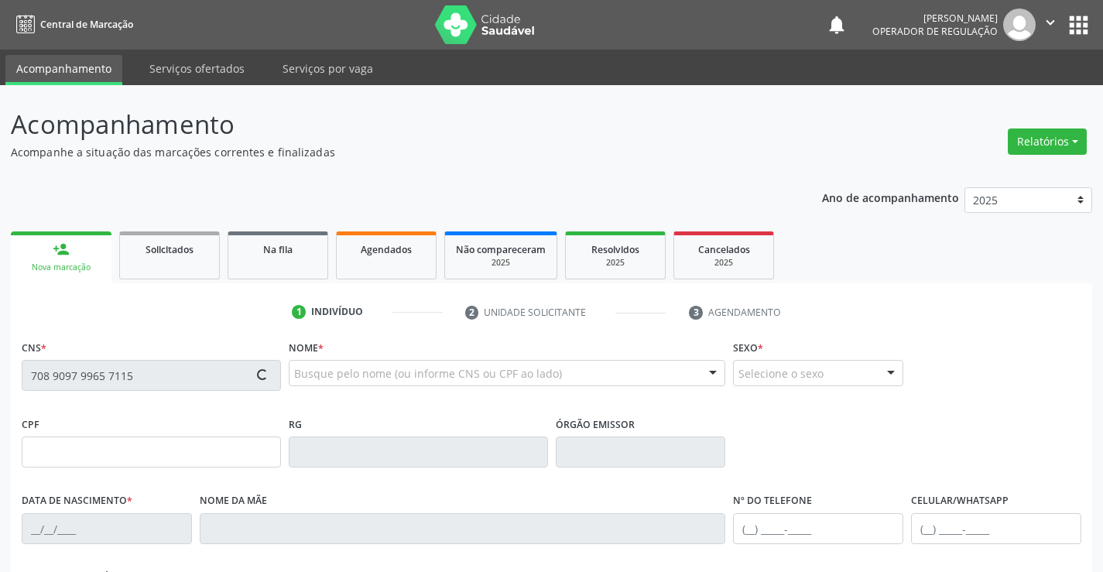
type input "SN"
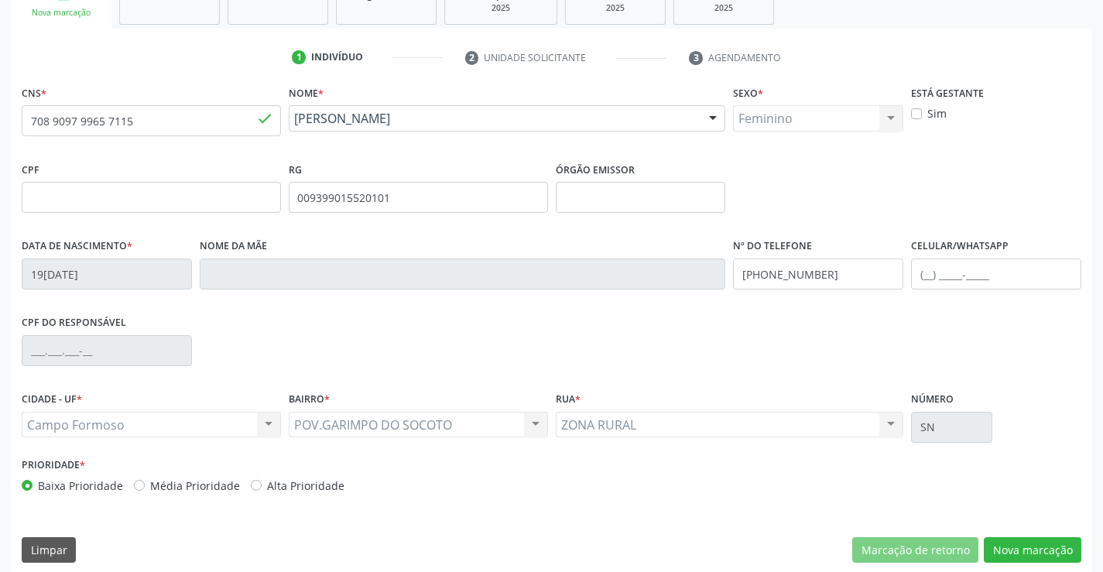
scroll to position [267, 0]
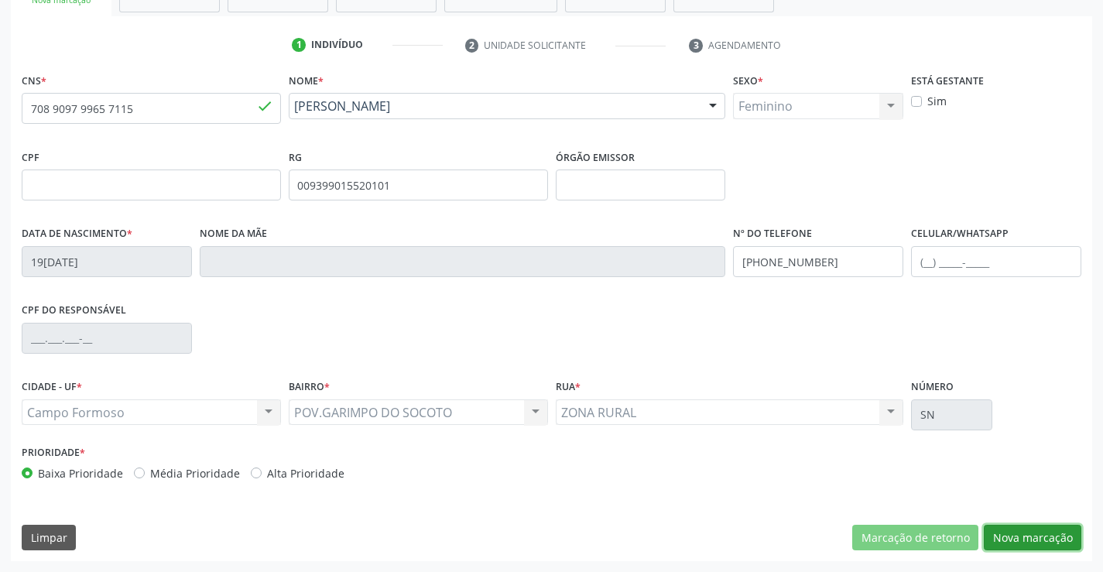
click at [1026, 527] on button "Nova marcação" at bounding box center [1033, 538] width 98 height 26
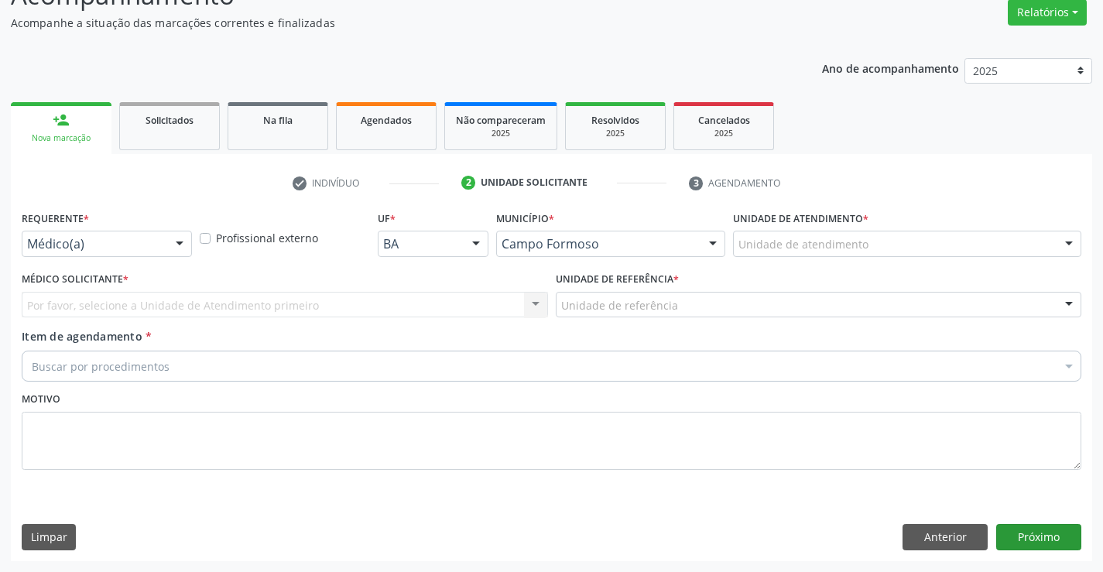
scroll to position [129, 0]
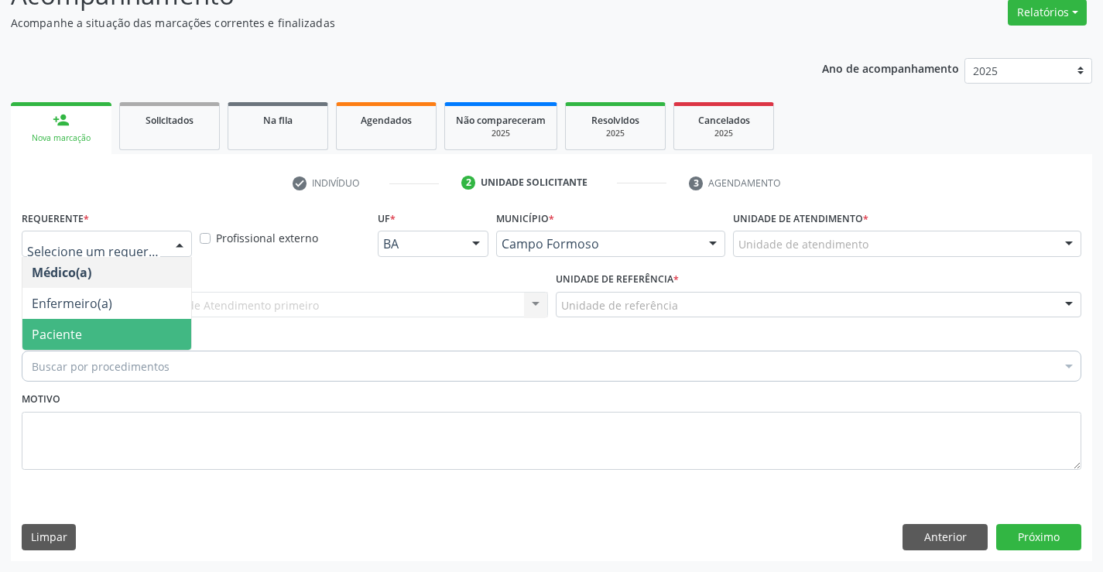
click at [81, 330] on span "Paciente" at bounding box center [106, 334] width 169 height 31
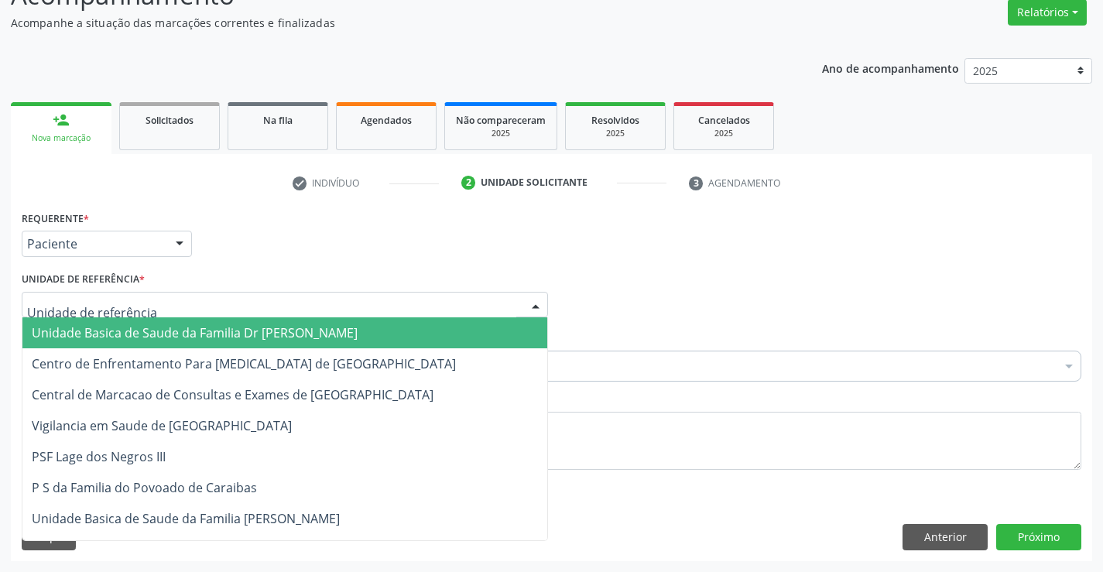
click at [86, 336] on span "Unidade Basica de Saude da Familia Dr [PERSON_NAME]" at bounding box center [195, 332] width 326 height 17
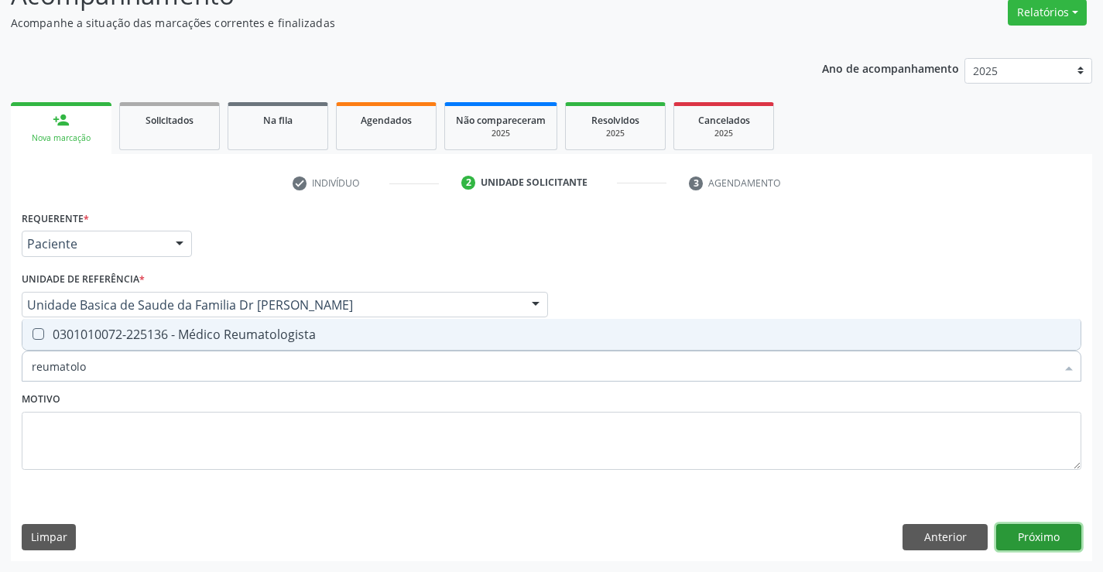
click at [1023, 538] on button "Próximo" at bounding box center [1039, 537] width 85 height 26
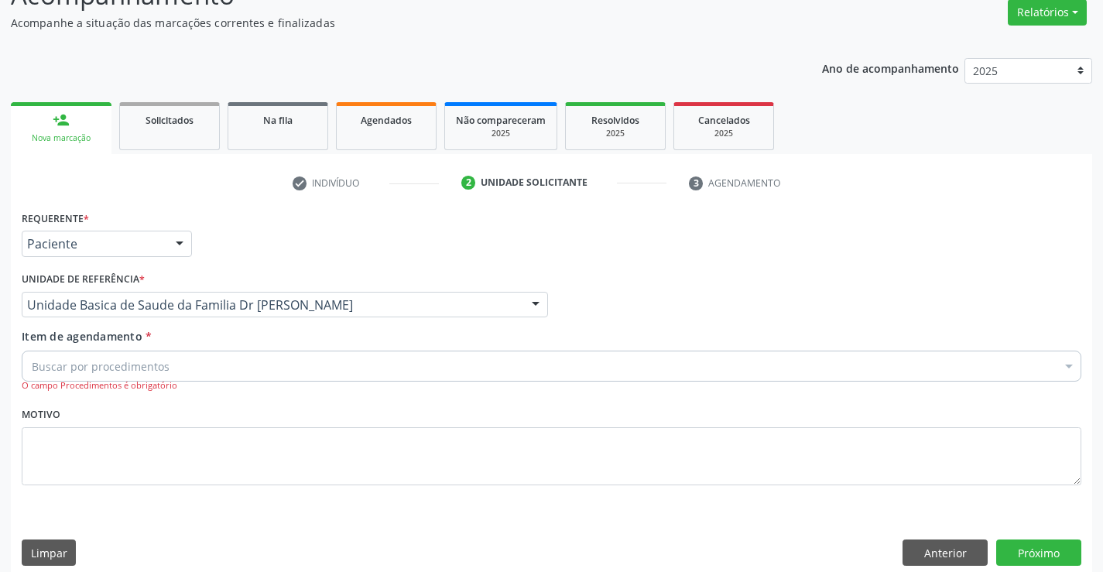
click at [128, 376] on div "Buscar por procedimentos" at bounding box center [552, 366] width 1060 height 31
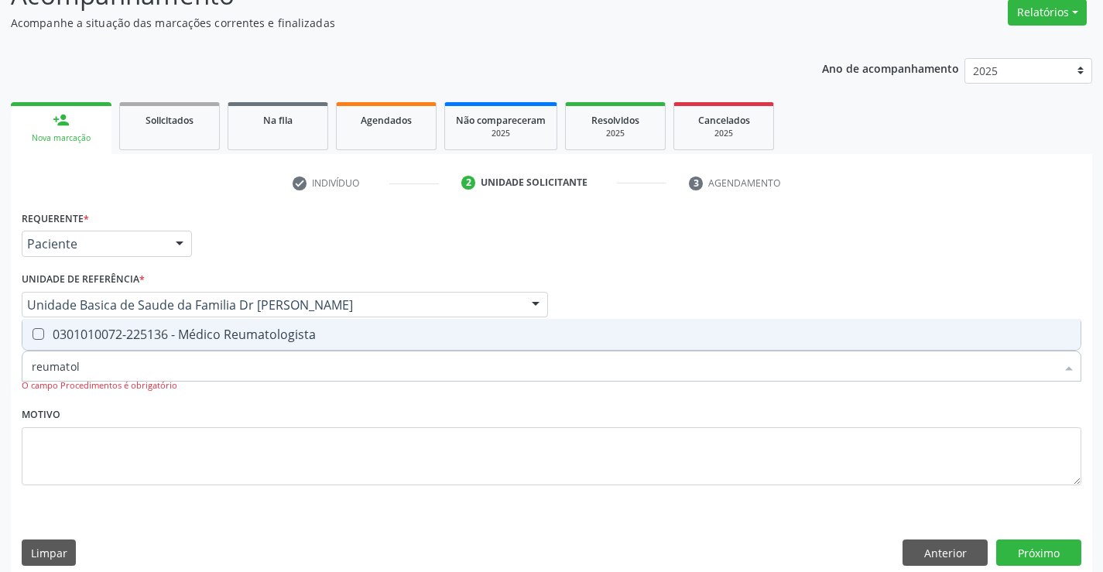
type input "reumatolo"
click at [190, 345] on span "0301010072-225136 - Médico Reumatologista" at bounding box center [551, 334] width 1059 height 31
checkbox Reumatologista "true"
click at [1018, 545] on button "Próximo" at bounding box center [1039, 553] width 85 height 26
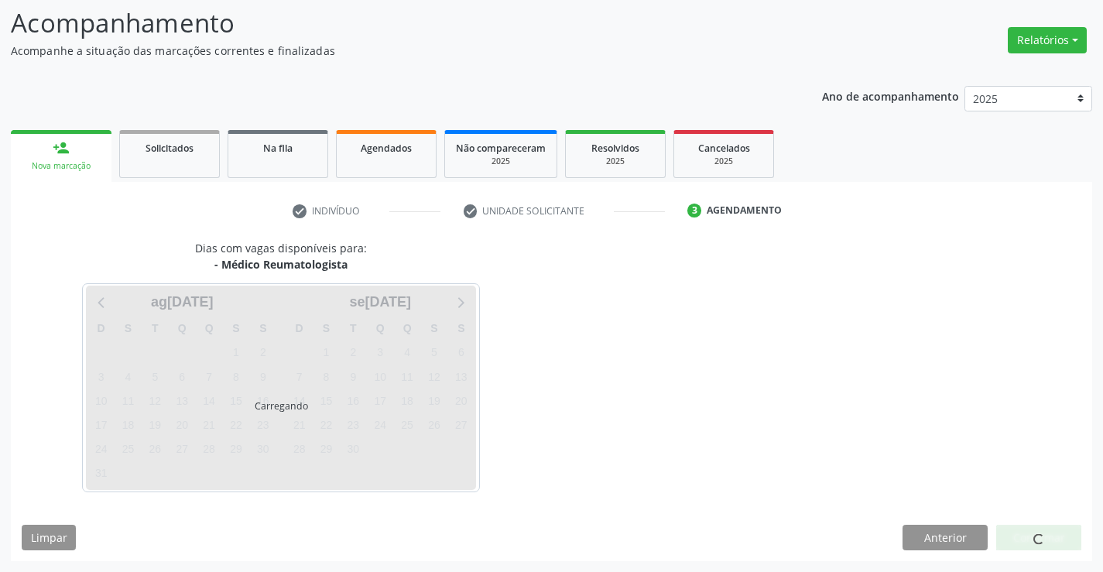
scroll to position [101, 0]
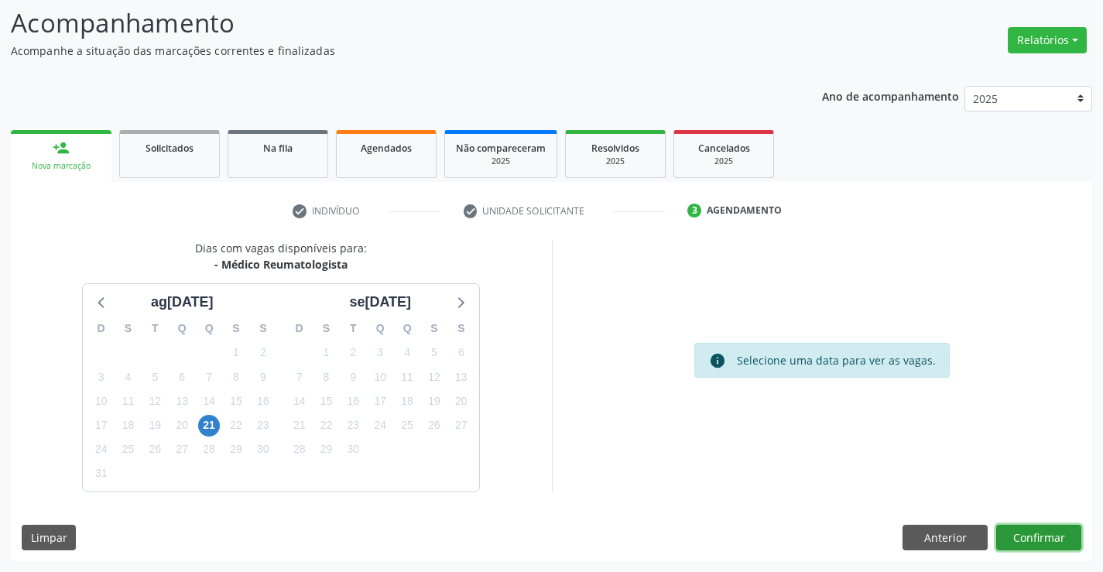
click at [1031, 536] on button "Confirmar" at bounding box center [1039, 538] width 85 height 26
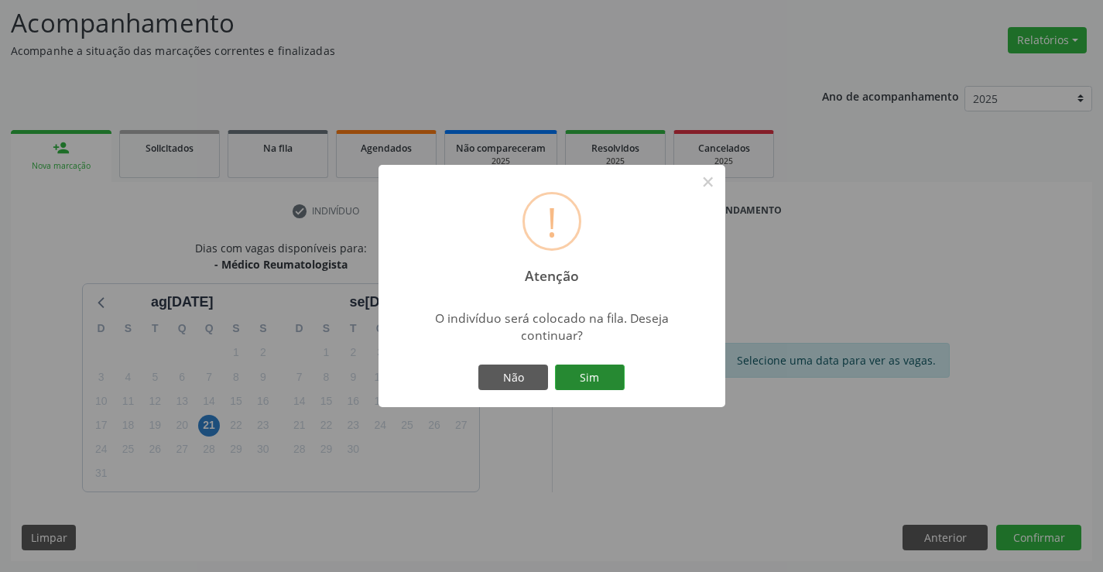
click at [606, 379] on button "Sim" at bounding box center [590, 378] width 70 height 26
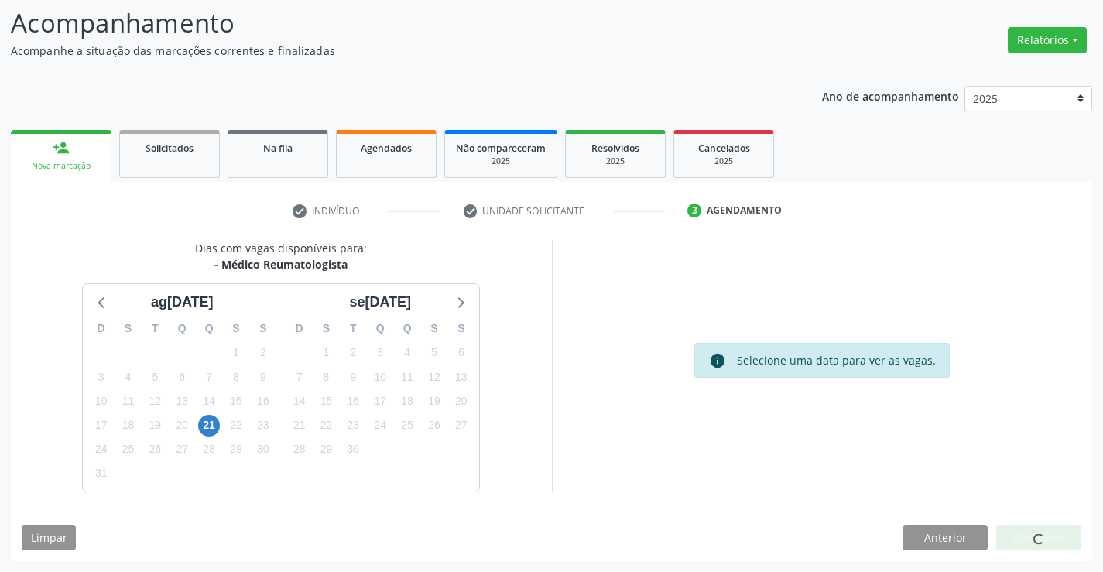
scroll to position [0, 0]
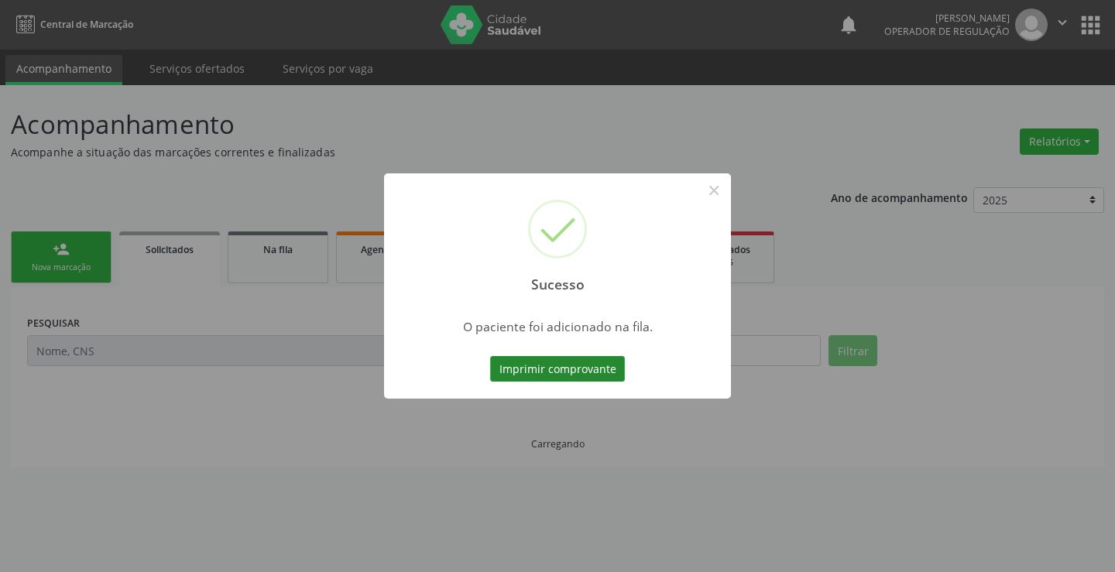
click at [603, 368] on button "Imprimir comprovante" at bounding box center [557, 369] width 135 height 26
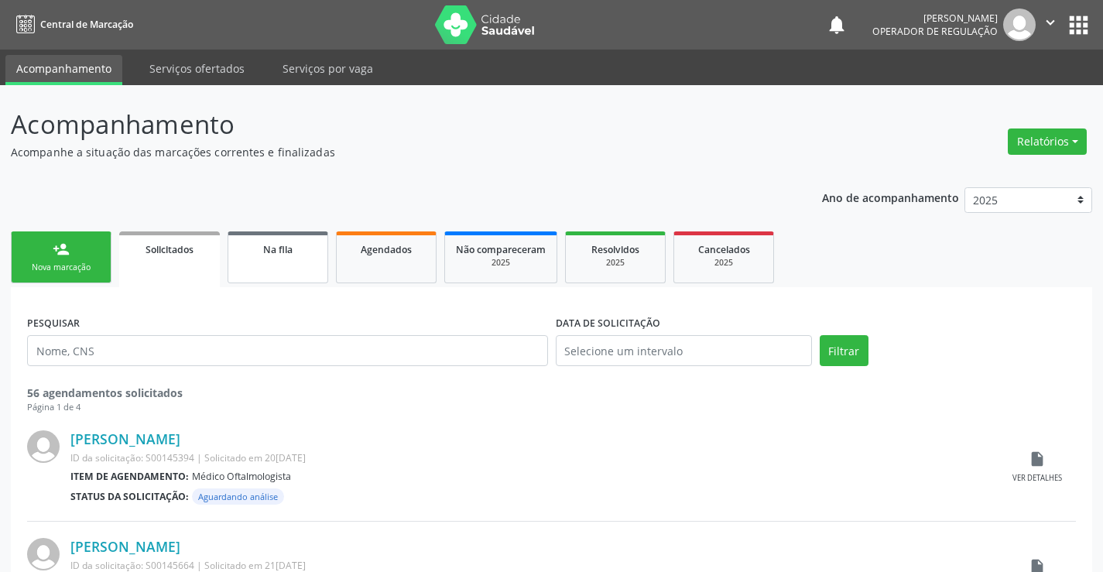
click at [294, 259] on link "Na fila" at bounding box center [278, 258] width 101 height 52
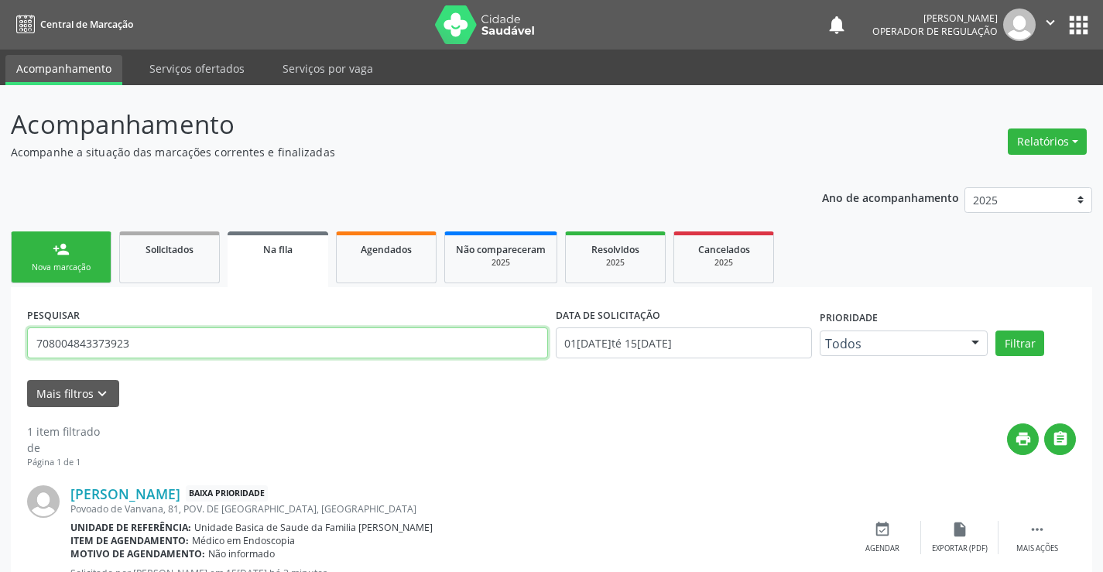
drag, startPoint x: 143, startPoint y: 348, endPoint x: 0, endPoint y: 338, distance: 143.6
click at [0, 338] on div "Acompanhamento Acompanhe a situação das marcações correntes e finalizadas Relat…" at bounding box center [551, 359] width 1103 height 549
type input "708406238093869"
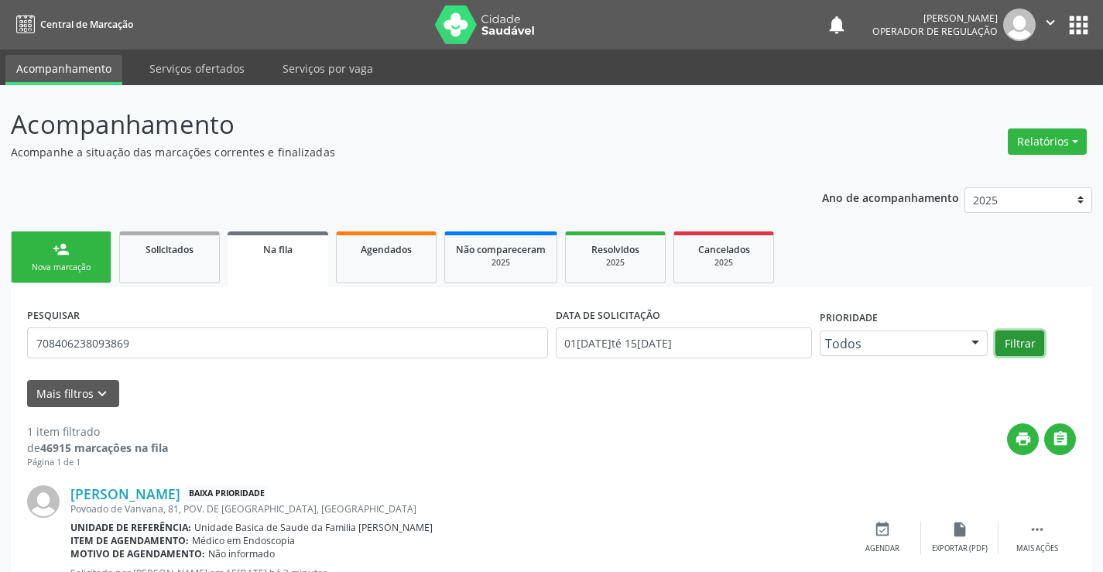
click at [1030, 342] on button "Filtrar" at bounding box center [1020, 344] width 49 height 26
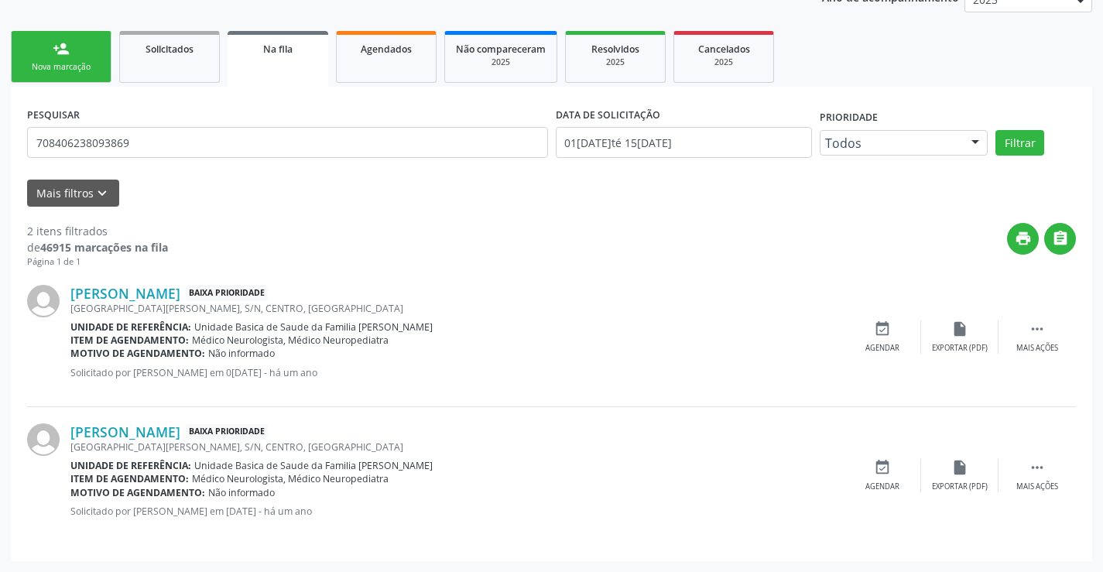
click at [88, 68] on div "Nova marcação" at bounding box center [60, 67] width 77 height 12
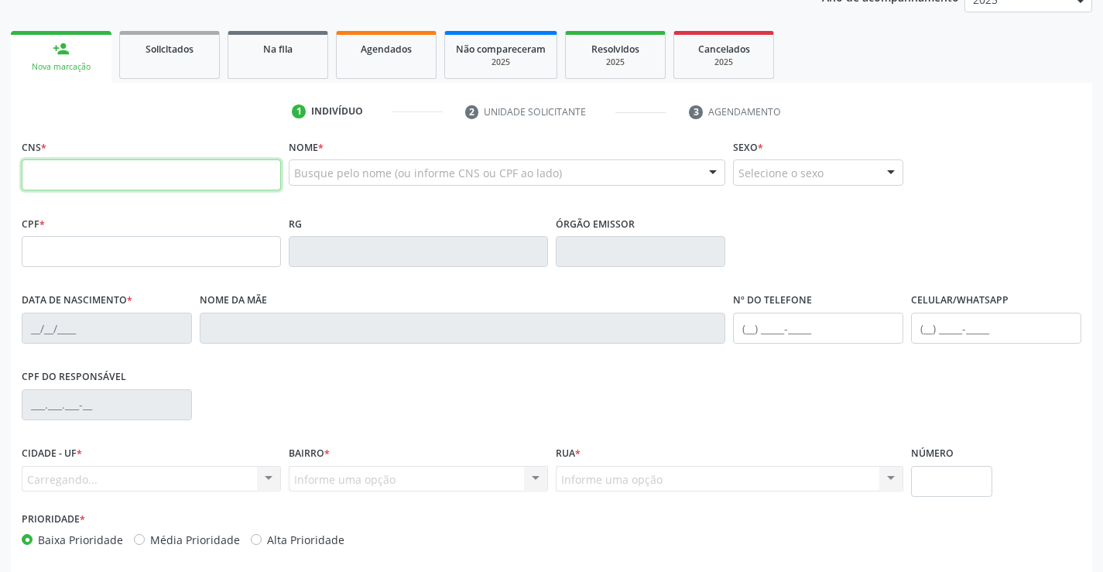
drag, startPoint x: 126, startPoint y: 178, endPoint x: 137, endPoint y: 177, distance: 10.9
click at [126, 178] on input "text" at bounding box center [151, 175] width 259 height 31
type input "708 2046 2481 3047"
type input "18654805"
type input "20/03/1965"
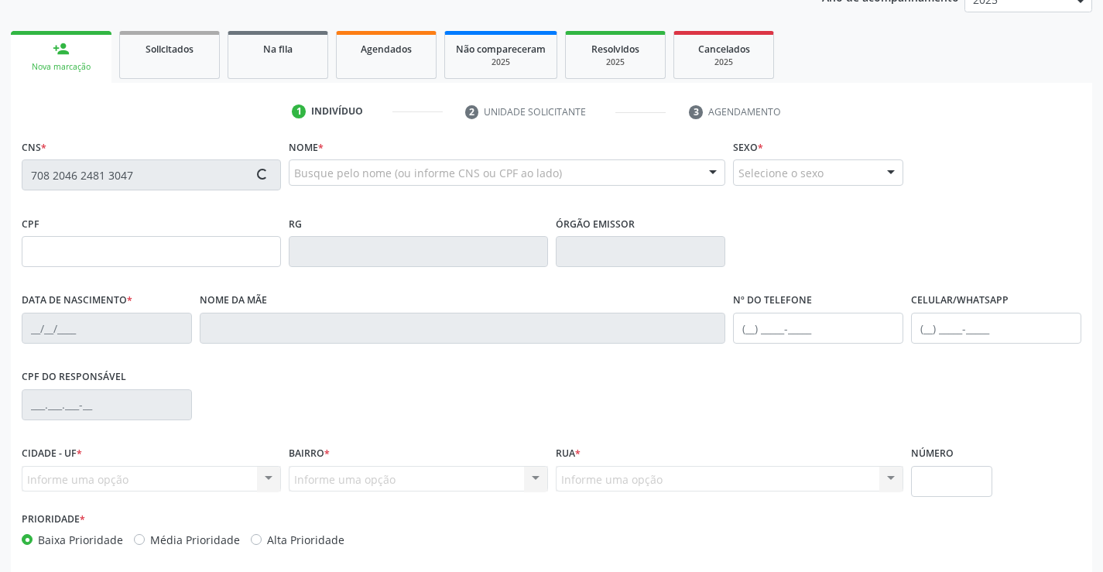
type input "(74) 98835-3882"
type input "115.680.648-88"
type input "S/N"
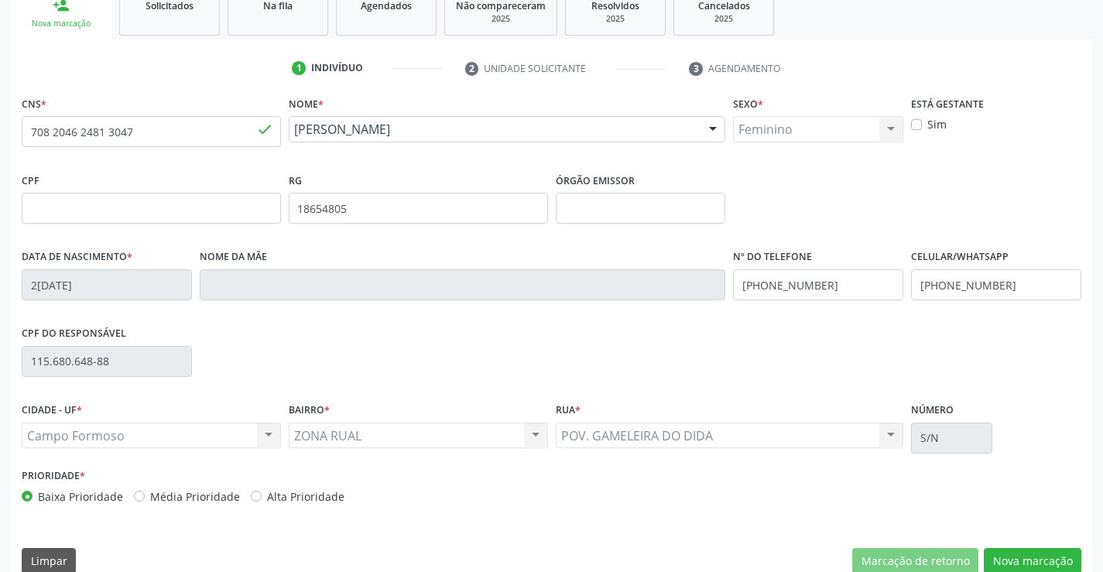
scroll to position [267, 0]
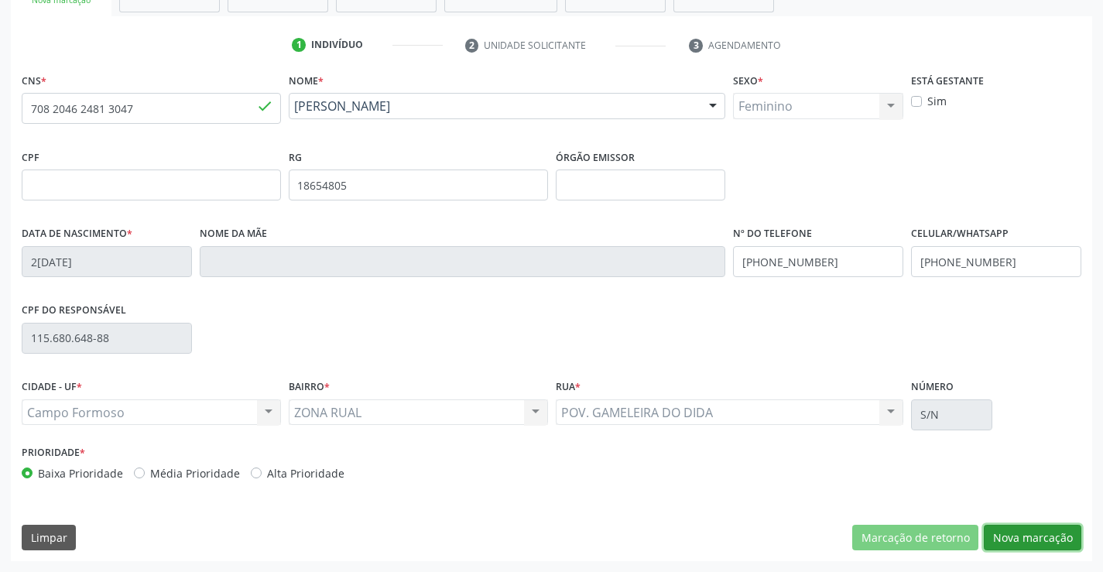
click at [1014, 544] on button "Nova marcação" at bounding box center [1033, 538] width 98 height 26
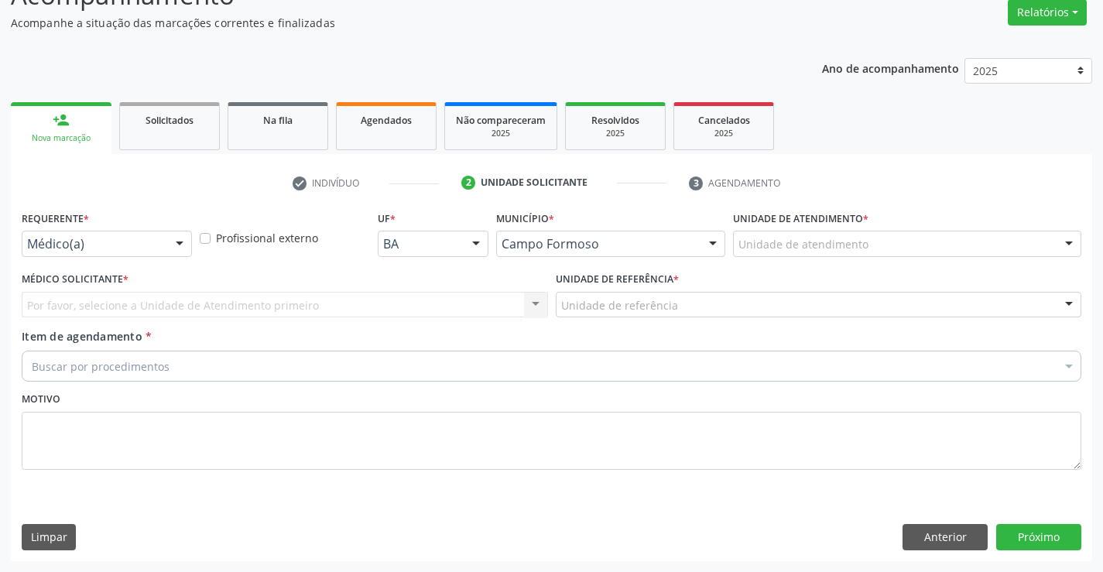
scroll to position [129, 0]
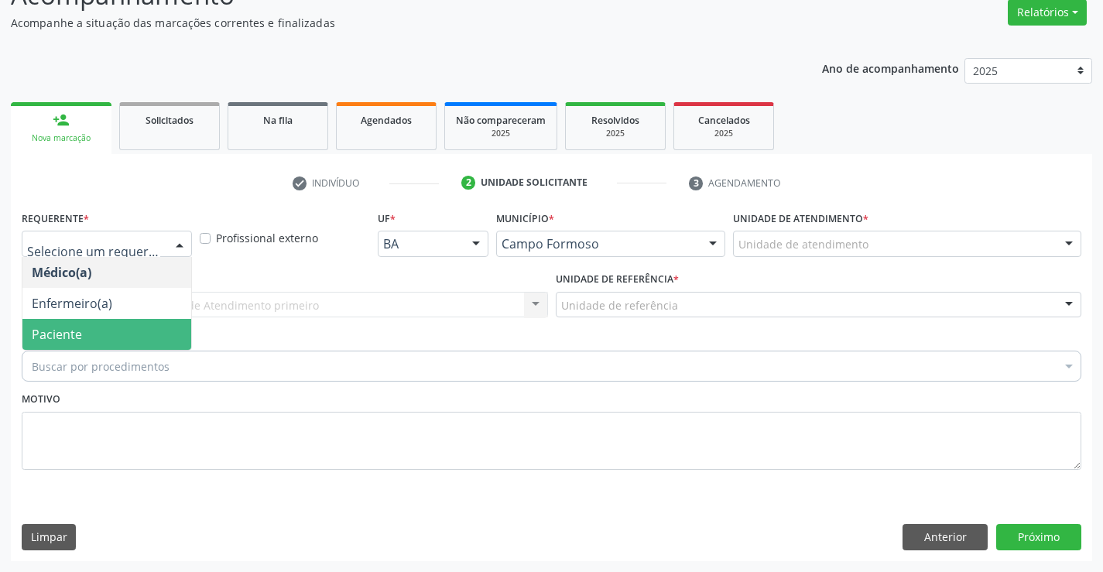
click at [43, 337] on span "Paciente" at bounding box center [57, 334] width 50 height 17
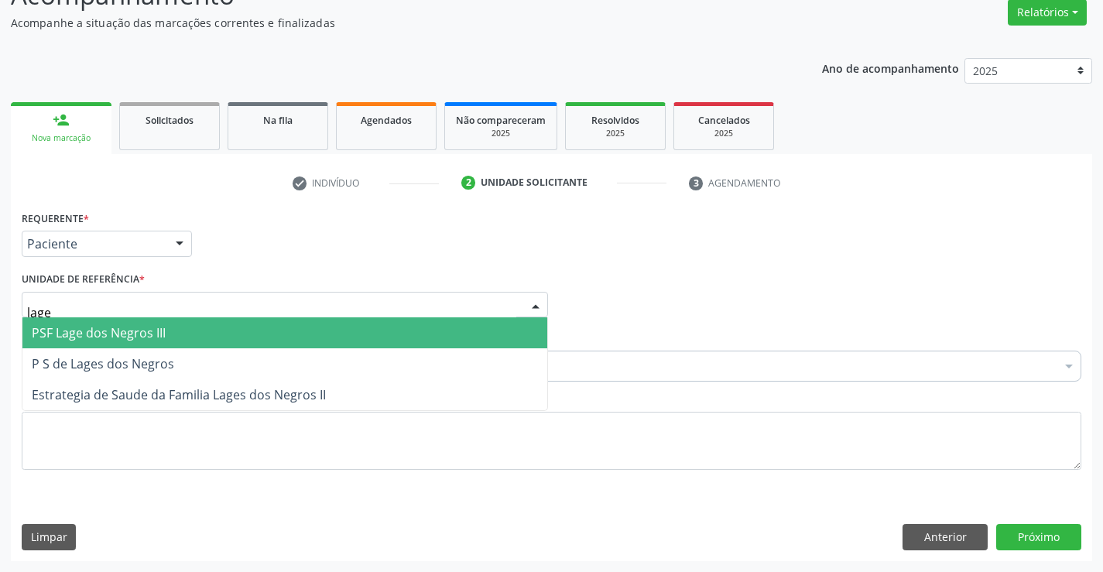
type input "lages"
click at [115, 335] on span "P S de Lages dos Negros" at bounding box center [103, 332] width 142 height 17
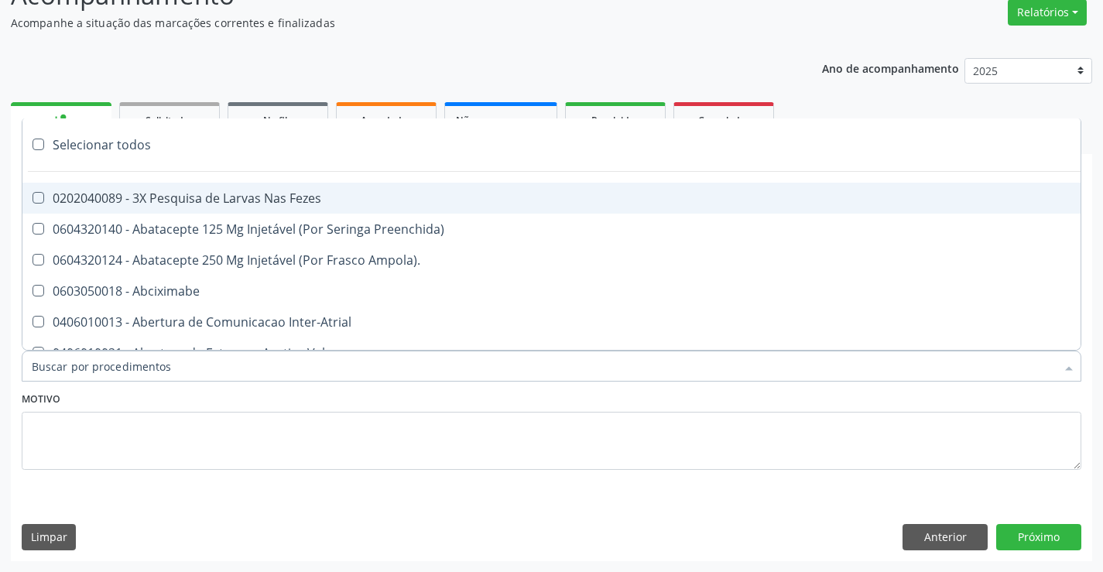
type input "u"
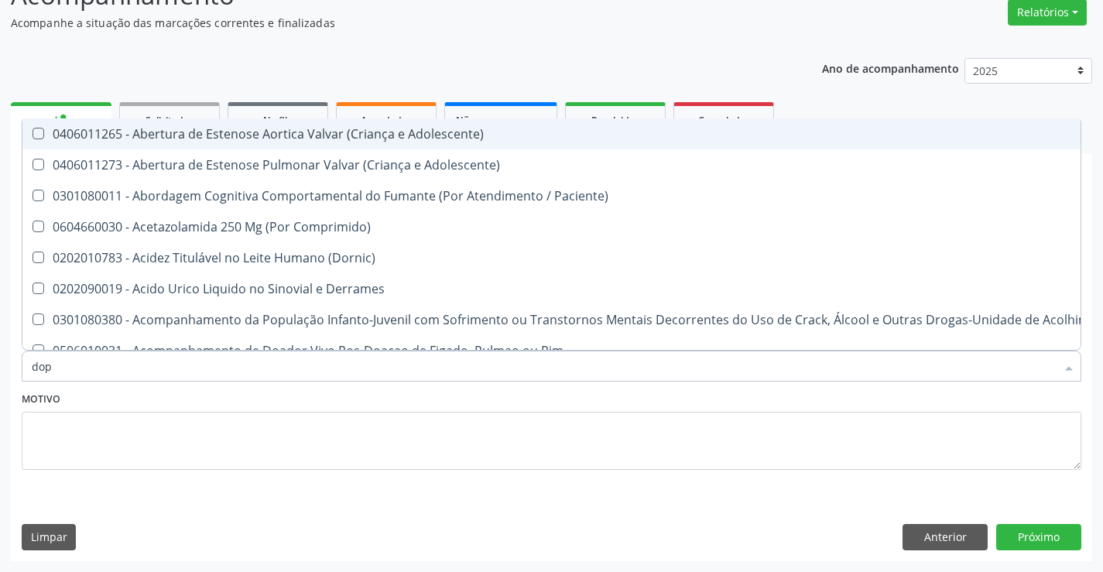
type input "dopp"
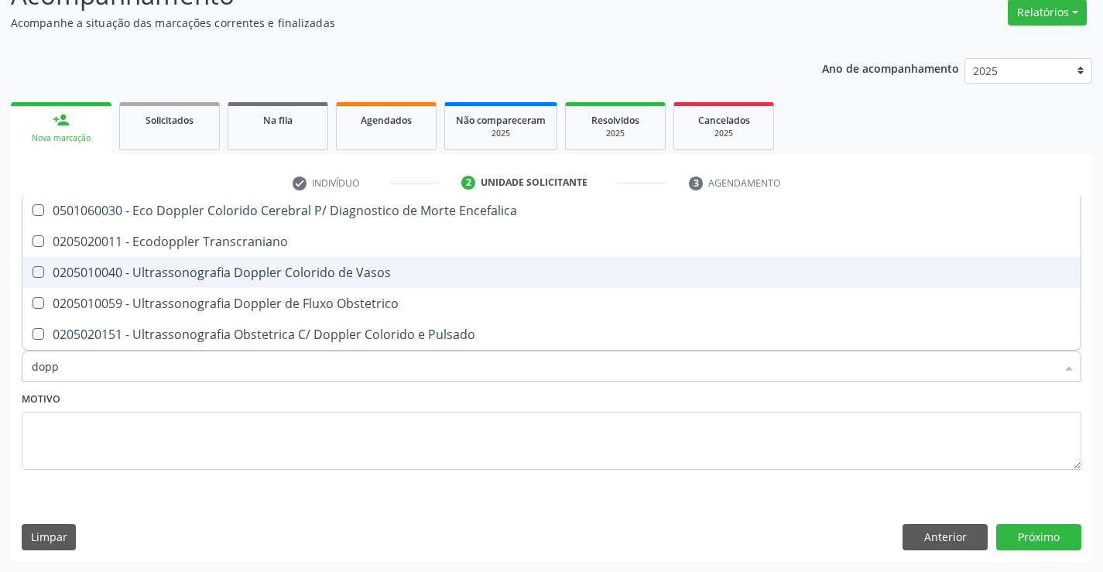
click at [331, 266] on div "0205010040 - Ultrassonografia Doppler Colorido de Vasos" at bounding box center [552, 272] width 1040 height 12
checkbox Vasos "true"
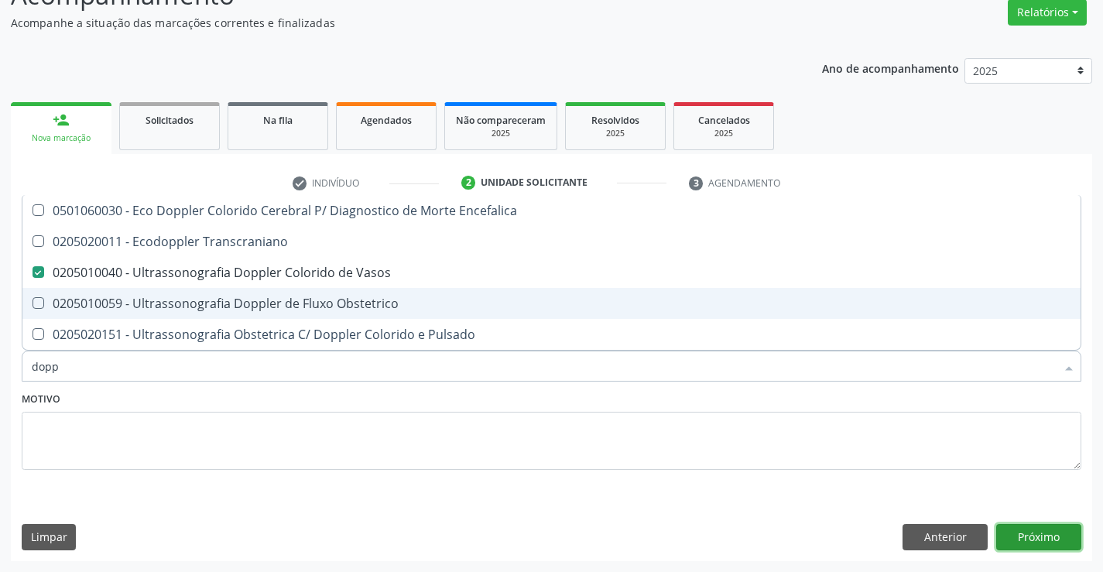
click at [1036, 534] on button "Próximo" at bounding box center [1039, 537] width 85 height 26
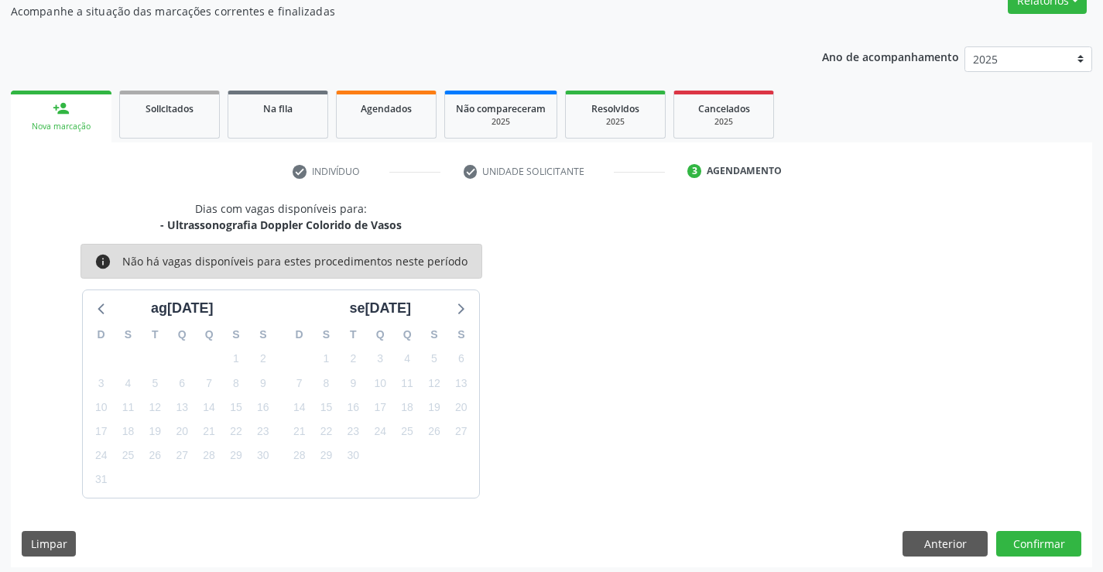
scroll to position [147, 0]
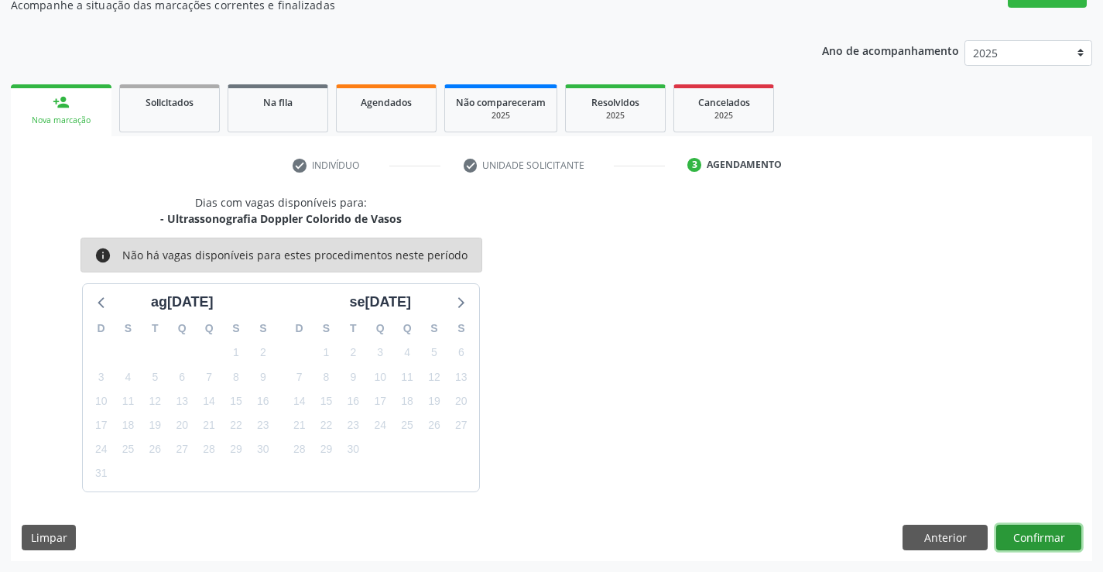
click at [1056, 539] on button "Confirmar" at bounding box center [1039, 538] width 85 height 26
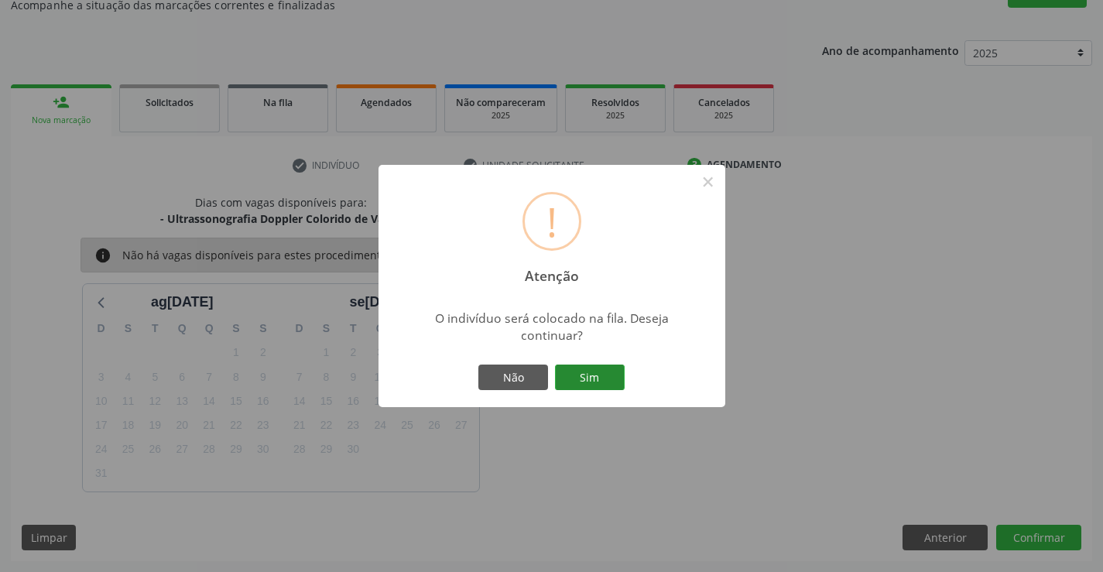
click at [594, 368] on button "Sim" at bounding box center [590, 378] width 70 height 26
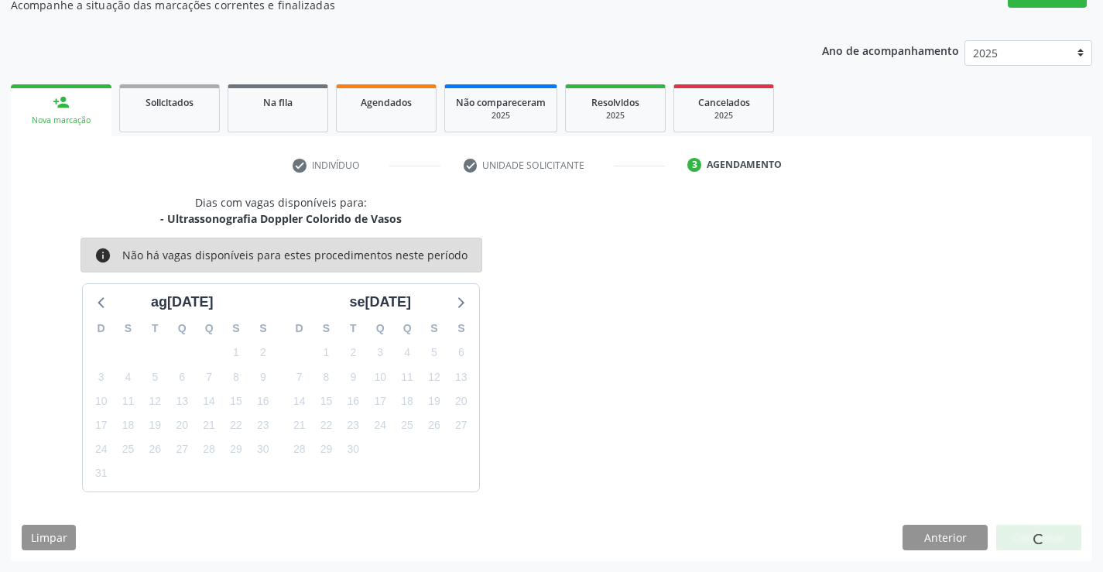
scroll to position [0, 0]
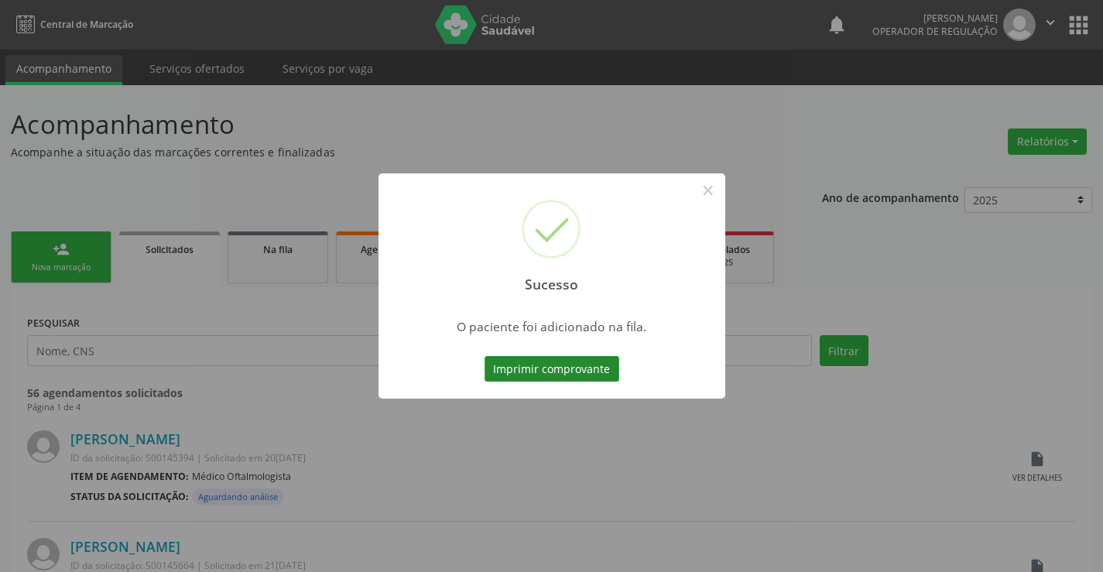
click at [575, 374] on button "Imprimir comprovante" at bounding box center [552, 369] width 135 height 26
